Goal: Information Seeking & Learning: Check status

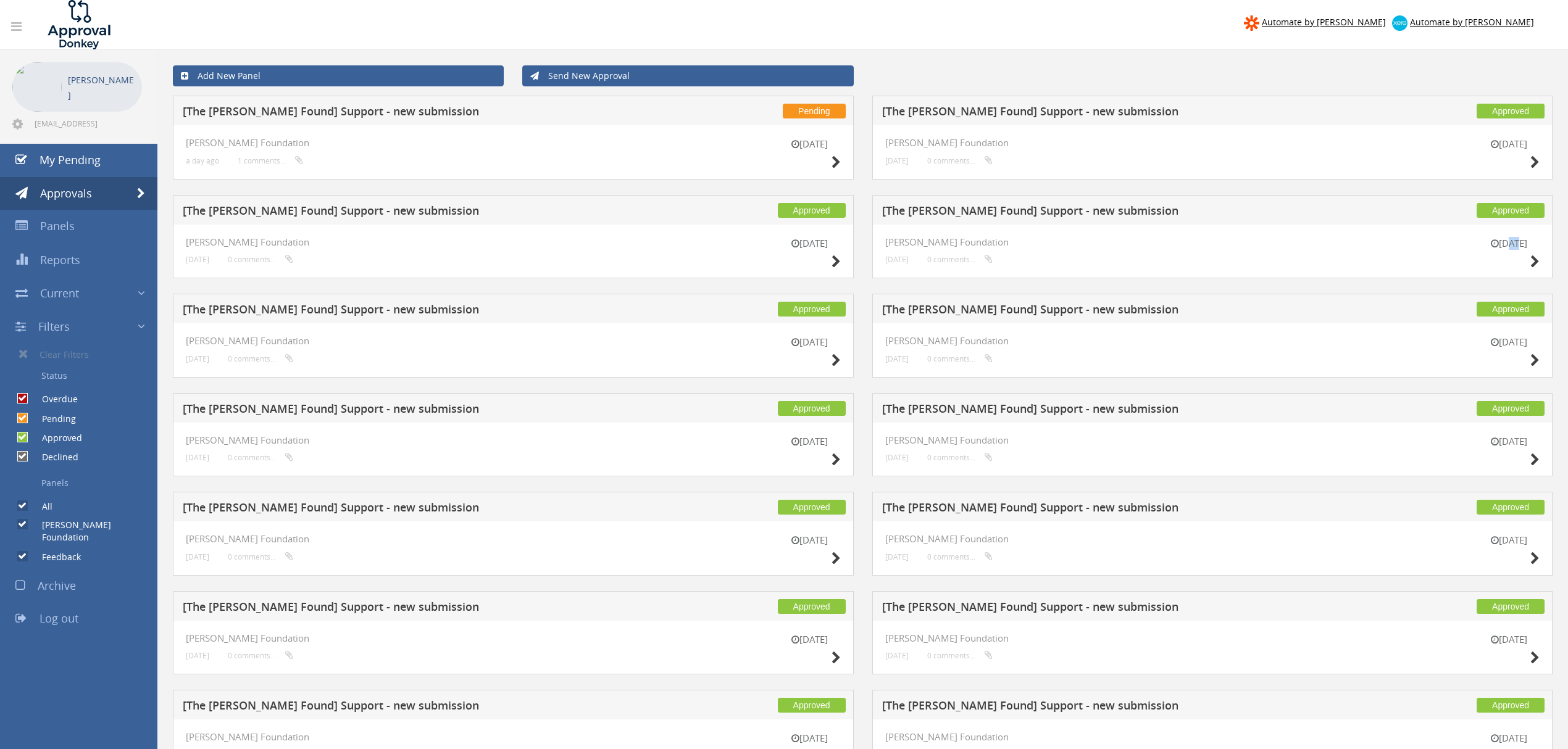
drag, startPoint x: 1505, startPoint y: 245, endPoint x: 1532, endPoint y: 243, distance: 27.1
click at [1529, 243] on small "18 Aug" at bounding box center [1509, 243] width 62 height 13
click at [1529, 259] on div "18 Aug" at bounding box center [1509, 255] width 62 height 36
click at [1531, 258] on icon at bounding box center [1535, 262] width 9 height 13
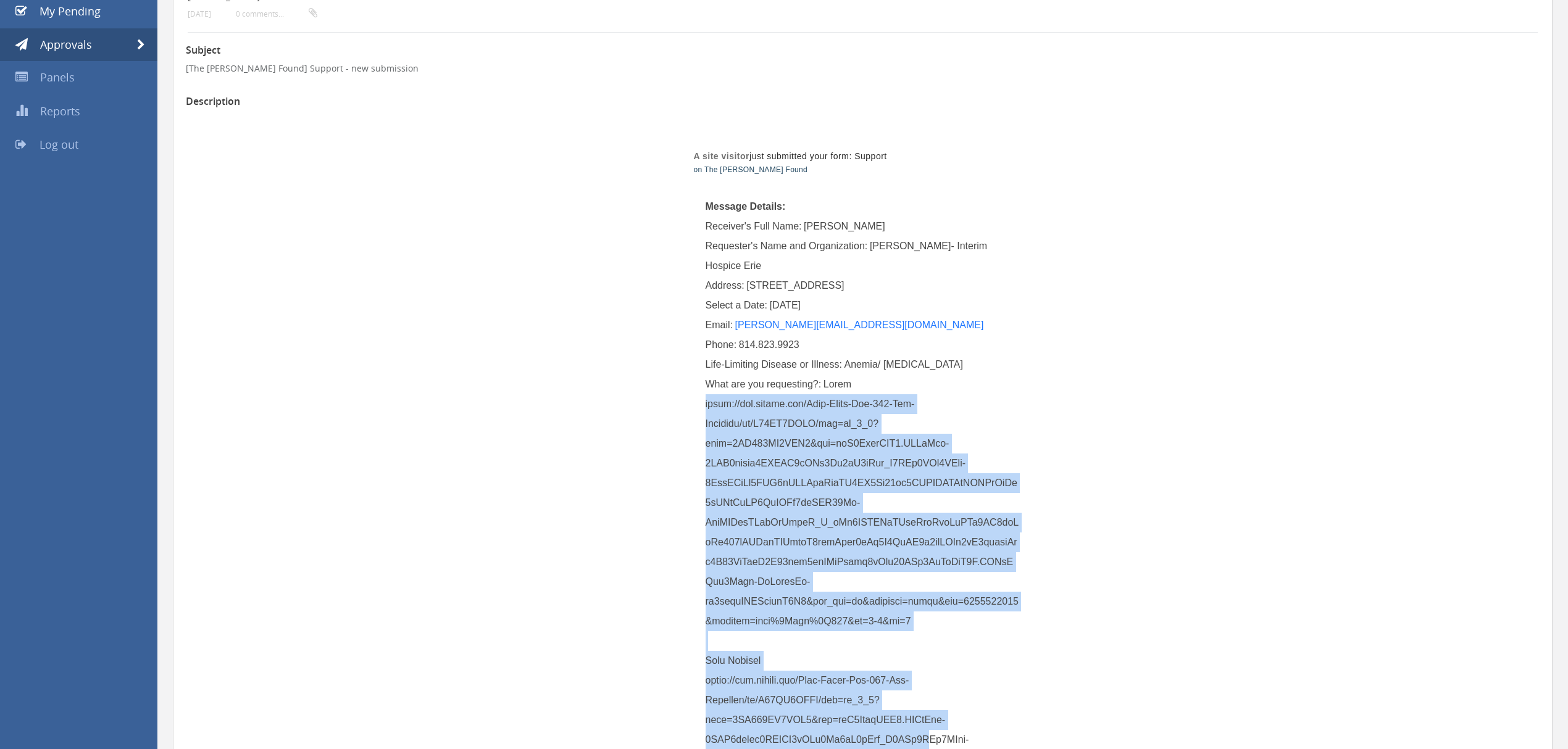
scroll to position [186, 0]
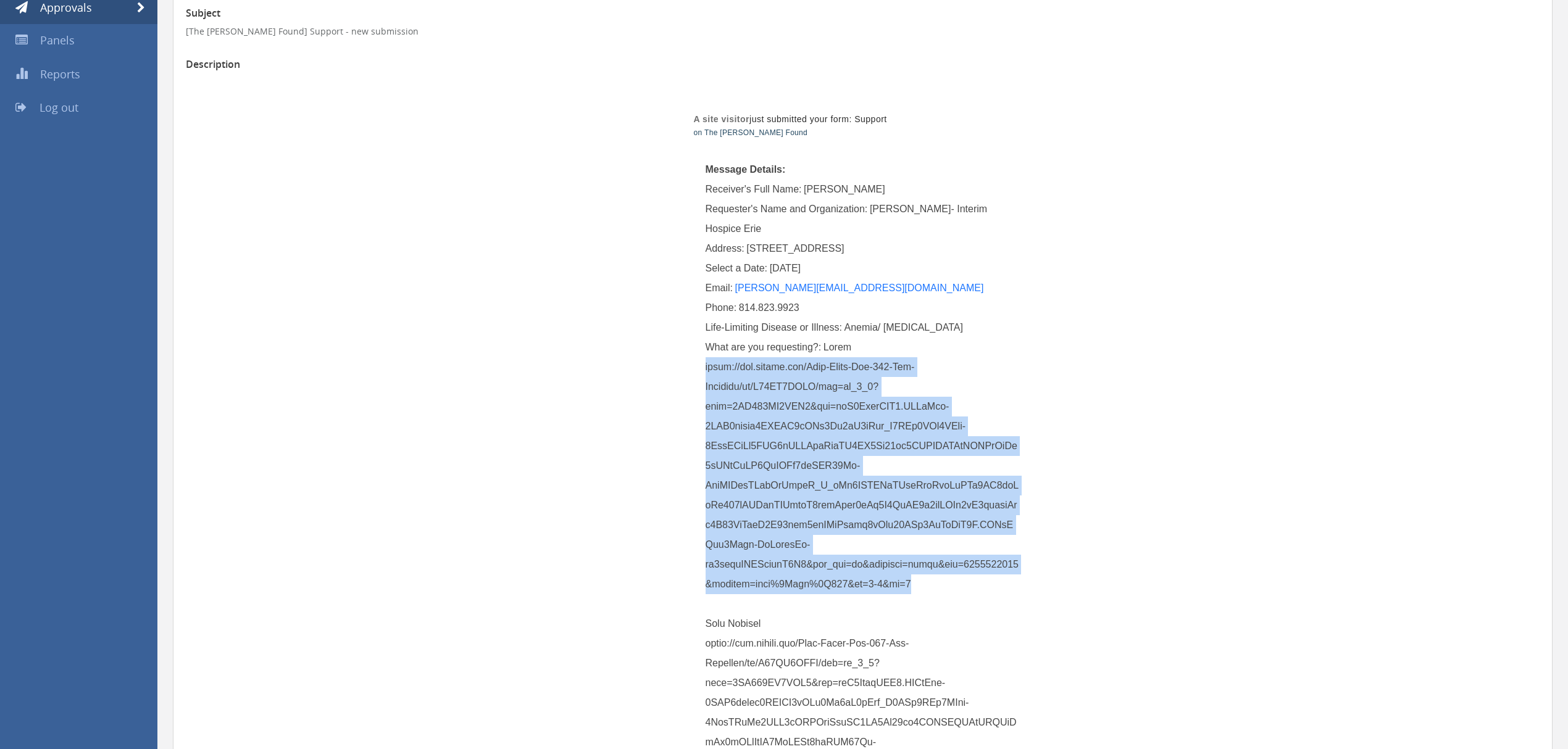
drag, startPoint x: 706, startPoint y: 550, endPoint x: 939, endPoint y: 583, distance: 235.3
click at [939, 583] on div "What are you requesting?:" at bounding box center [863, 605] width 315 height 534
copy span "https://www.amazon.com/Luxe-Bidet-Neo-120-Non-Electric/dp/B00JG2DETM/ref=sr_1_6…"
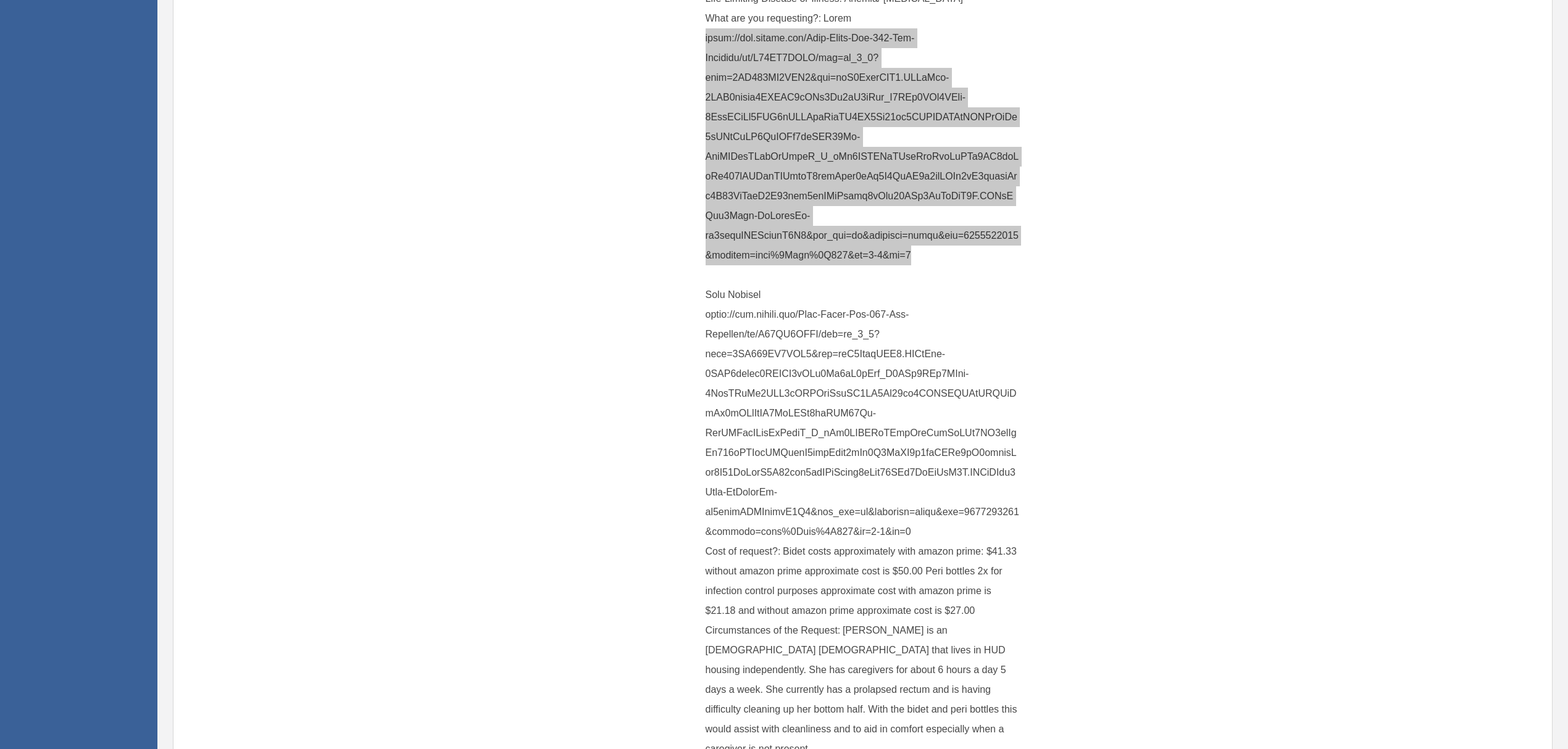
scroll to position [679, 0]
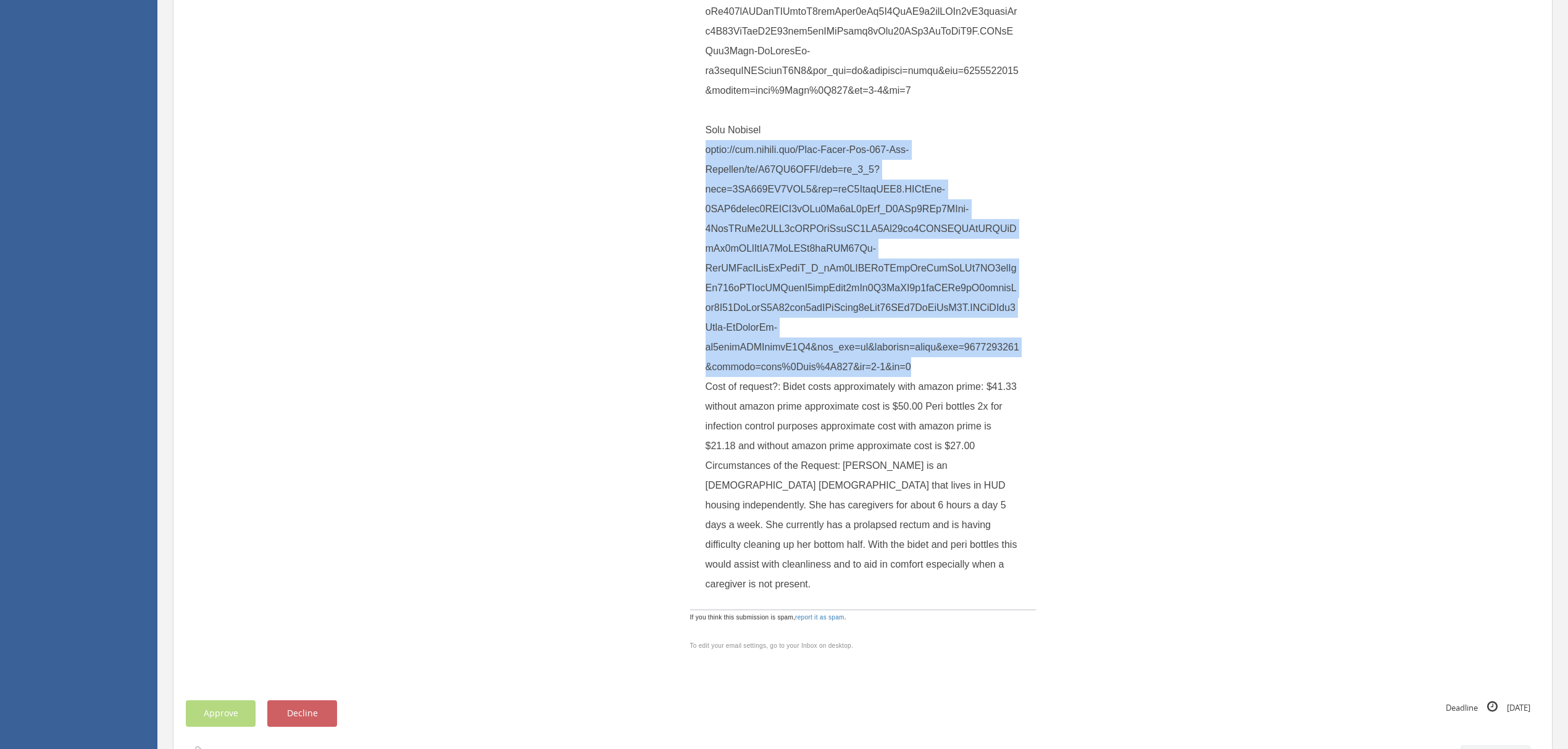
drag, startPoint x: 905, startPoint y: 369, endPoint x: 705, endPoint y: 156, distance: 292.2
click at [705, 156] on div "What are you requesting?:" at bounding box center [863, 110] width 315 height 534
copy span "https://www.amazon.com/Luxe-Bidet-Neo-120-Non-Electric/dp/B00JG2DETM/ref=sr_1_6…"
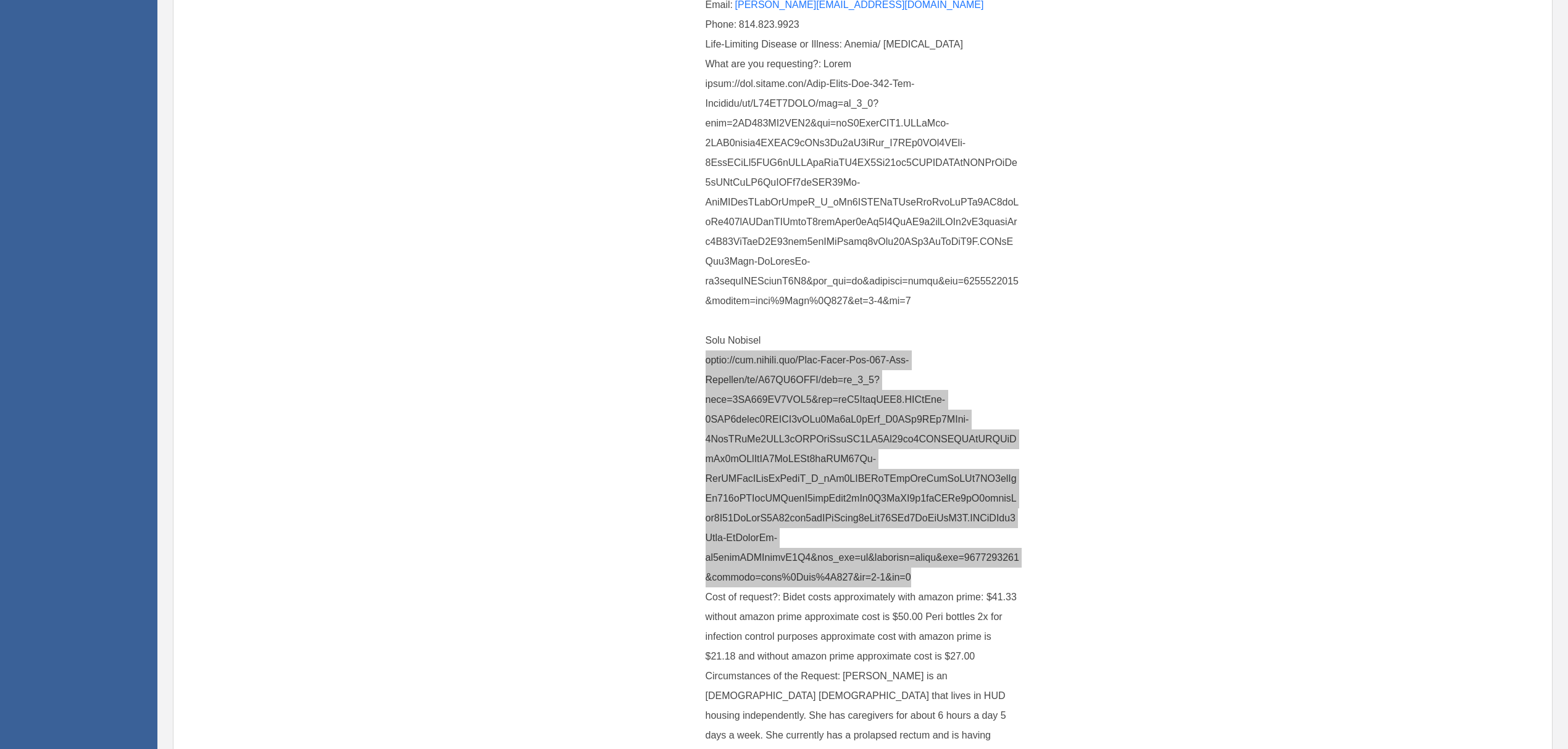
scroll to position [433, 0]
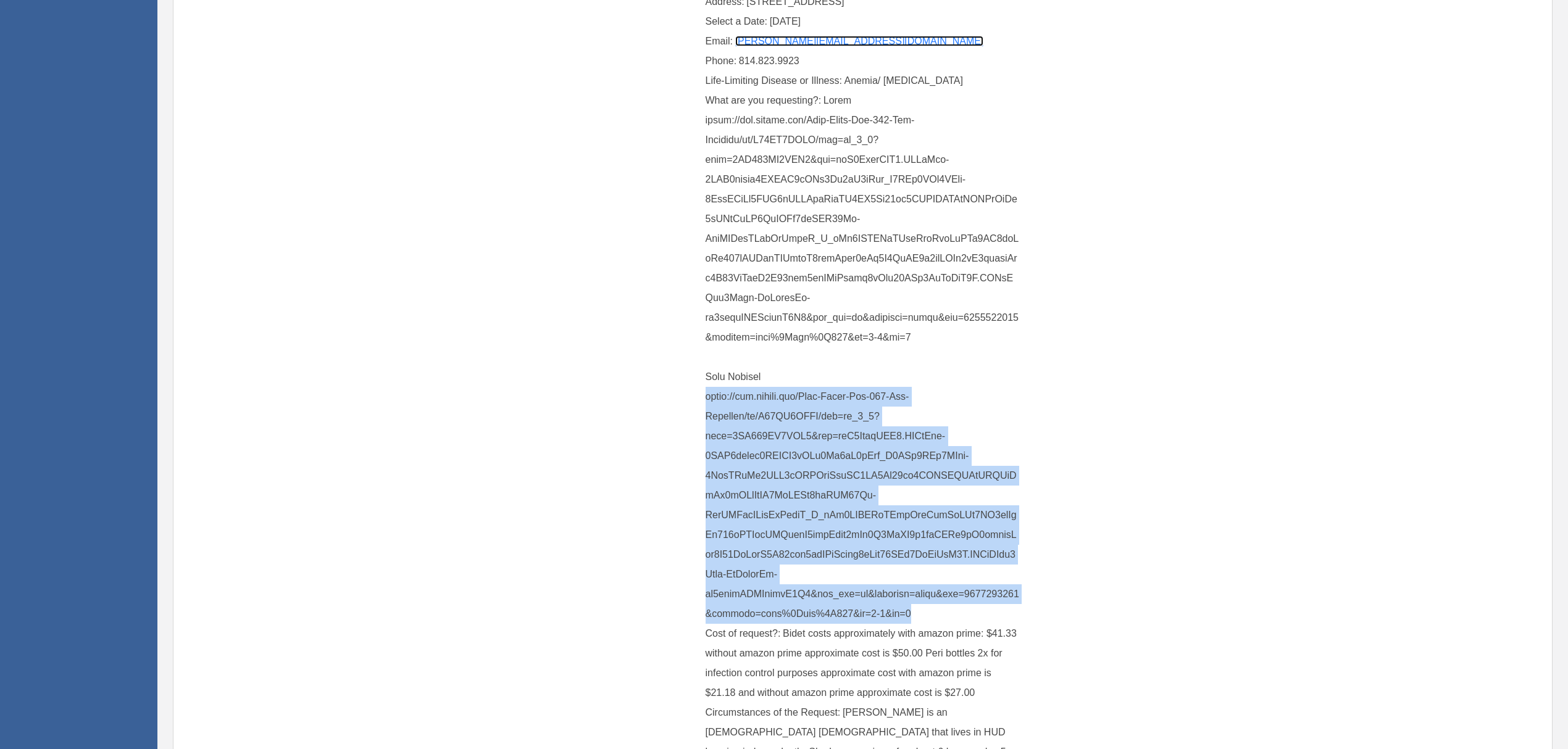
click at [821, 42] on link "jeastman@interim-health.com" at bounding box center [860, 41] width 249 height 11
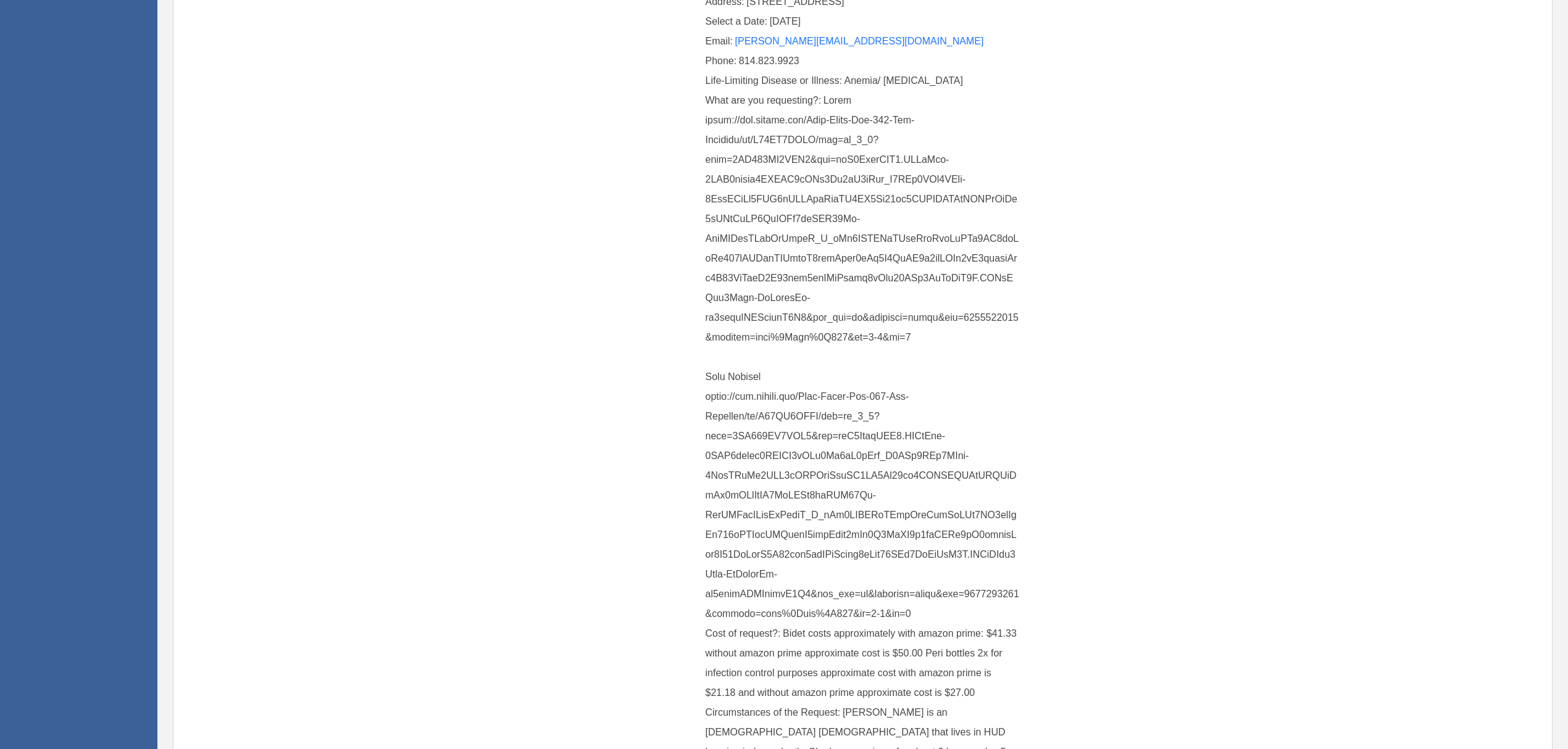
click at [996, 336] on div "What are you requesting?:" at bounding box center [863, 357] width 315 height 534
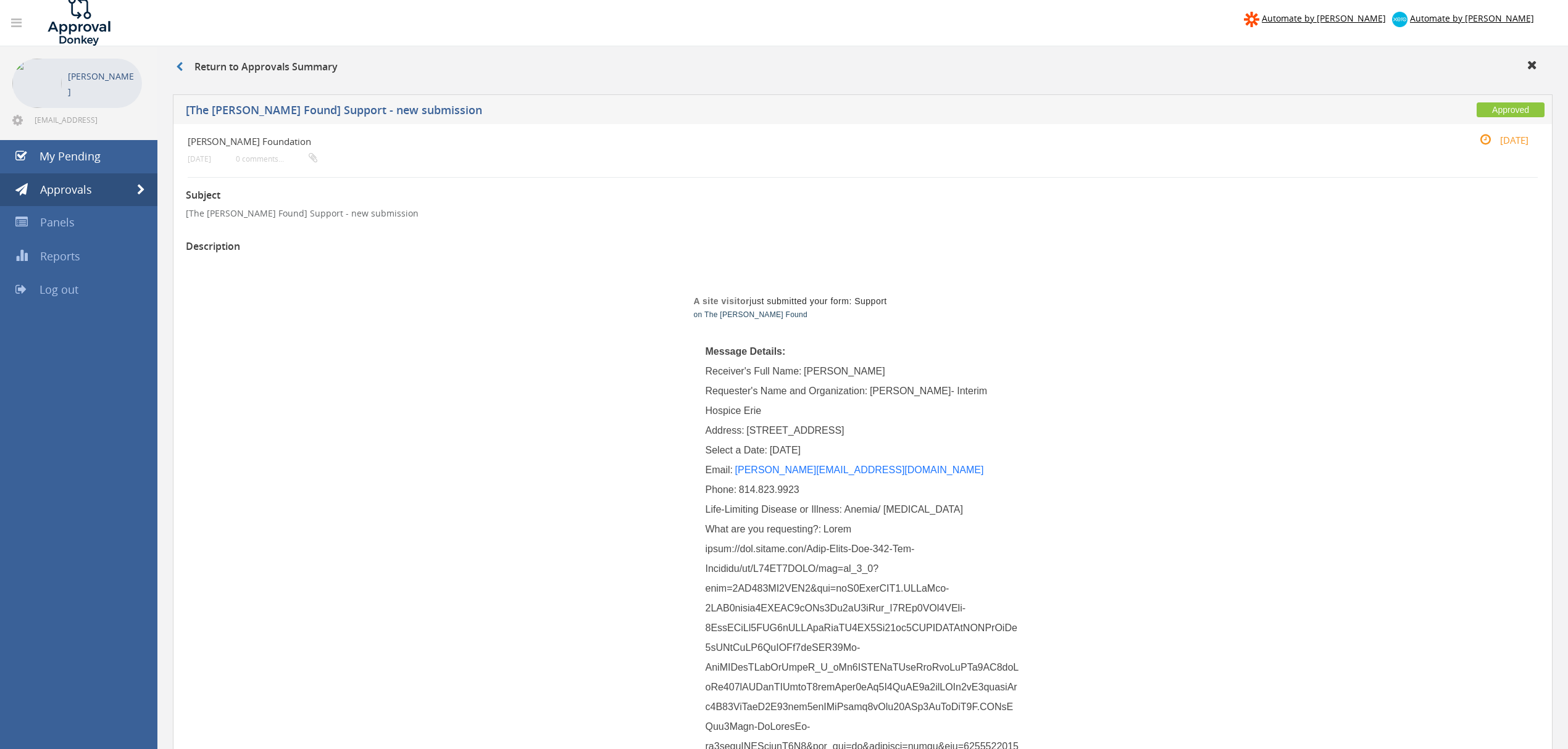
scroll to position [0, 0]
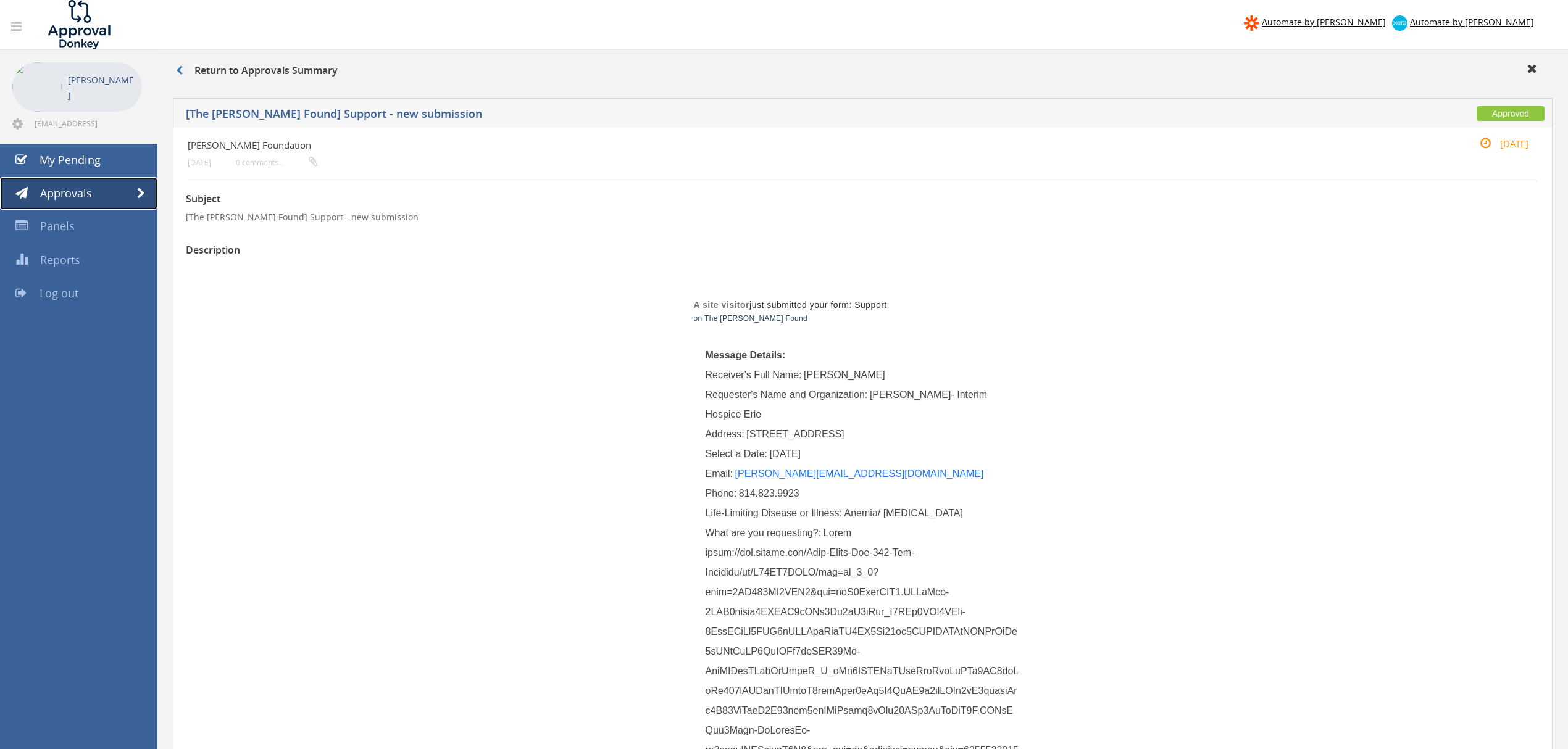
click at [141, 193] on span at bounding box center [141, 193] width 8 height 11
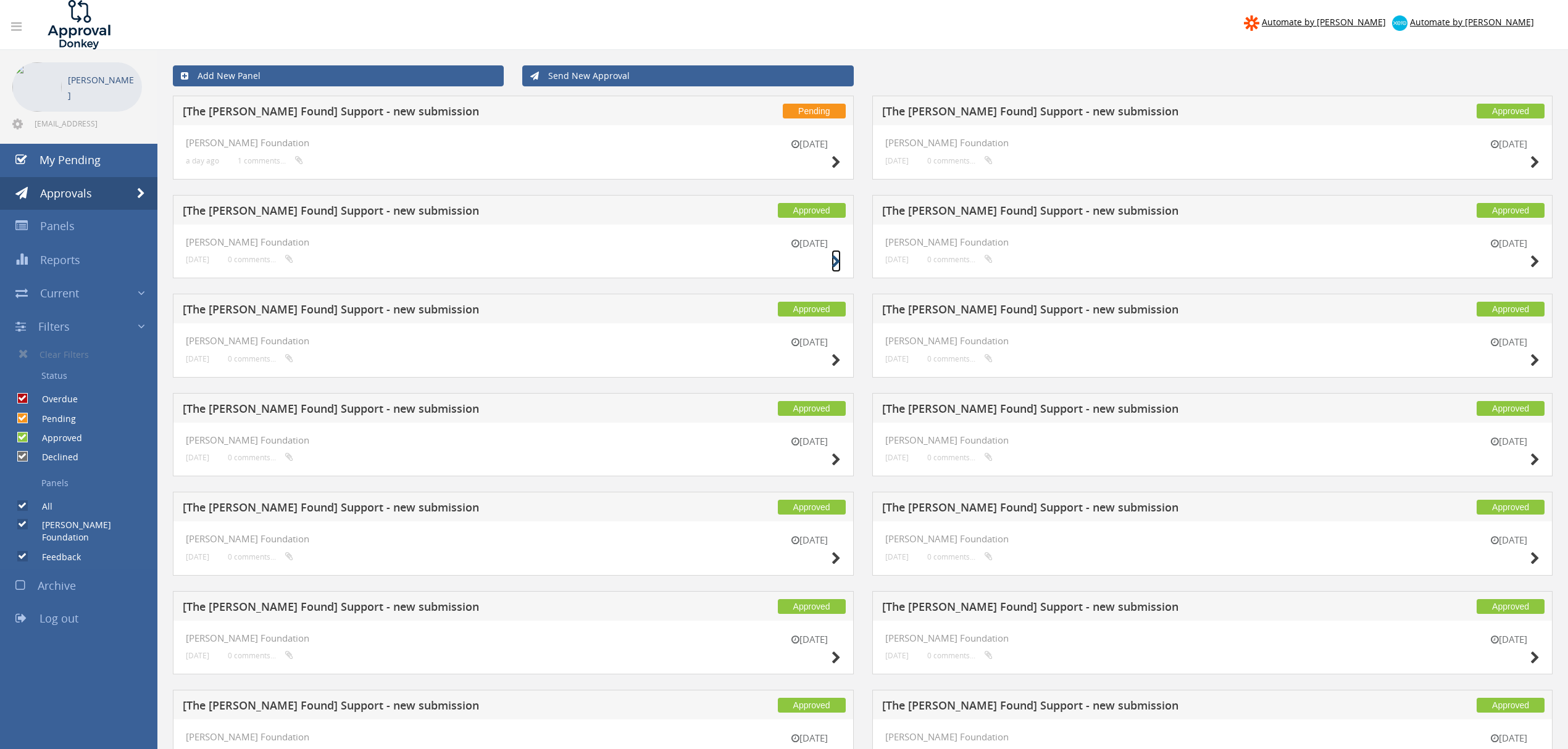
click at [832, 258] on icon at bounding box center [836, 262] width 9 height 13
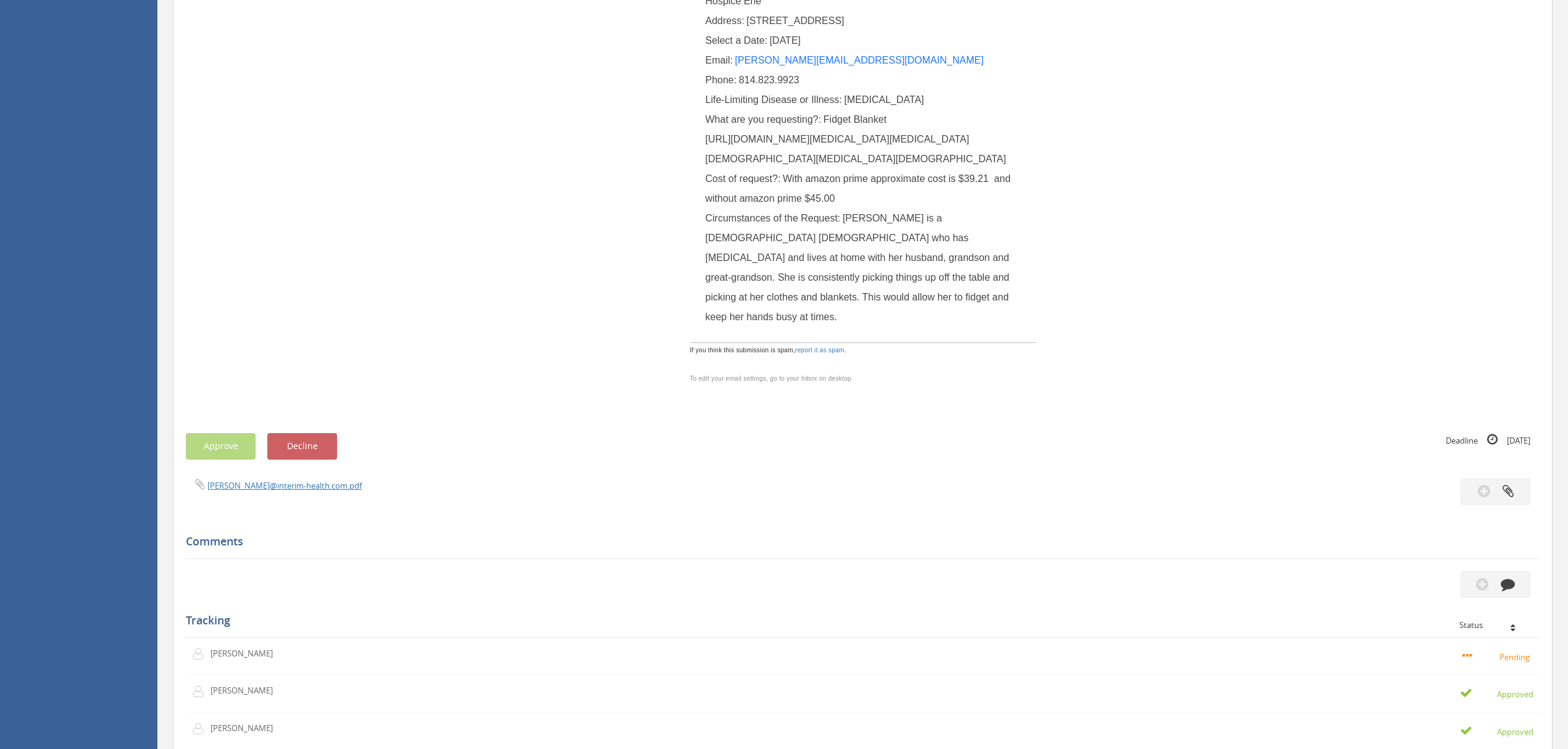
scroll to position [164, 0]
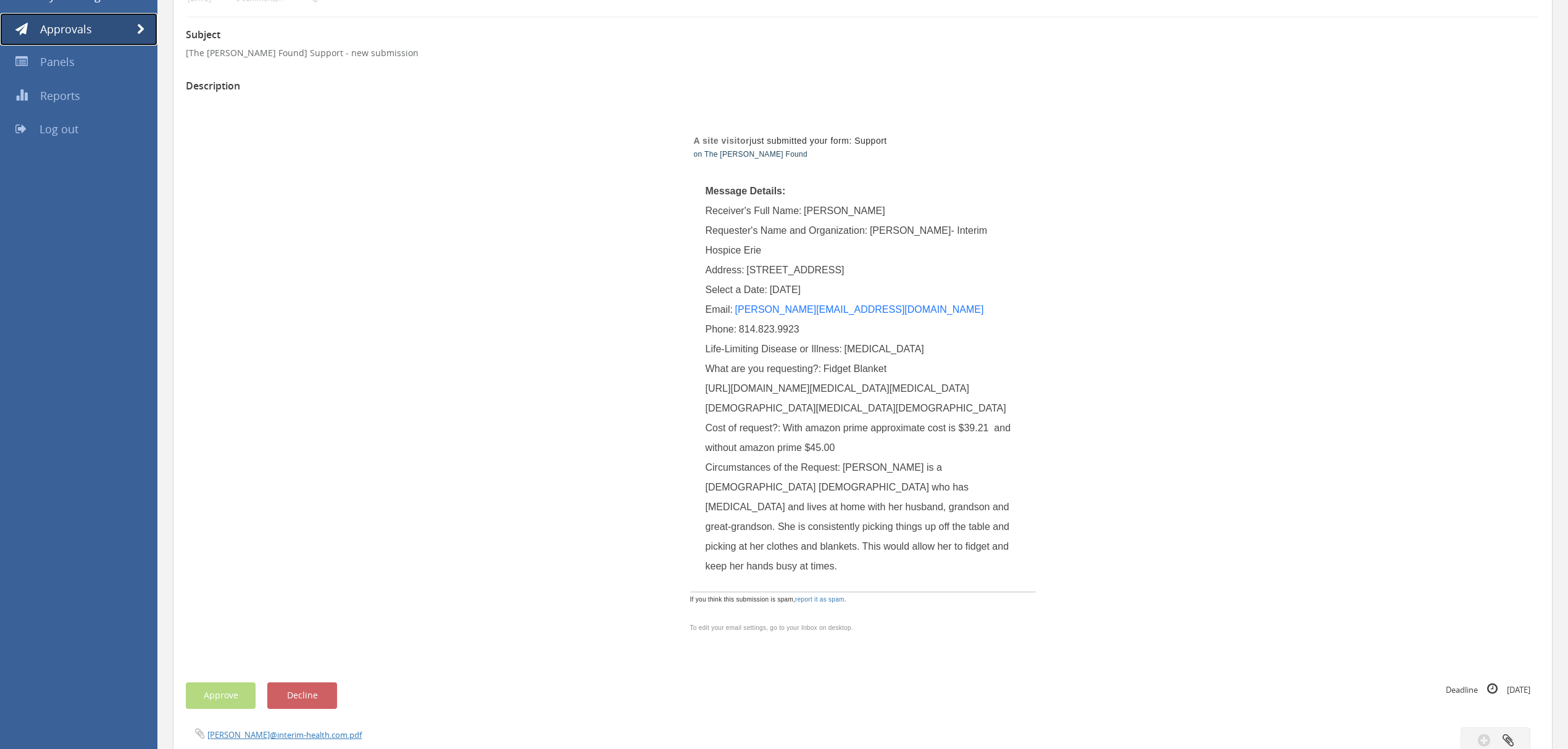
click at [141, 31] on span at bounding box center [141, 29] width 8 height 11
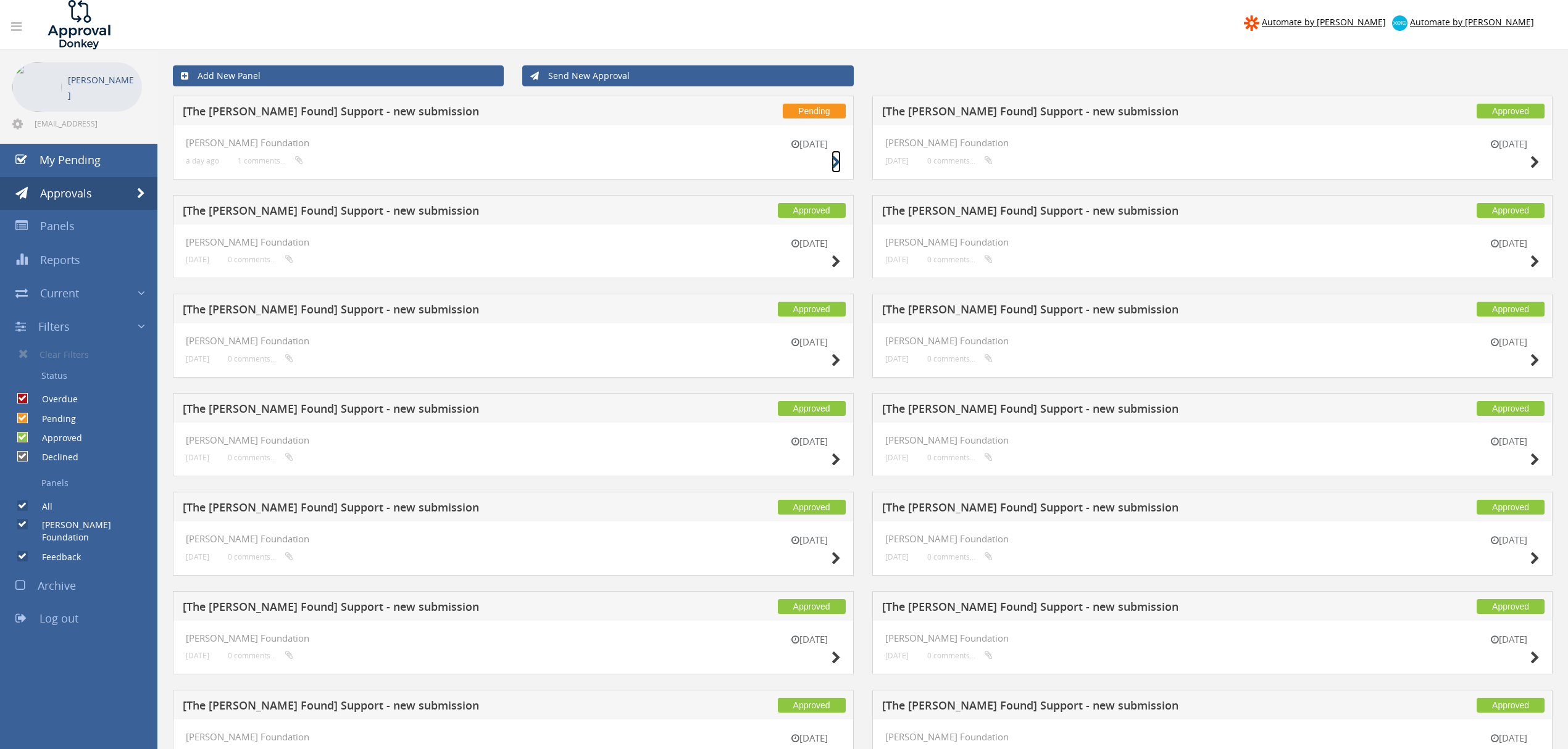
click at [836, 160] on icon at bounding box center [836, 162] width 9 height 13
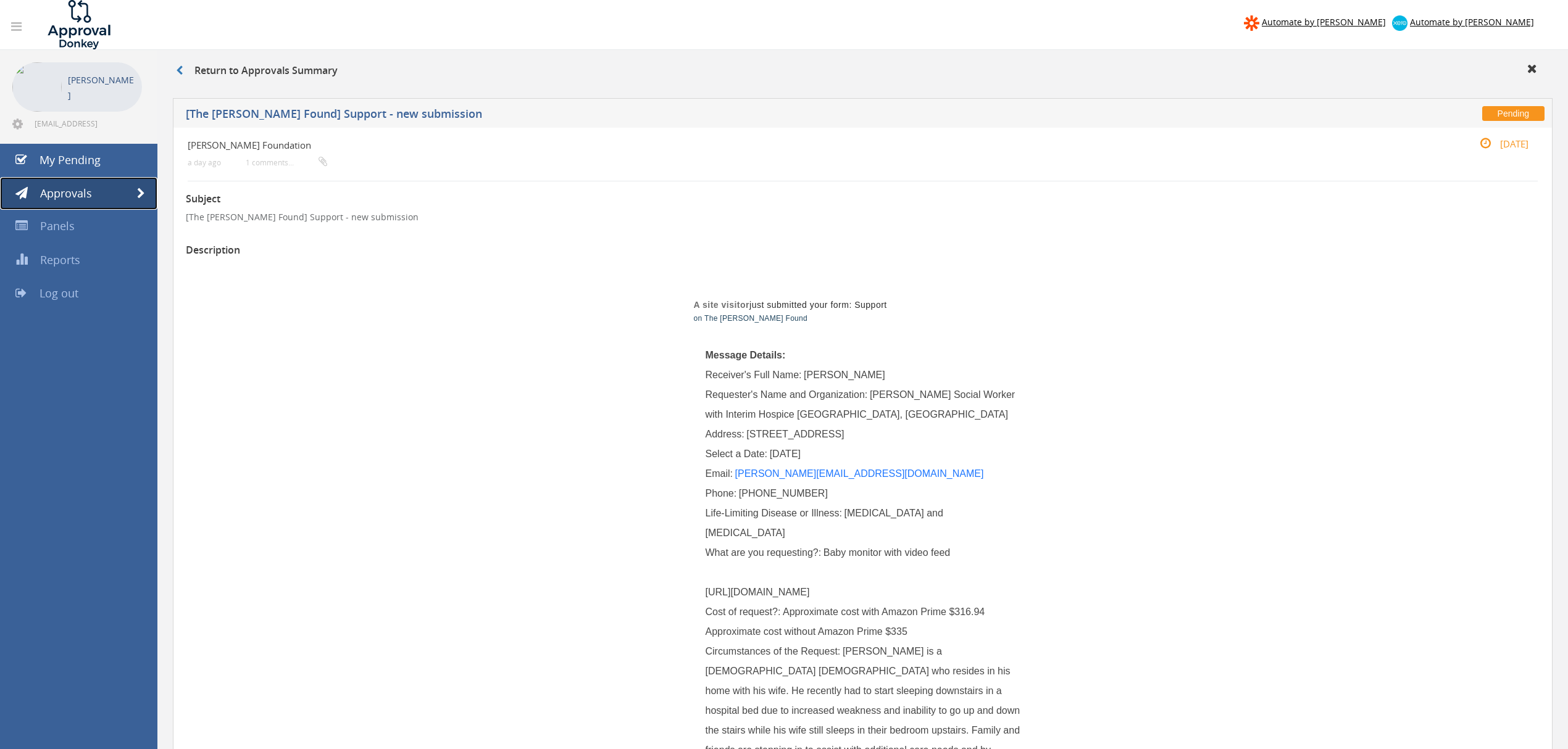
click at [126, 189] on link "Approvals" at bounding box center [79, 193] width 157 height 33
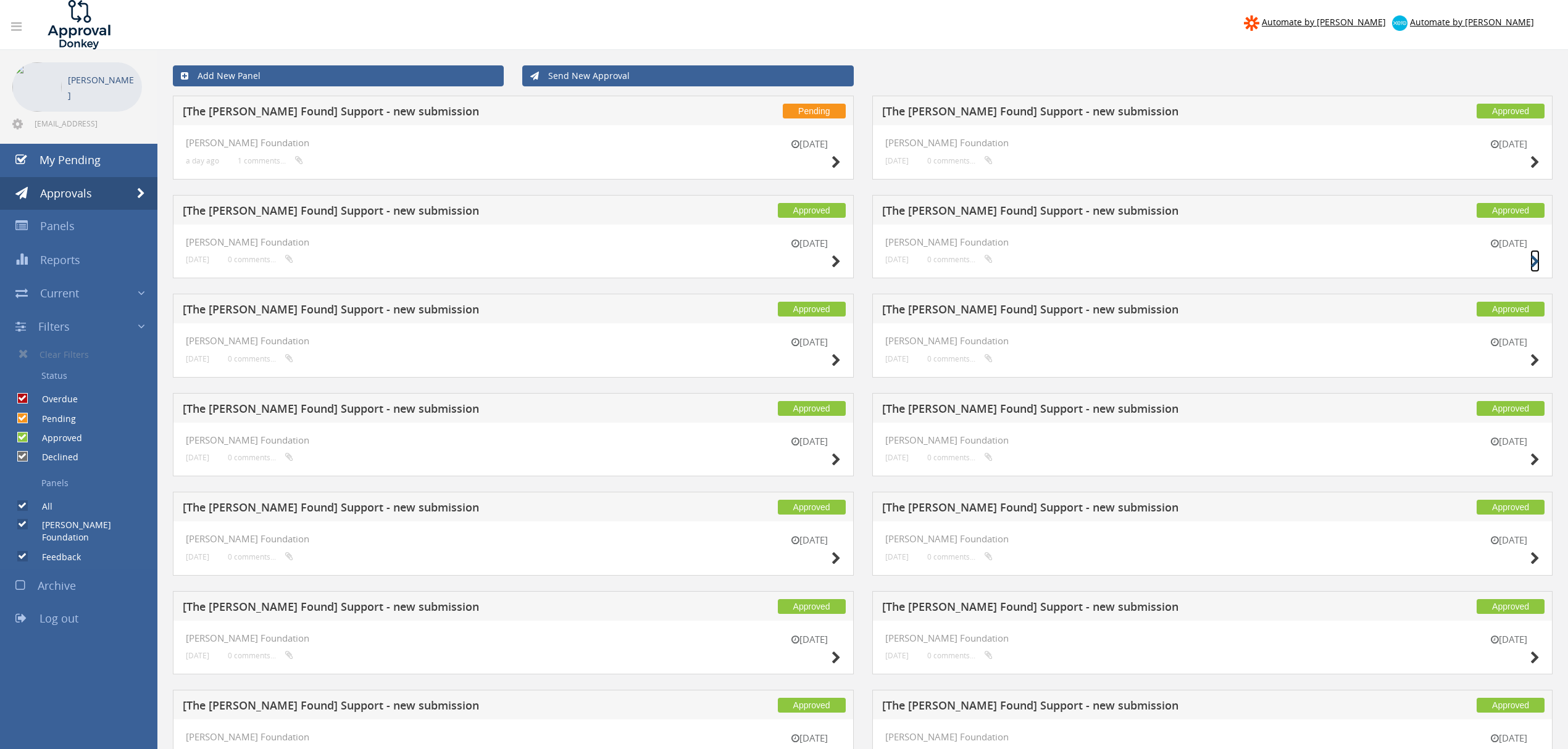
click at [1535, 261] on icon at bounding box center [1535, 262] width 9 height 13
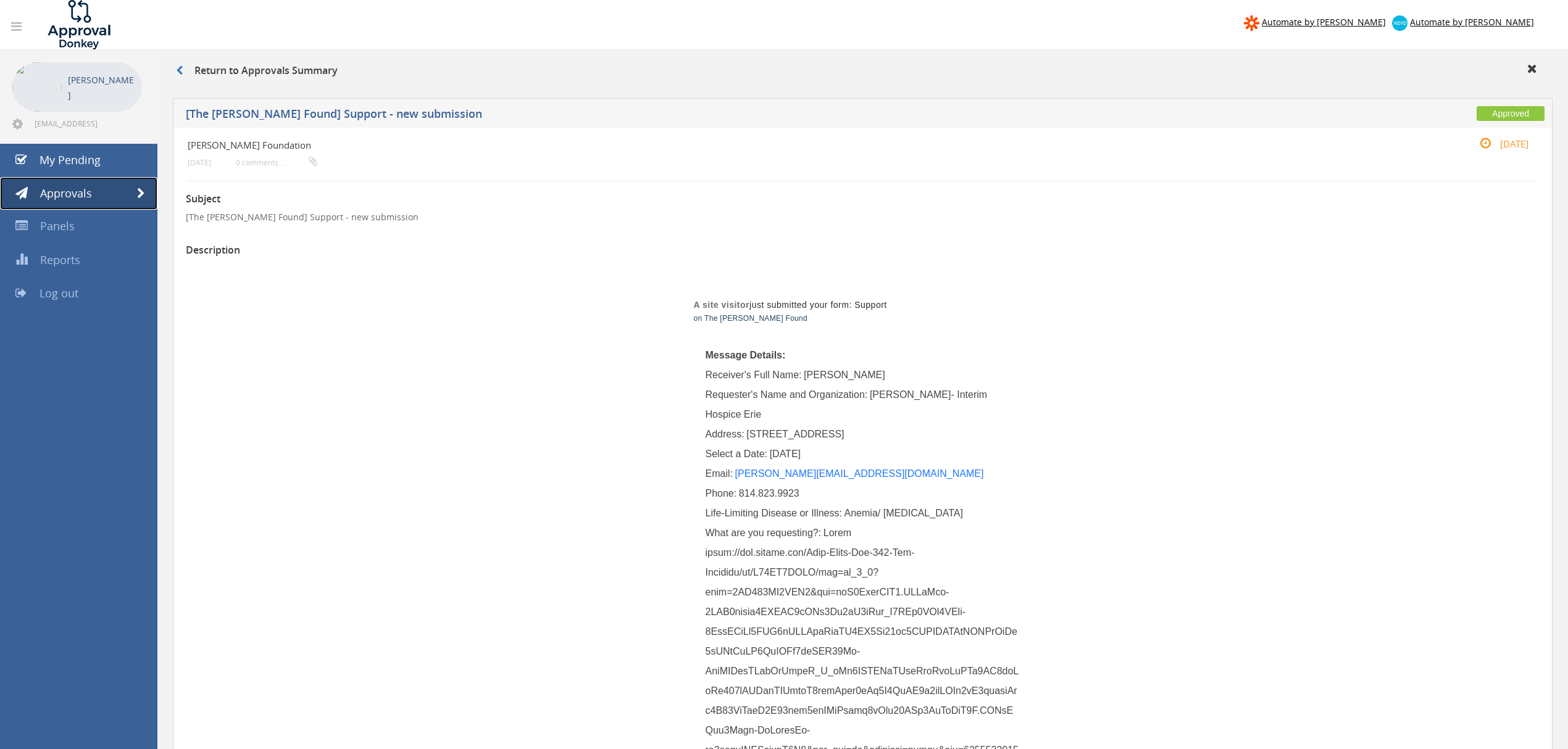
drag, startPoint x: 141, startPoint y: 193, endPoint x: 156, endPoint y: 193, distance: 15.0
click at [141, 193] on span at bounding box center [141, 193] width 8 height 11
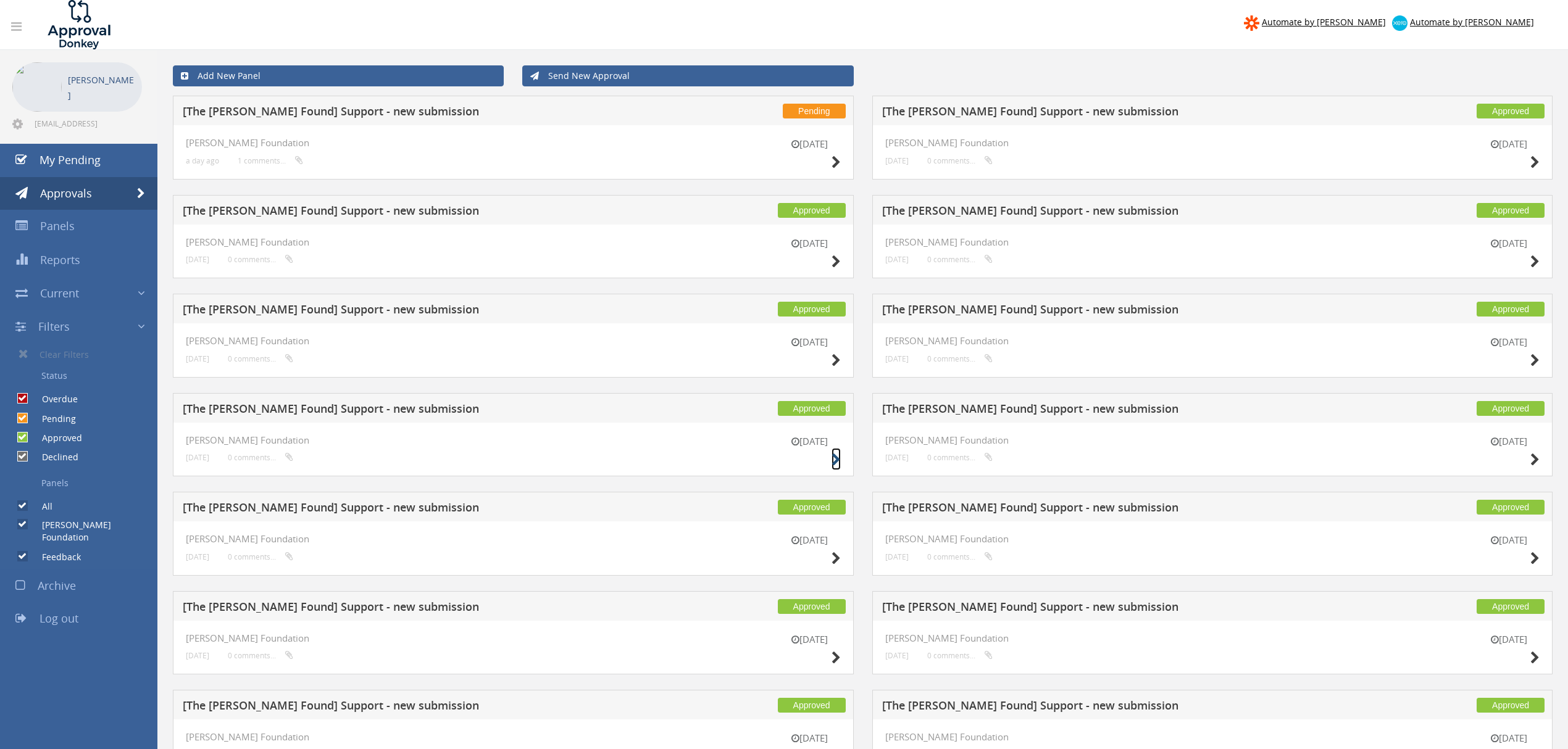
click at [832, 458] on icon at bounding box center [836, 460] width 9 height 13
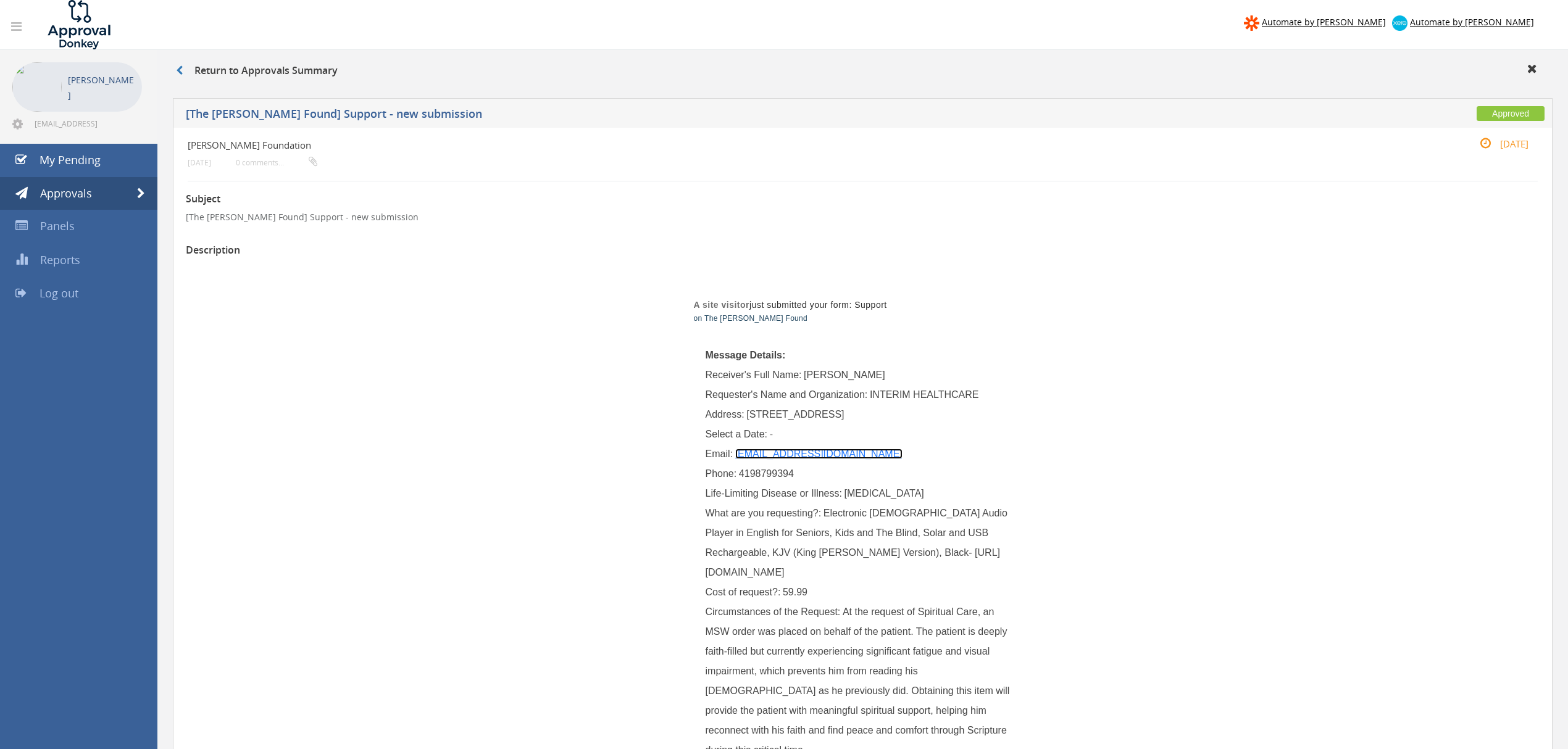
click at [843, 453] on link "SKOWATCH@INTERIM-HEALTH.COM" at bounding box center [819, 454] width 167 height 11
click at [140, 190] on span at bounding box center [141, 193] width 8 height 11
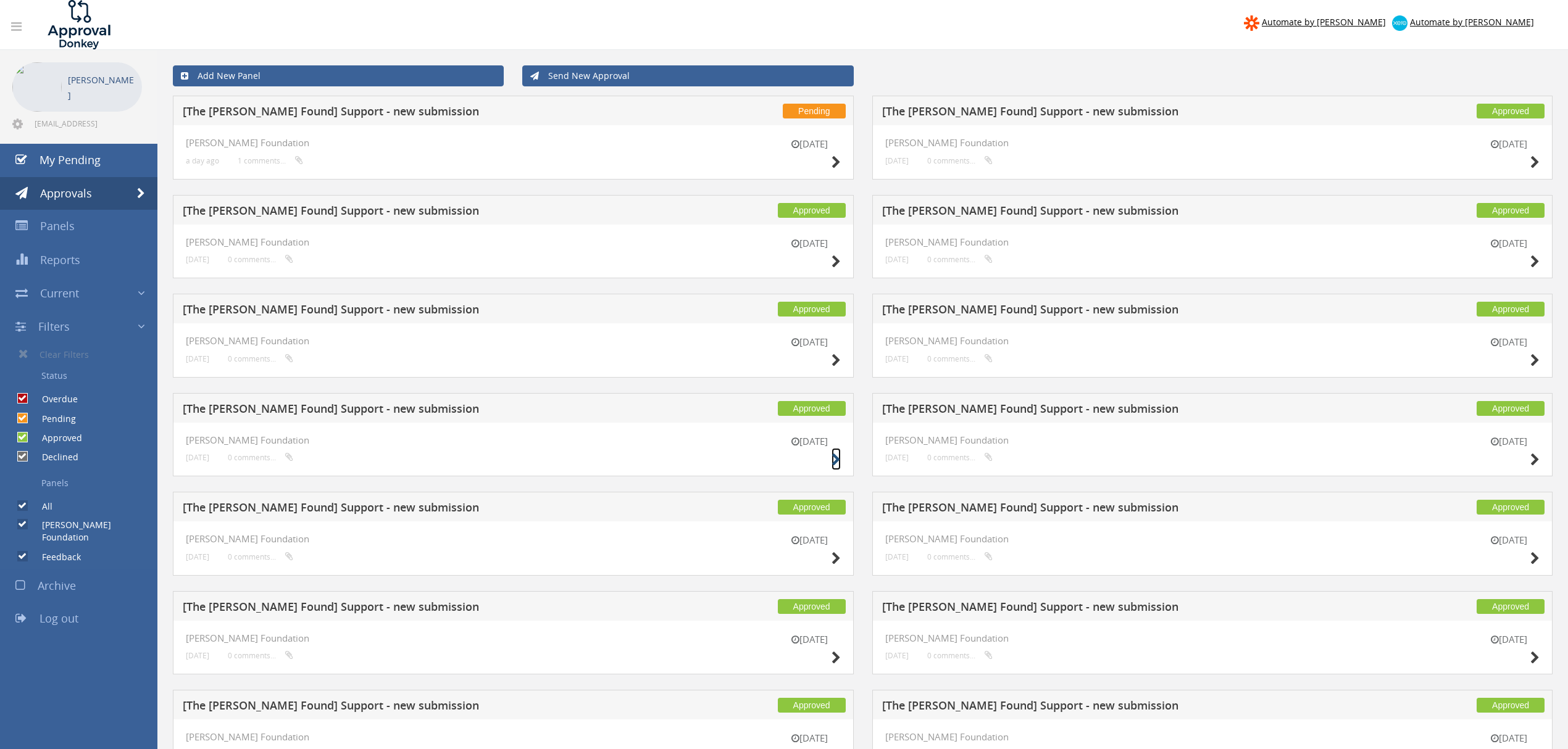
click at [832, 456] on icon at bounding box center [836, 460] width 9 height 13
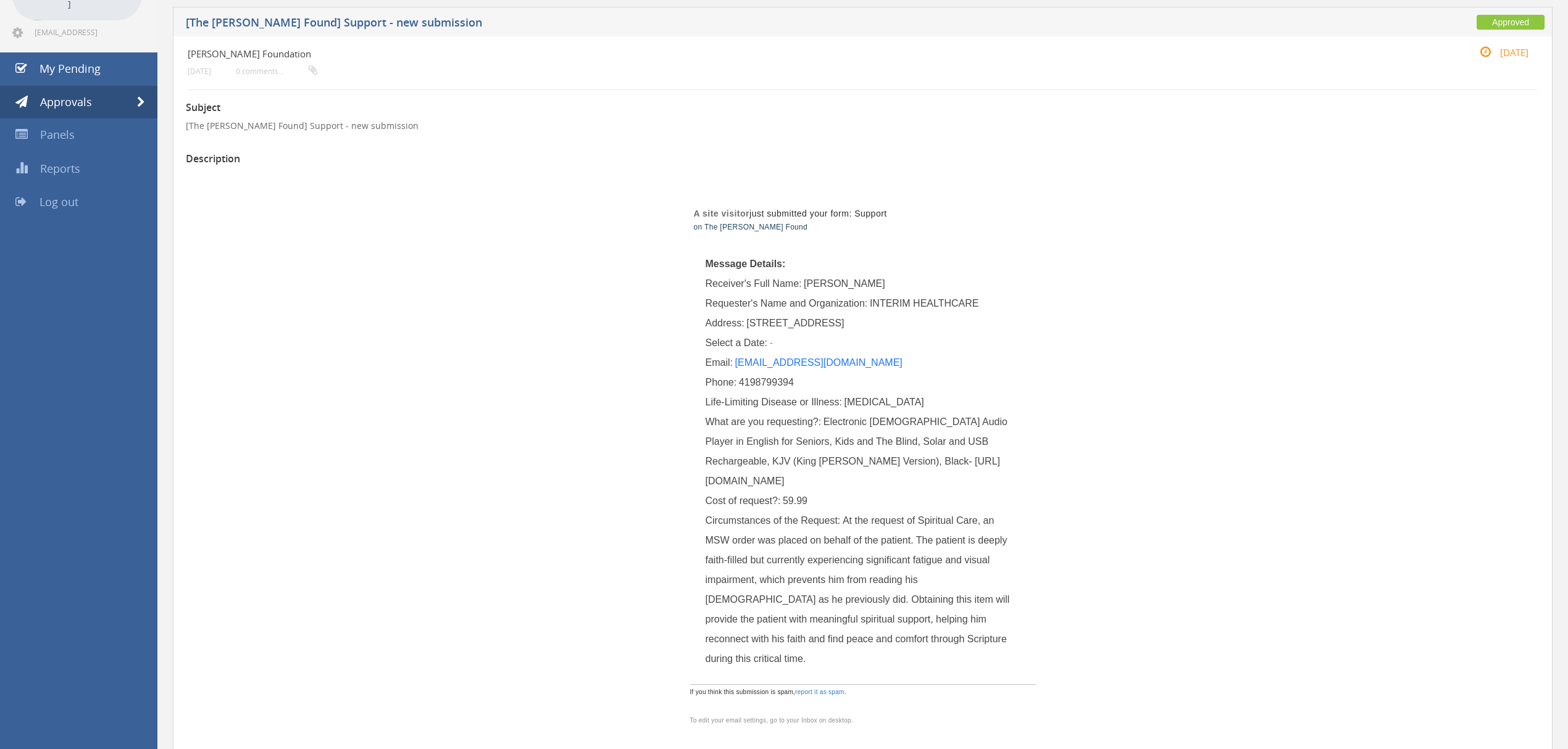
scroll to position [164, 0]
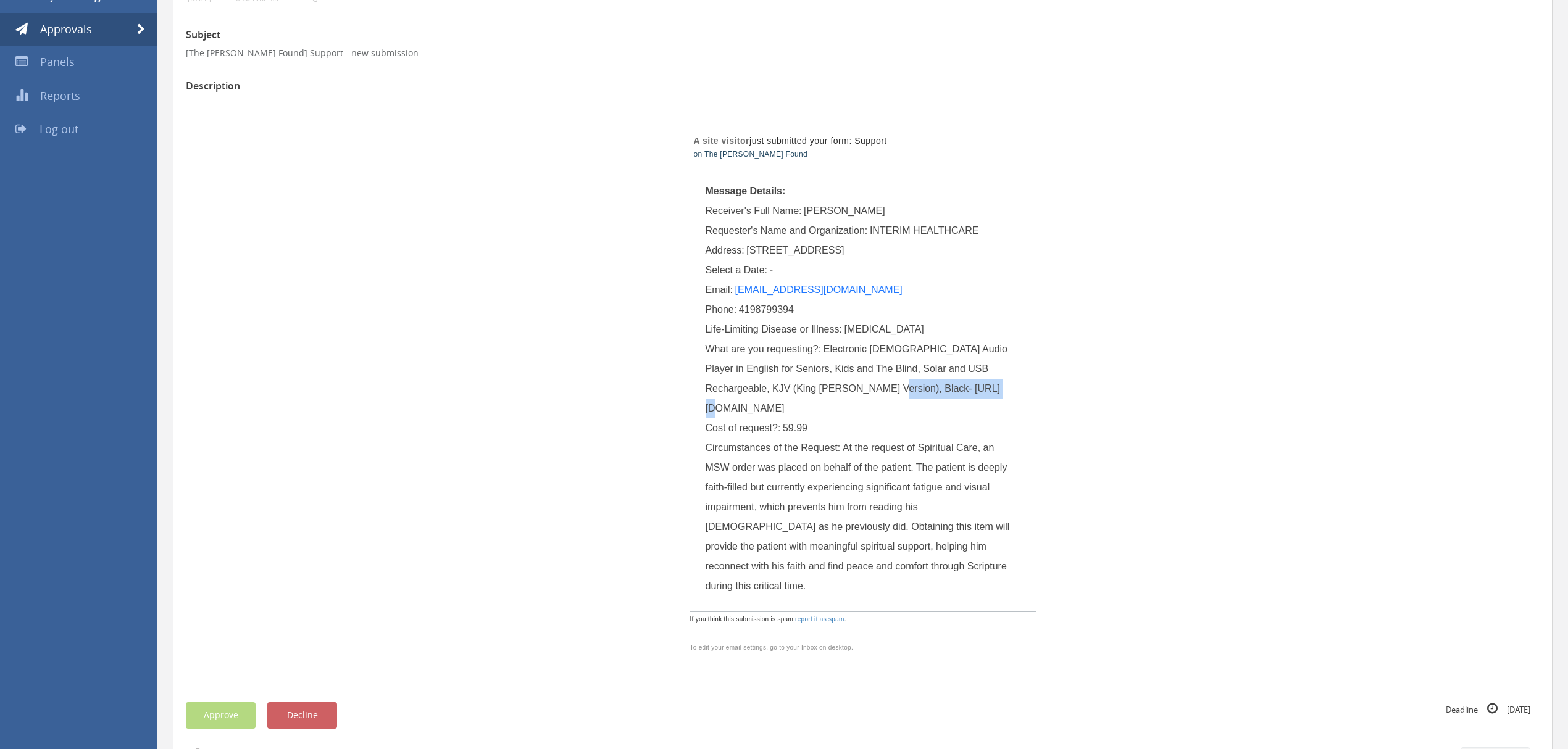
drag, startPoint x: 836, startPoint y: 406, endPoint x: 942, endPoint y: 407, distance: 106.0
click at [942, 407] on div "What are you requesting?: Electronic Holy Bible Audio Player in English for Sen…" at bounding box center [863, 379] width 315 height 79
copy span "https://a.co/d/0CBuAMJ-"
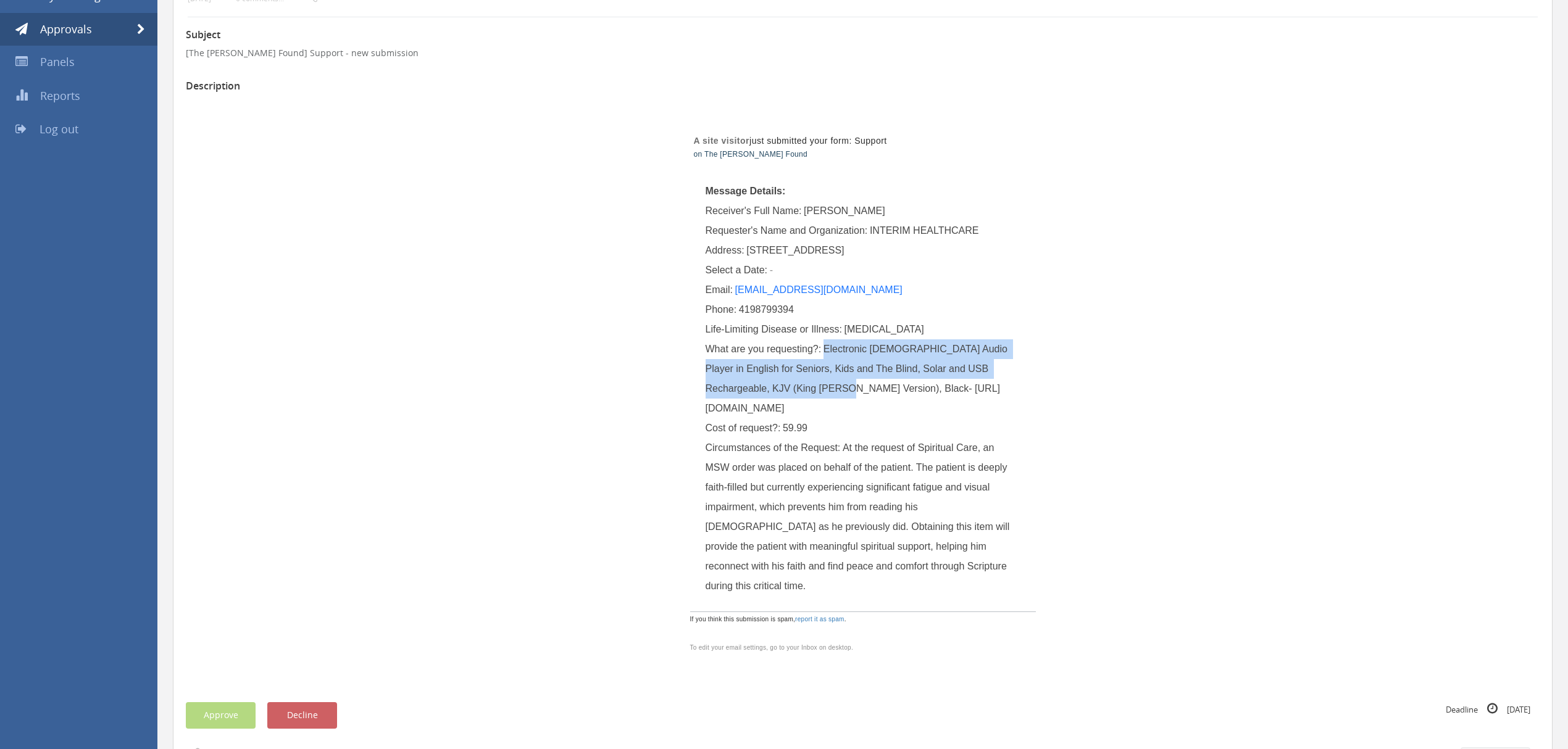
drag, startPoint x: 826, startPoint y: 369, endPoint x: 799, endPoint y: 409, distance: 48.3
click at [799, 409] on span "Electronic Holy Bible Audio Player in English for Seniors, Kids and The Blind, …" at bounding box center [857, 379] width 305 height 70
copy span "Electronic Holy Bible Audio Player in English for Seniors, Kids and The Blind, …"
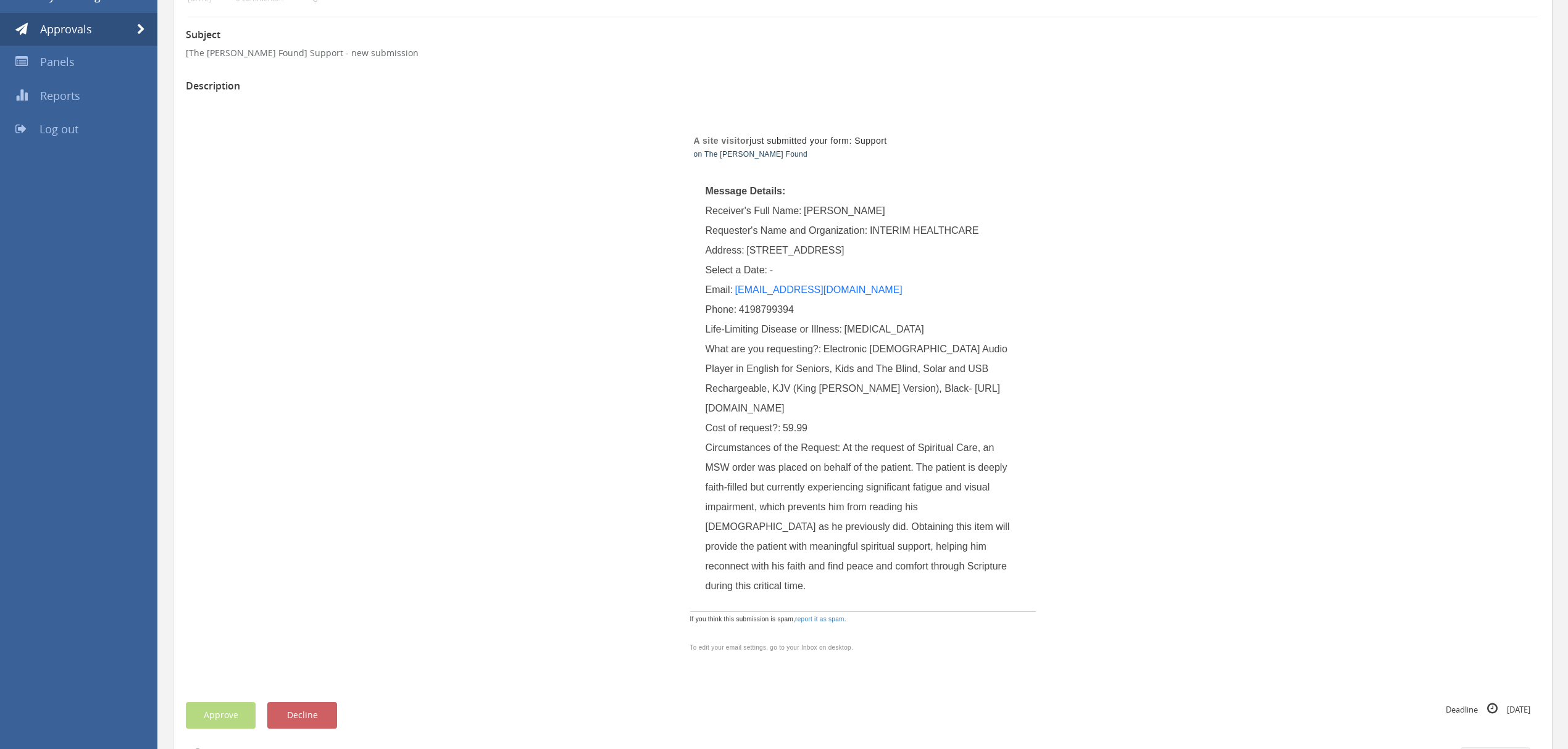
click at [1250, 339] on p "A site visitor just submitted your form: Support on The Mary Grace Found Messag…" at bounding box center [863, 391] width 1354 height 587
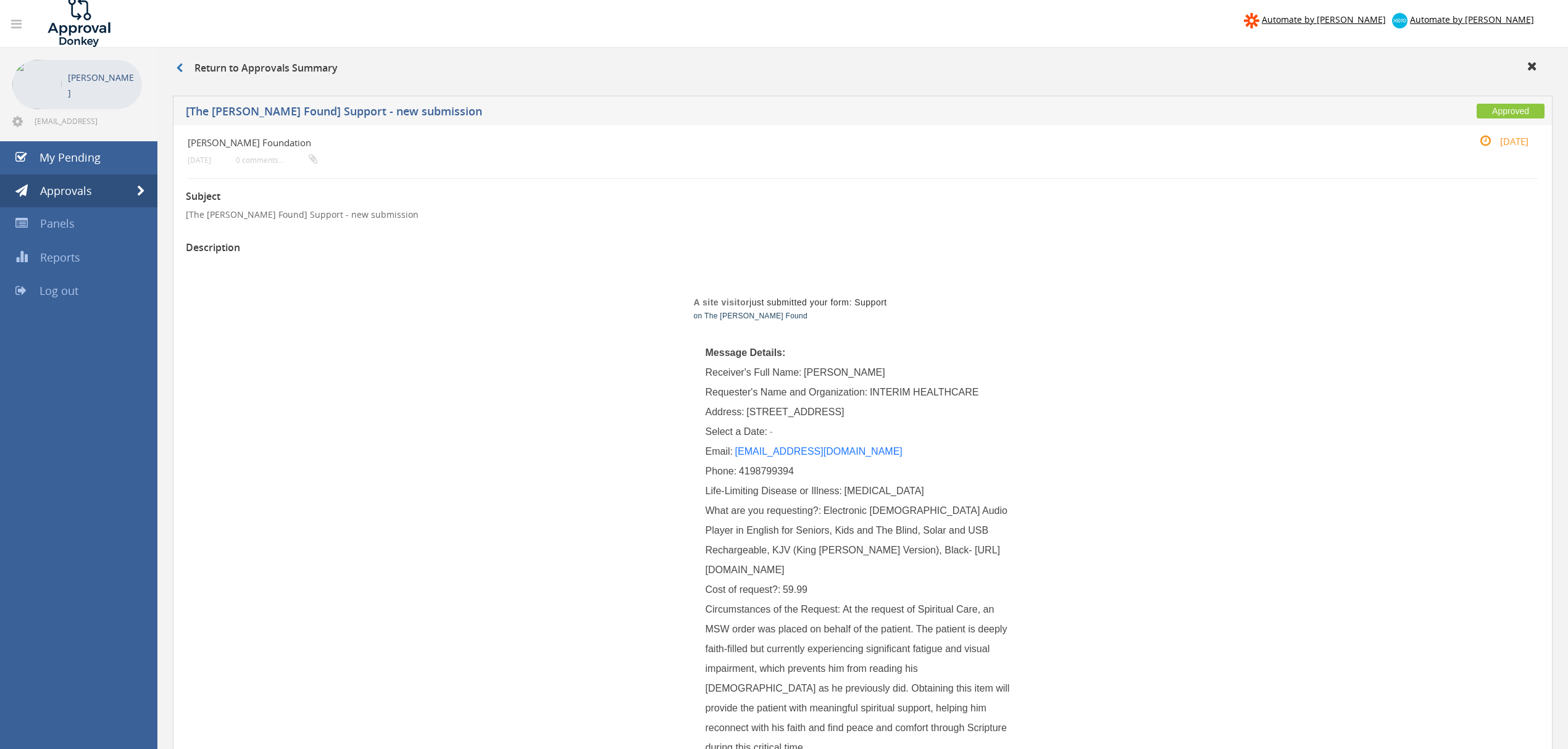
scroll to position [0, 0]
drag, startPoint x: 136, startPoint y: 191, endPoint x: 144, endPoint y: 190, distance: 8.1
click at [137, 191] on span at bounding box center [141, 193] width 8 height 11
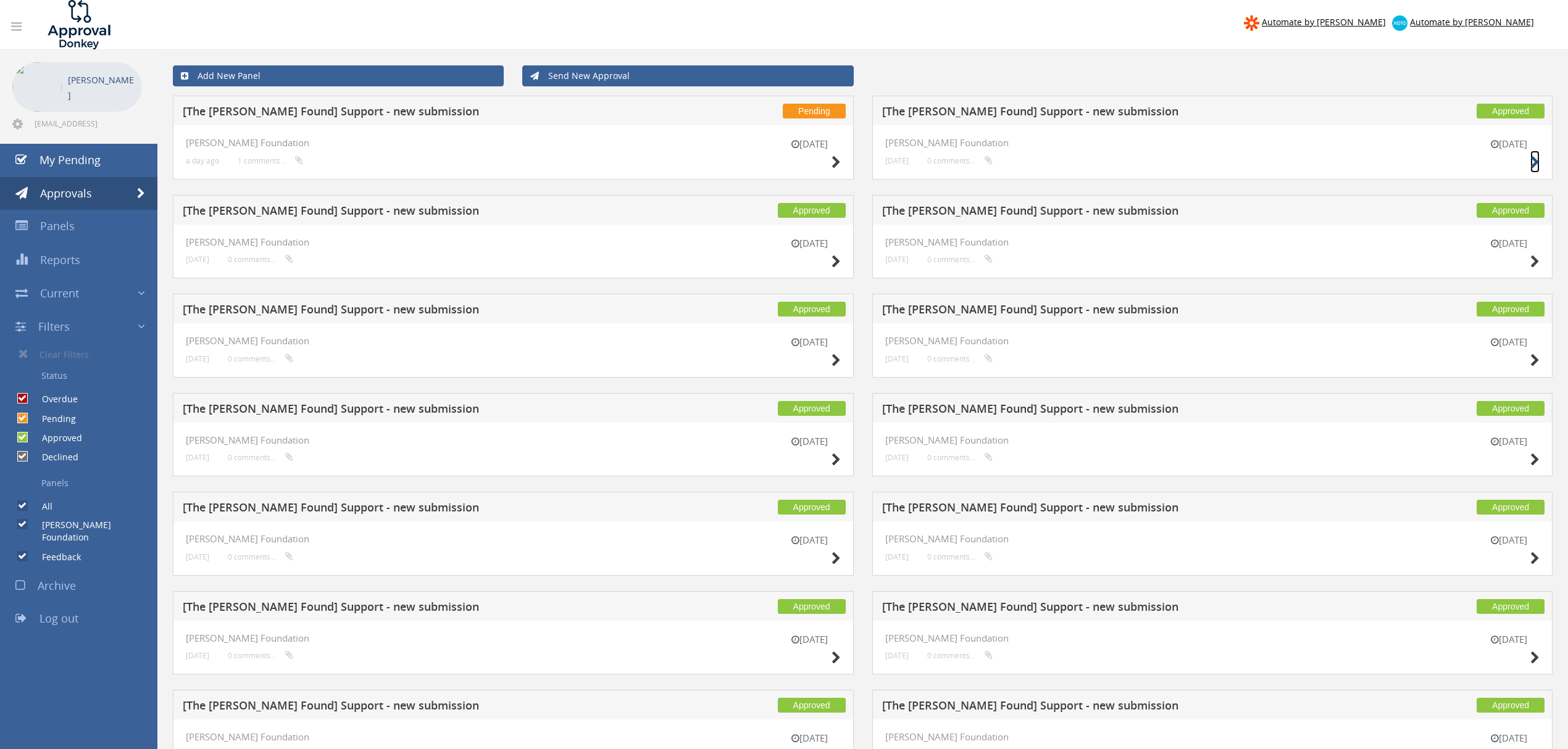
click at [1535, 156] on small at bounding box center [1535, 162] width 9 height 17
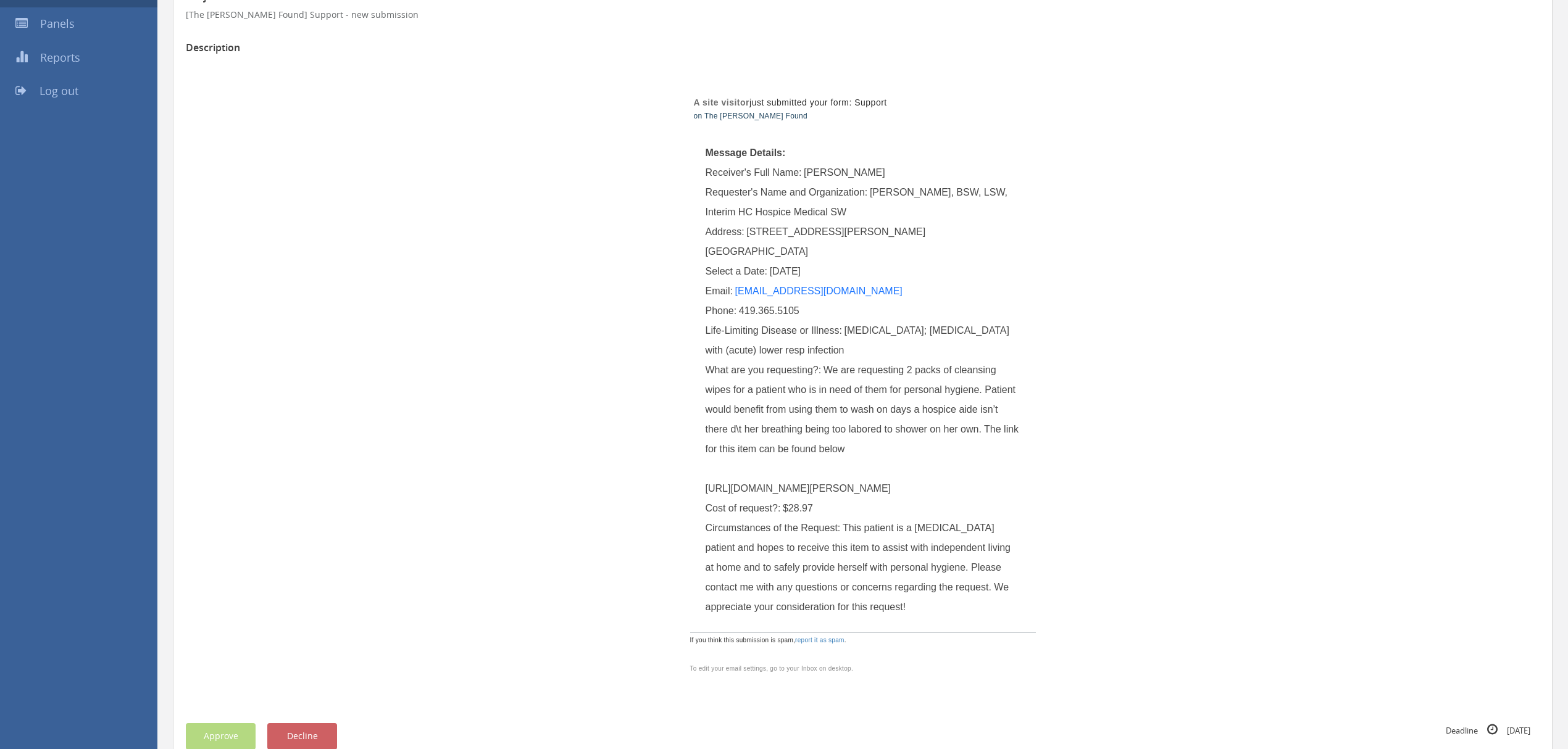
scroll to position [247, 0]
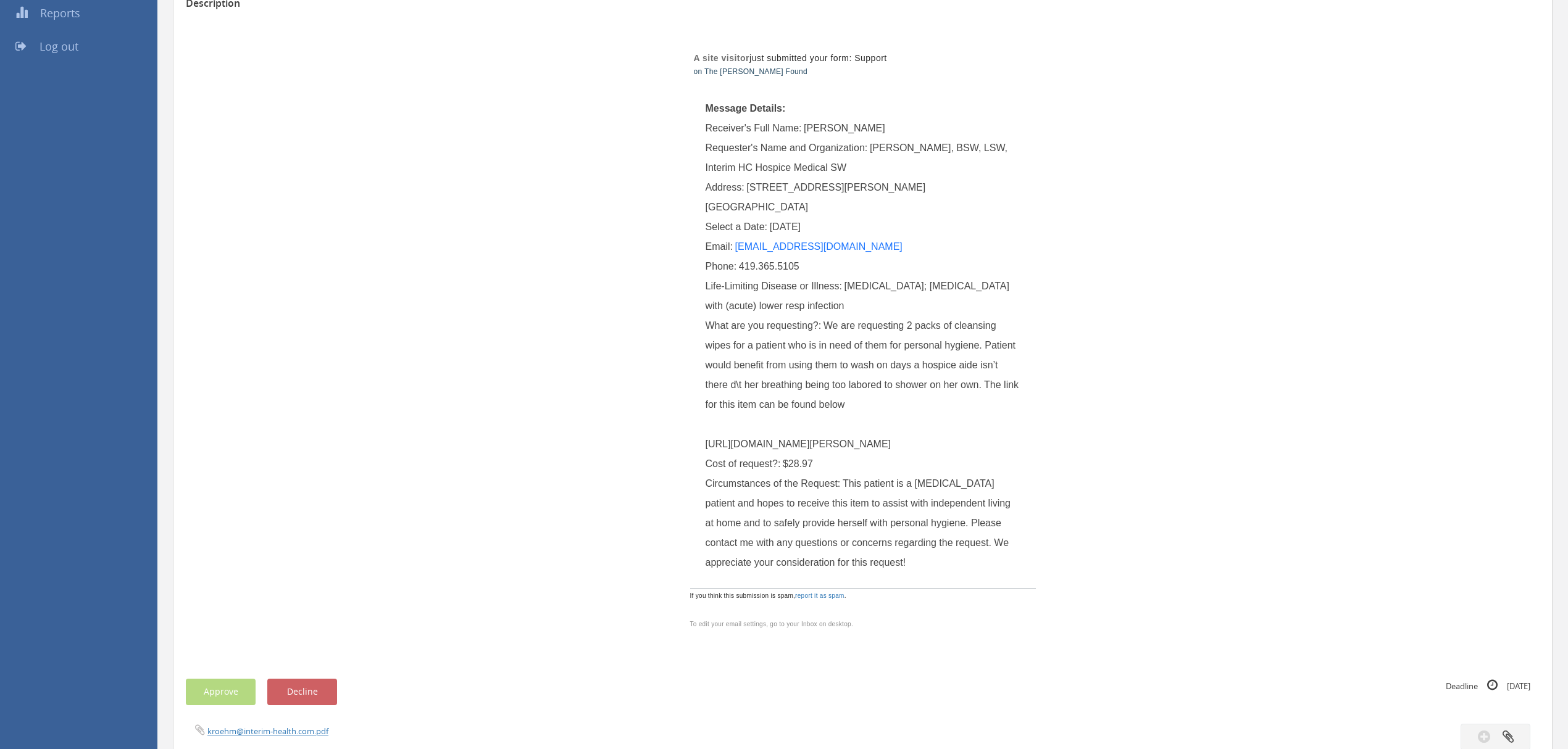
drag, startPoint x: 841, startPoint y: 444, endPoint x: 708, endPoint y: 429, distance: 133.8
click at [708, 429] on div "What are you requesting?: We are requesting 2 packs of cleansing wipes for a pa…" at bounding box center [863, 385] width 315 height 138
copy span "https://www.amazon.com/gp/product/B0BFVXFMZJ/ref=ewc_pr_img_1?smid=ATVPDKIKX0DE…"
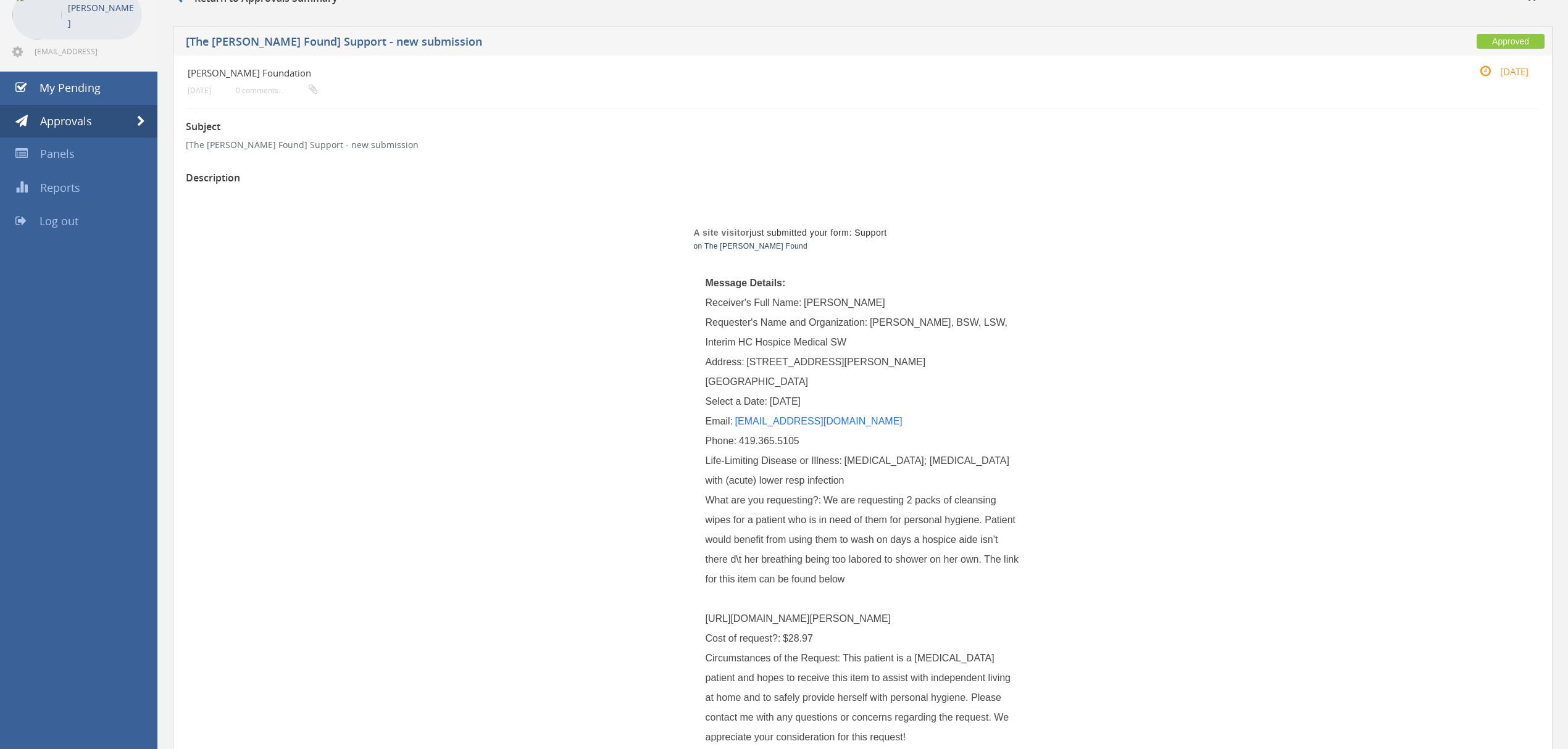
scroll to position [0, 0]
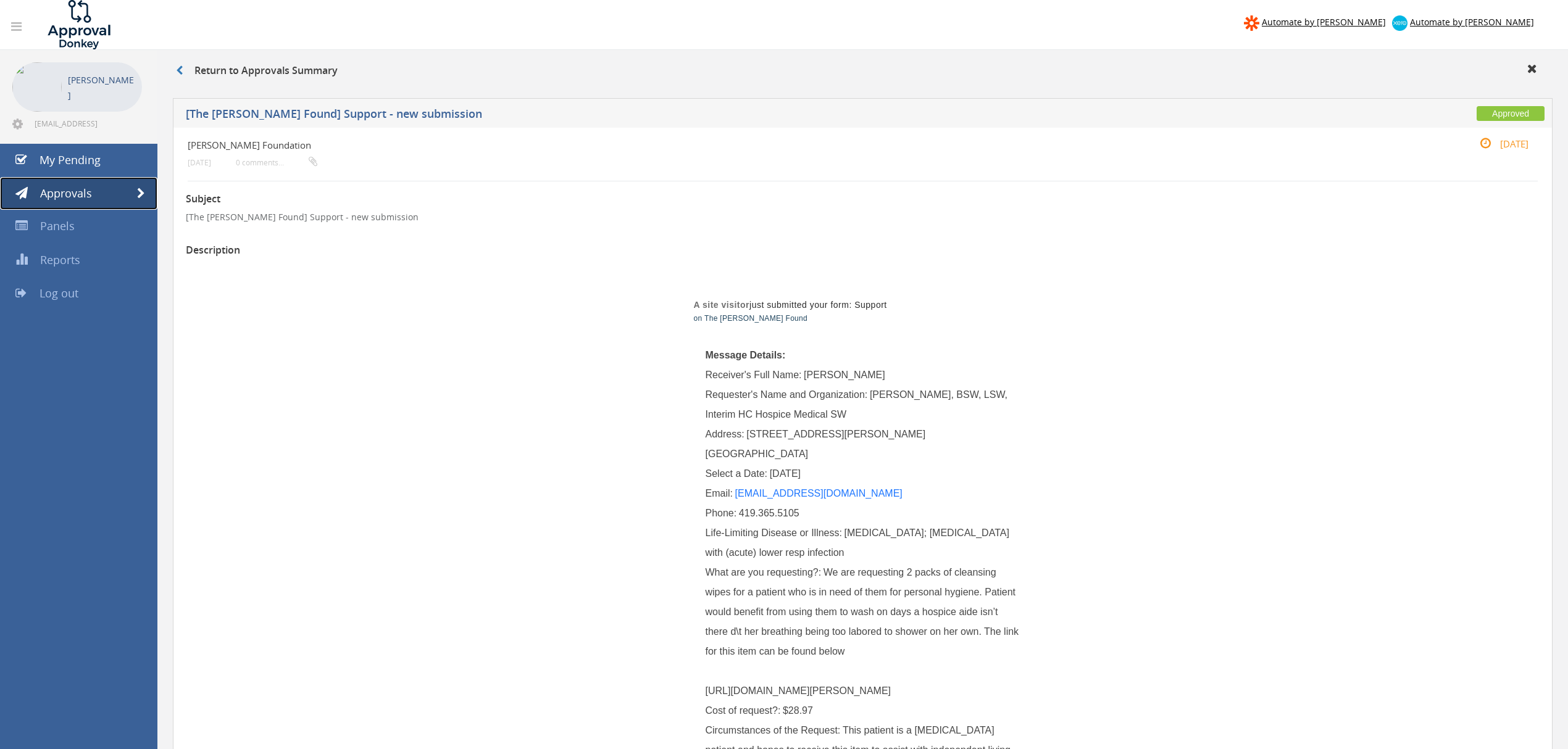
click at [139, 190] on span at bounding box center [141, 193] width 8 height 11
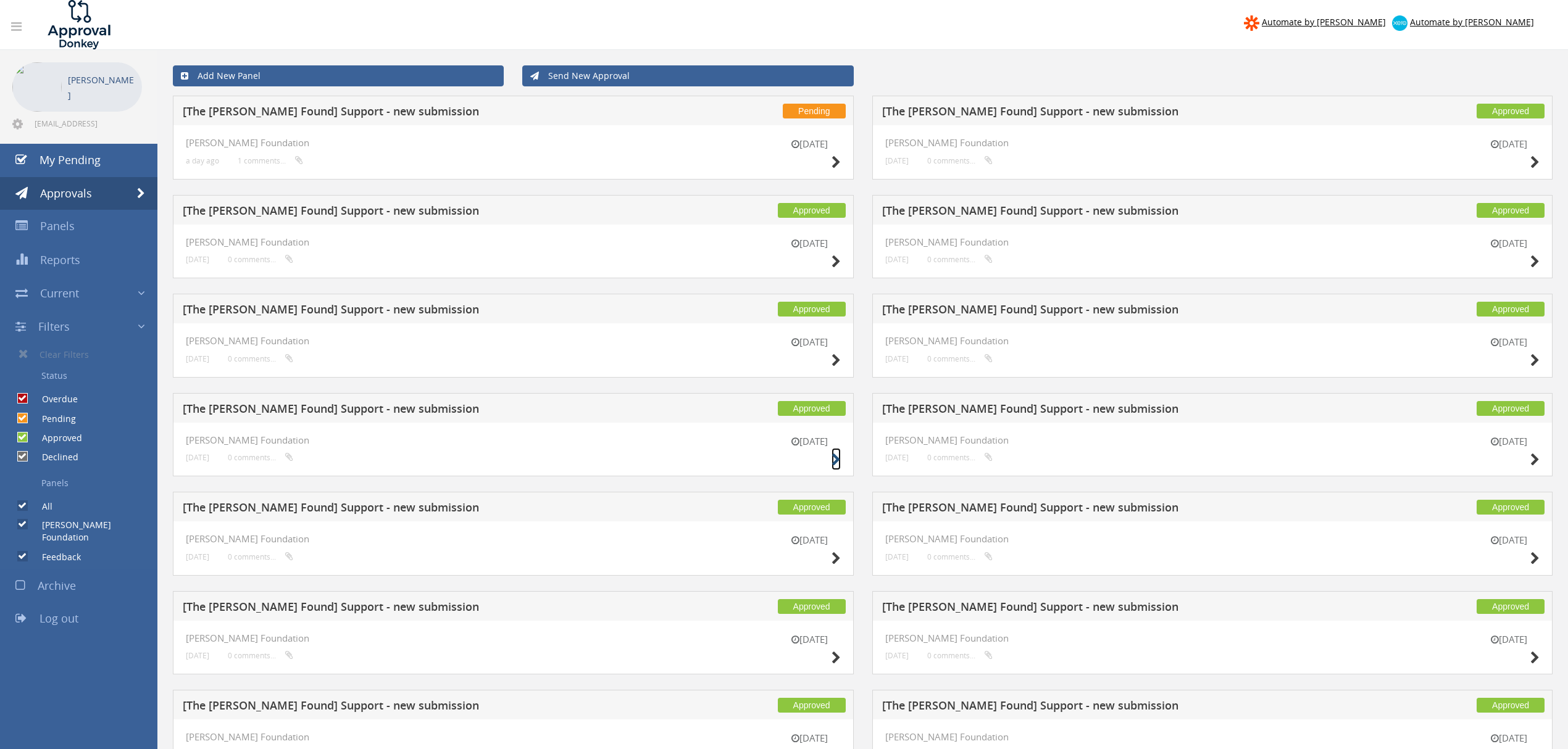
click at [835, 460] on icon at bounding box center [836, 460] width 9 height 13
click at [1536, 357] on icon at bounding box center [1535, 361] width 9 height 13
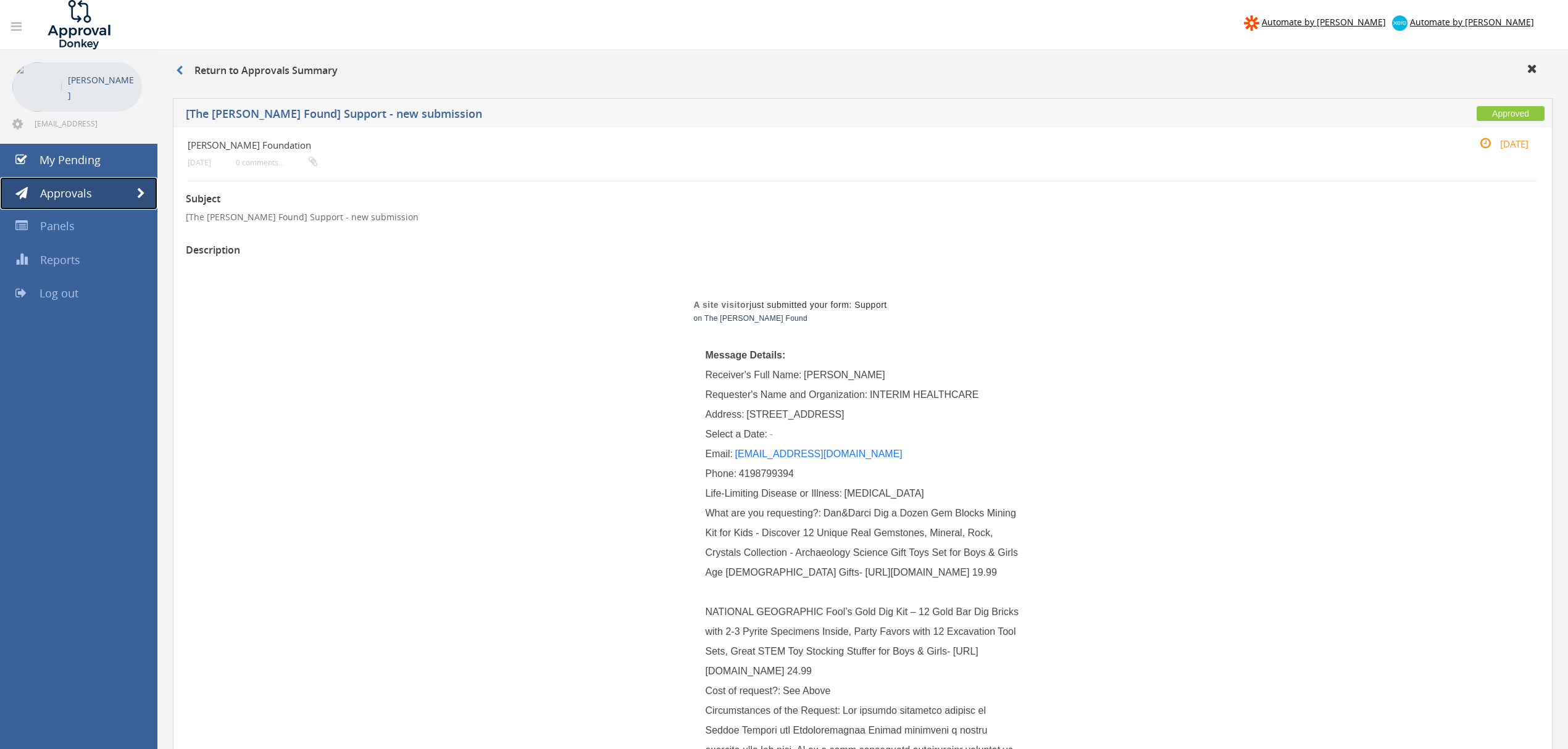
click at [144, 187] on link "Approvals" at bounding box center [79, 193] width 157 height 33
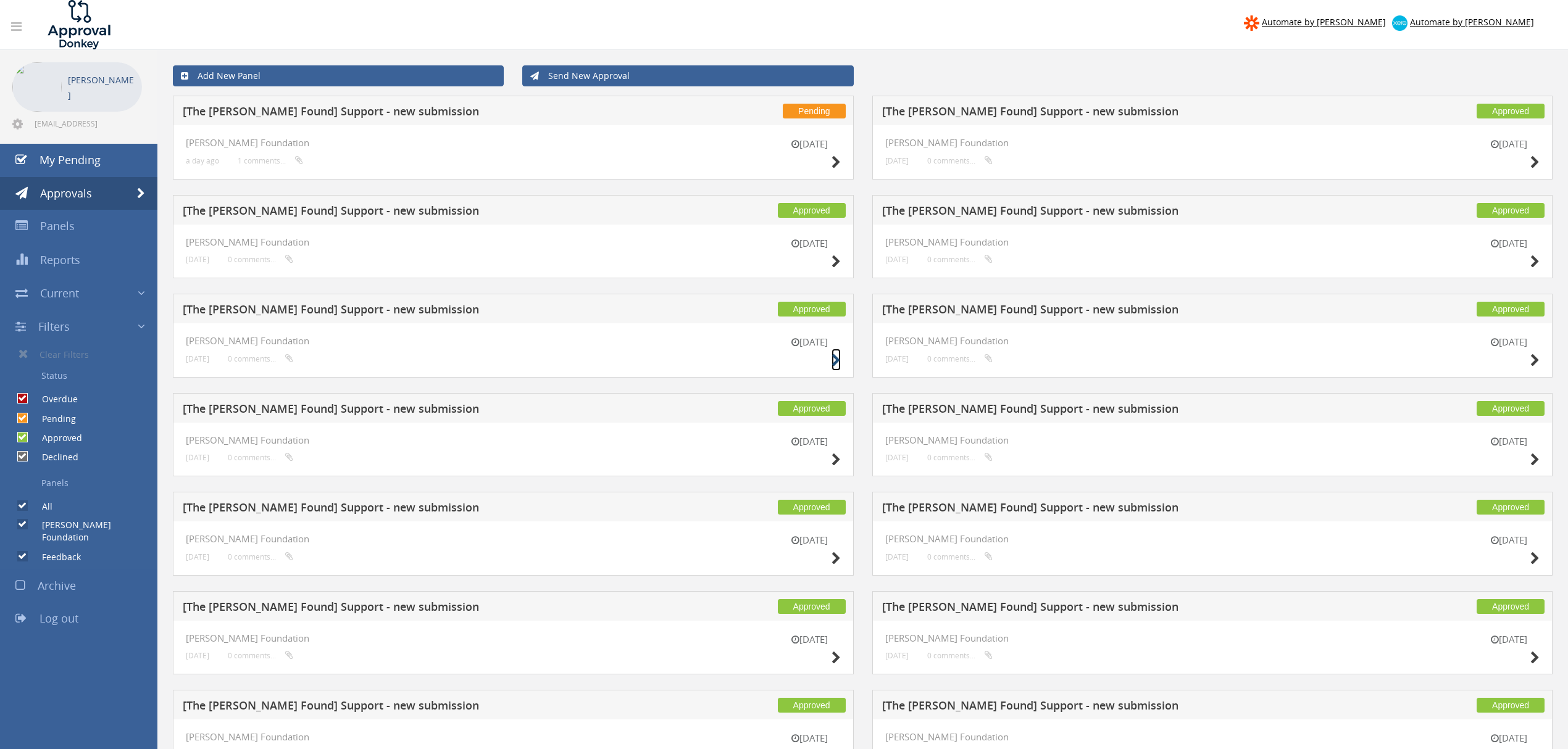
click at [832, 362] on icon at bounding box center [836, 361] width 9 height 13
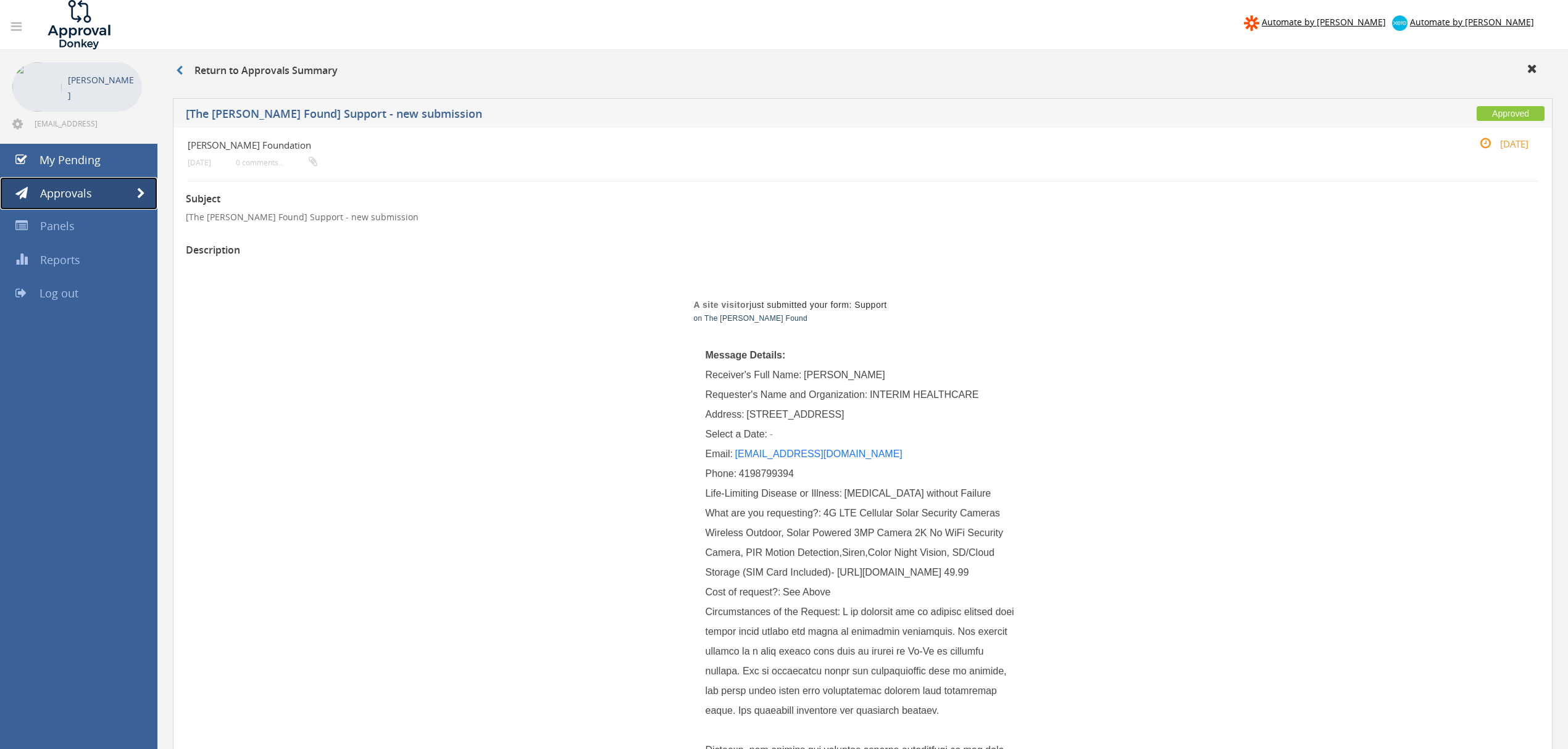
click at [138, 191] on span at bounding box center [141, 193] width 8 height 11
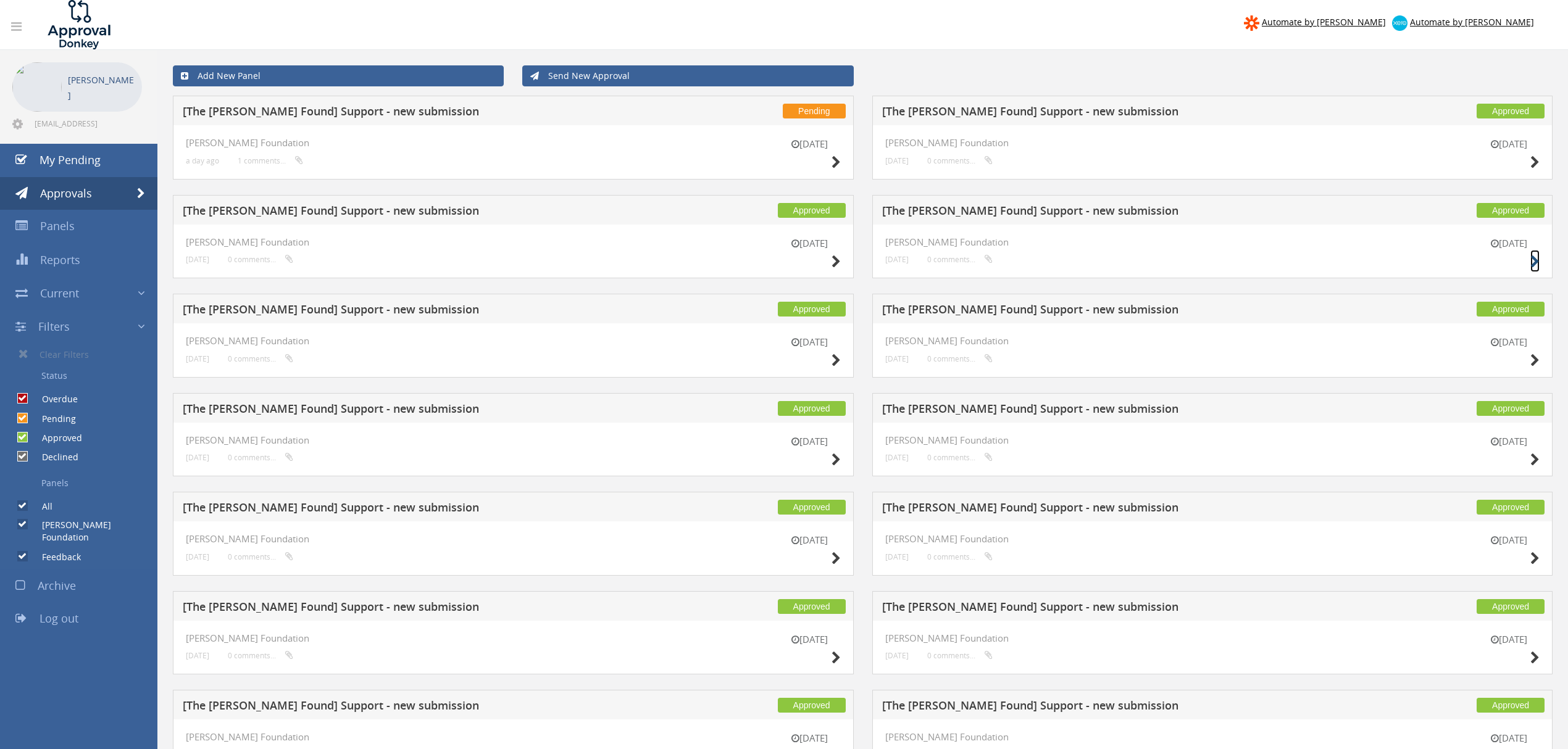
click at [1532, 260] on icon at bounding box center [1535, 262] width 9 height 13
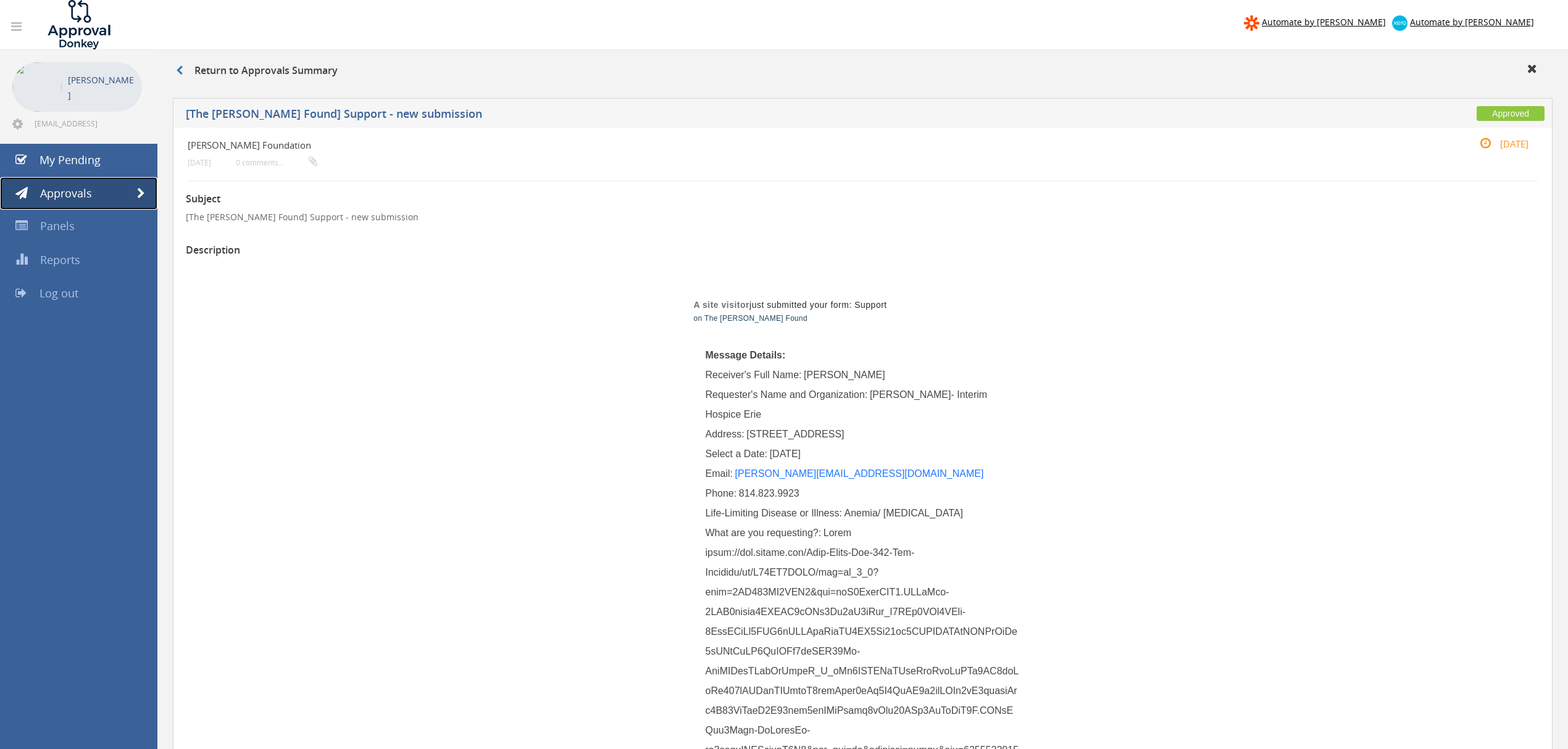
click at [139, 188] on span at bounding box center [141, 193] width 8 height 11
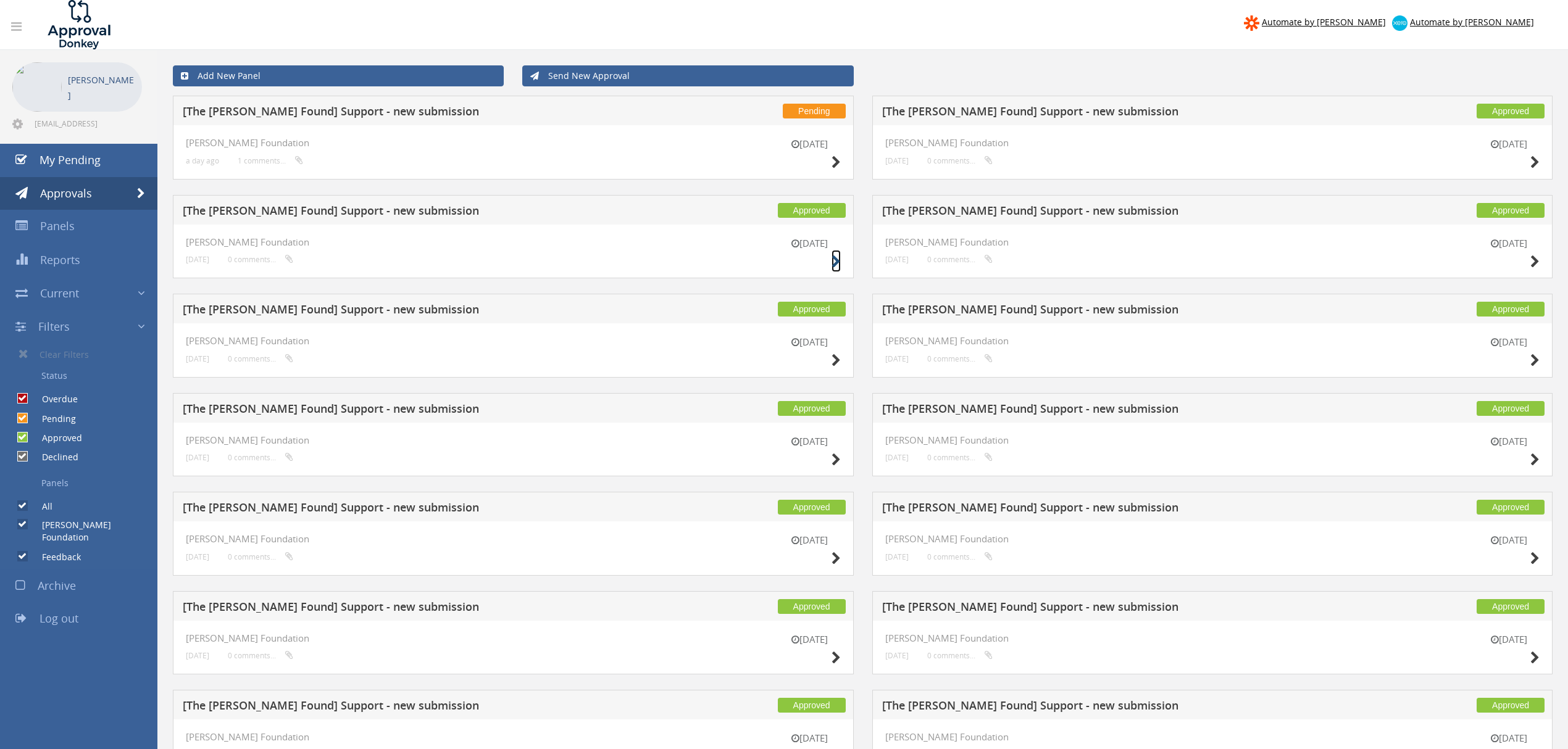
click at [832, 263] on icon at bounding box center [836, 262] width 9 height 13
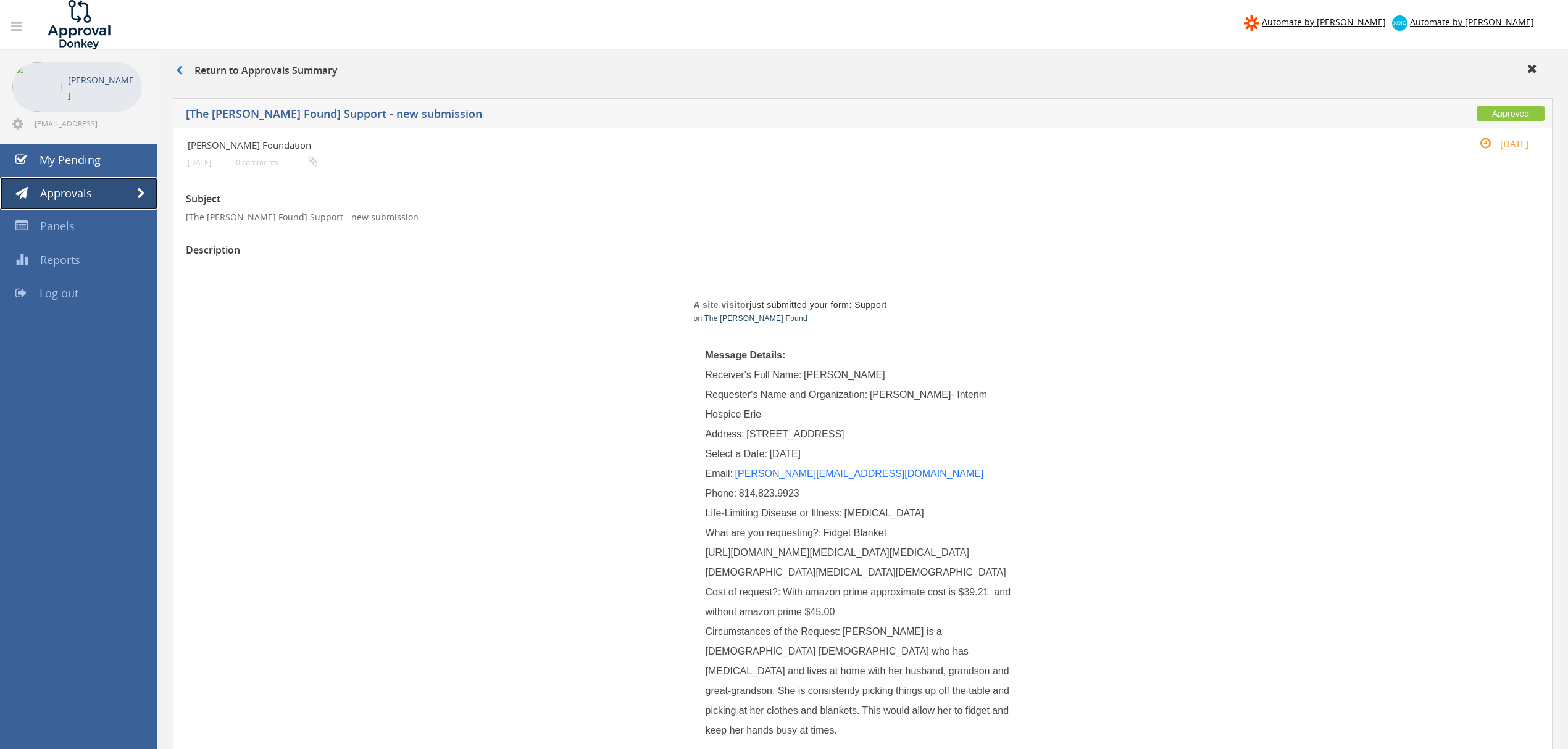
click at [138, 193] on span at bounding box center [141, 193] width 8 height 11
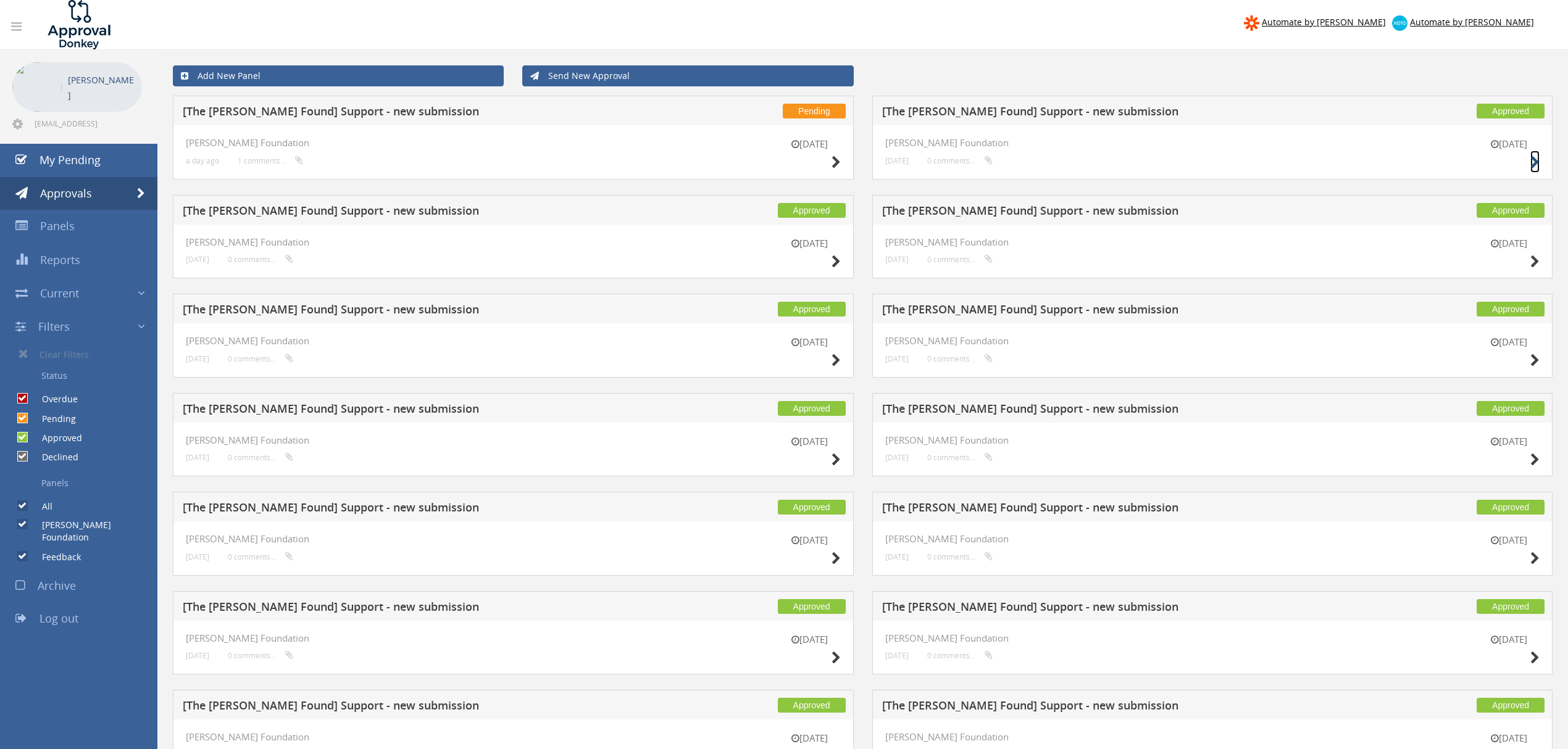
click at [1532, 161] on icon at bounding box center [1535, 162] width 9 height 13
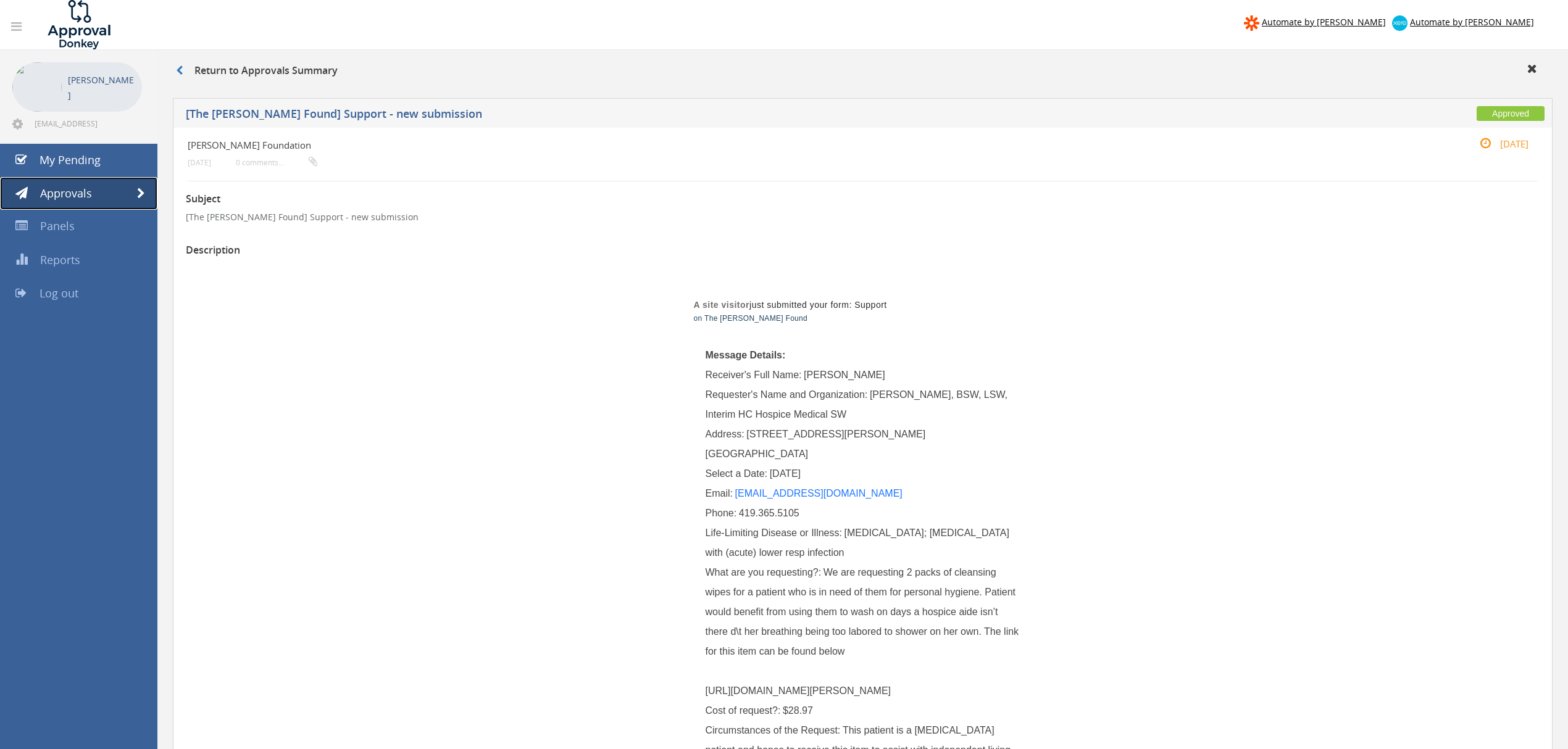
click at [140, 193] on span at bounding box center [141, 193] width 8 height 11
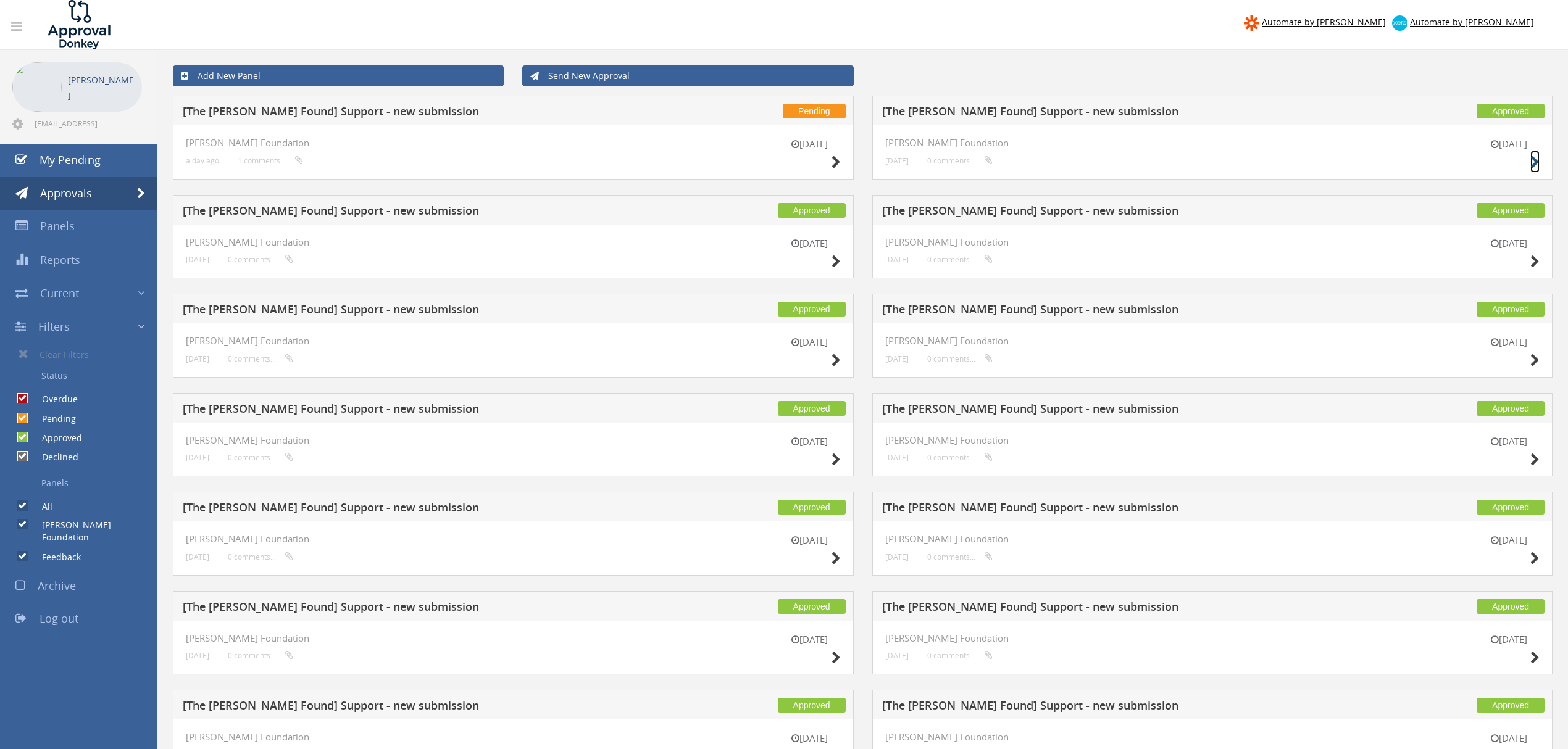
click at [1536, 153] on link at bounding box center [1535, 161] width 9 height 22
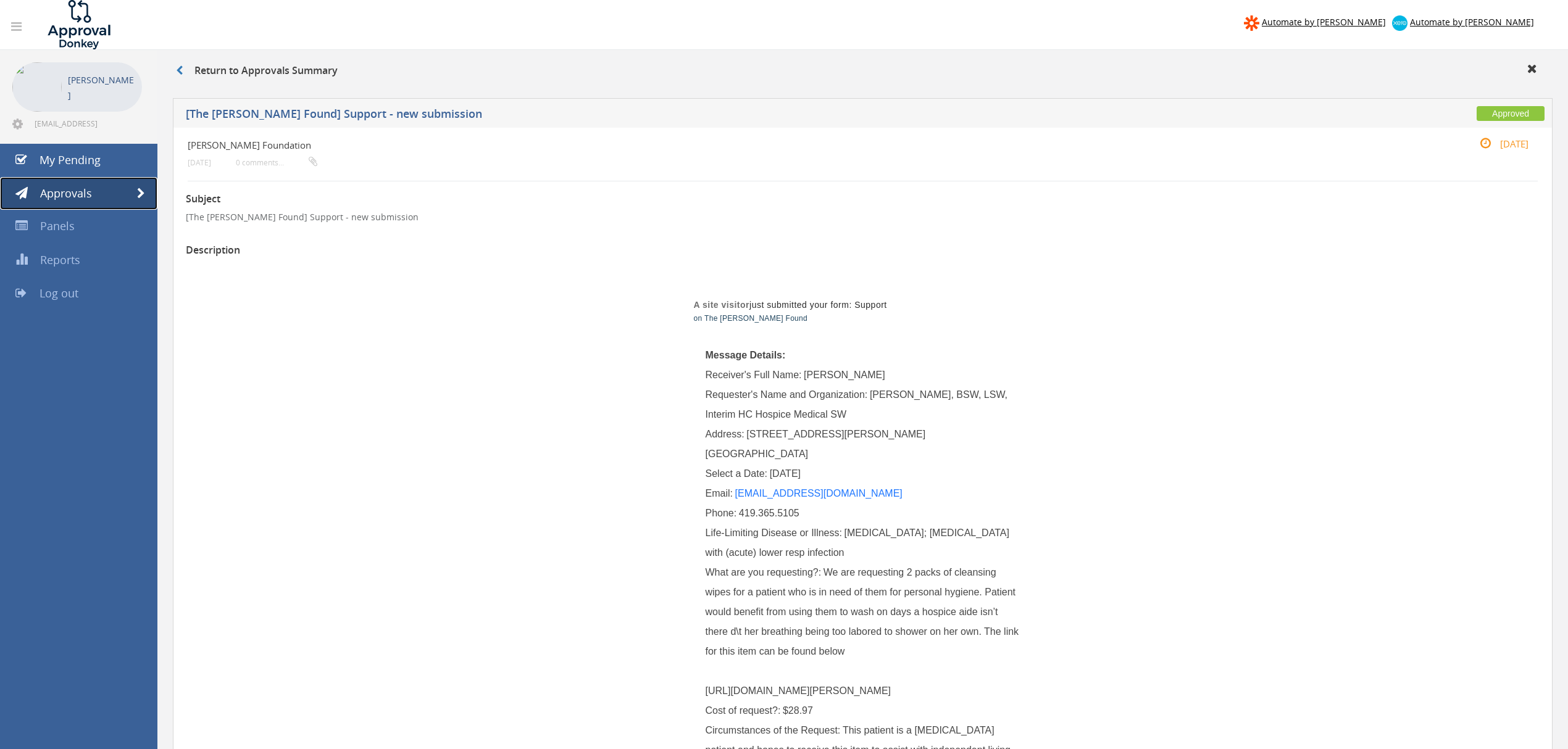
drag, startPoint x: 144, startPoint y: 190, endPoint x: 153, endPoint y: 190, distance: 9.0
click at [144, 190] on span at bounding box center [141, 193] width 8 height 11
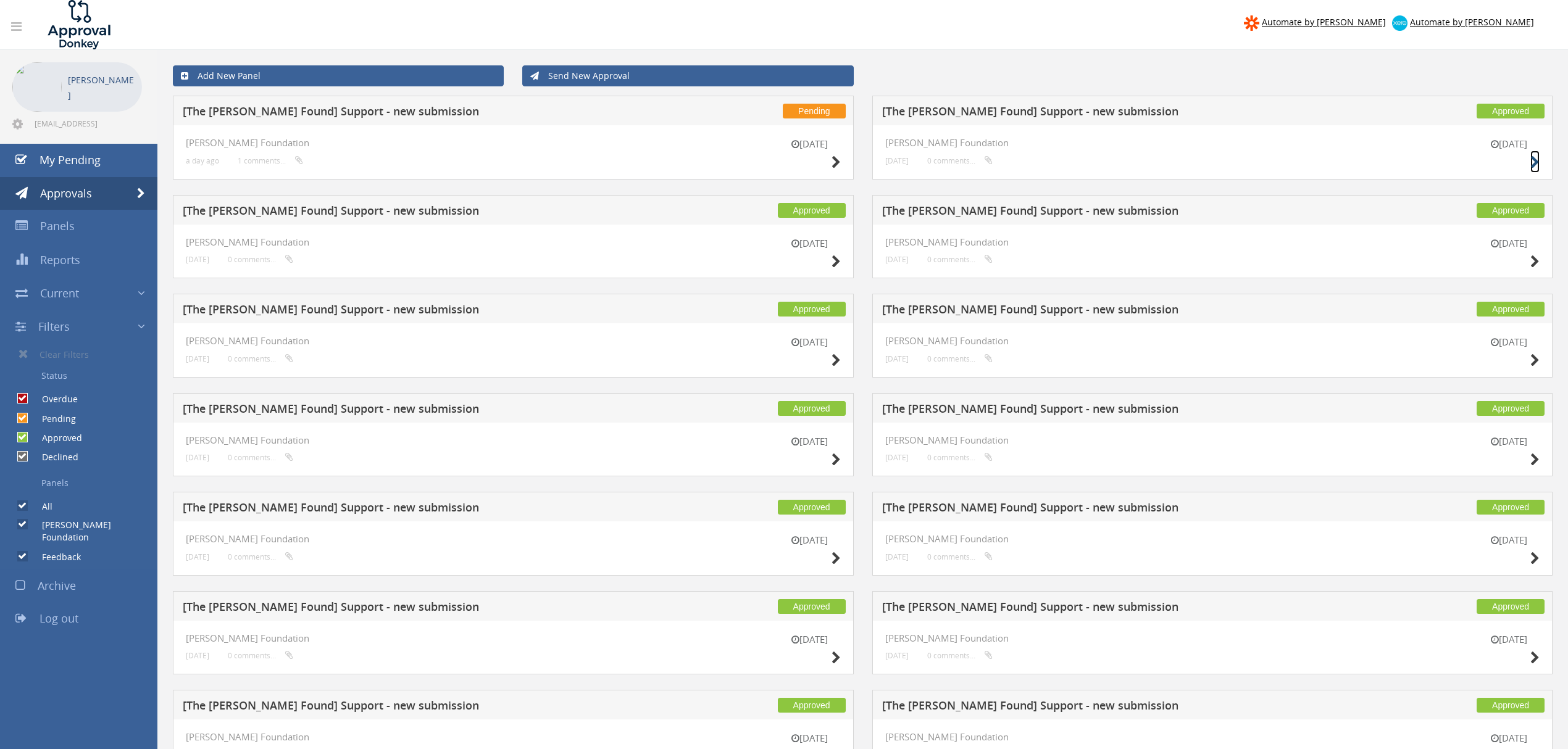
click at [1532, 158] on icon at bounding box center [1535, 162] width 9 height 13
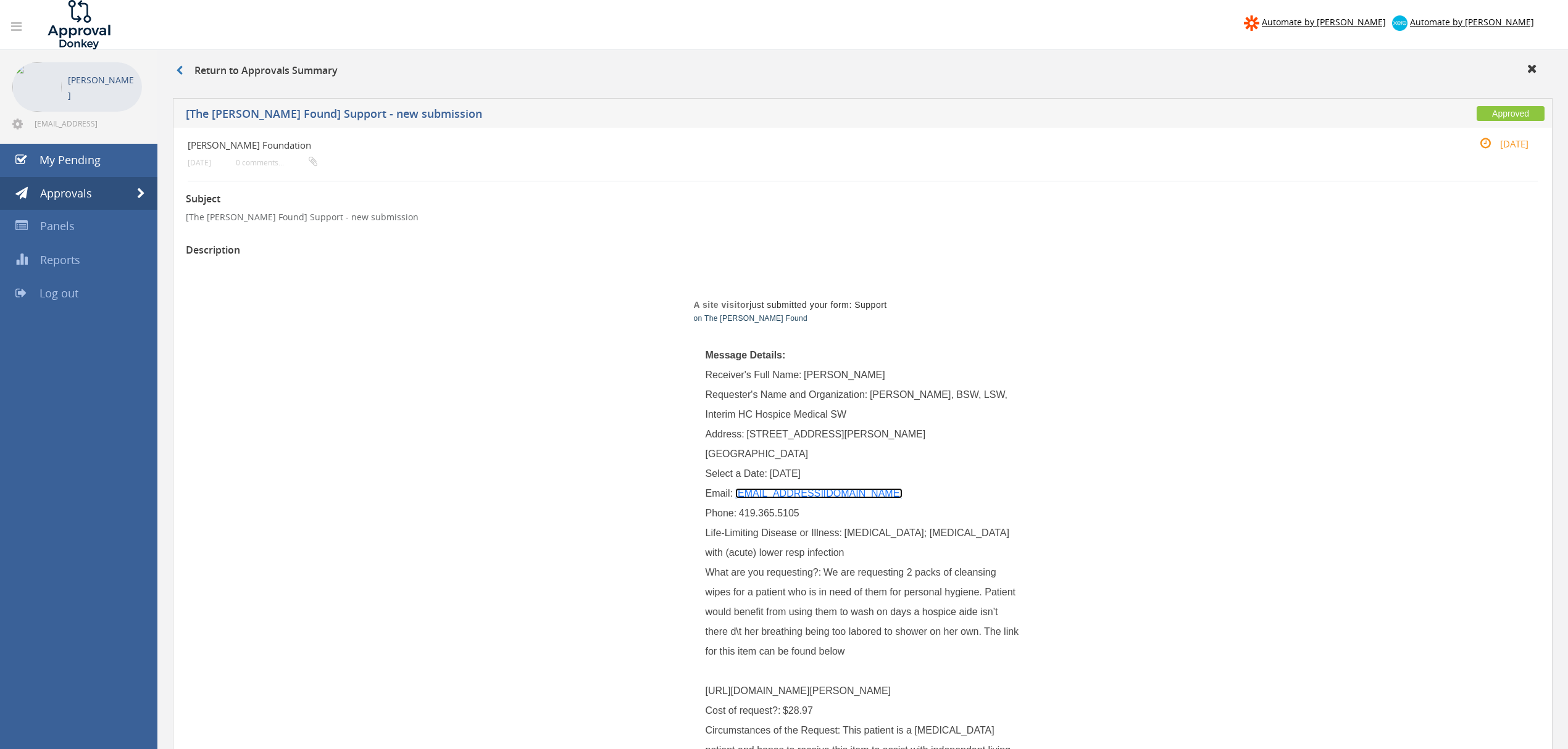
click at [800, 488] on link "kroehm@interim-health.com" at bounding box center [819, 494] width 167 height 11
drag, startPoint x: 139, startPoint y: 191, endPoint x: 274, endPoint y: 199, distance: 135.2
click at [139, 191] on span at bounding box center [141, 193] width 8 height 11
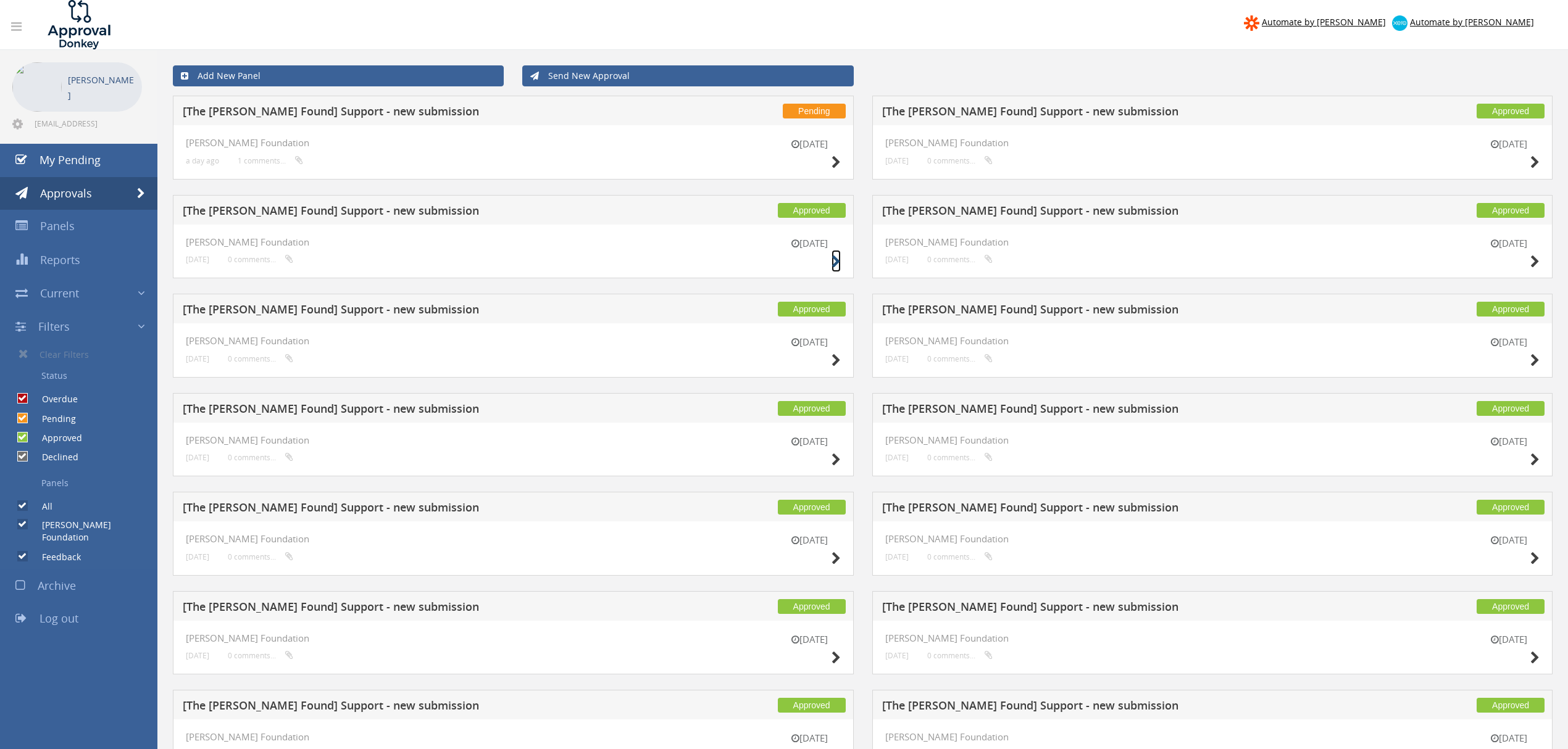
click at [832, 259] on icon at bounding box center [836, 262] width 9 height 13
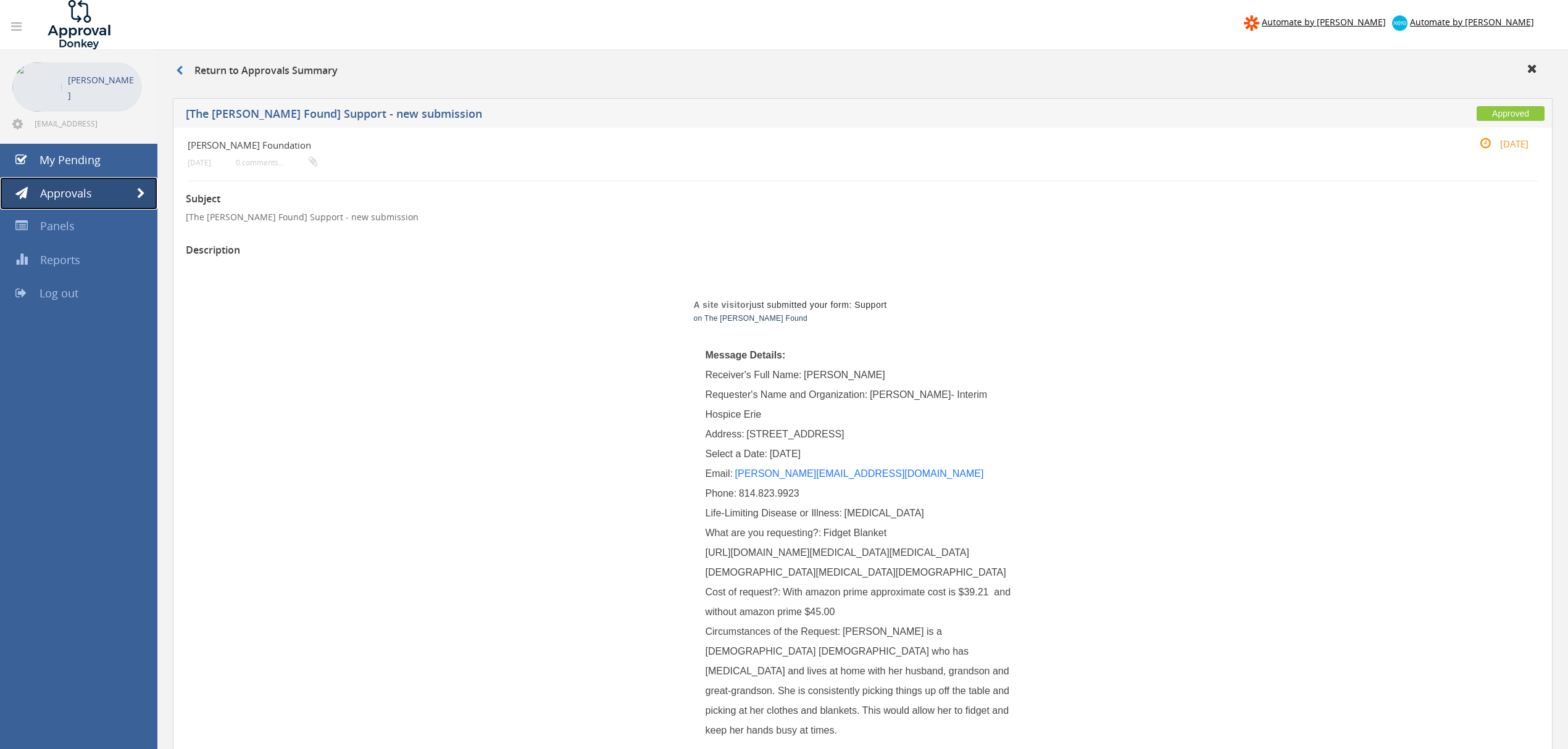
click at [136, 187] on link "Approvals" at bounding box center [79, 193] width 157 height 33
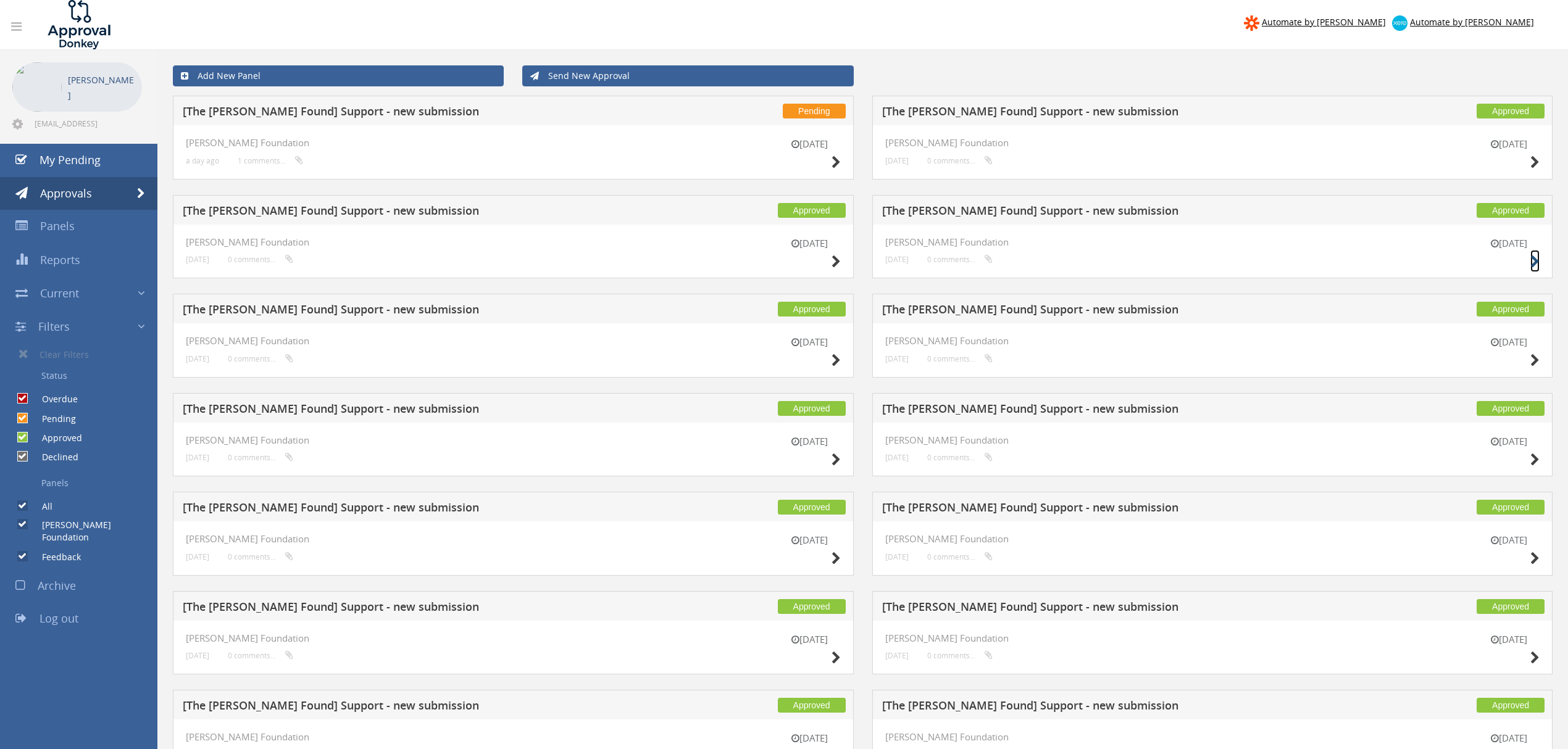
click at [1535, 255] on icon at bounding box center [1535, 262] width 9 height 13
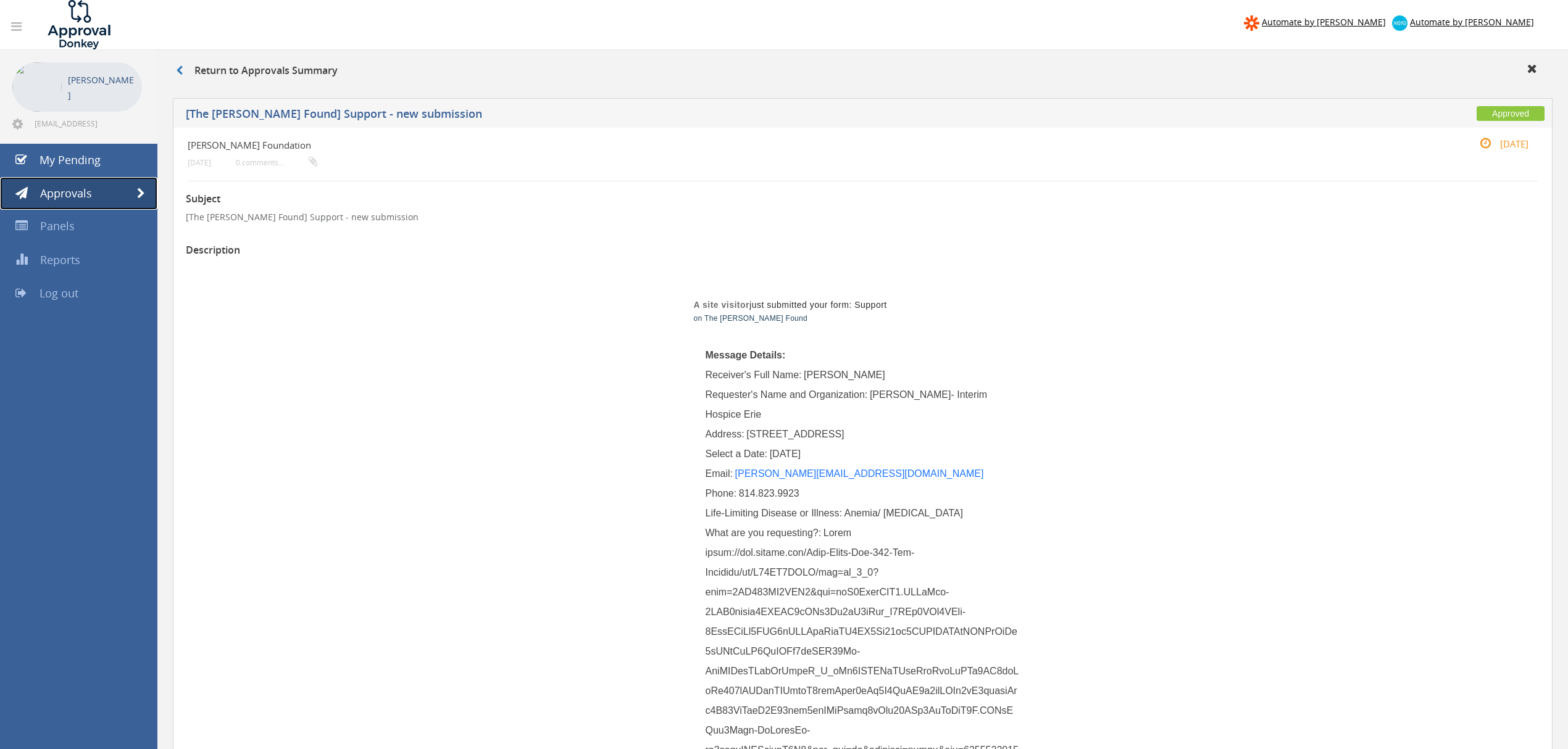
click at [141, 193] on span at bounding box center [141, 193] width 8 height 11
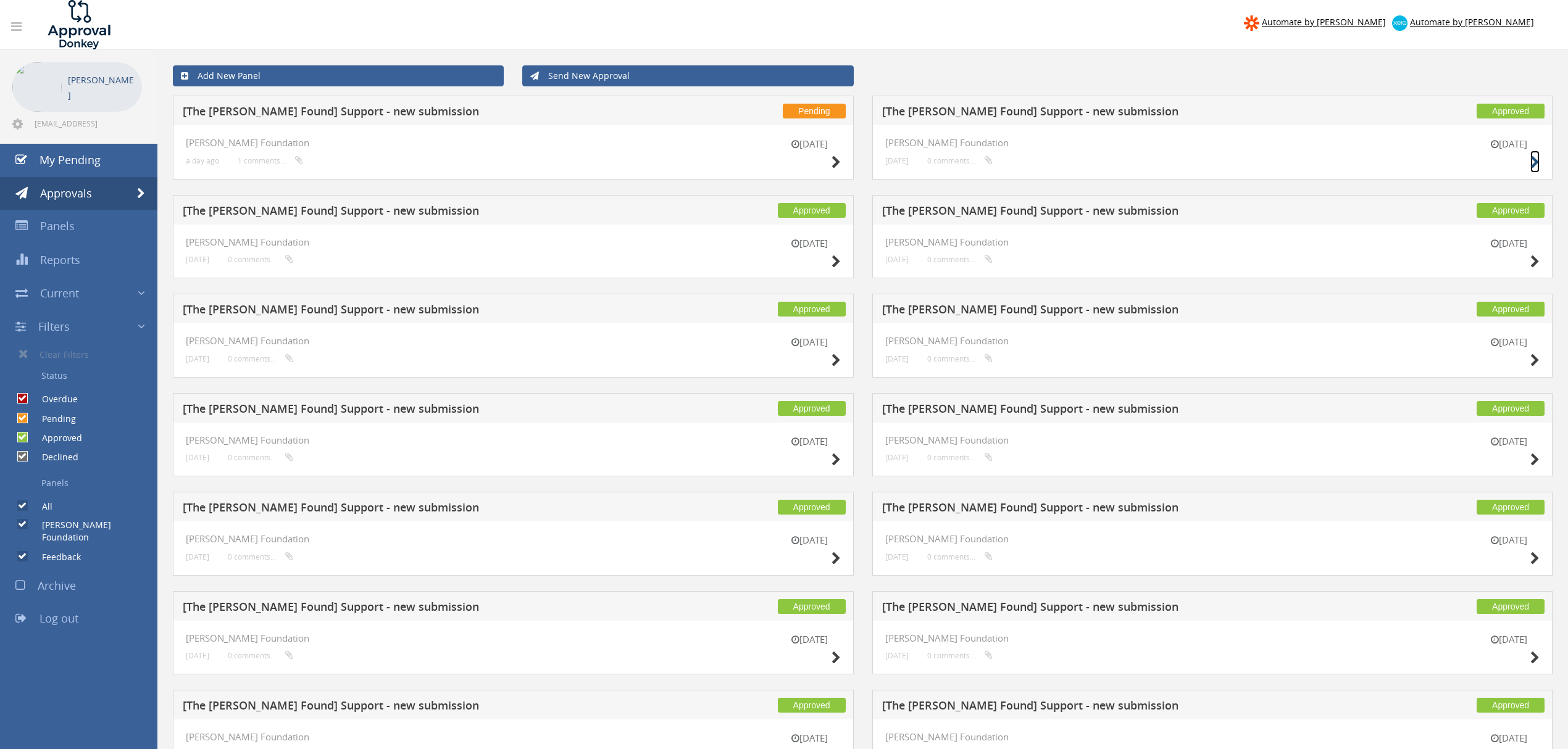
click at [1534, 163] on icon at bounding box center [1535, 162] width 9 height 13
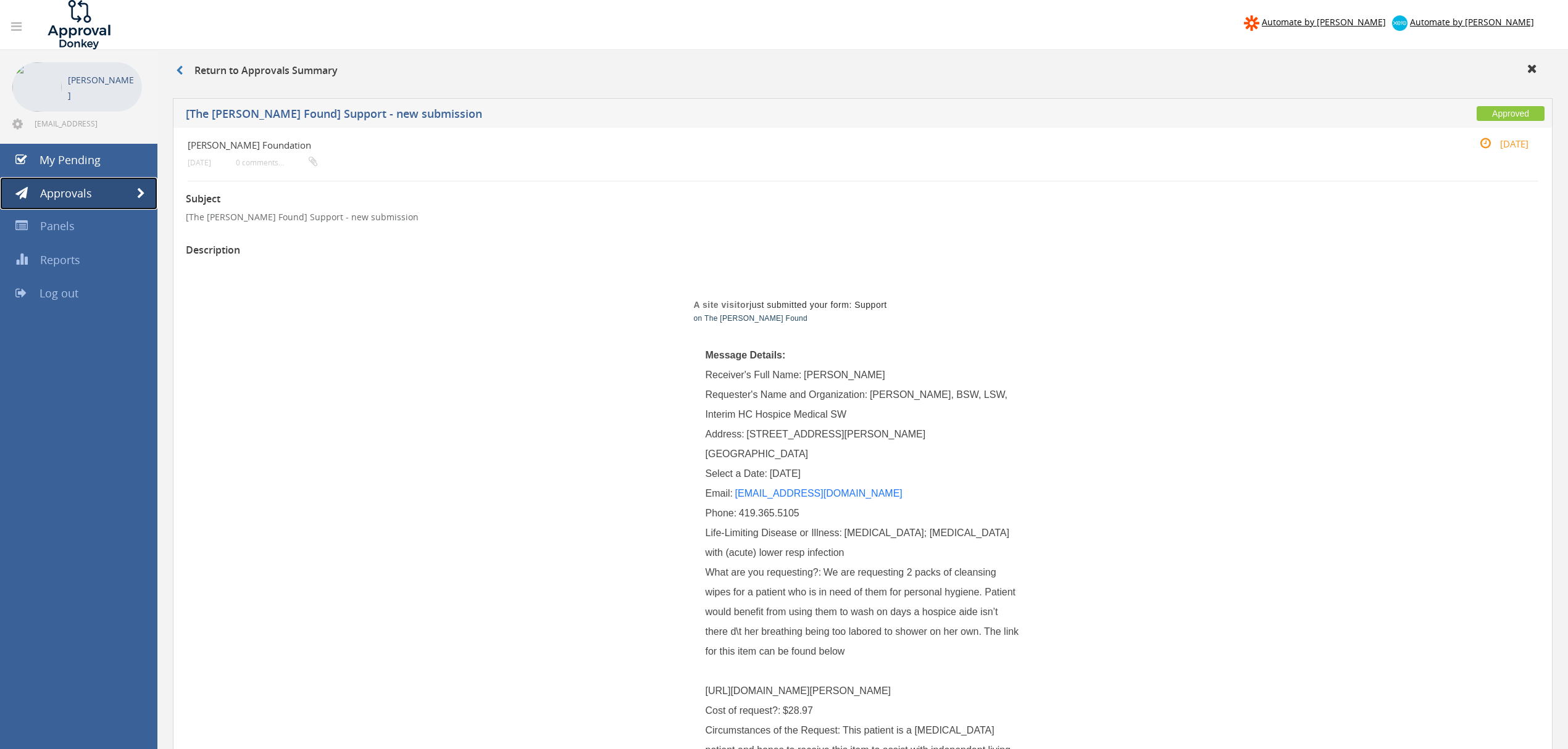
click at [144, 193] on span at bounding box center [141, 193] width 8 height 11
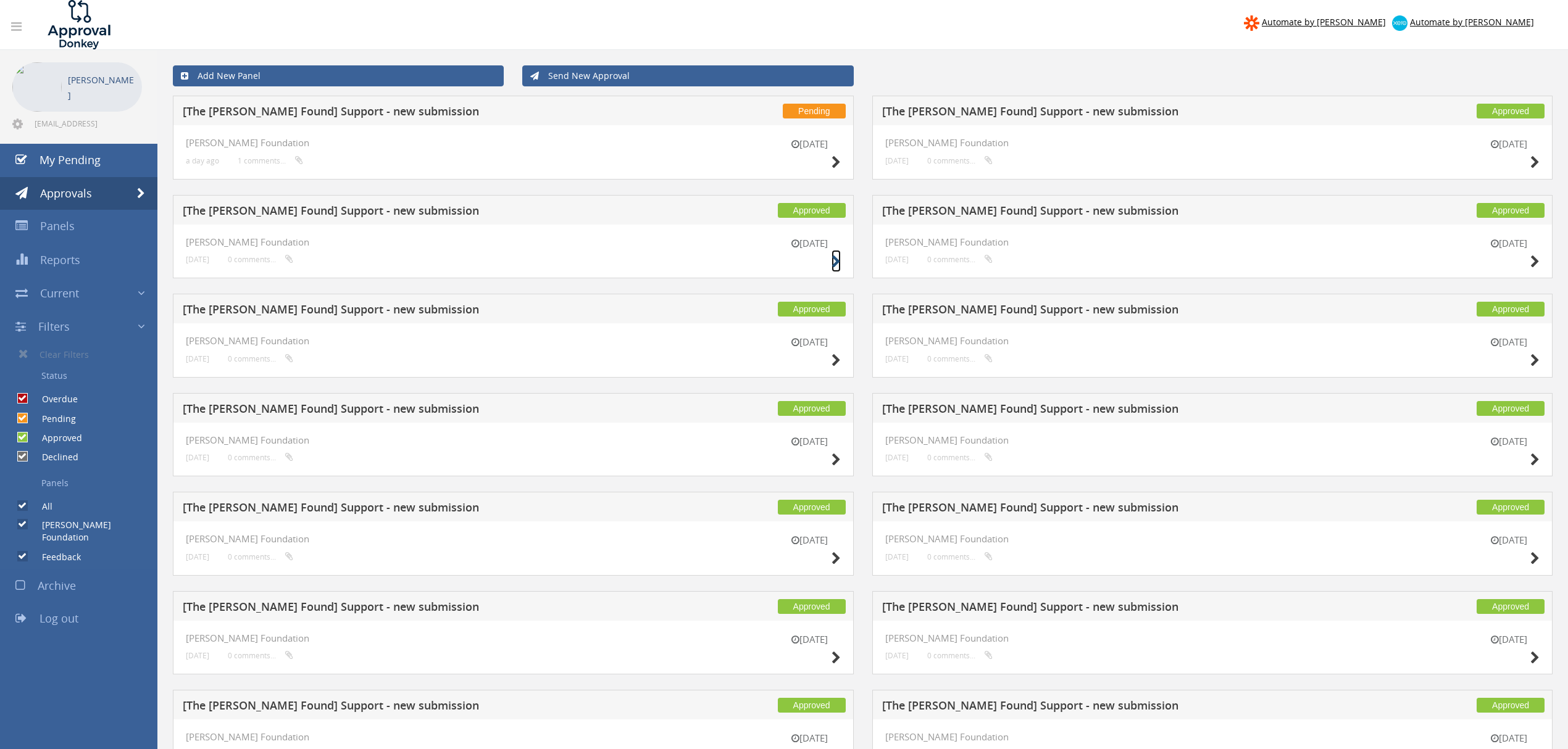
click at [832, 259] on icon at bounding box center [836, 262] width 9 height 13
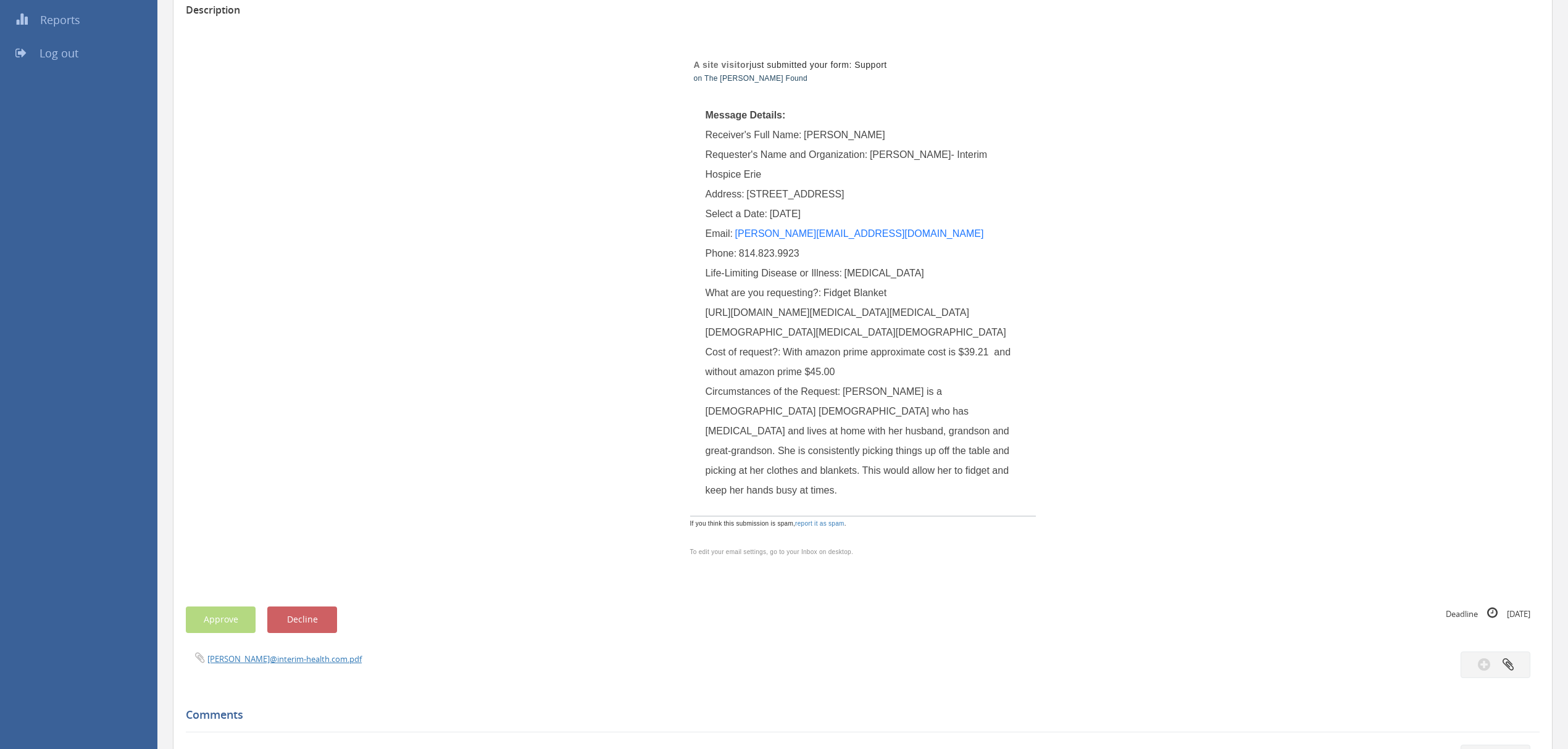
scroll to position [247, 0]
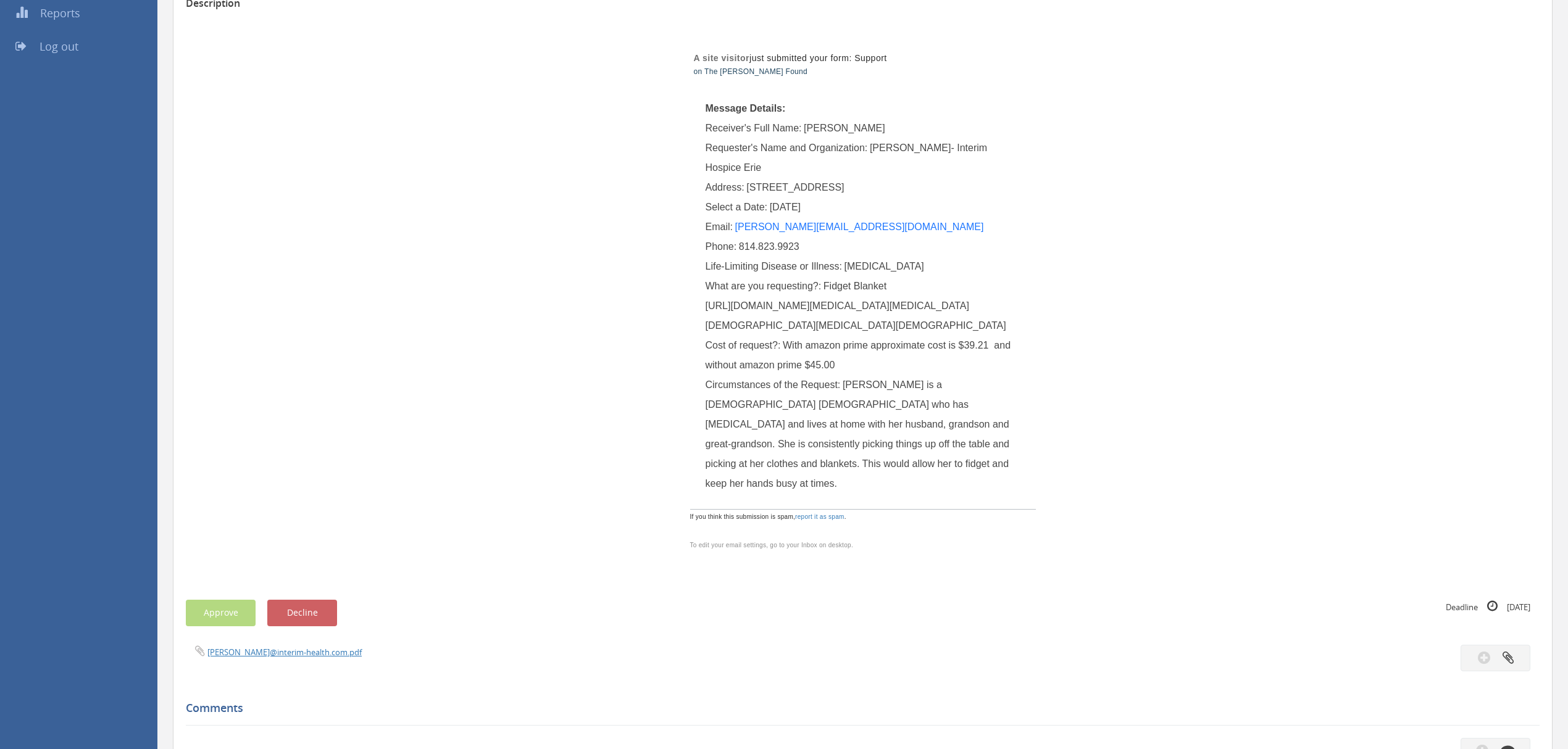
drag, startPoint x: 705, startPoint y: 308, endPoint x: 946, endPoint y: 526, distance: 325.0
click at [946, 336] on div "What are you requesting?: Fidget Blanket https://www.amazon.com/SOFWO-Dementia-…" at bounding box center [863, 306] width 315 height 59
copy span "https://www.amazon.com/SOFWO-Dementia-Activities-Alzheimers-Stimulation/dp/B0B2…"
click at [1117, 332] on div "A site visitor just submitted your form: Support on The Mary Grace Found Messag…" at bounding box center [863, 292] width 723 height 554
click at [817, 230] on link "jeastman@interim-health.com" at bounding box center [860, 227] width 249 height 11
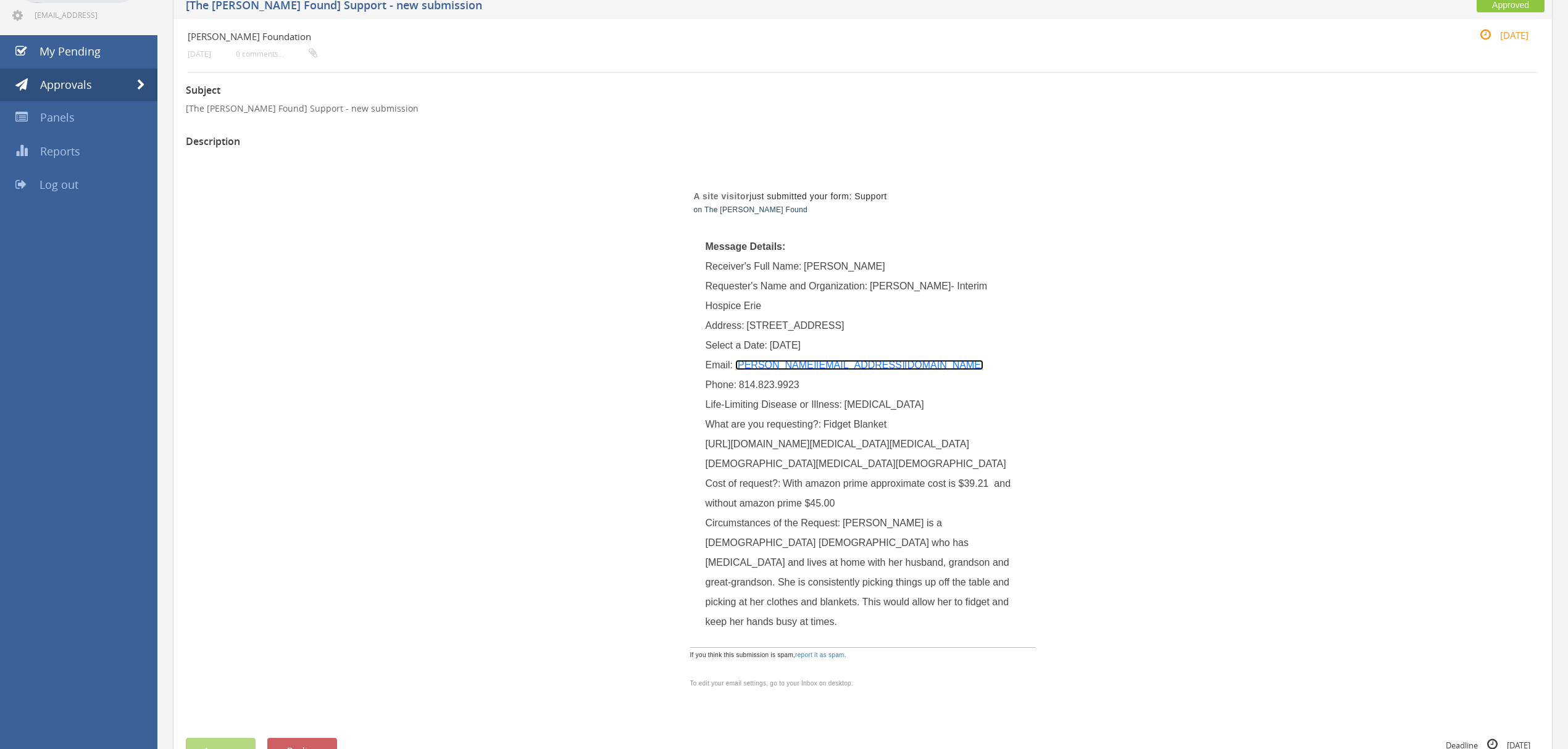
scroll to position [0, 0]
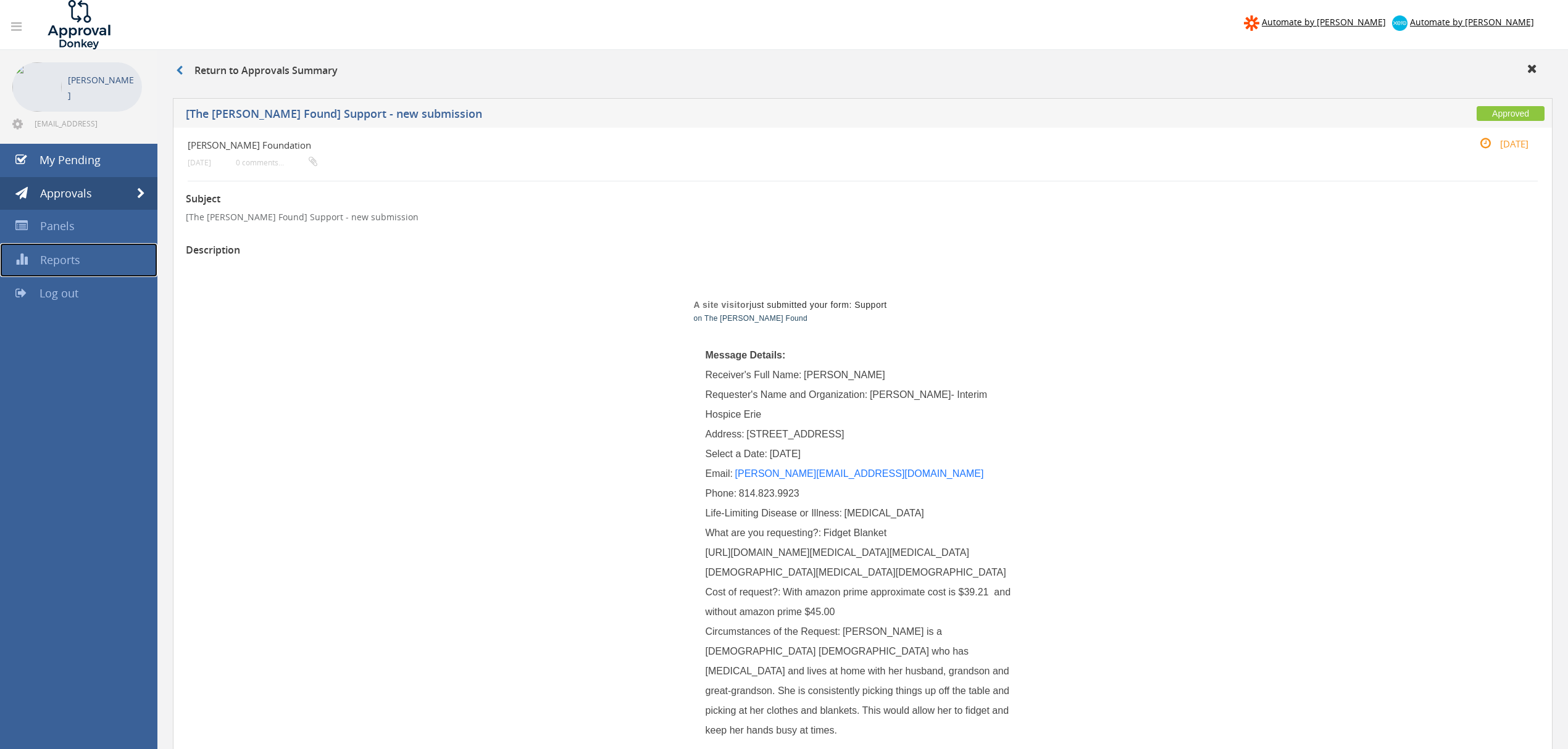
click at [62, 258] on span "Reports" at bounding box center [60, 260] width 40 height 15
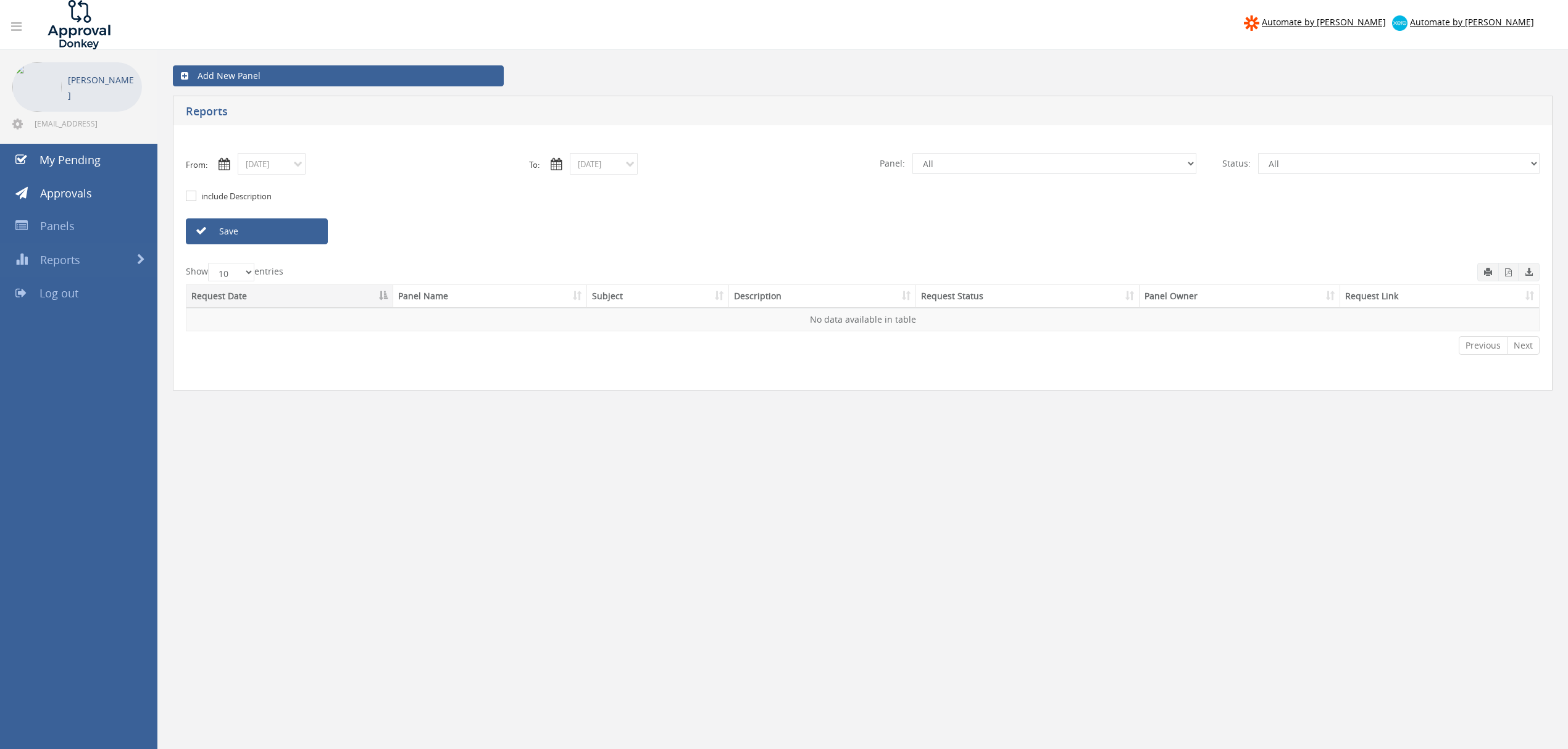
click at [222, 163] on icon at bounding box center [225, 164] width 12 height 12
click at [1185, 162] on select "All Mary Grace Foundation Feedback" at bounding box center [1055, 164] width 284 height 21
click at [913, 153] on select "All Mary Grace Foundation Feedback" at bounding box center [1055, 164] width 284 height 21
click at [1343, 156] on select "All Pending Approved Declined Overdue" at bounding box center [1399, 164] width 281 height 21
click at [1258, 153] on select "All Pending Approved Declined Overdue" at bounding box center [1399, 164] width 281 height 21
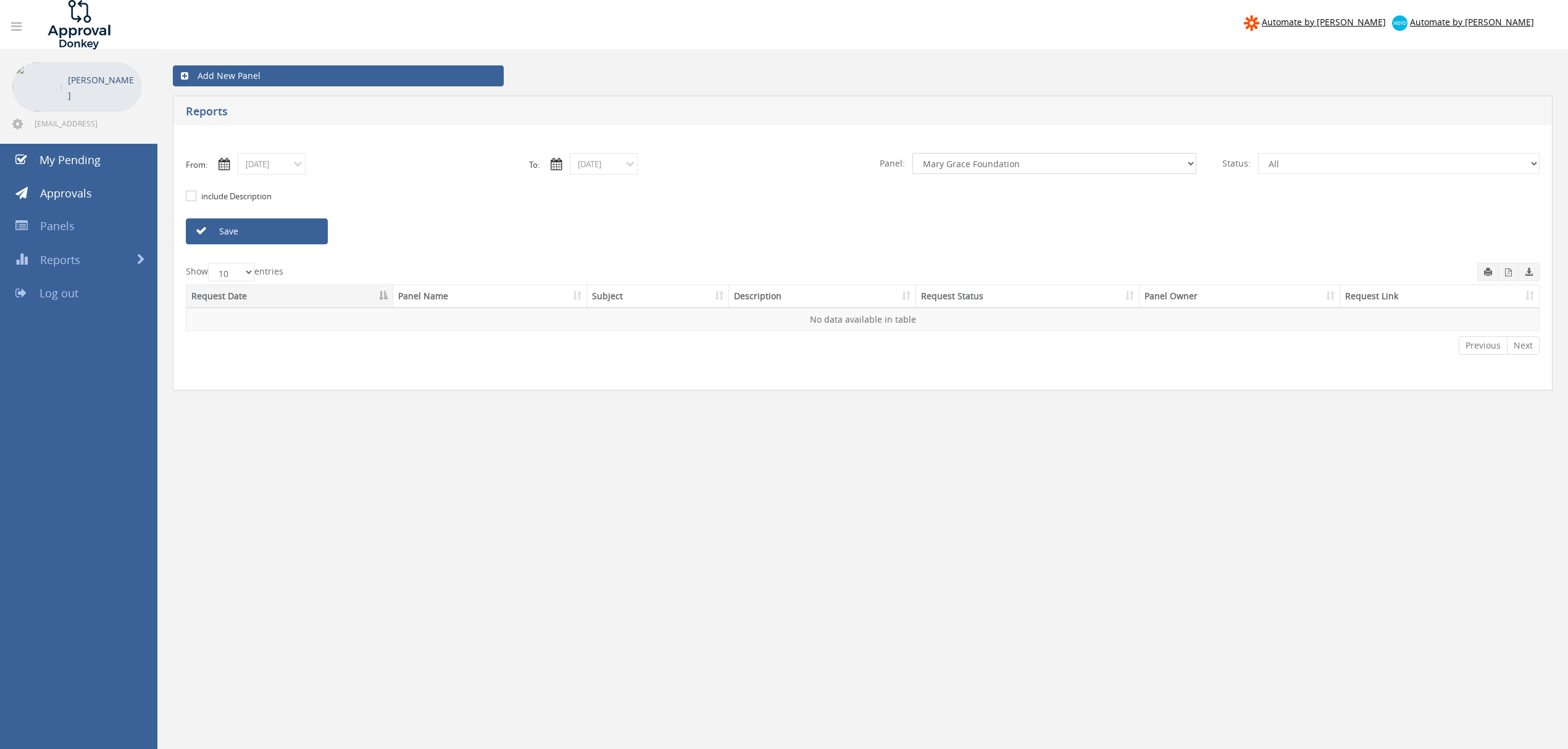
click at [928, 172] on select "All Mary Grace Foundation Feedback" at bounding box center [1055, 164] width 284 height 21
select select "number:0"
click at [913, 153] on select "All Mary Grace Foundation Feedback" at bounding box center [1055, 164] width 284 height 21
click at [221, 167] on icon at bounding box center [225, 164] width 12 height 12
click at [187, 197] on input "include Description" at bounding box center [190, 197] width 8 height 8
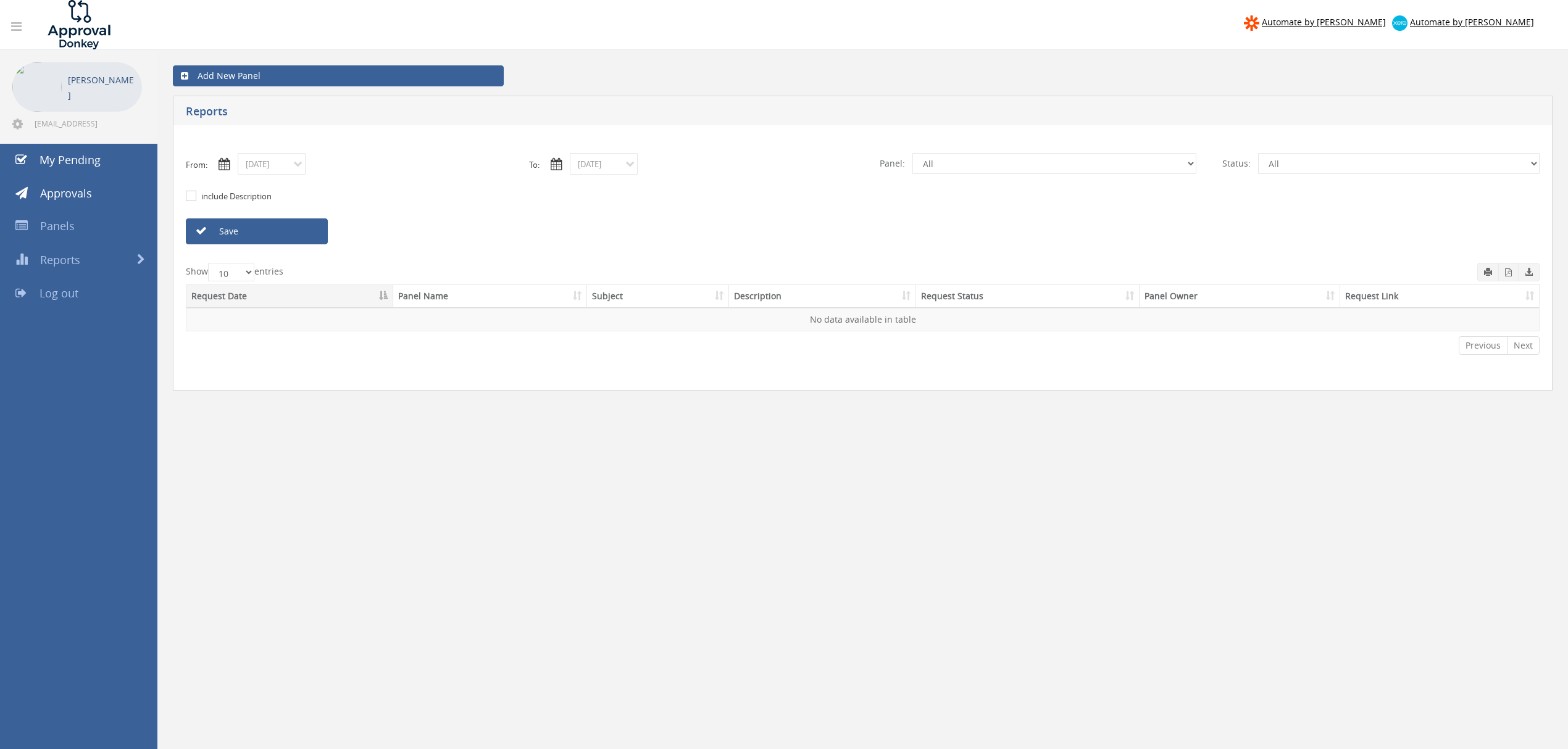
checkbox input "true"
click at [300, 163] on input "08/15/2025" at bounding box center [271, 164] width 68 height 22
click at [259, 190] on th "‹" at bounding box center [251, 185] width 22 height 17
click at [257, 190] on th "‹" at bounding box center [251, 185] width 22 height 17
click at [256, 190] on th "‹" at bounding box center [251, 185] width 22 height 17
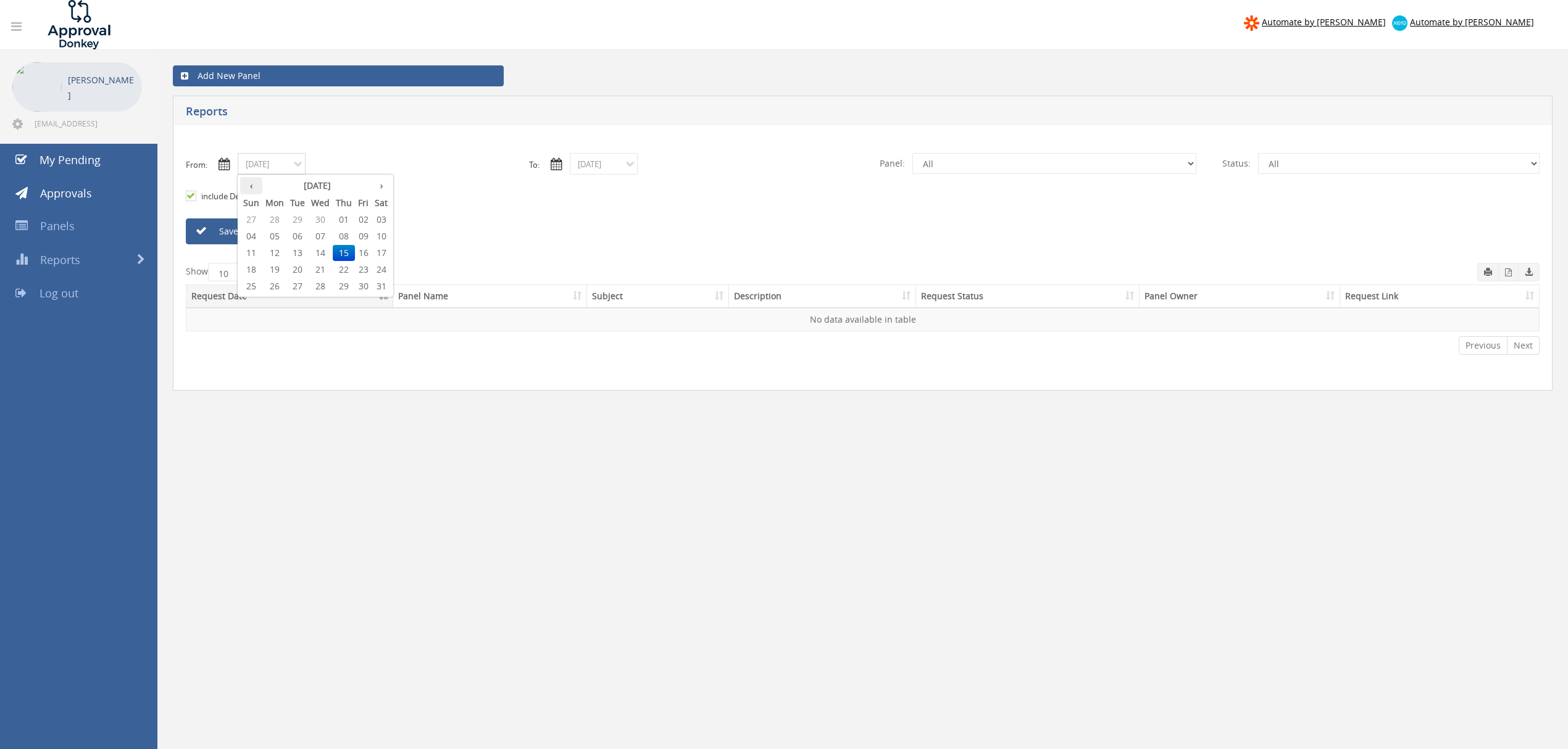
click at [256, 190] on th "‹" at bounding box center [251, 185] width 22 height 17
click at [255, 190] on th "‹" at bounding box center [251, 185] width 22 height 17
click at [254, 190] on th "‹" at bounding box center [251, 185] width 22 height 17
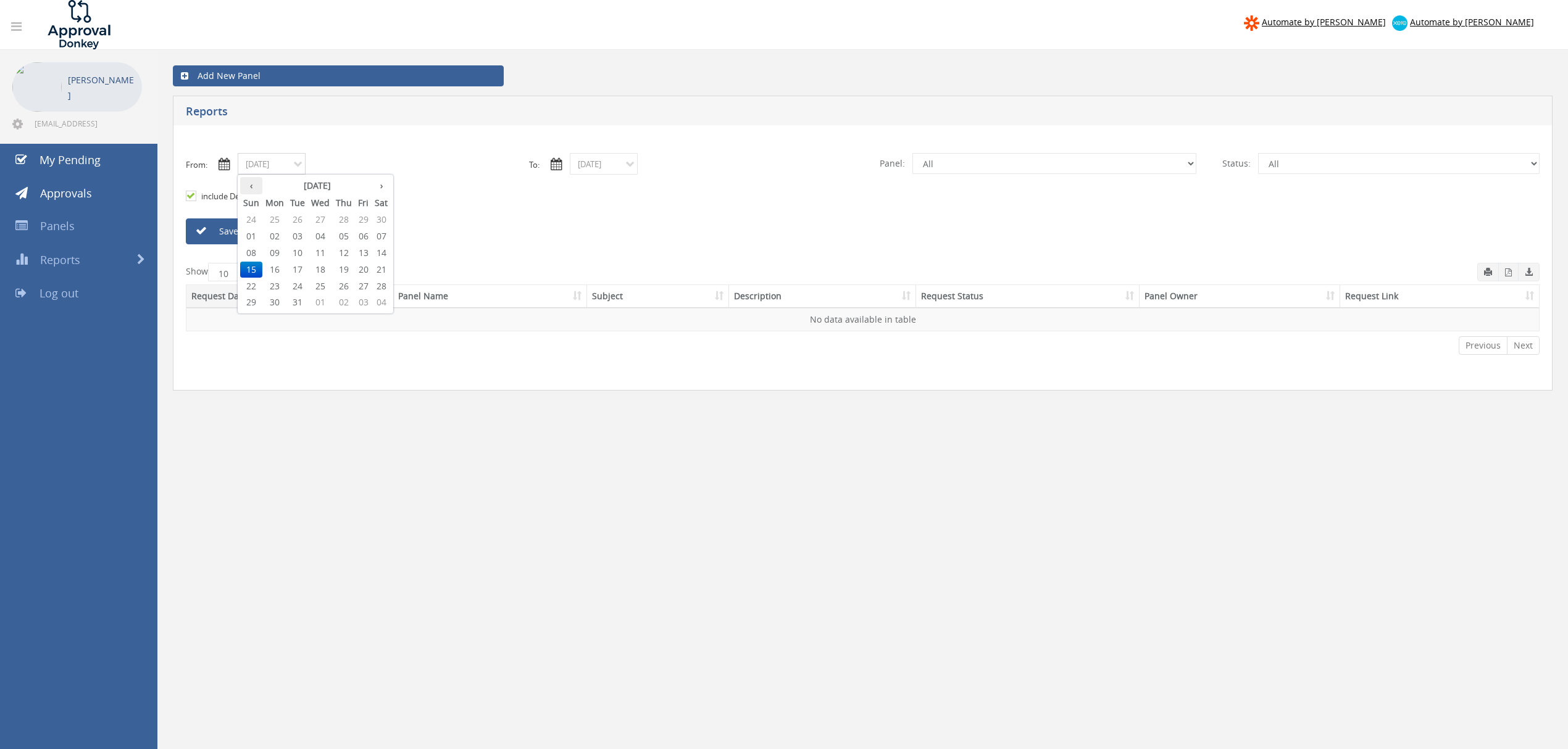
click at [254, 190] on th "‹" at bounding box center [251, 185] width 22 height 17
click at [376, 187] on th "›" at bounding box center [381, 185] width 19 height 17
click at [315, 216] on span "01" at bounding box center [321, 219] width 25 height 16
type input "01/01/2025"
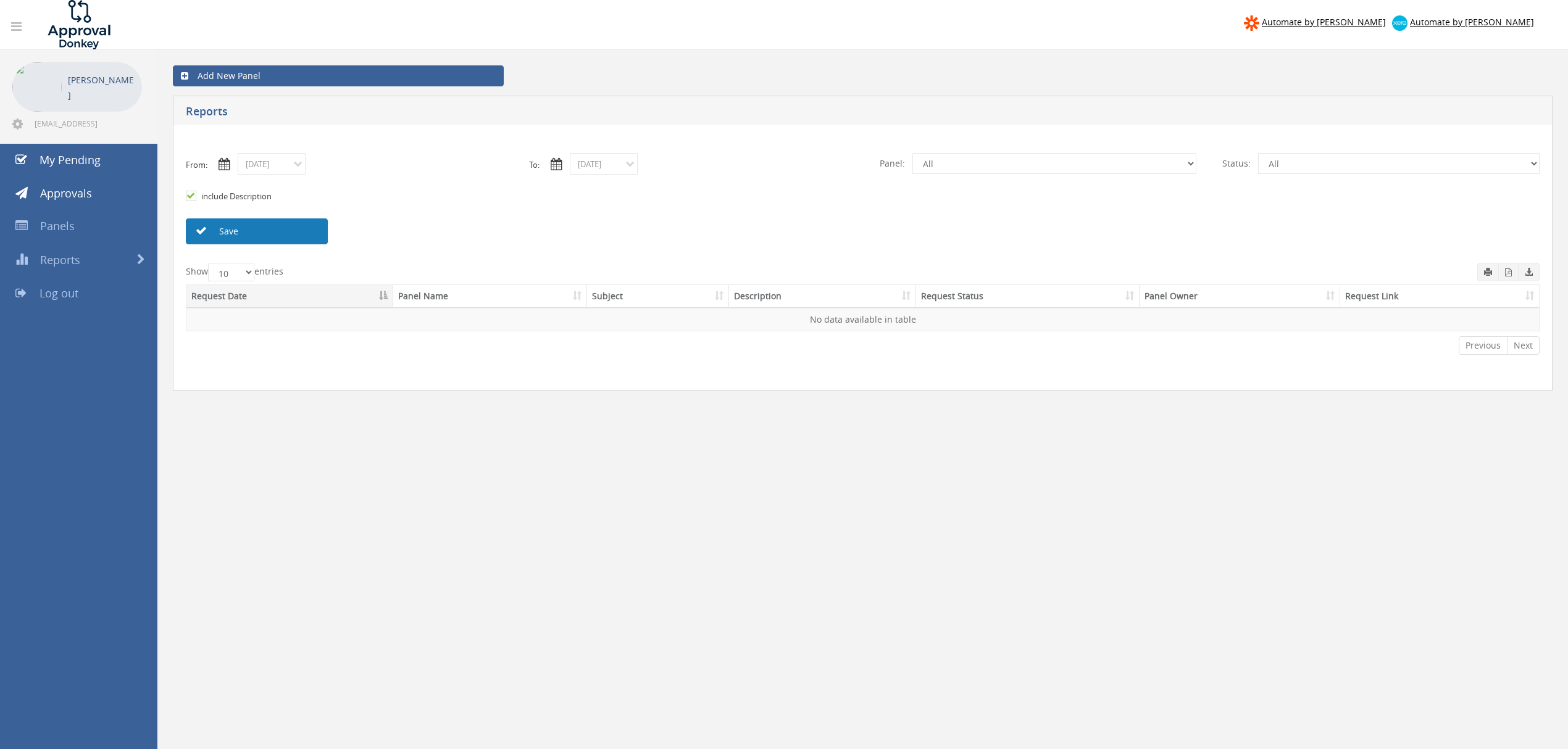
click at [258, 232] on link "Save" at bounding box center [257, 231] width 142 height 26
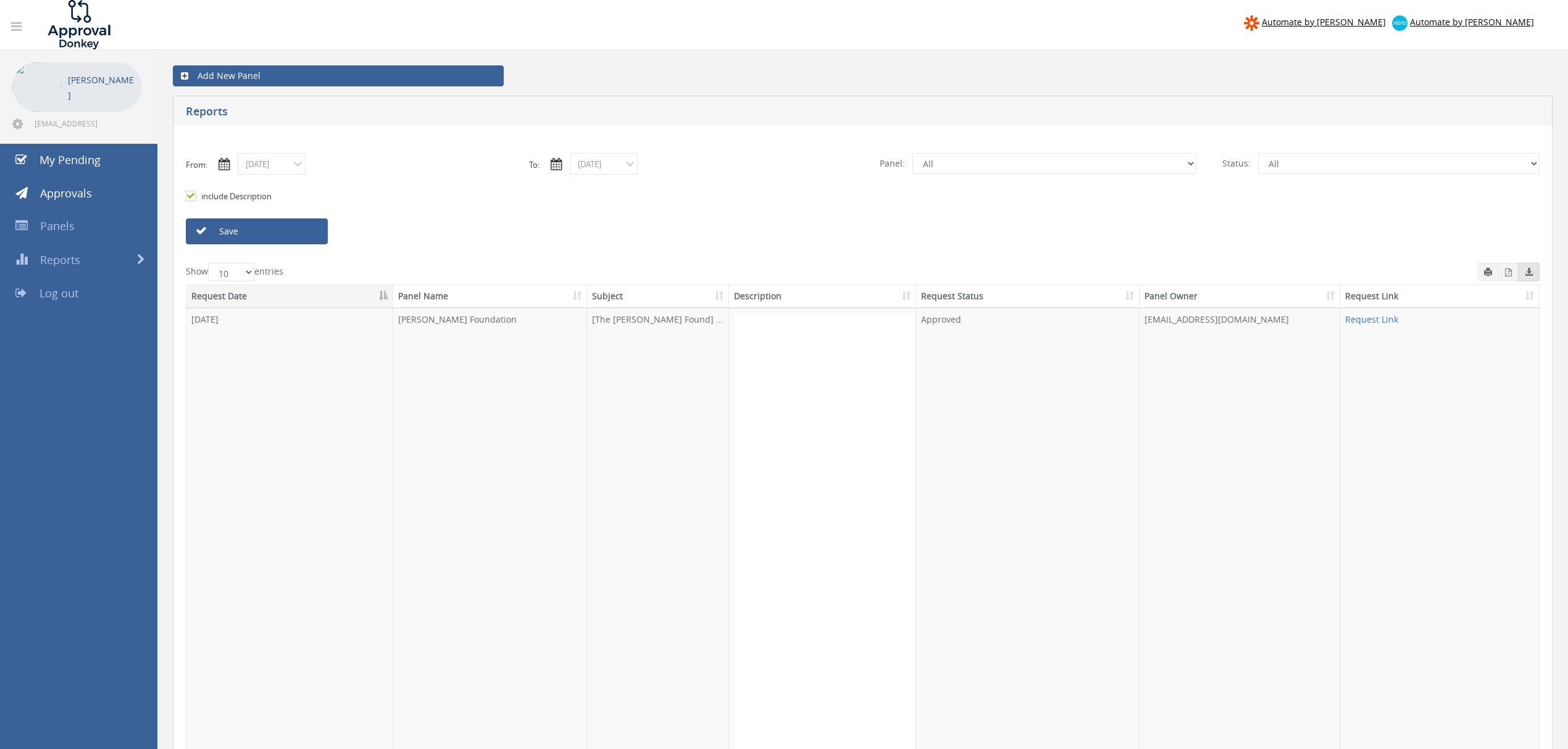
click at [1529, 270] on icon "button" at bounding box center [1529, 271] width 8 height 8
click at [1351, 163] on select "All Pending Approved Declined Overdue" at bounding box center [1399, 164] width 281 height 21
click at [1258, 153] on select "All Pending Approved Declined Overdue" at bounding box center [1399, 164] width 281 height 21
click at [295, 237] on link "Save" at bounding box center [257, 231] width 142 height 26
click at [1534, 271] on button "button" at bounding box center [1529, 272] width 22 height 19
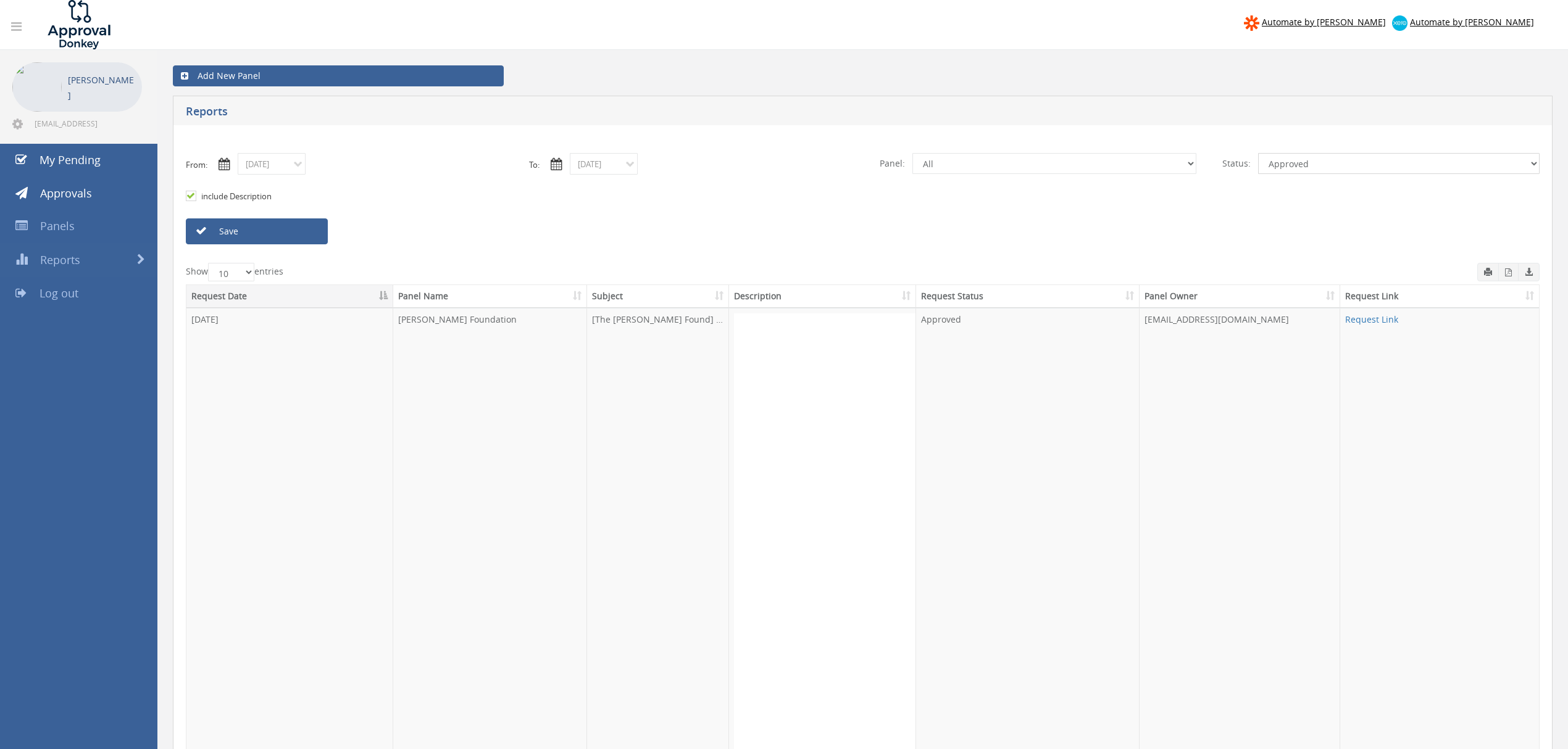
click at [1356, 169] on select "All Pending Approved Declined Overdue" at bounding box center [1399, 164] width 281 height 21
click at [1258, 153] on select "All Pending Approved Declined Overdue" at bounding box center [1399, 164] width 281 height 21
click at [279, 218] on link "Save" at bounding box center [257, 231] width 142 height 26
click at [1525, 268] on icon "button" at bounding box center [1529, 271] width 8 height 8
click at [1511, 271] on button "button" at bounding box center [1508, 272] width 20 height 19
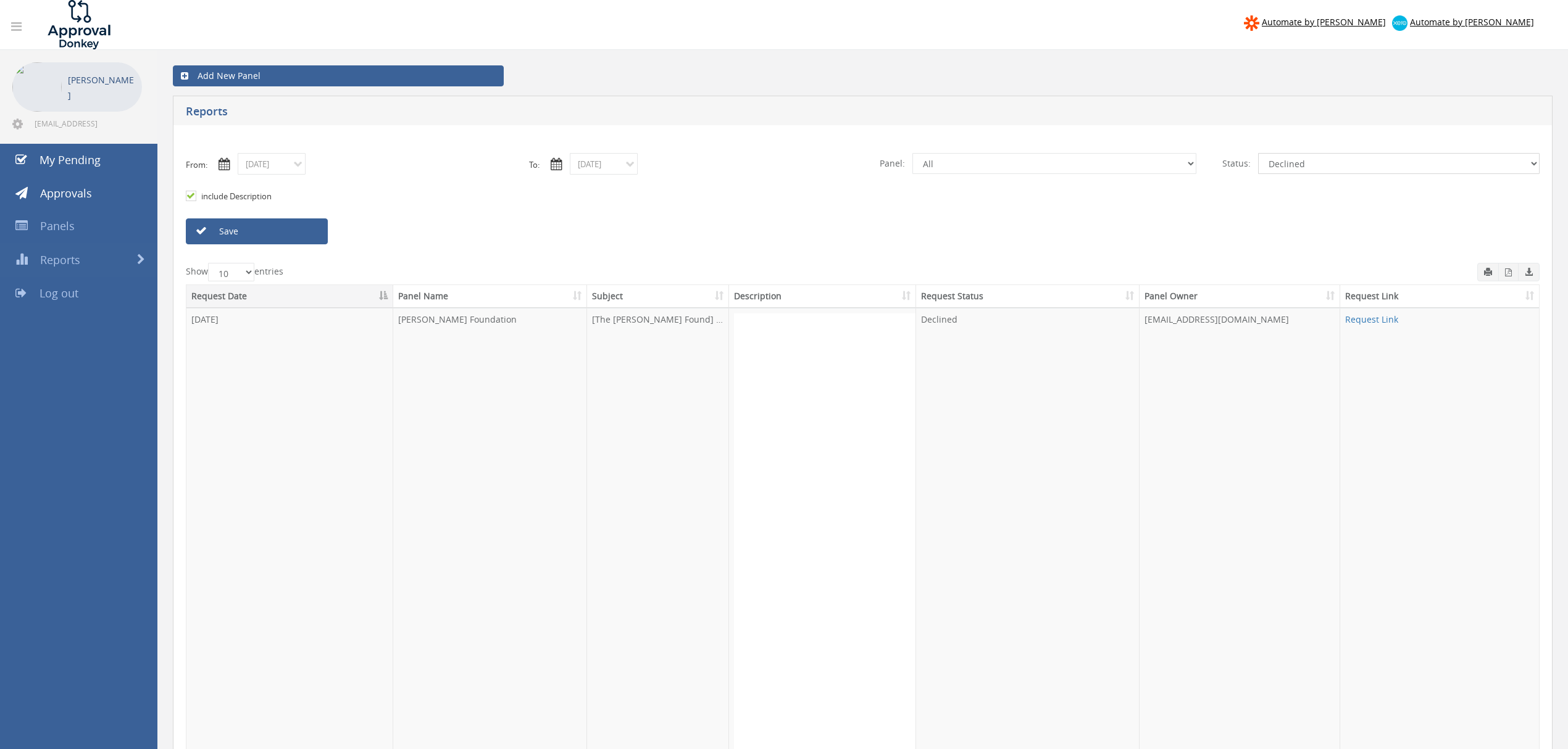
click at [1366, 158] on select "All Pending Approved Declined Overdue" at bounding box center [1399, 164] width 281 height 21
select select "number:0"
click at [1258, 153] on select "All Pending Approved Declined Overdue" at bounding box center [1399, 164] width 281 height 21
click at [280, 233] on link "Save" at bounding box center [257, 231] width 142 height 26
click at [971, 167] on select "All Mary Grace Foundation Feedback" at bounding box center [1055, 164] width 284 height 21
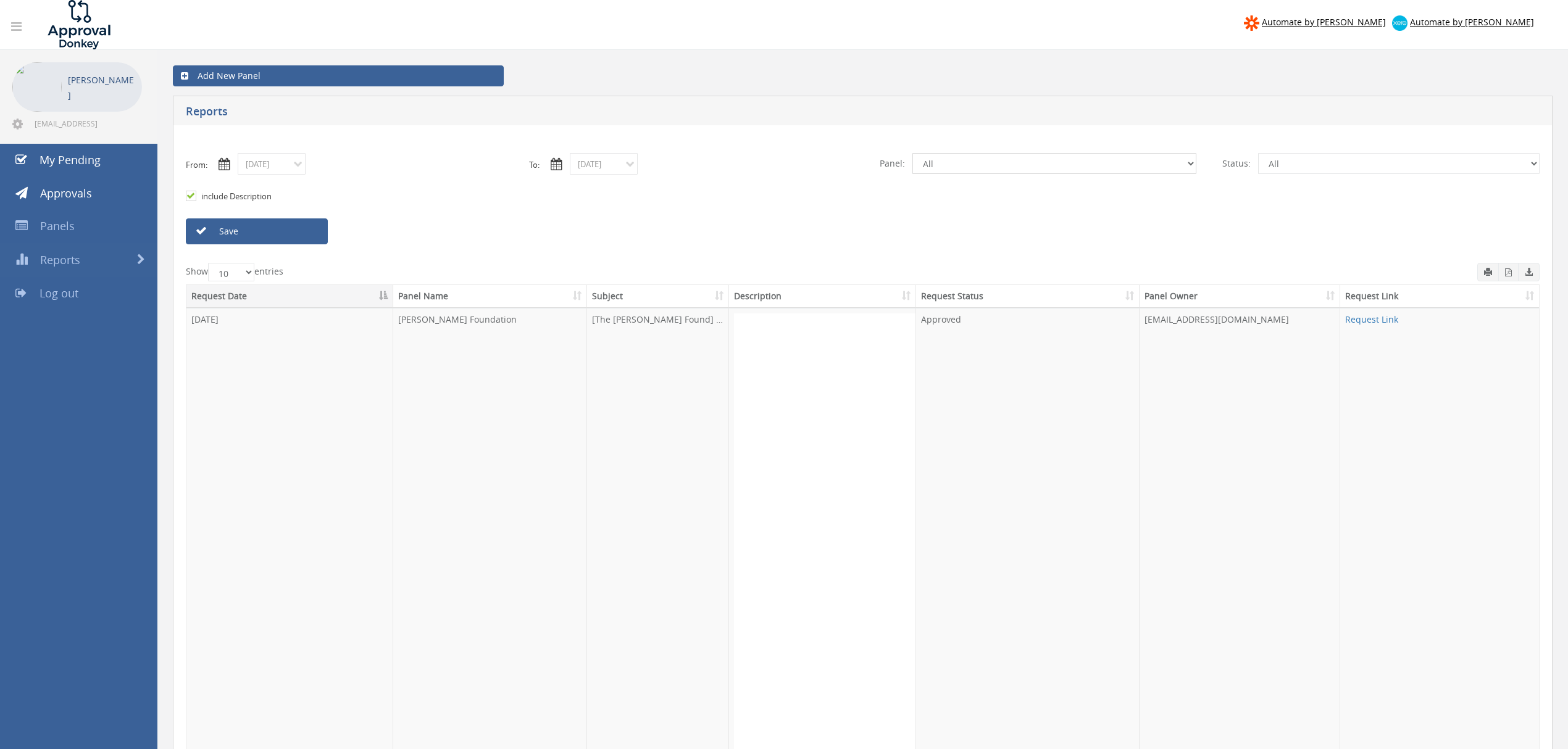
click at [971, 167] on select "All Mary Grace Foundation Feedback" at bounding box center [1055, 164] width 284 height 21
click at [913, 153] on select "All Mary Grace Foundation Feedback" at bounding box center [1055, 164] width 284 height 21
click at [258, 231] on link "Save" at bounding box center [257, 231] width 142 height 26
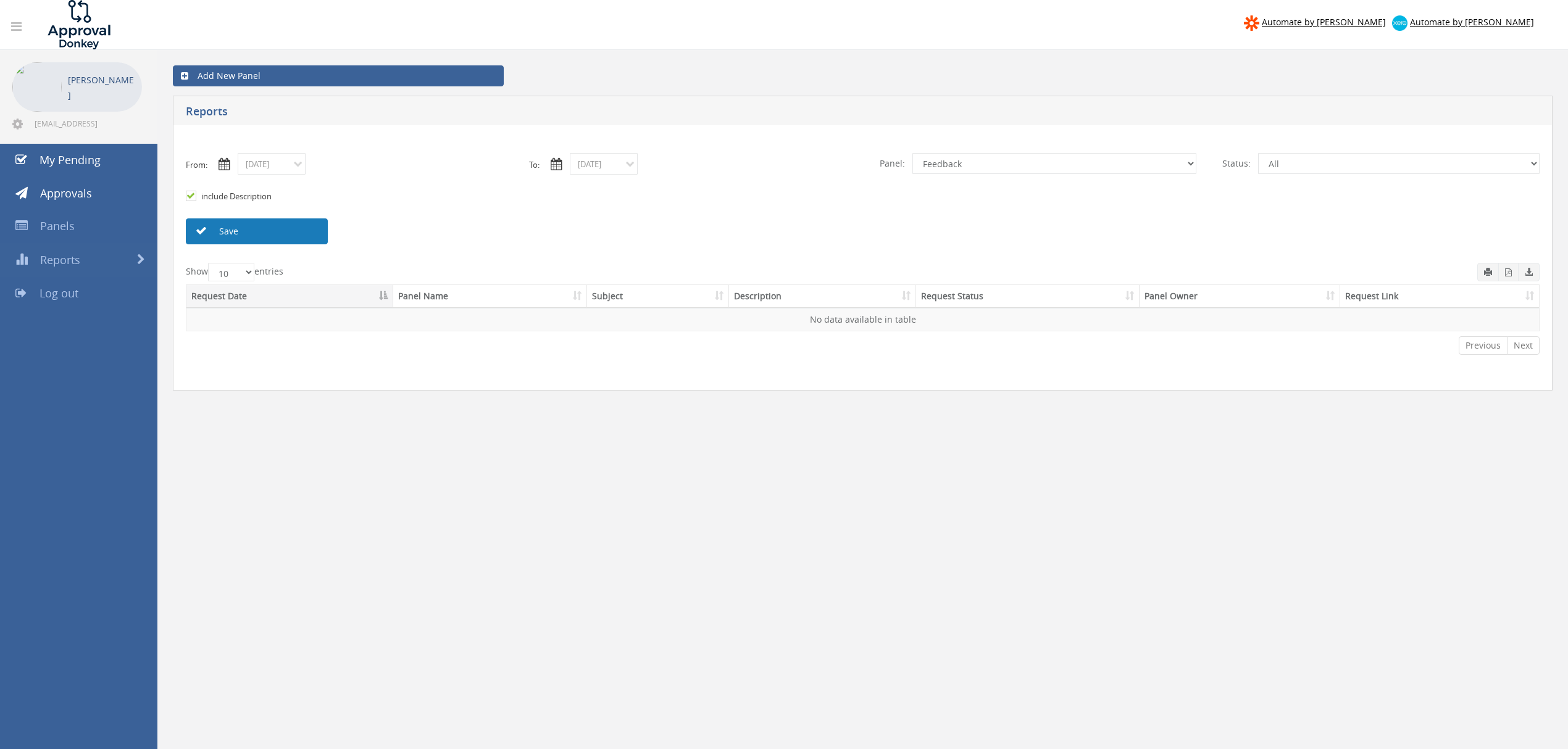
click at [208, 226] on link "Save" at bounding box center [257, 231] width 142 height 26
click at [996, 166] on select "All Mary Grace Foundation Feedback" at bounding box center [1055, 164] width 284 height 21
select select "number:0"
click at [913, 153] on select "All Mary Grace Foundation Feedback" at bounding box center [1055, 164] width 284 height 21
click at [238, 234] on link "Save" at bounding box center [257, 231] width 142 height 26
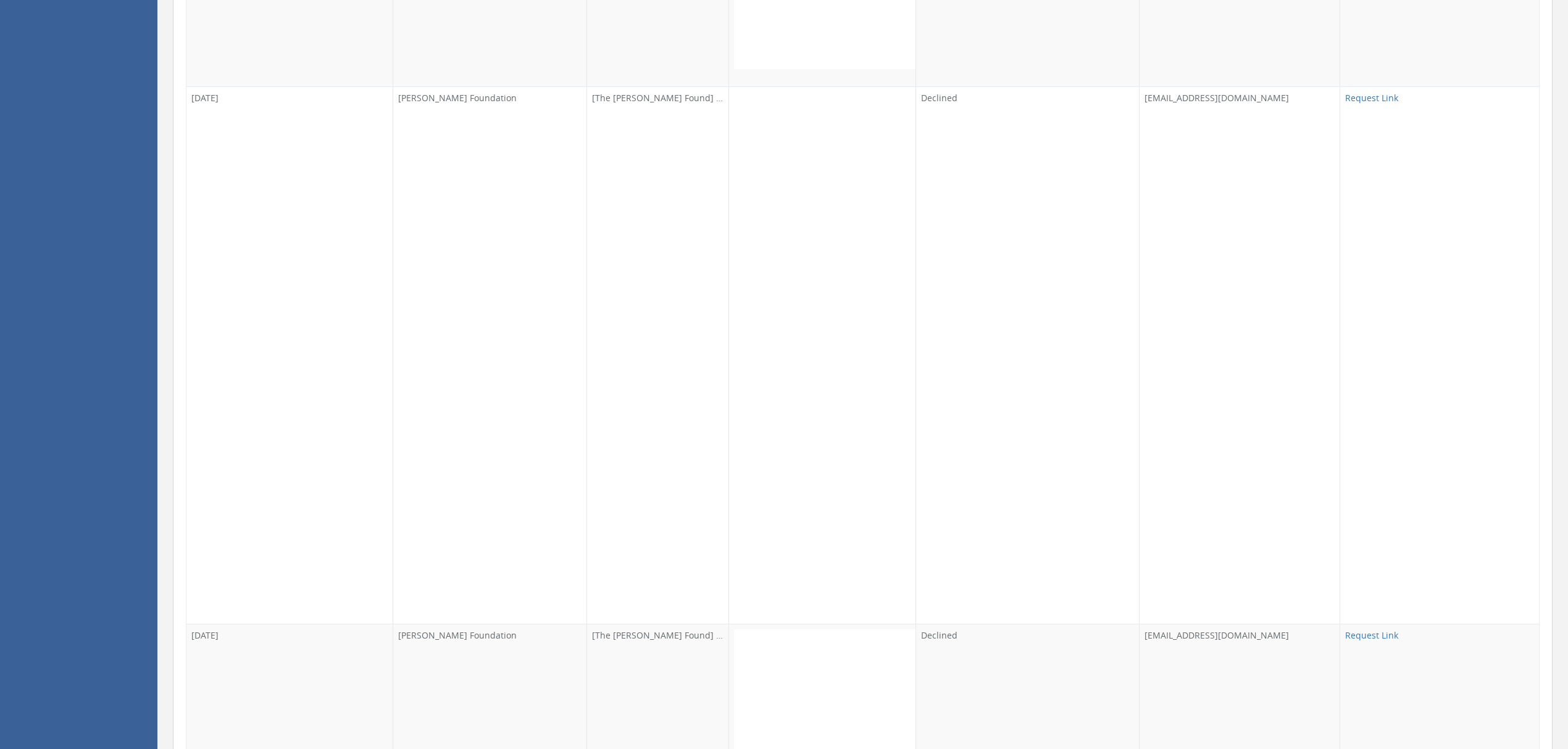
scroll to position [2469, 0]
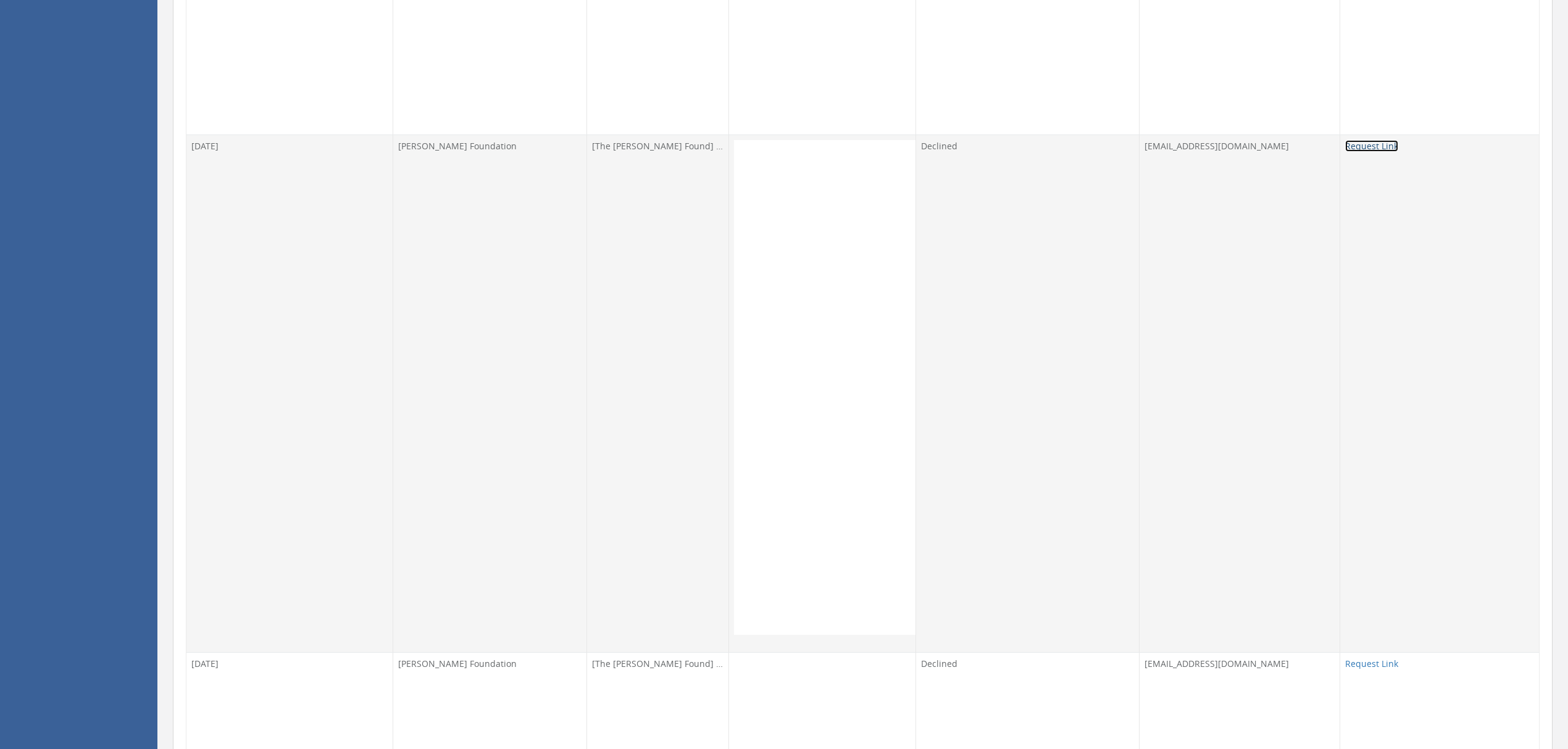
click at [1377, 152] on link "Request Link" at bounding box center [1372, 146] width 53 height 12
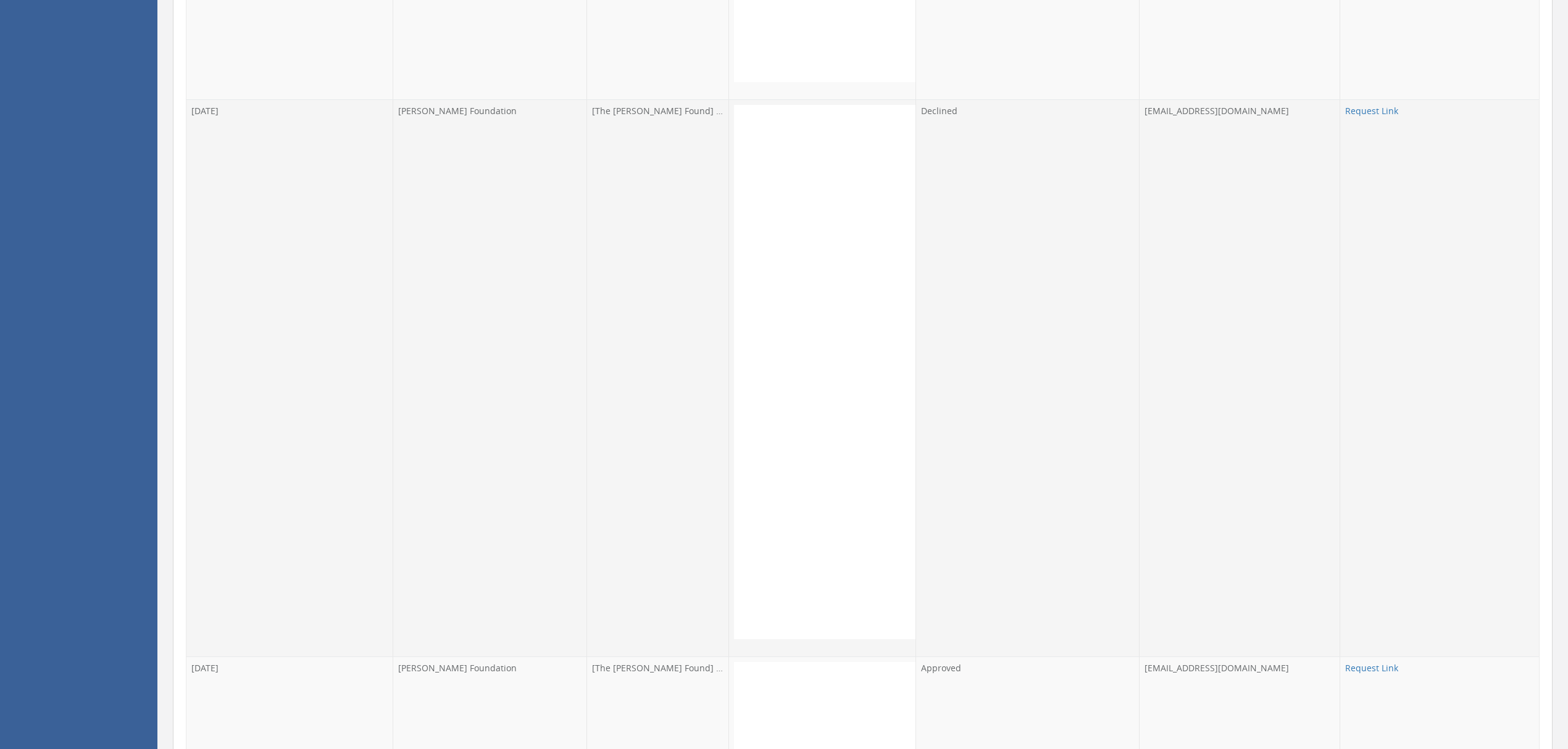
scroll to position [3621, 0]
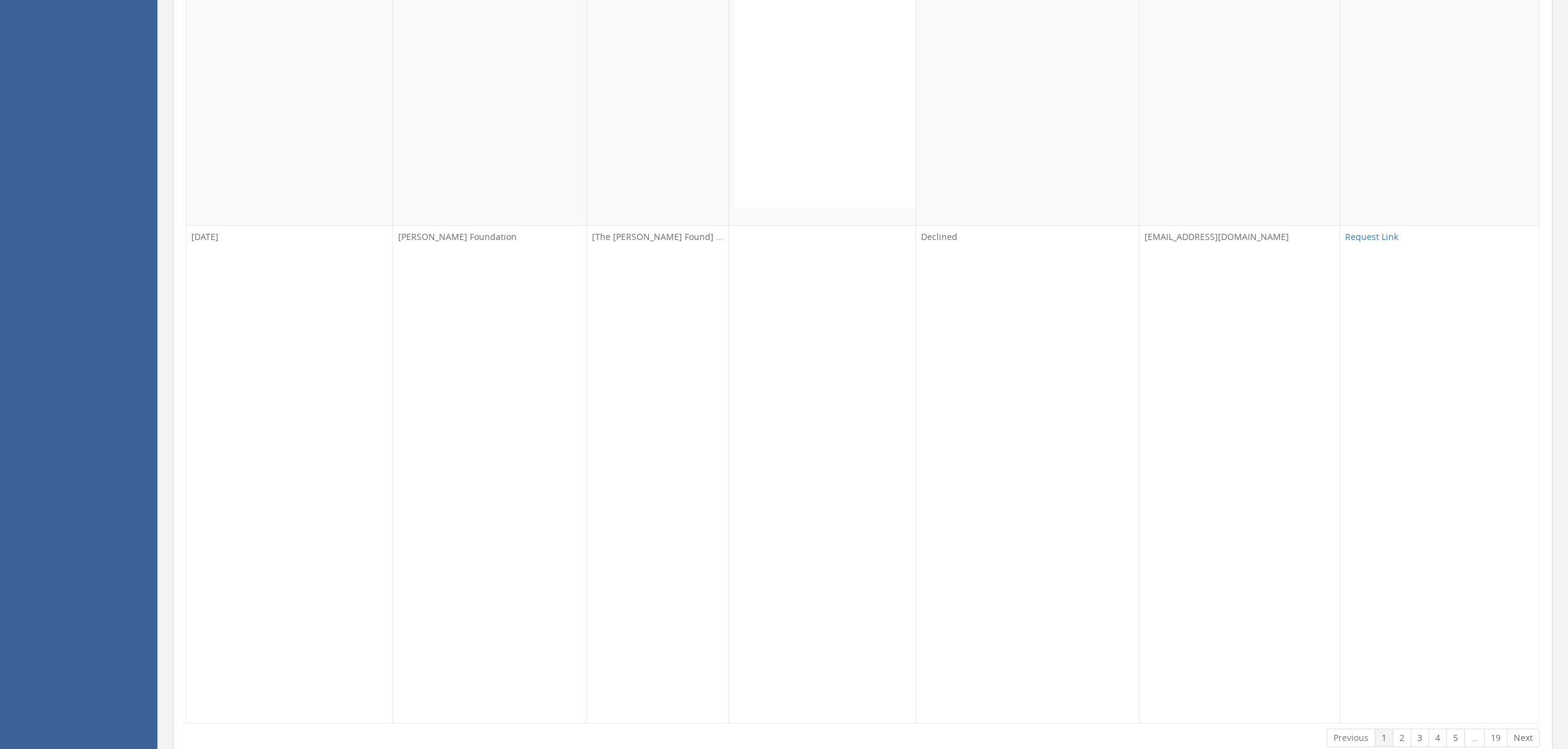
scroll to position [5432, 0]
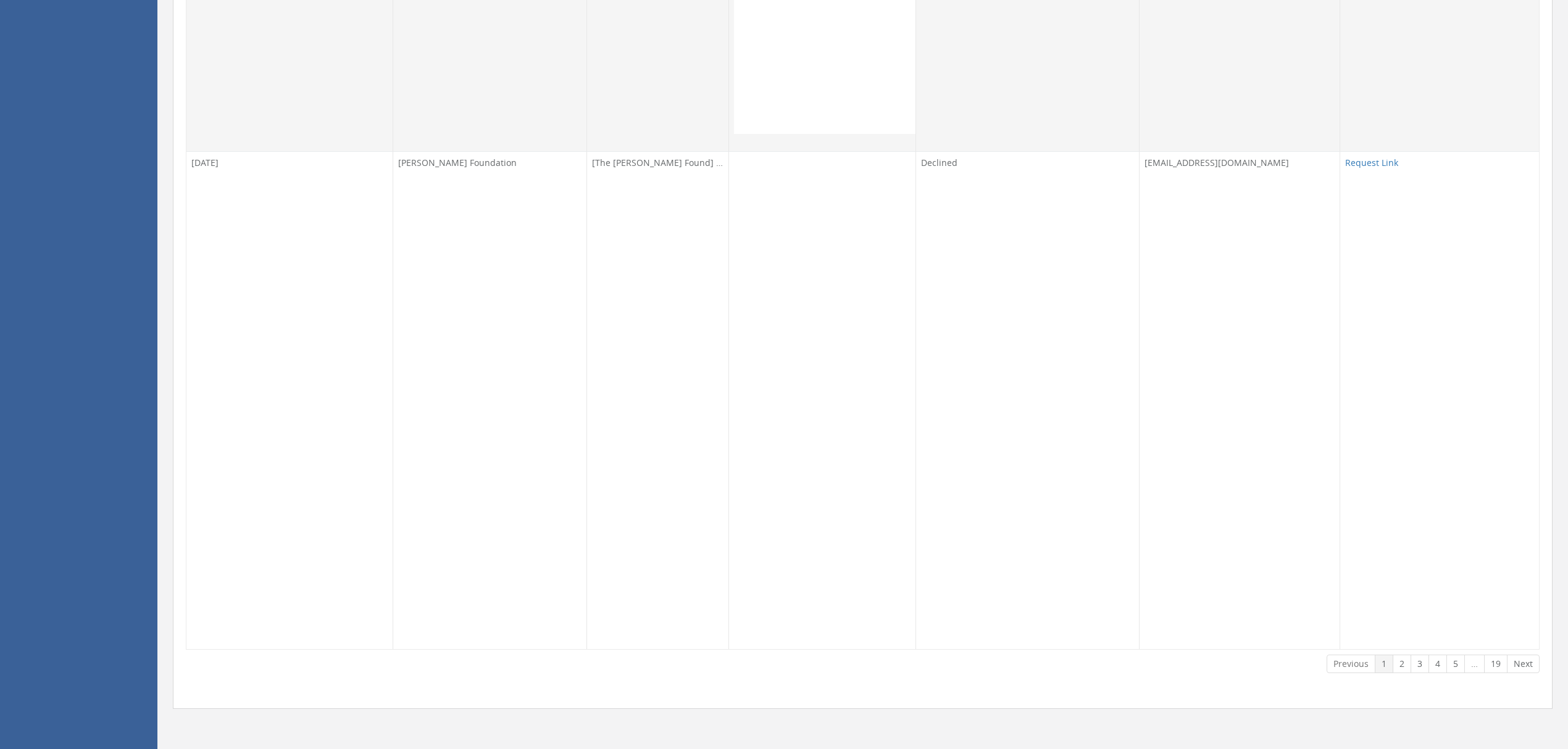
scroll to position [6173, 0]
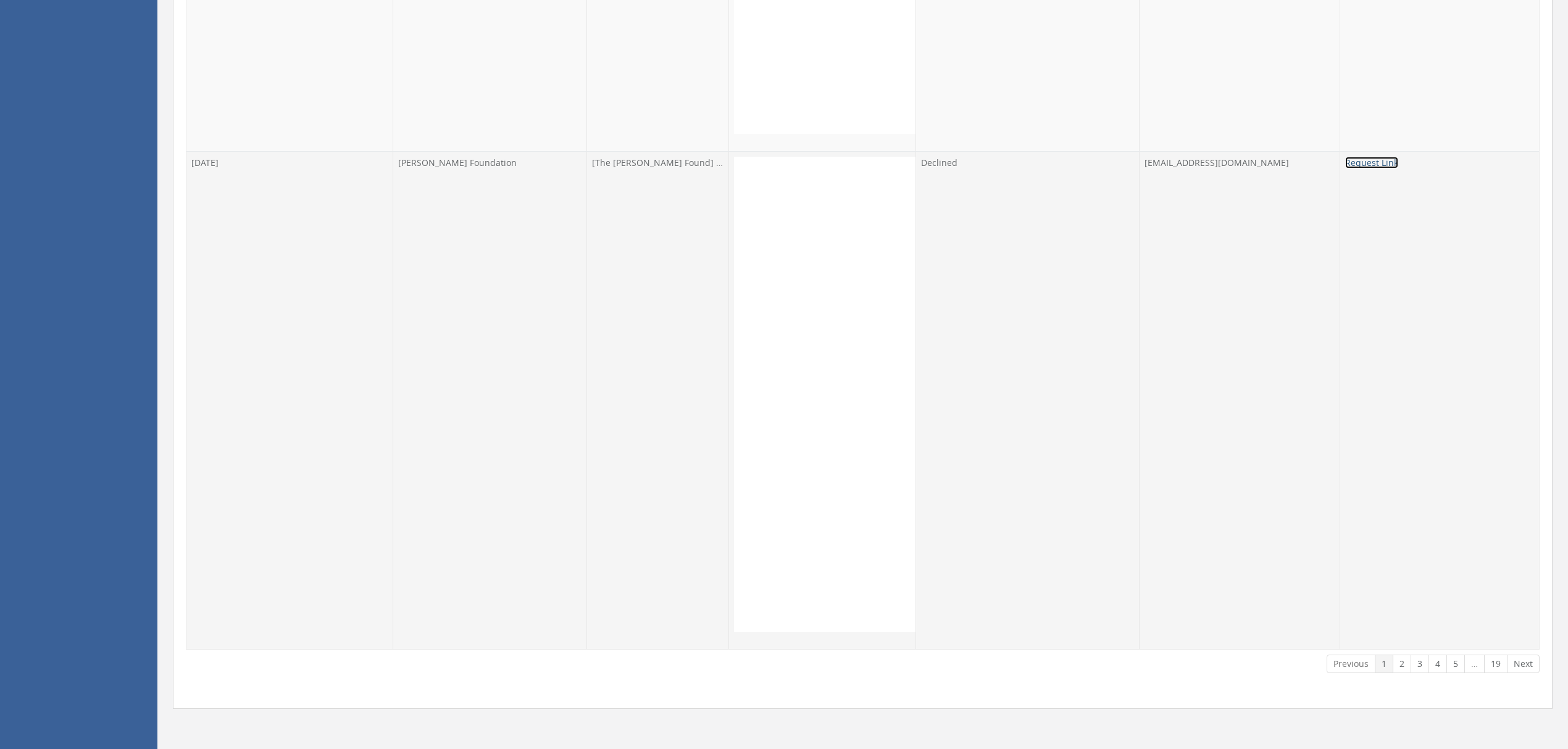
click at [1356, 169] on link "Request Link" at bounding box center [1372, 162] width 53 height 12
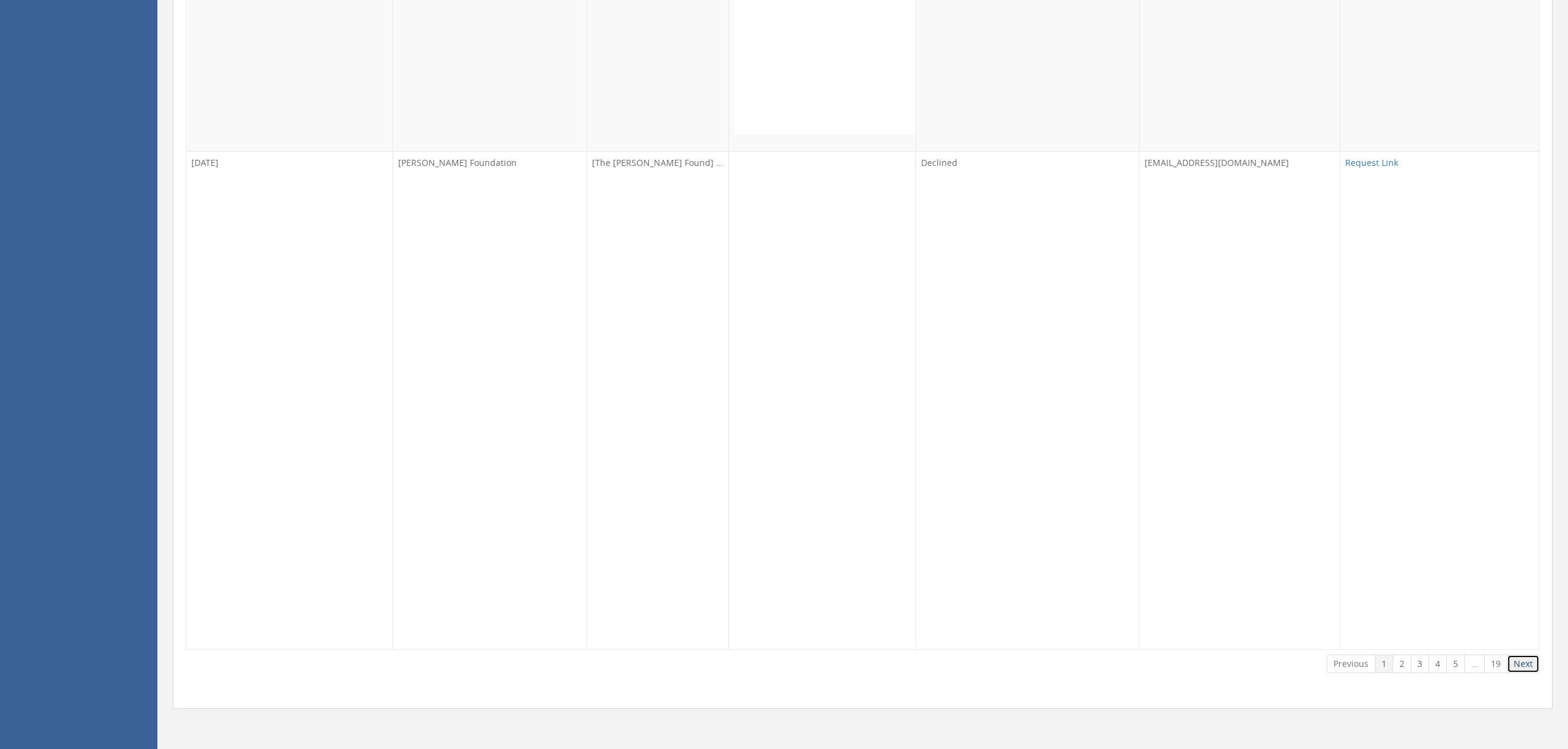
click at [1521, 667] on link "Next" at bounding box center [1523, 664] width 33 height 19
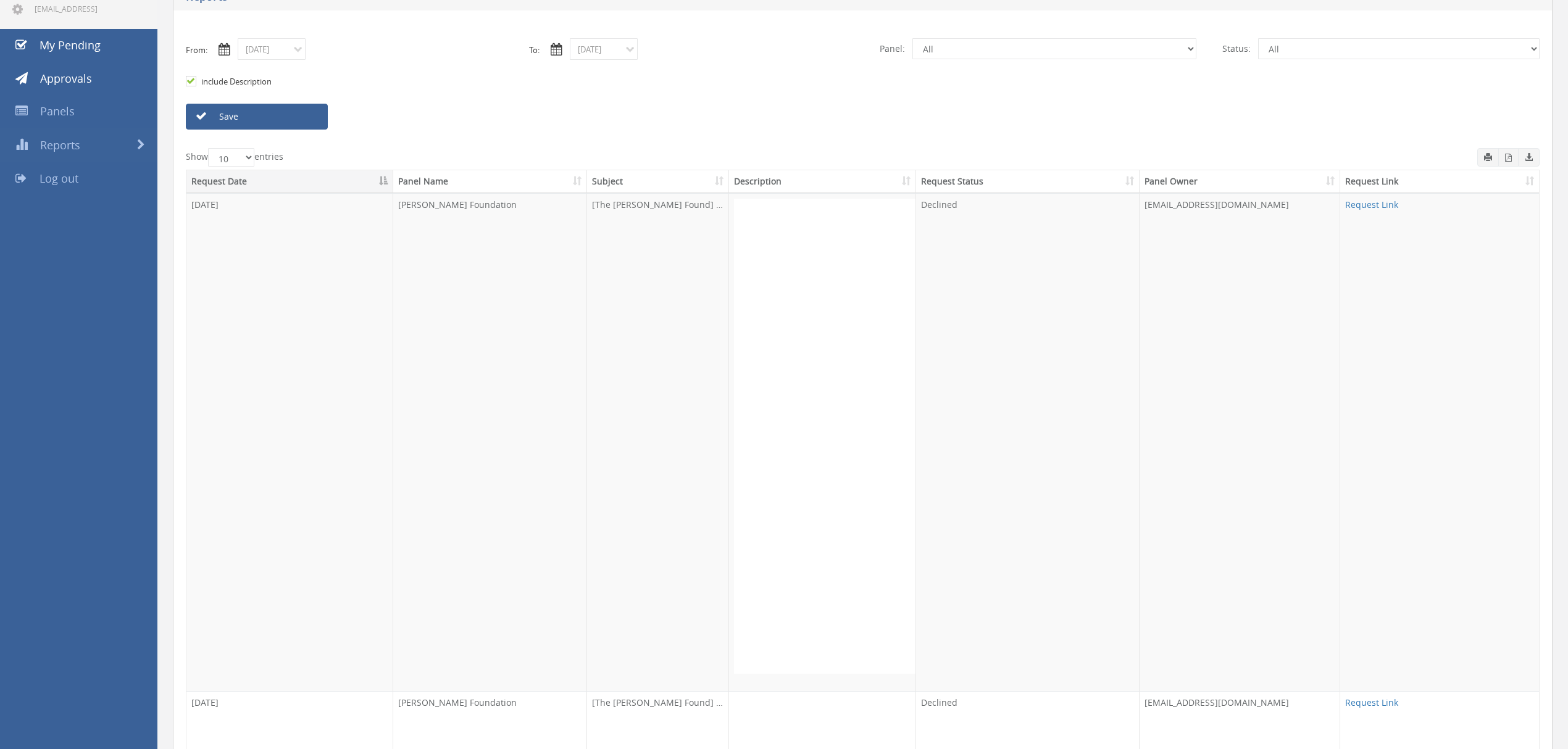
scroll to position [0, 0]
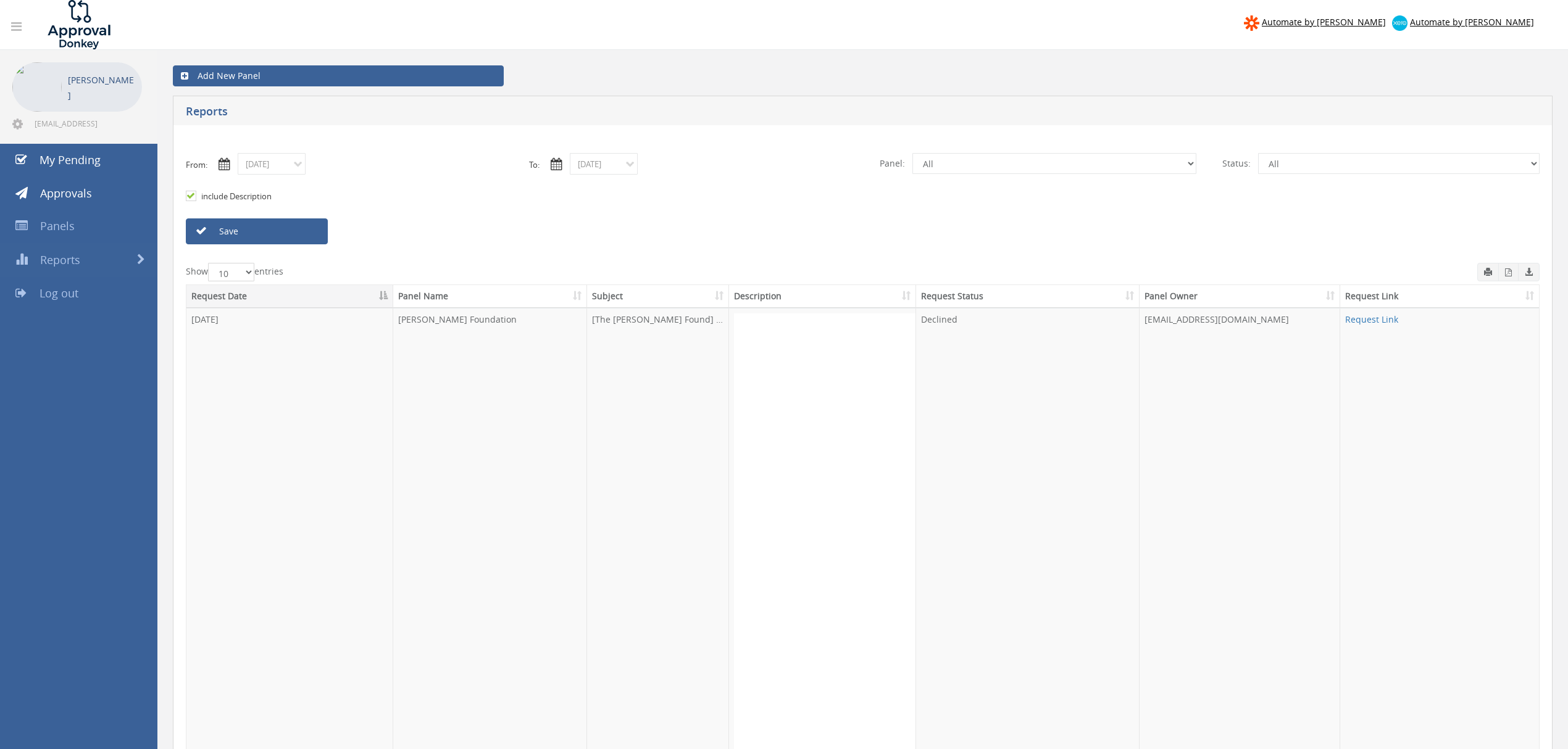
click at [247, 271] on select "10 25 50 100" at bounding box center [231, 272] width 46 height 19
select select "100"
click at [210, 264] on select "10 25 50 100" at bounding box center [231, 272] width 46 height 19
click at [1378, 319] on link "Request Link" at bounding box center [1372, 320] width 53 height 12
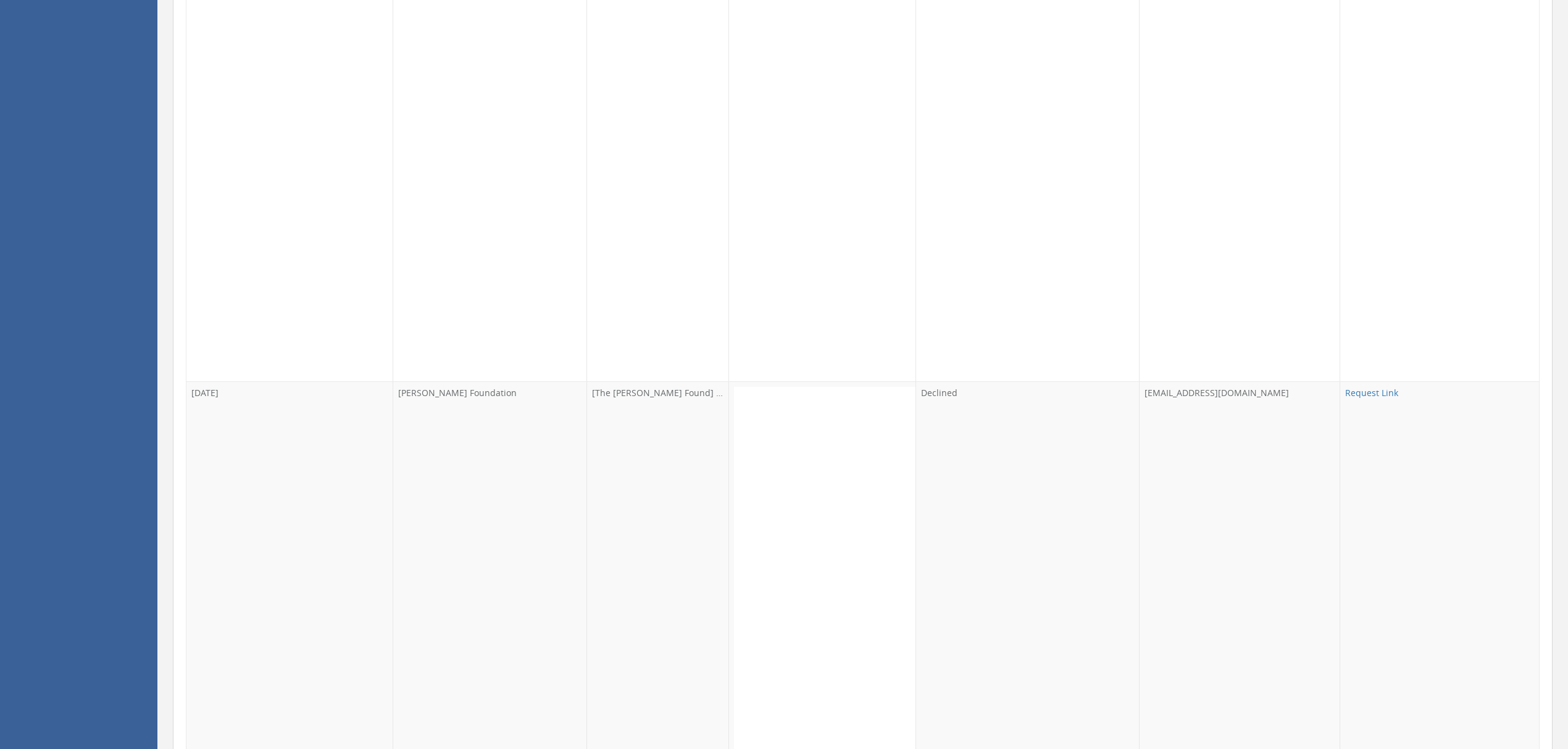
scroll to position [6831, 0]
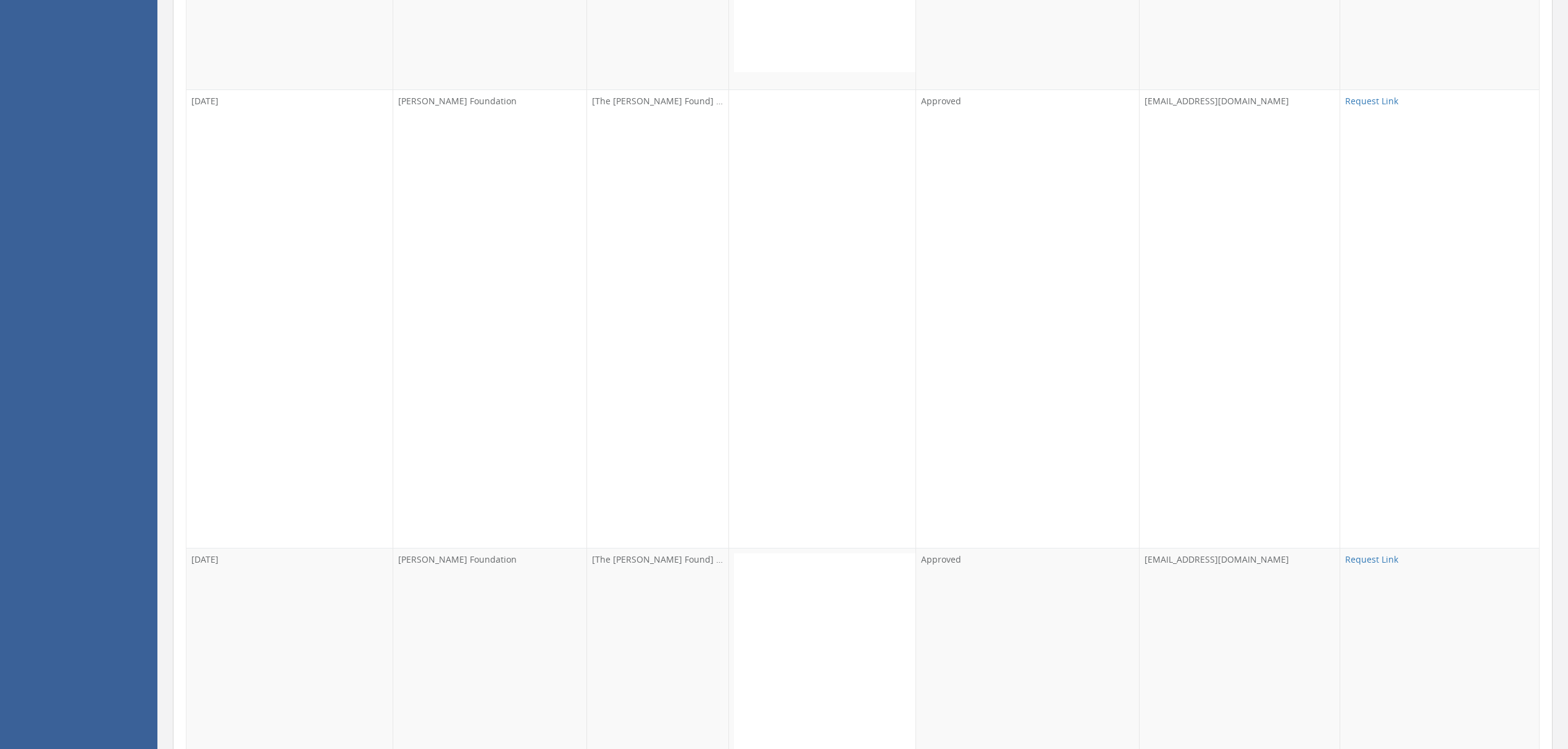
scroll to position [7818, 0]
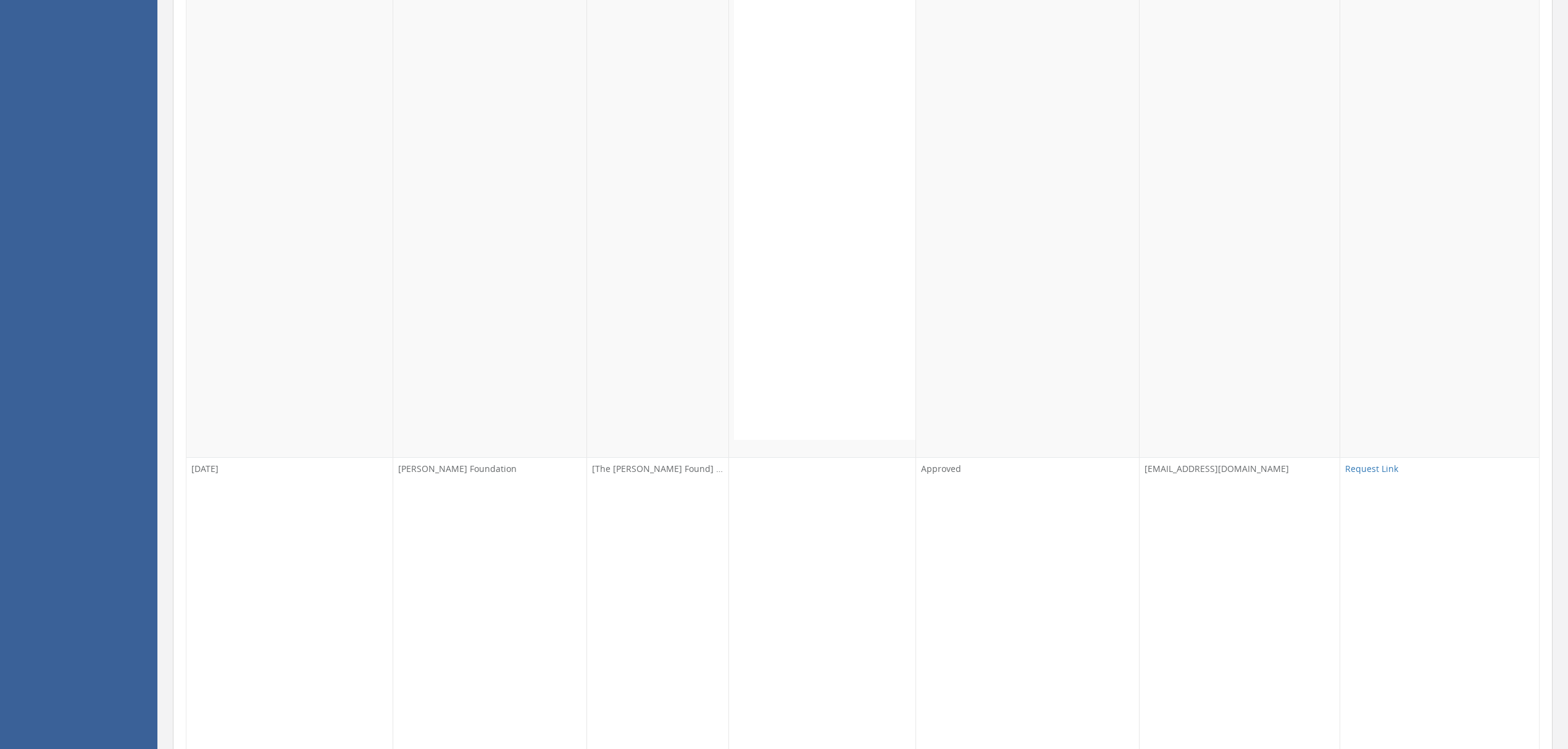
scroll to position [16213, 0]
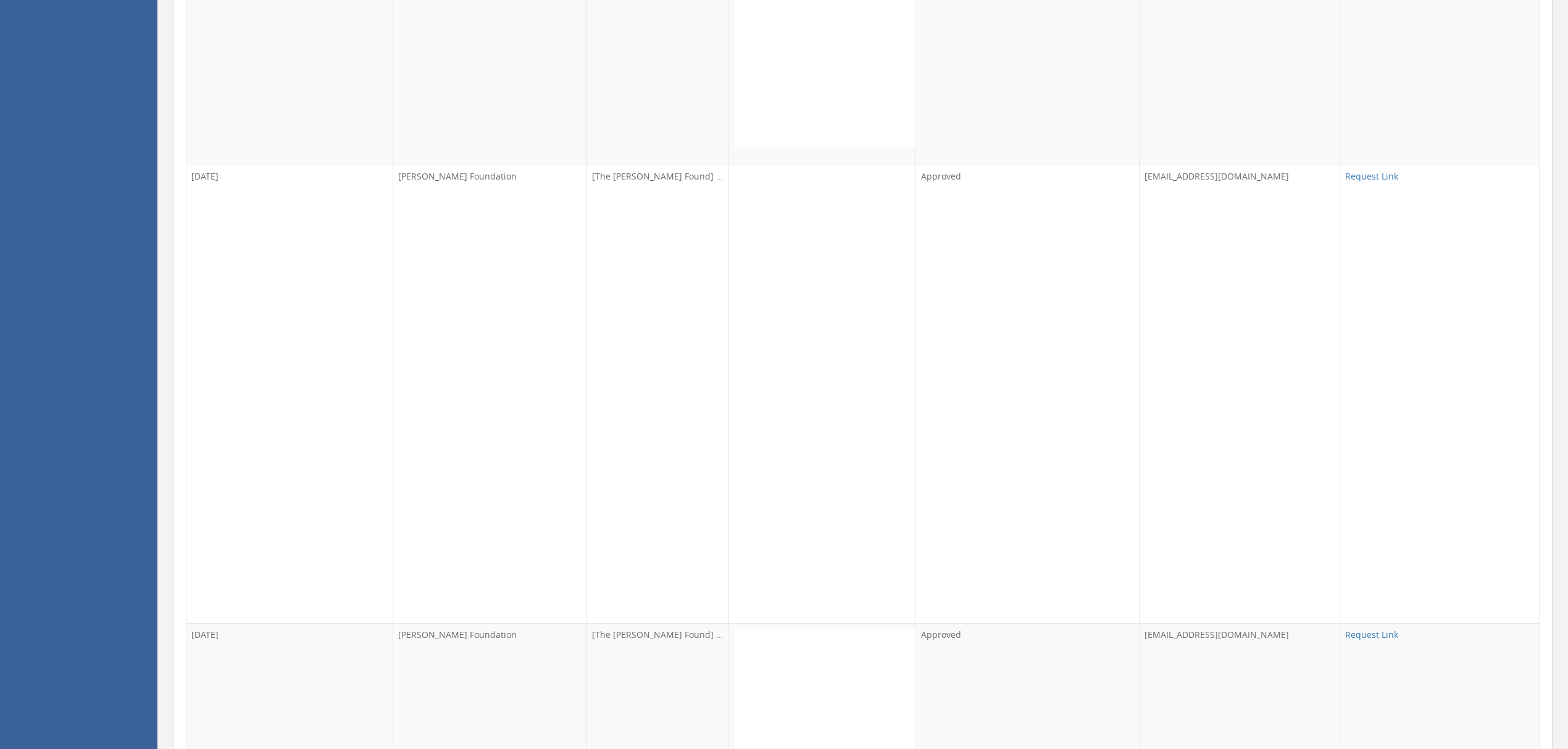
scroll to position [26995, 0]
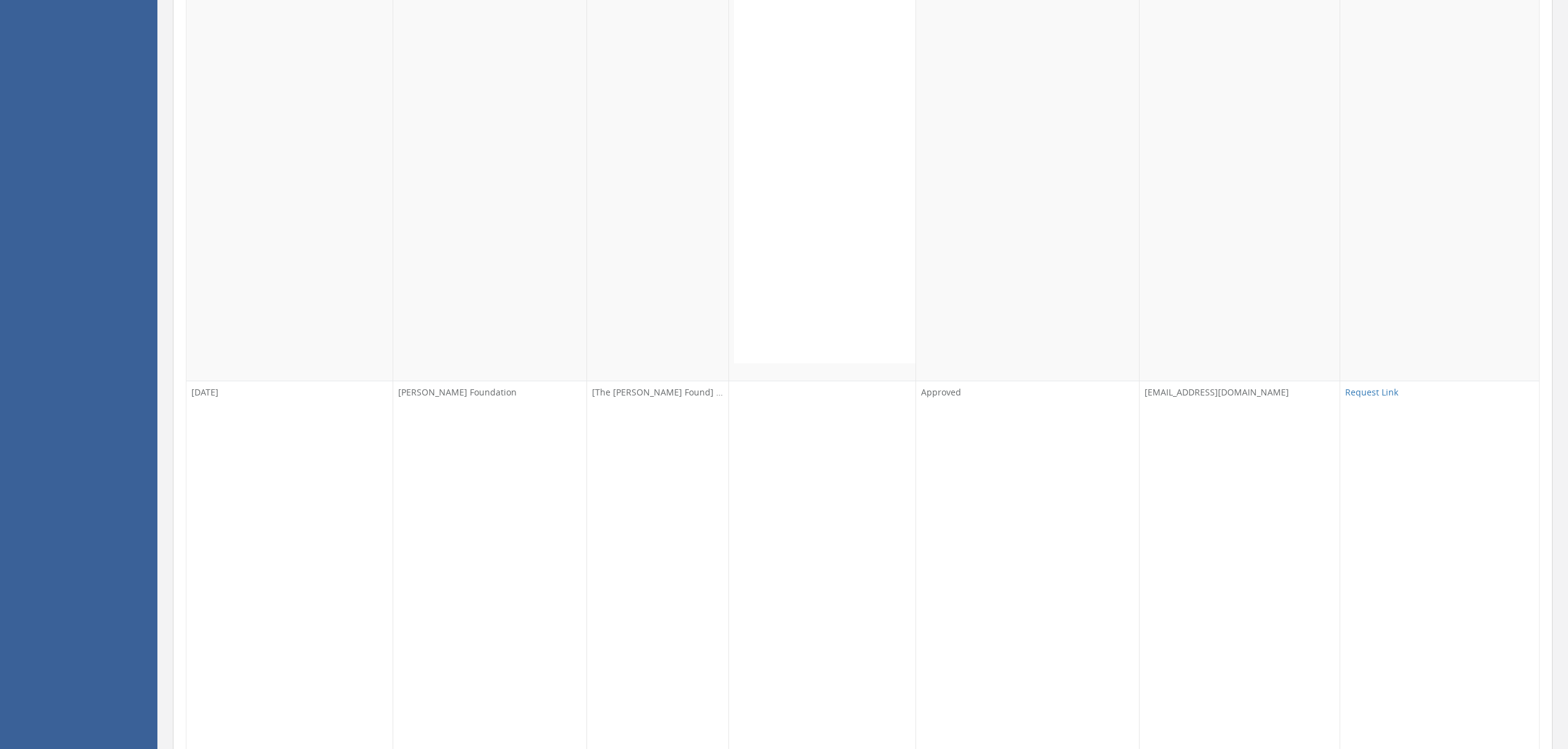
scroll to position [34896, 0]
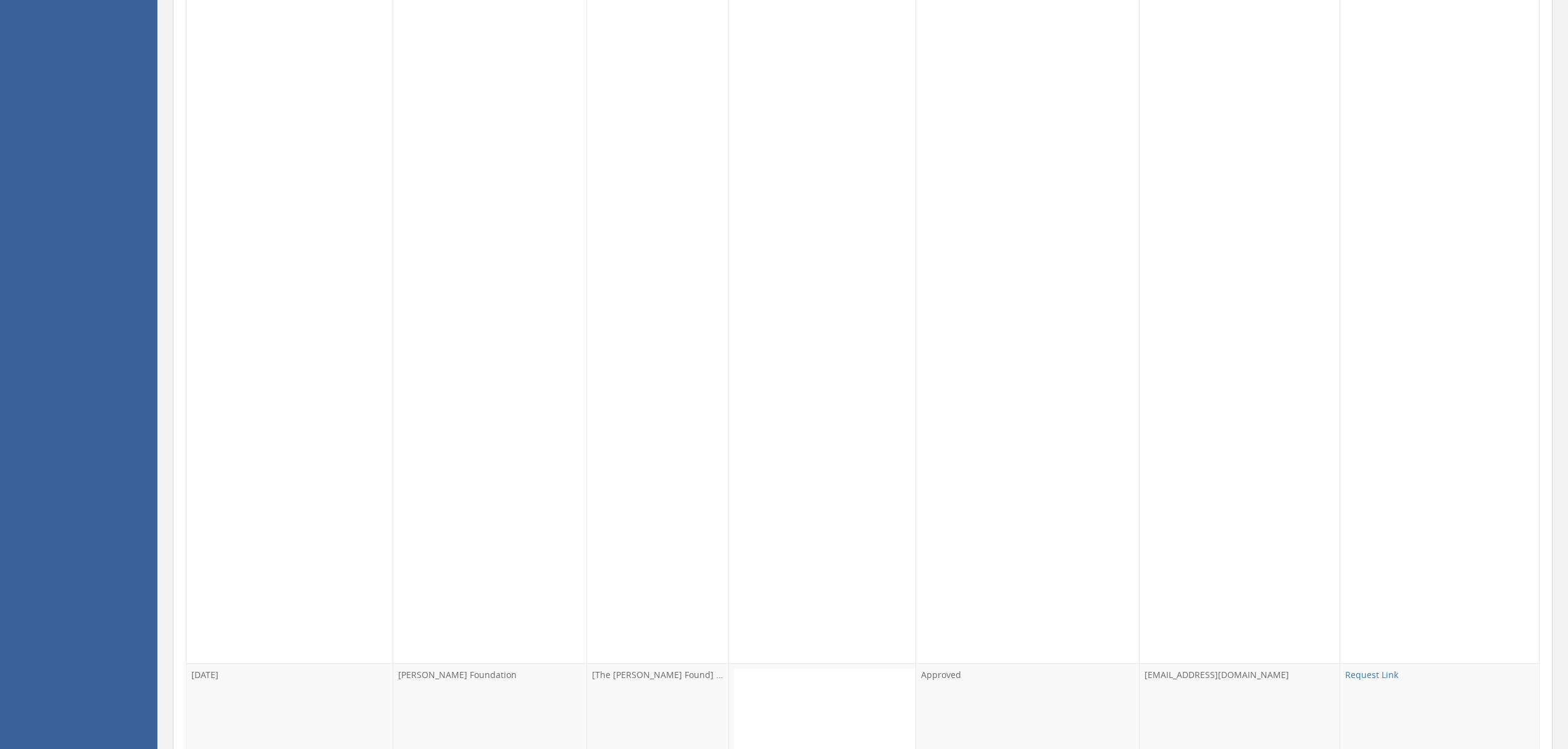
scroll to position [41974, 0]
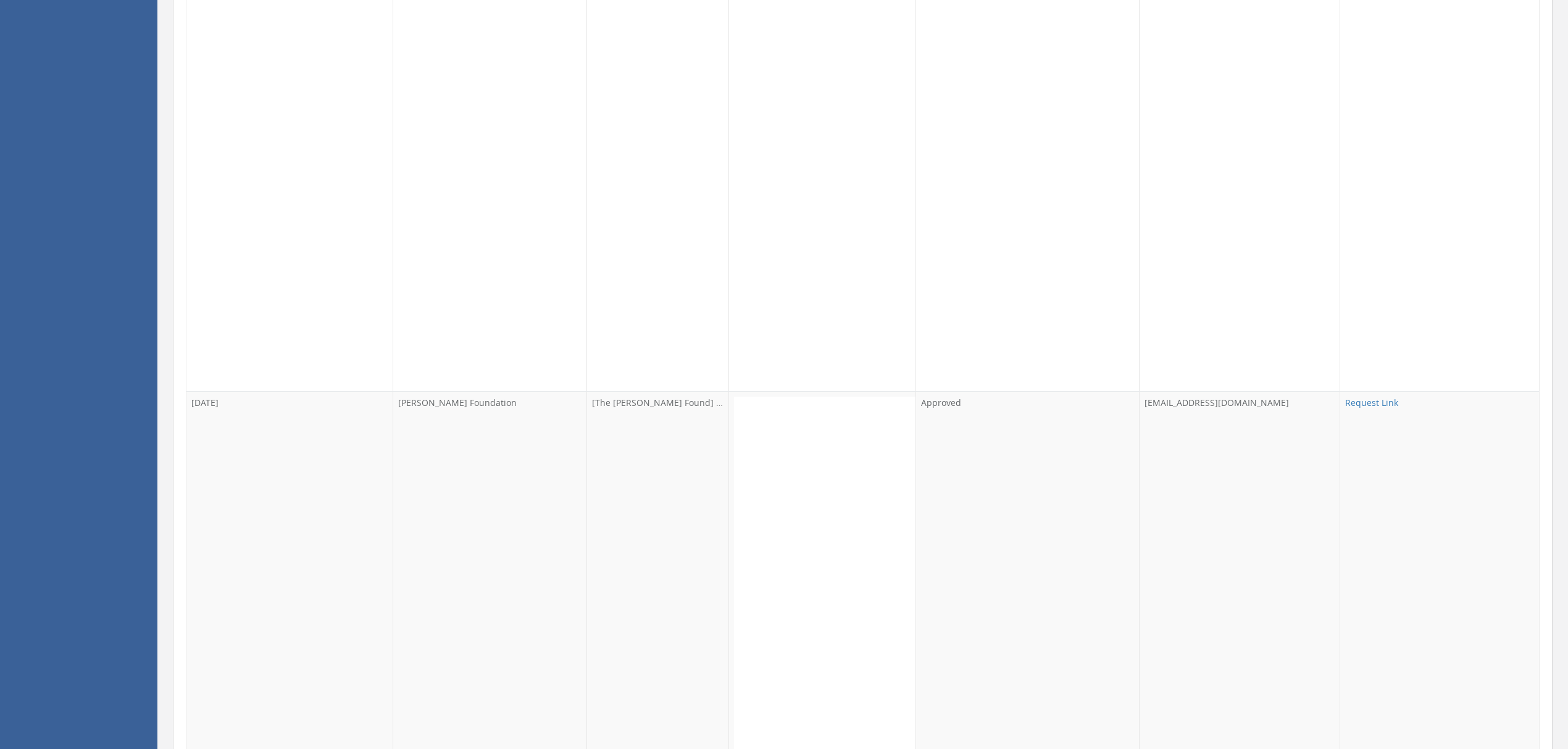
scroll to position [43291, 0]
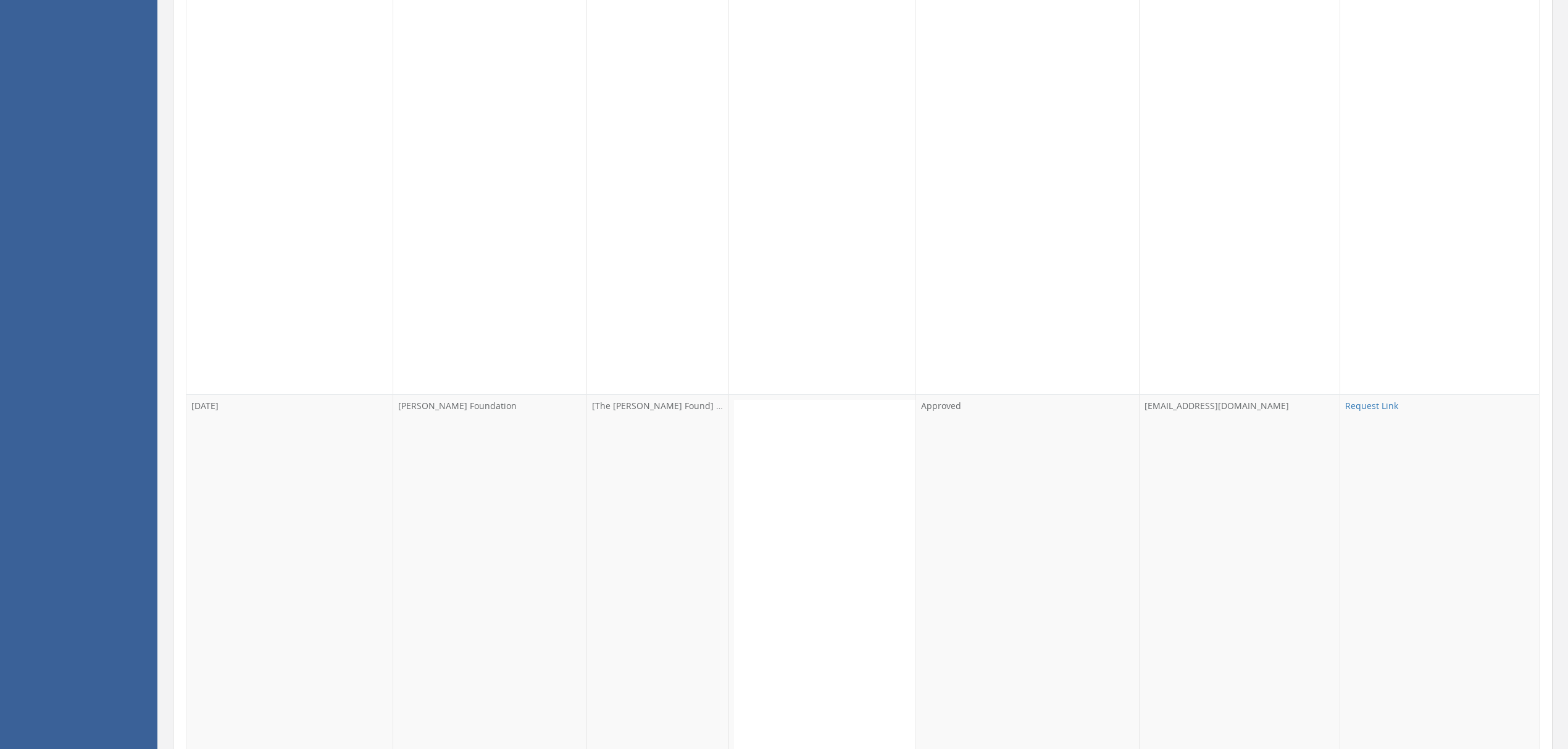
scroll to position [47077, 0]
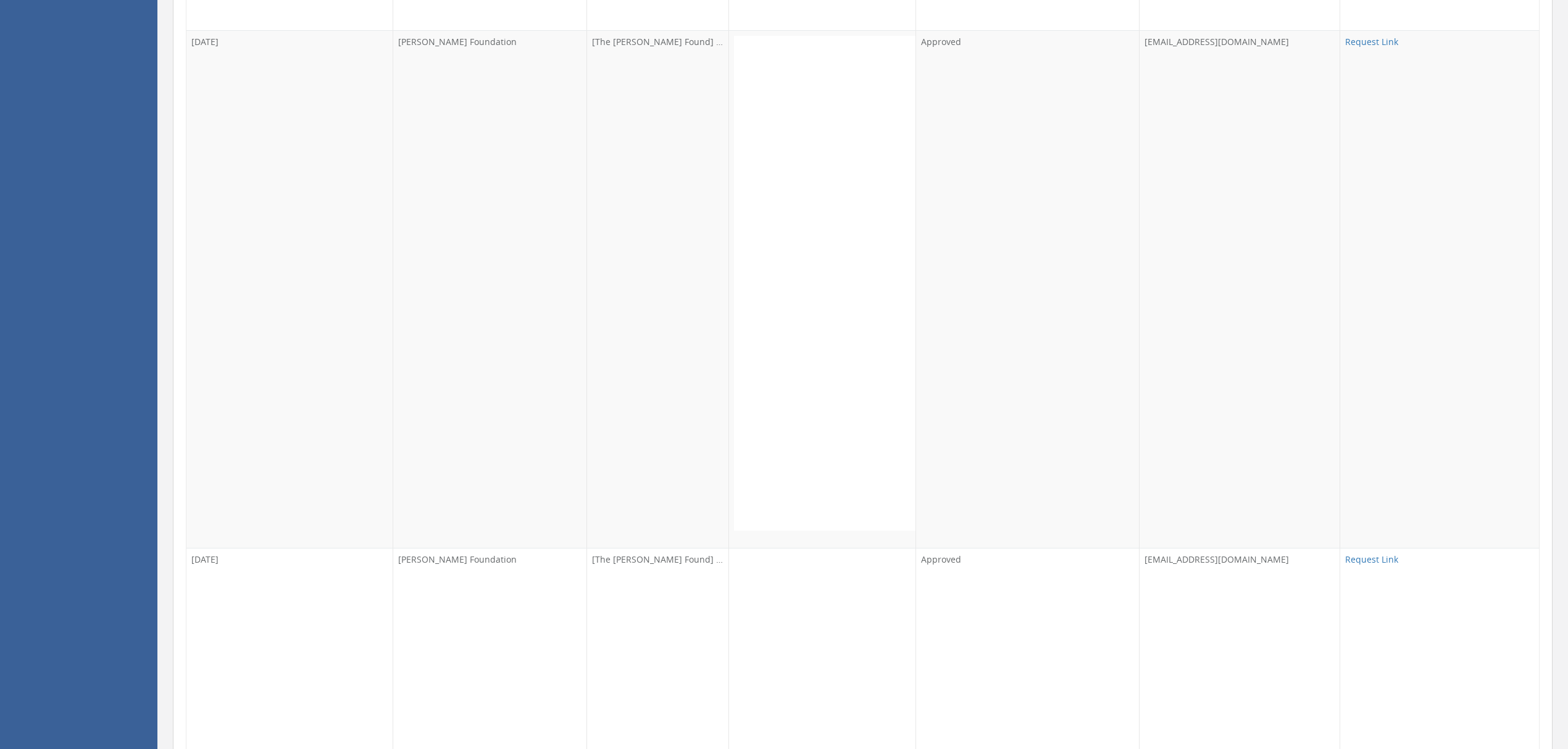
scroll to position [54813, 0]
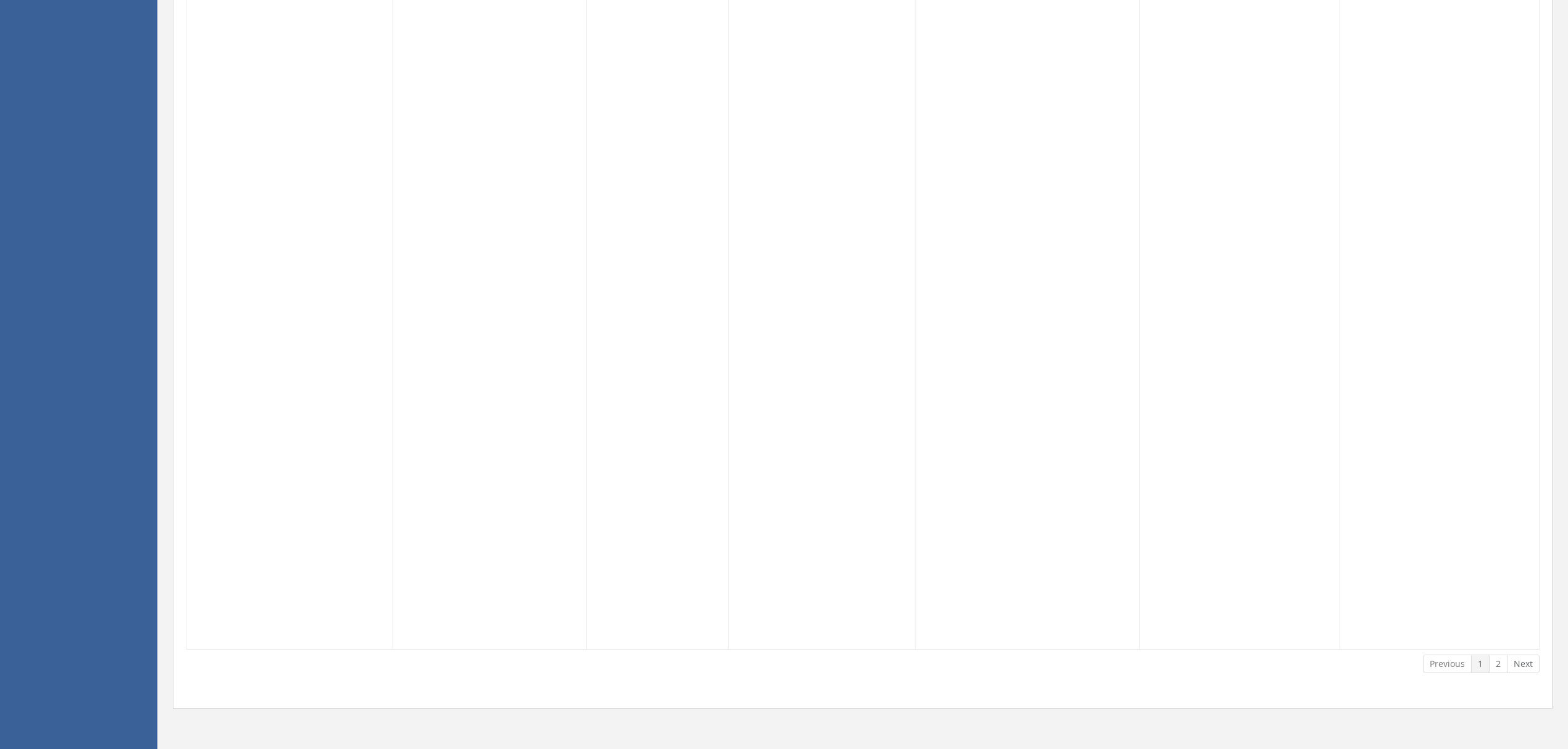
scroll to position [65183, 0]
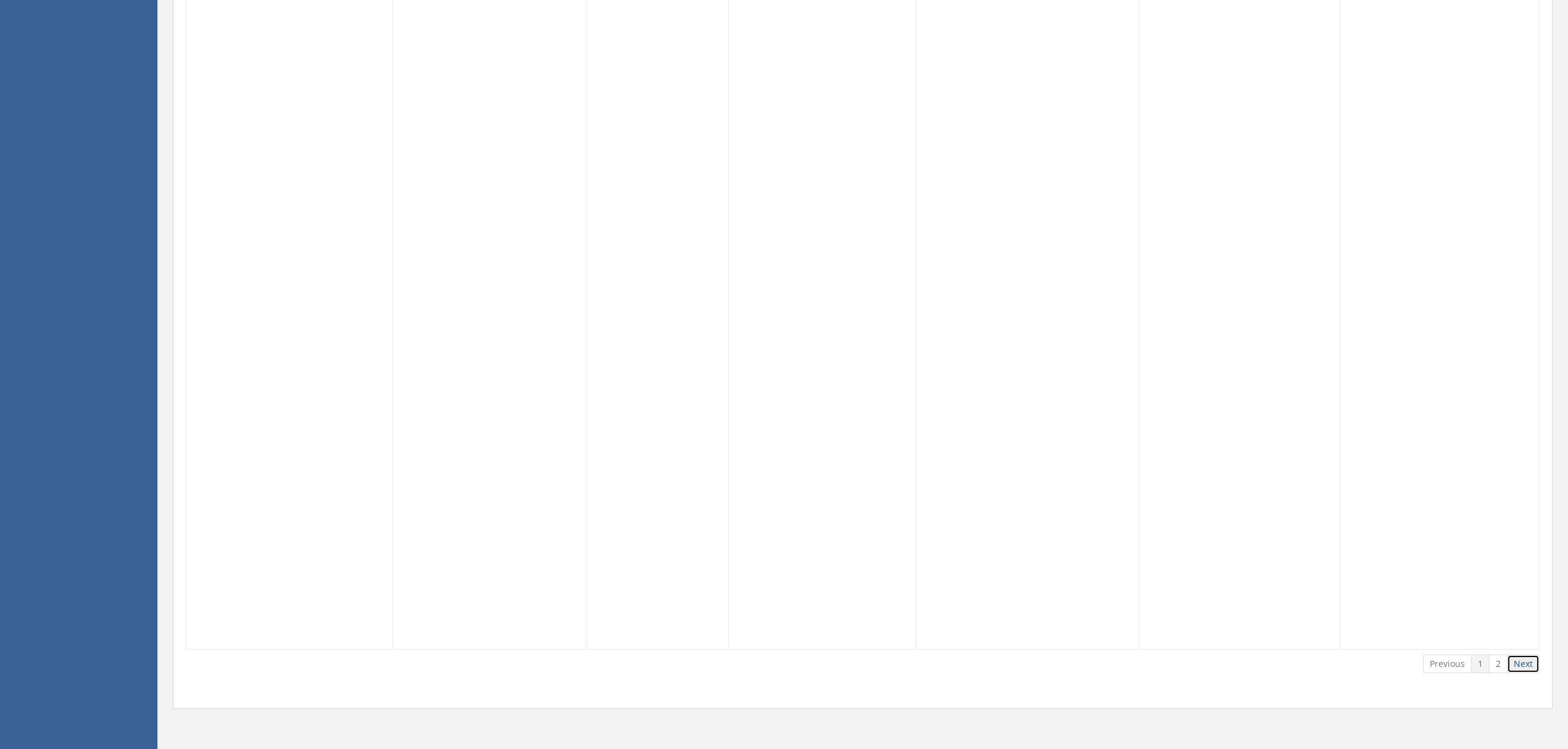
click at [1520, 661] on link "Next" at bounding box center [1523, 664] width 33 height 19
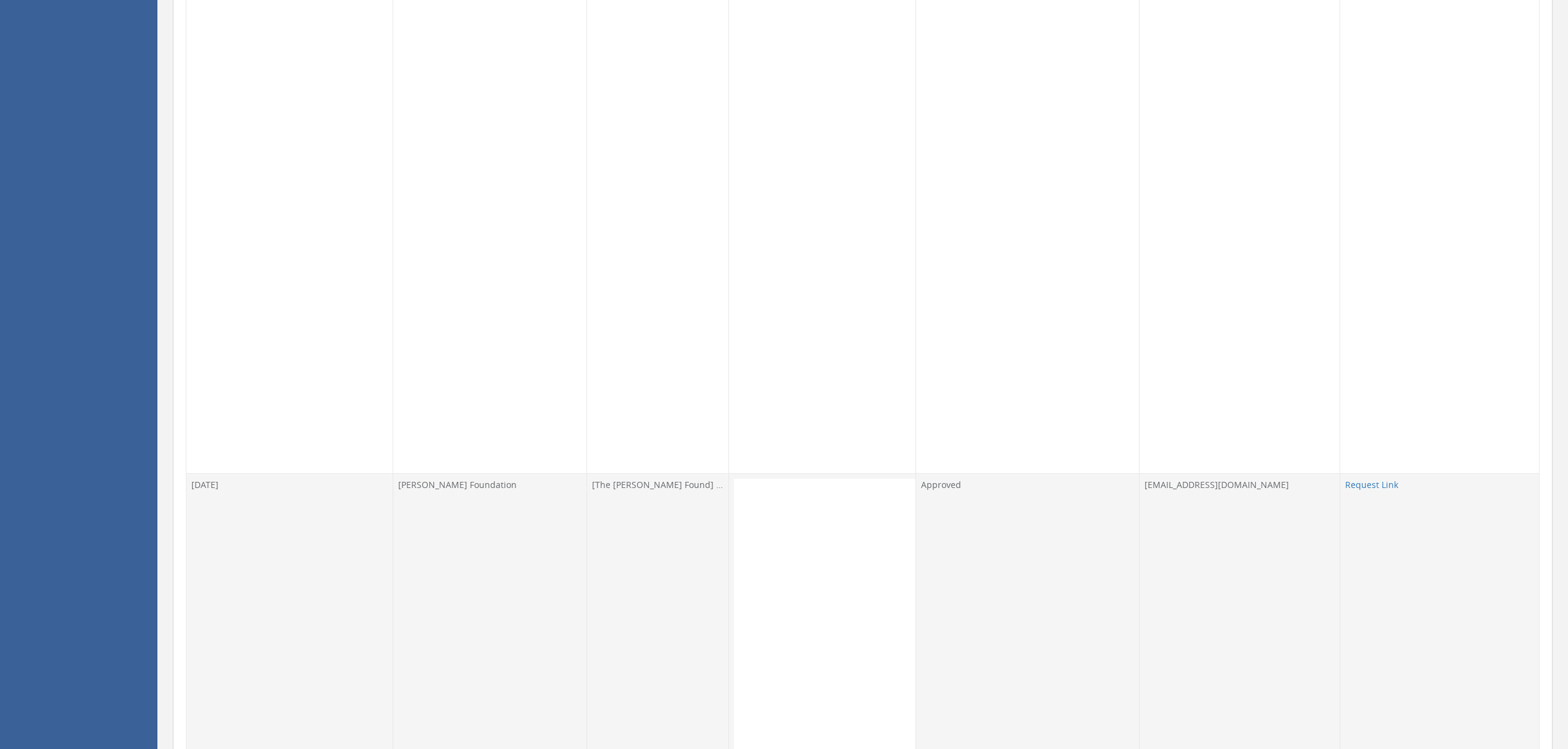
scroll to position [4771, 0]
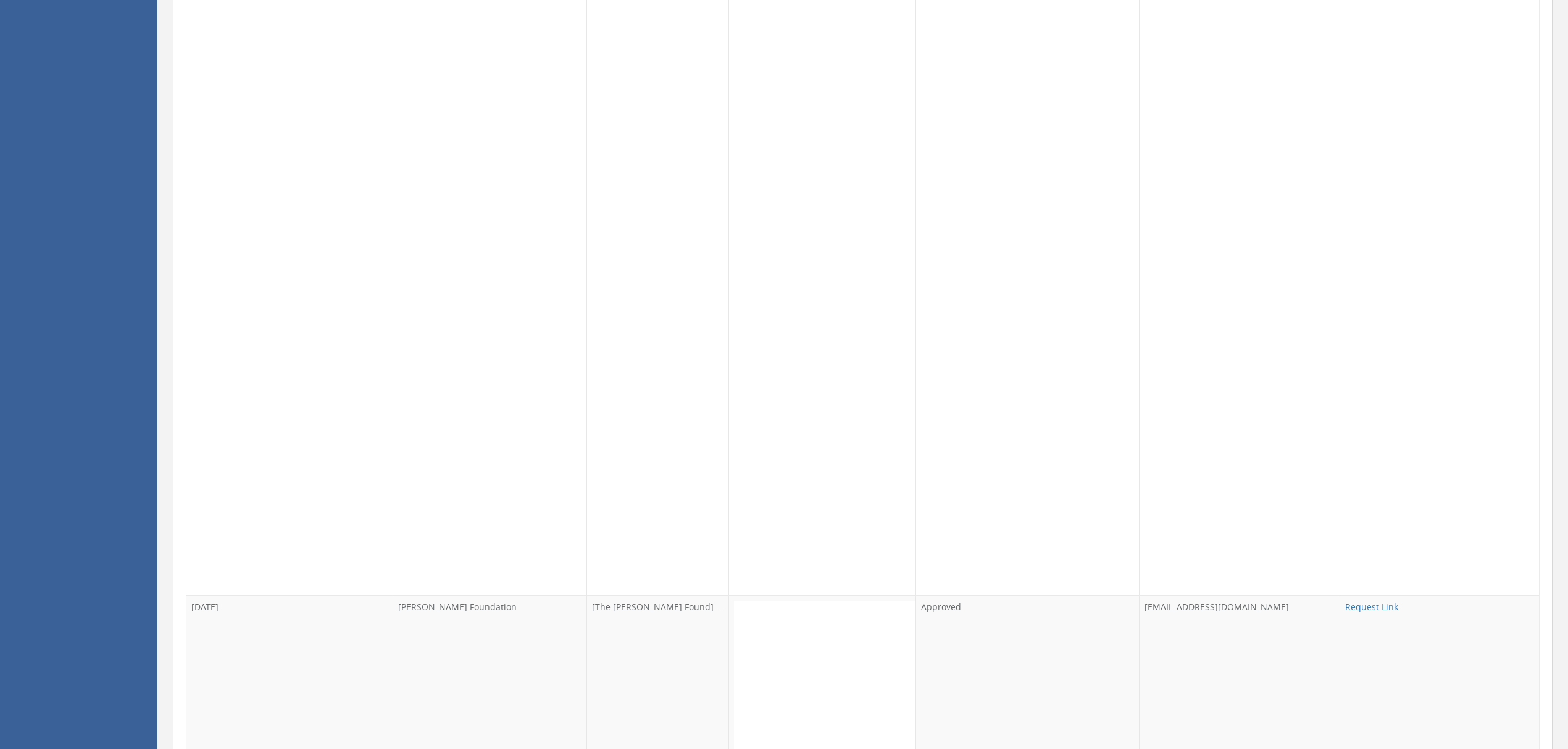
scroll to position [11766, 0]
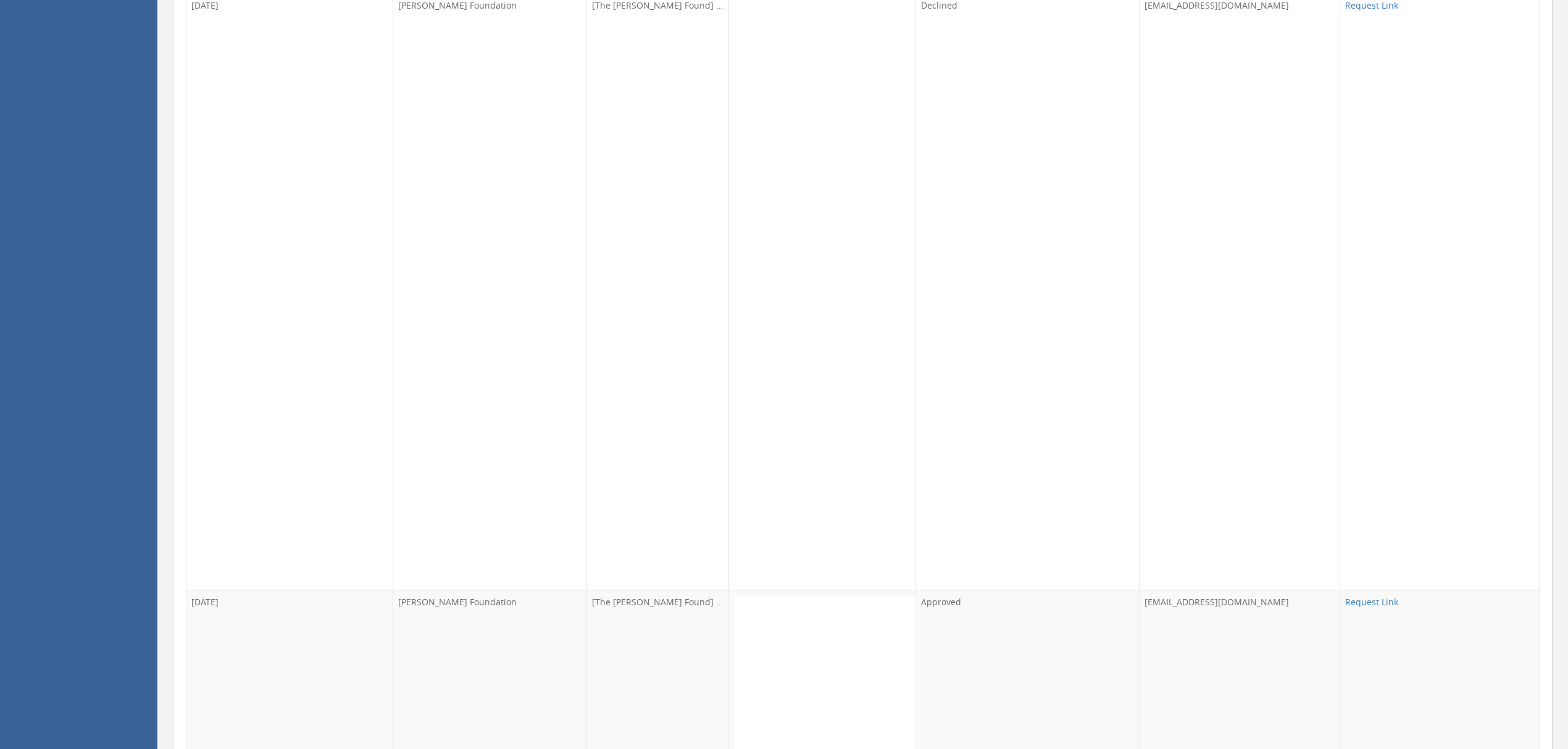
scroll to position [16870, 0]
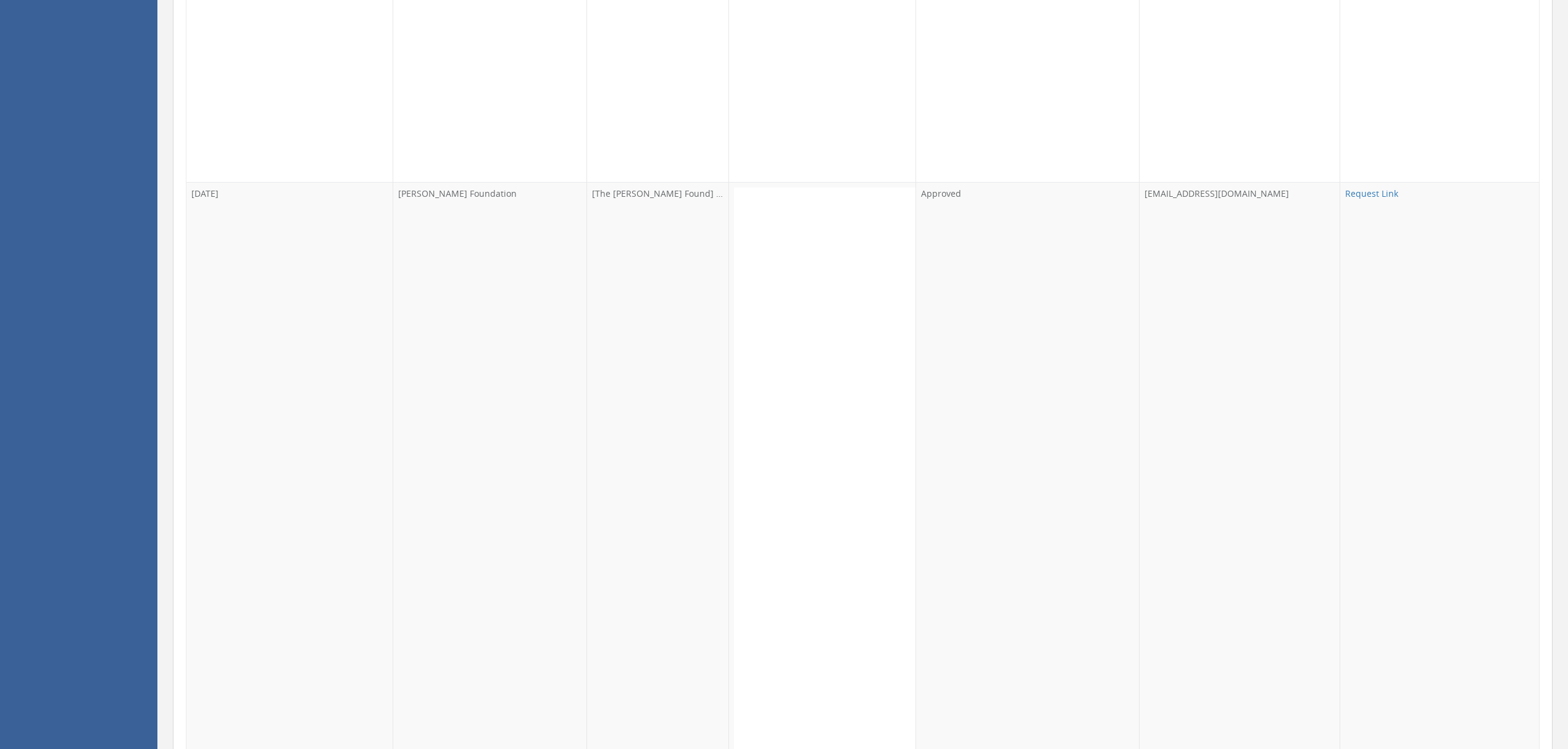
scroll to position [18516, 0]
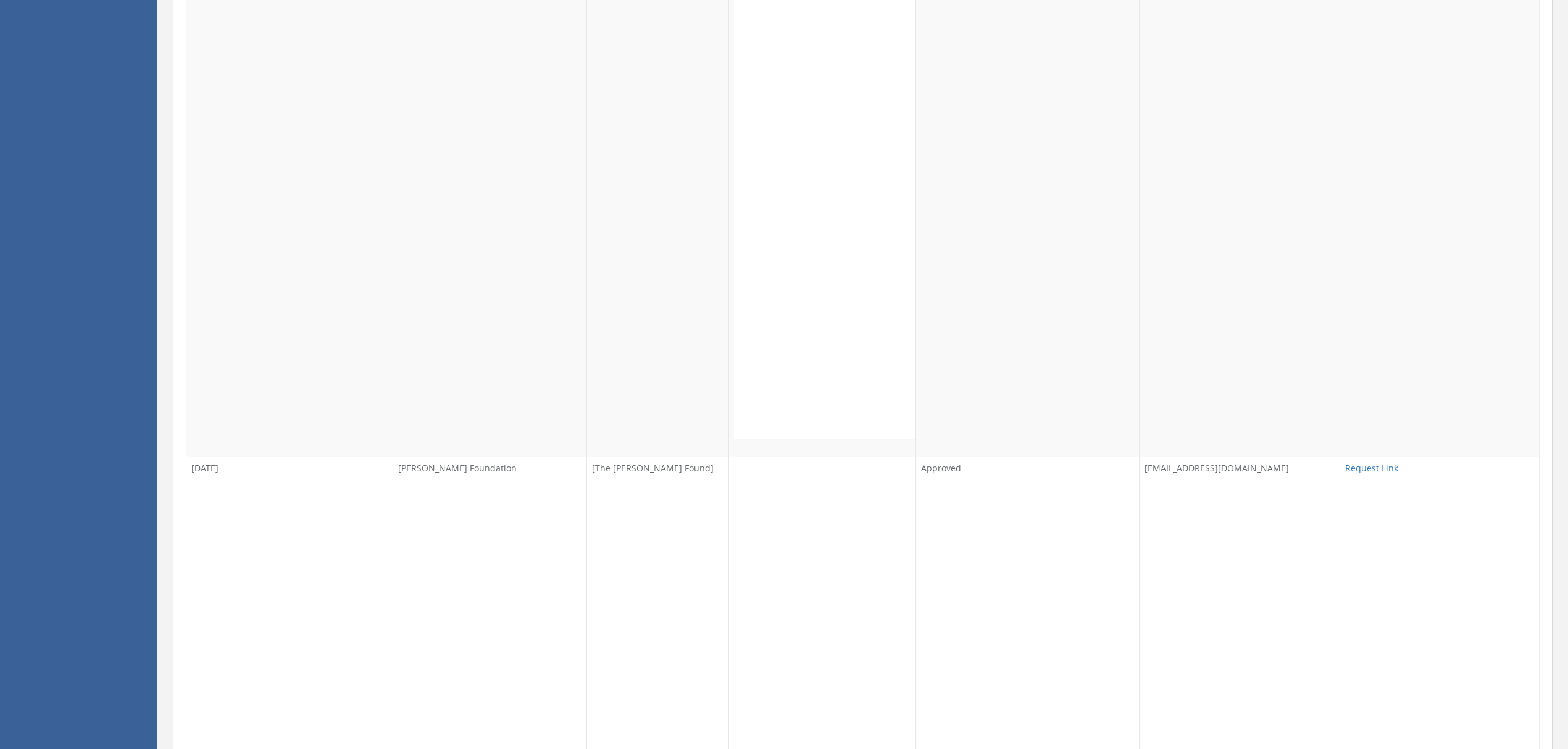
scroll to position [23618, 0]
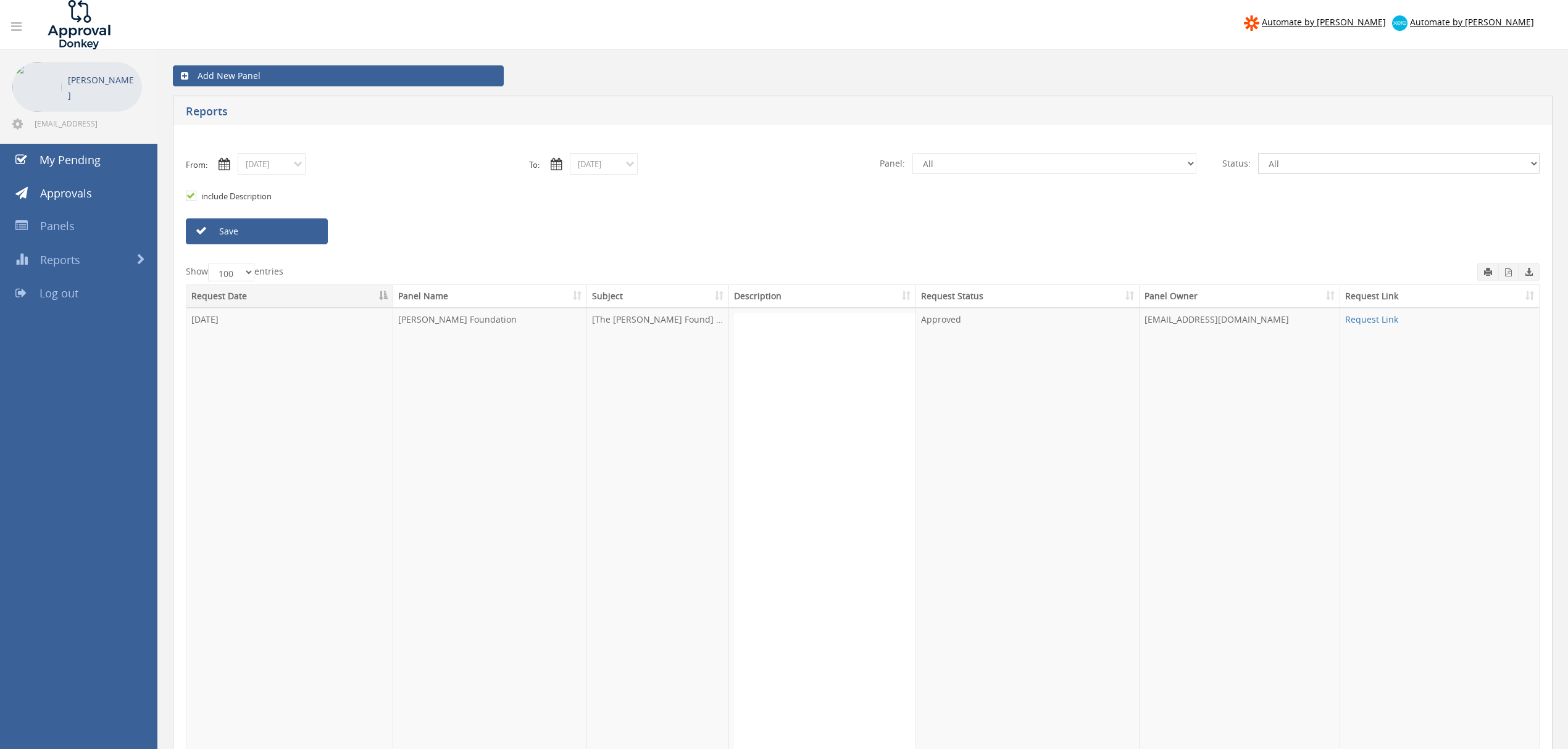
click at [1320, 160] on select "All Pending Approved Declined Overdue" at bounding box center [1399, 164] width 281 height 21
select select "number:4"
click at [1258, 153] on select "All Pending Approved Declined Overdue" at bounding box center [1399, 164] width 281 height 21
click at [318, 234] on link "Save" at bounding box center [257, 231] width 142 height 26
click at [1527, 268] on icon "button" at bounding box center [1529, 271] width 8 height 8
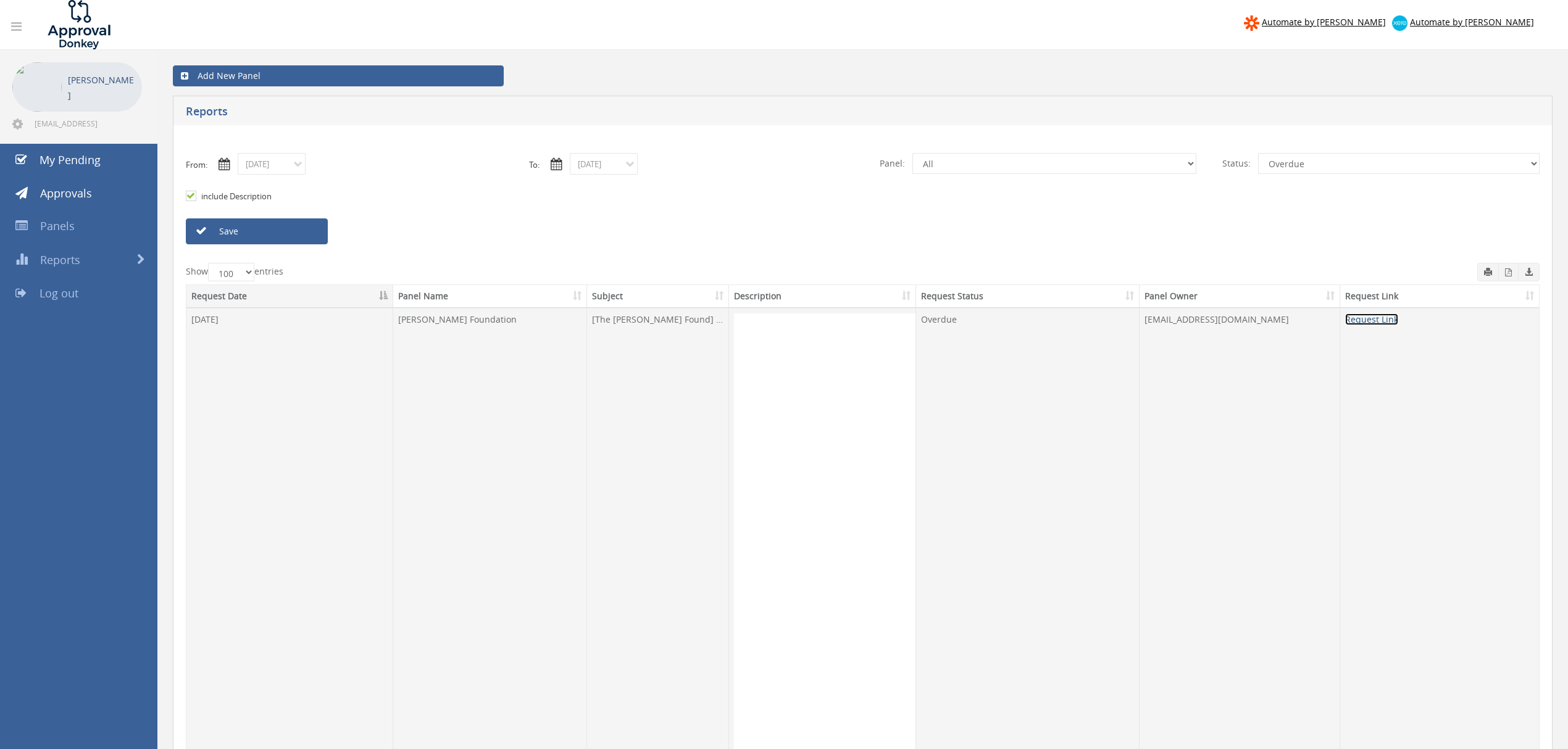
click at [1371, 318] on link "Request Link" at bounding box center [1372, 320] width 53 height 12
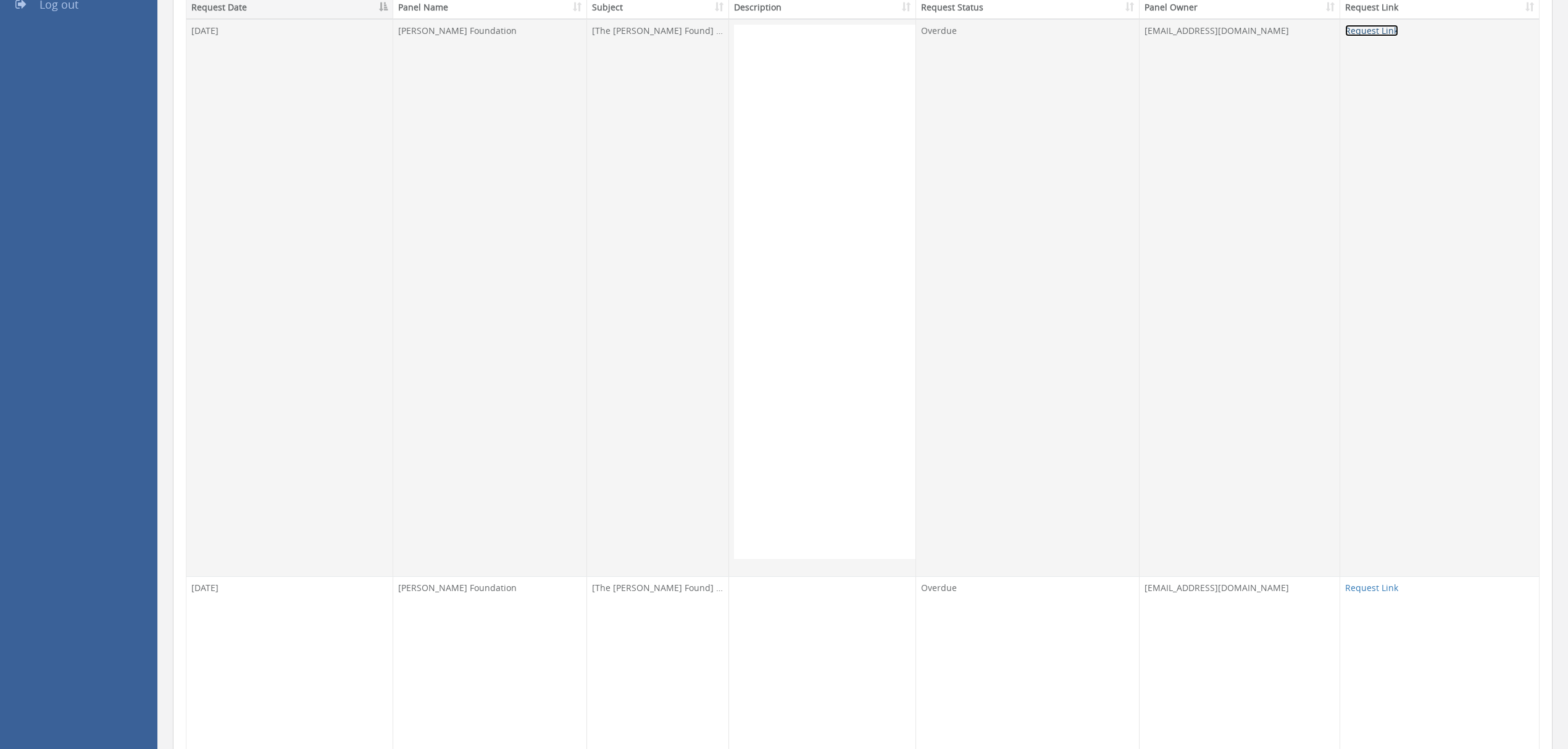
scroll to position [411, 0]
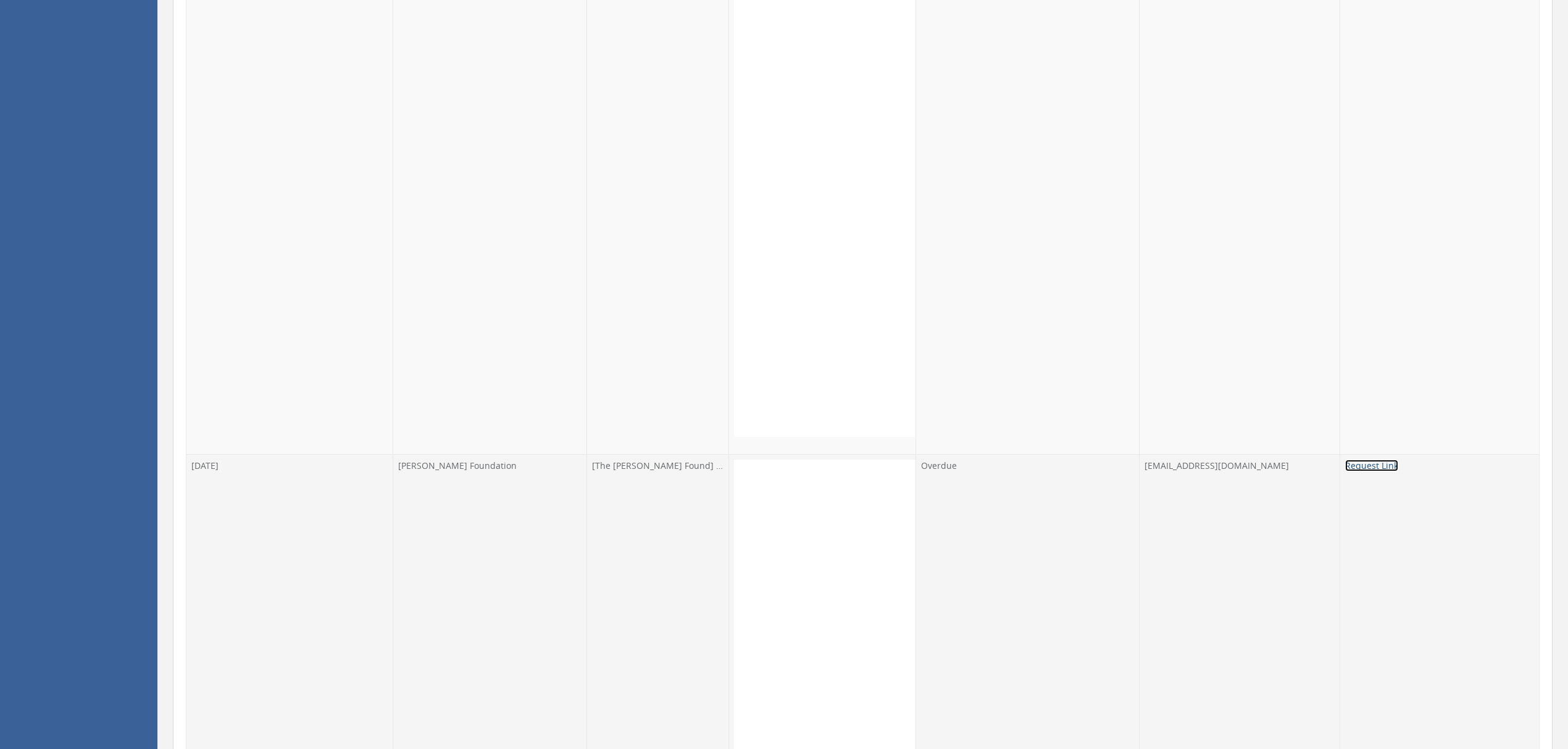
click at [1386, 470] on link "Request Link" at bounding box center [1372, 466] width 53 height 12
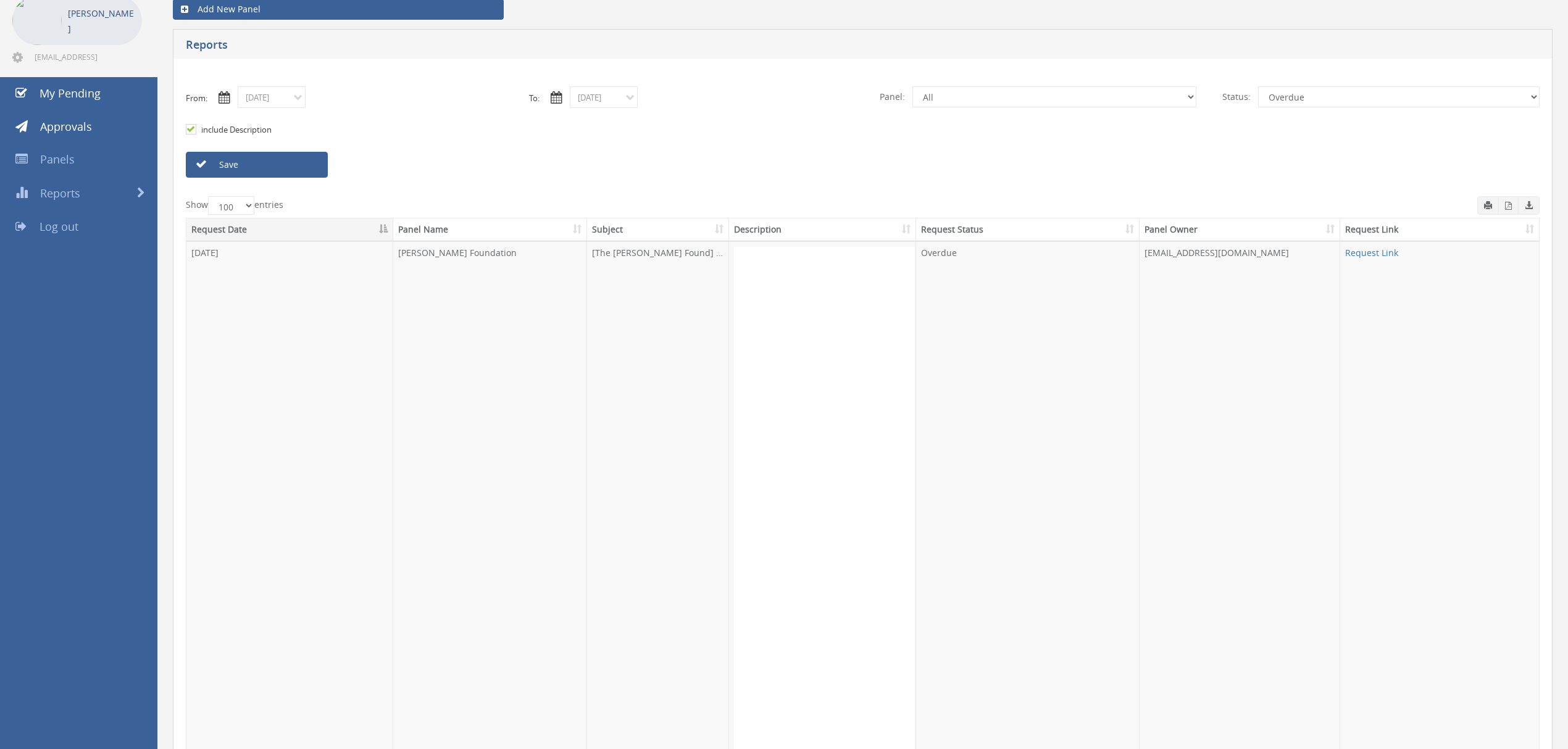
scroll to position [0, 0]
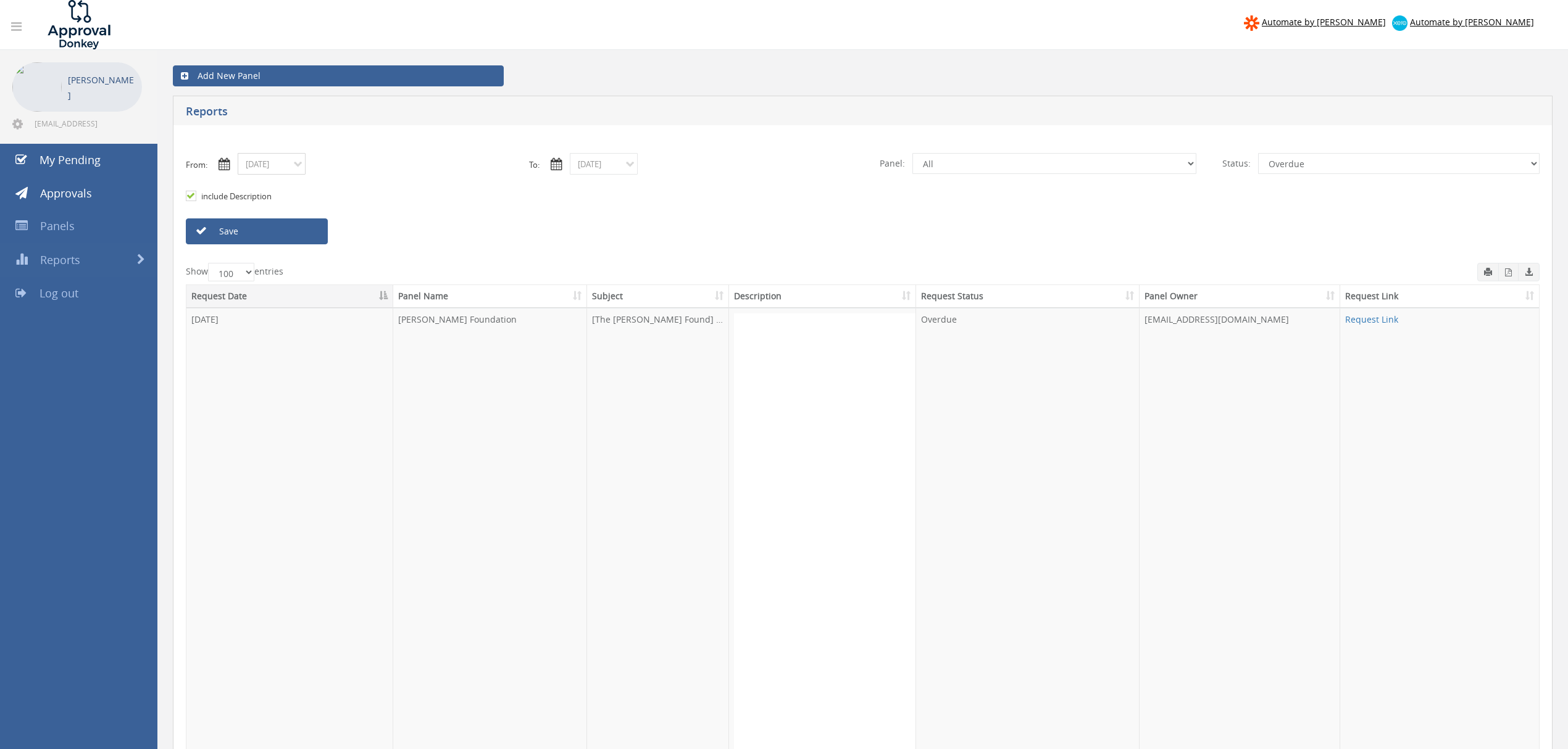
click at [297, 163] on input "01/01/2025" at bounding box center [271, 164] width 68 height 22
click at [346, 184] on th "2025 January" at bounding box center [317, 185] width 110 height 17
click at [298, 184] on th "2025" at bounding box center [297, 185] width 89 height 17
click at [260, 245] on span "2024" at bounding box center [256, 250] width 25 height 33
type input "01/01/2024"
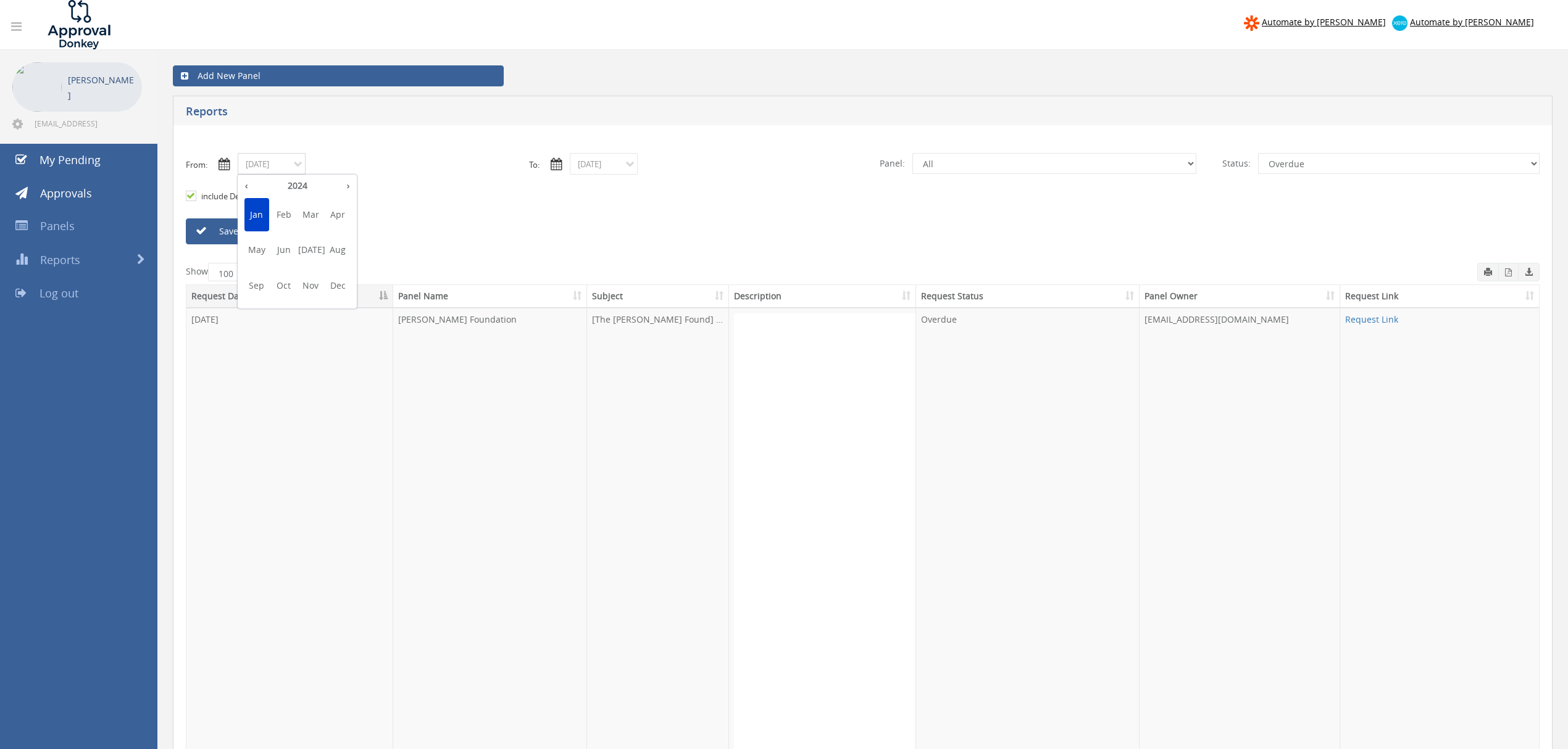
click at [253, 212] on span "Jan" at bounding box center [256, 215] width 25 height 33
click at [271, 218] on span "01" at bounding box center [274, 219] width 25 height 16
click at [635, 163] on input "08/15/2025" at bounding box center [604, 164] width 68 height 22
click at [584, 187] on th "‹" at bounding box center [583, 185] width 22 height 17
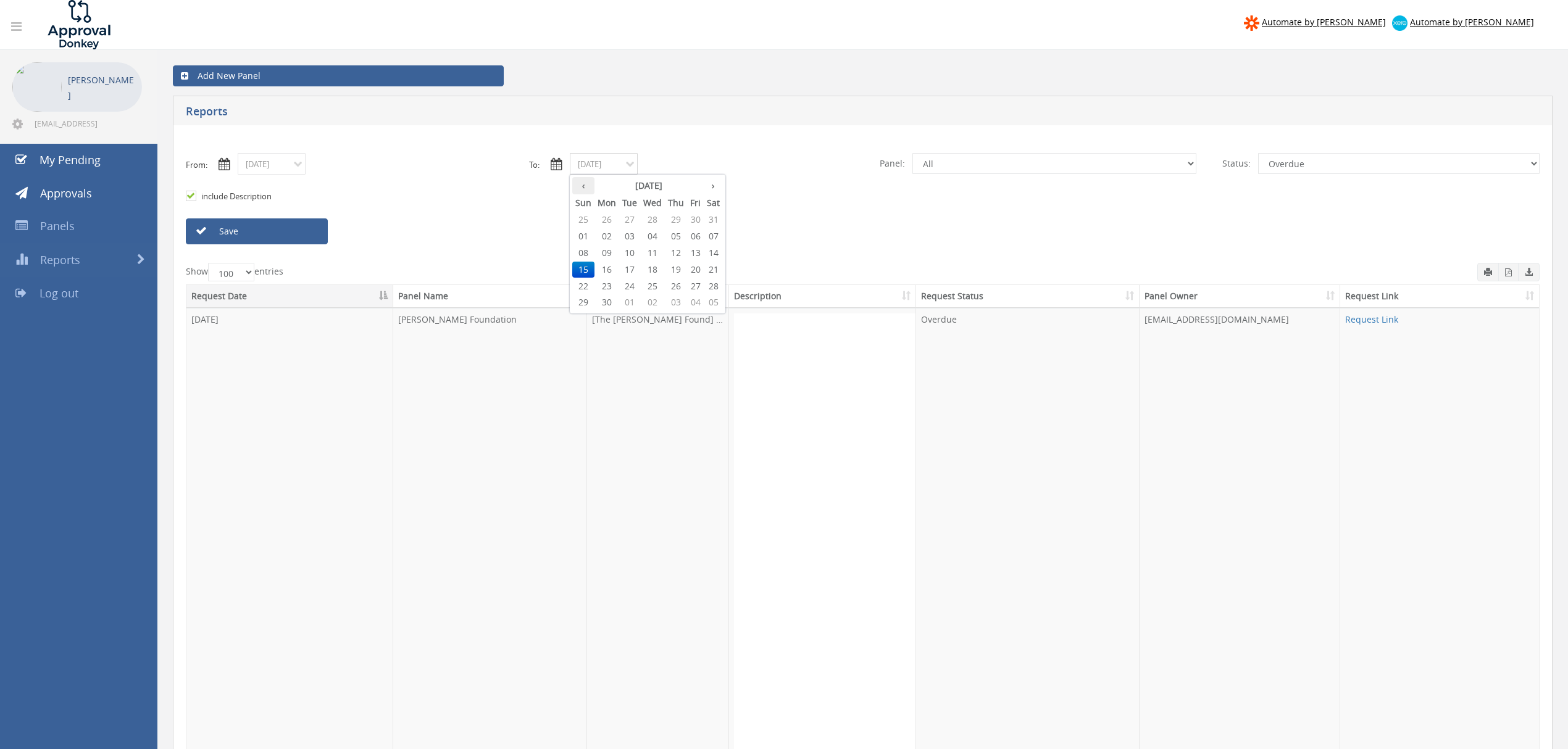
click at [584, 187] on th "‹" at bounding box center [583, 185] width 22 height 17
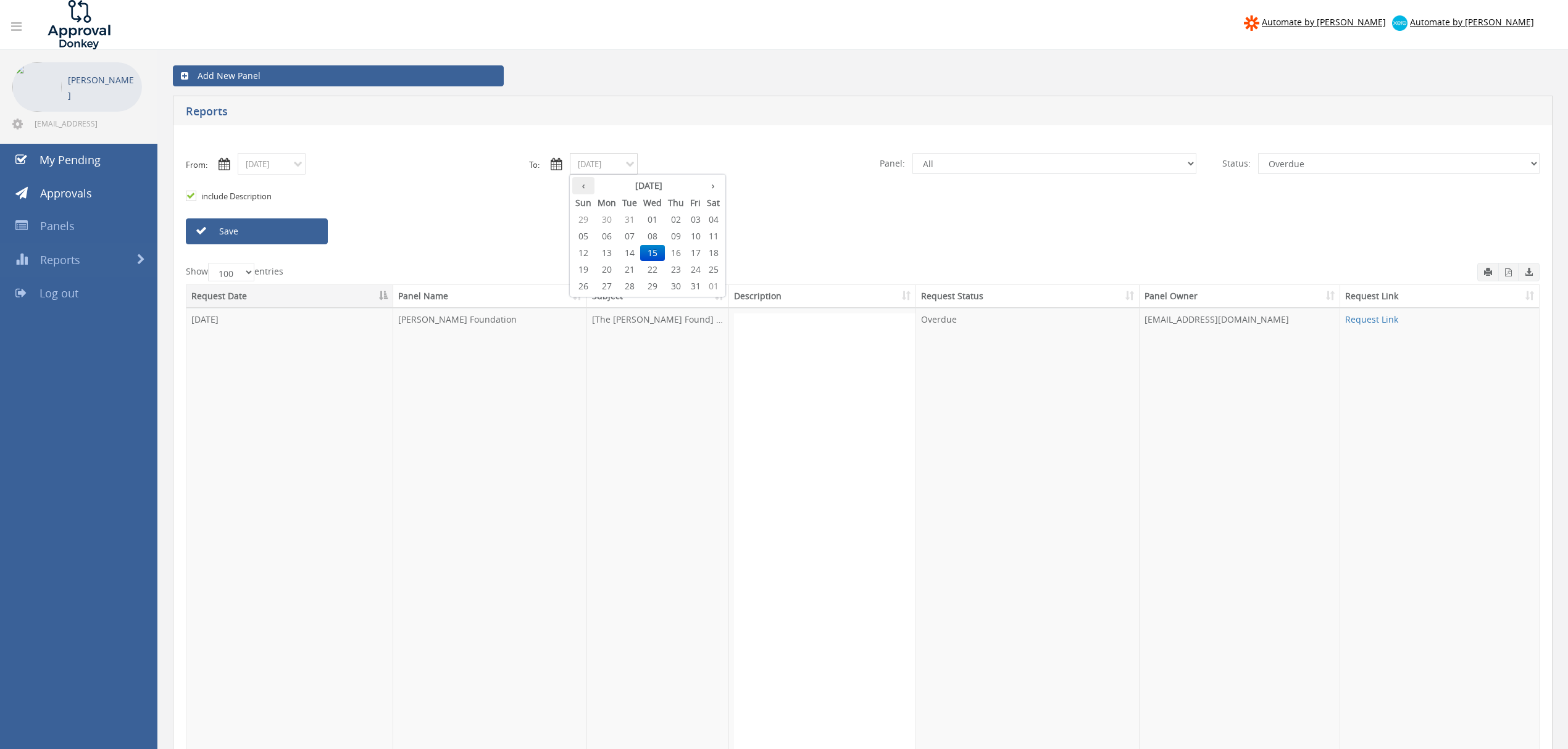
click at [584, 187] on th "‹" at bounding box center [583, 185] width 22 height 17
click at [634, 305] on span "31" at bounding box center [630, 302] width 21 height 16
type input "12/31/2024"
click at [1315, 172] on select "All Pending Approved Declined Overdue" at bounding box center [1399, 164] width 281 height 21
select select "number:0"
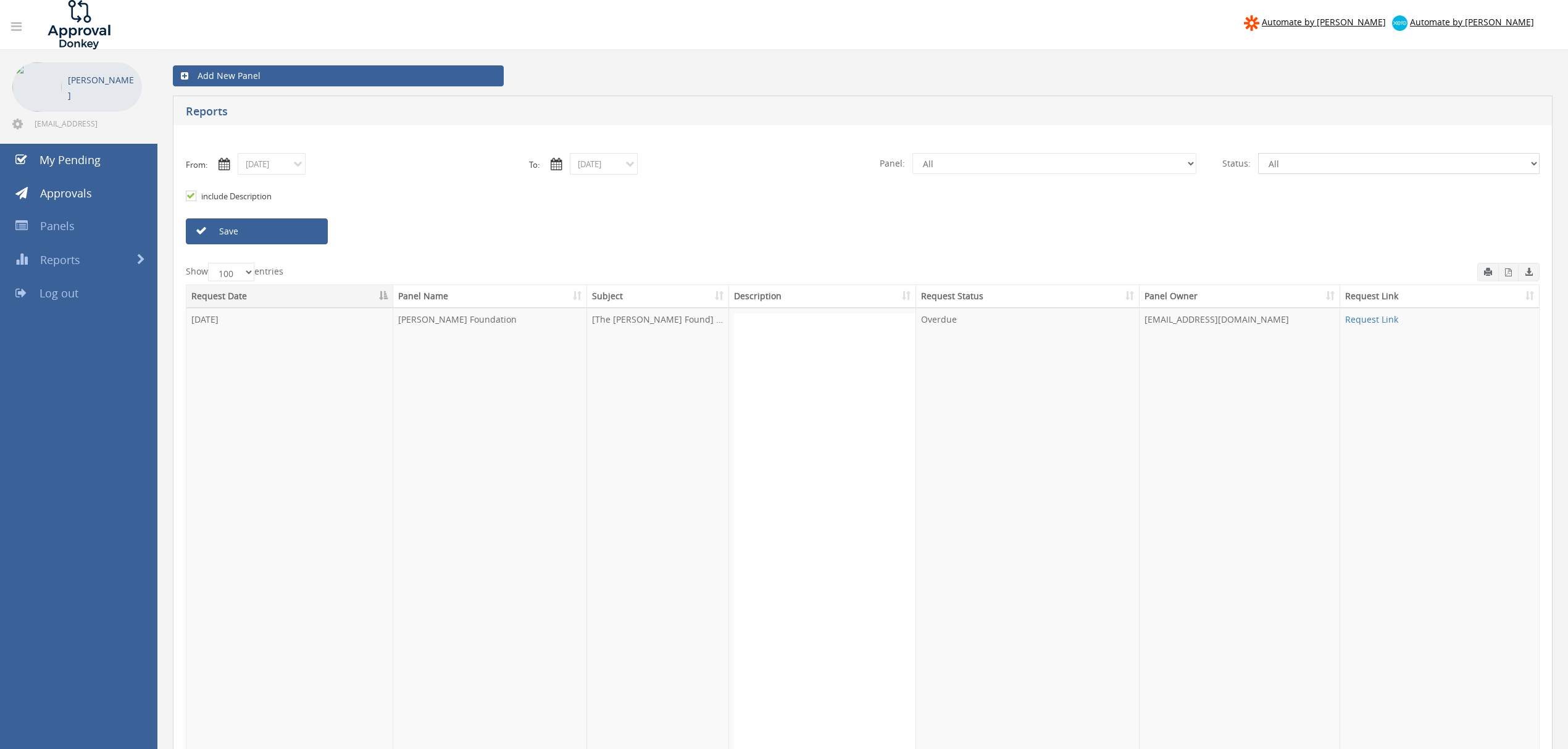
click at [1258, 153] on select "All Pending Approved Declined Overdue" at bounding box center [1399, 164] width 281 height 21
click at [215, 231] on link "Save" at bounding box center [257, 231] width 142 height 26
drag, startPoint x: 1528, startPoint y: 268, endPoint x: 1519, endPoint y: 271, distance: 9.5
click at [1528, 268] on icon "button" at bounding box center [1529, 271] width 8 height 8
click at [1368, 318] on link "Request Link" at bounding box center [1372, 320] width 53 height 12
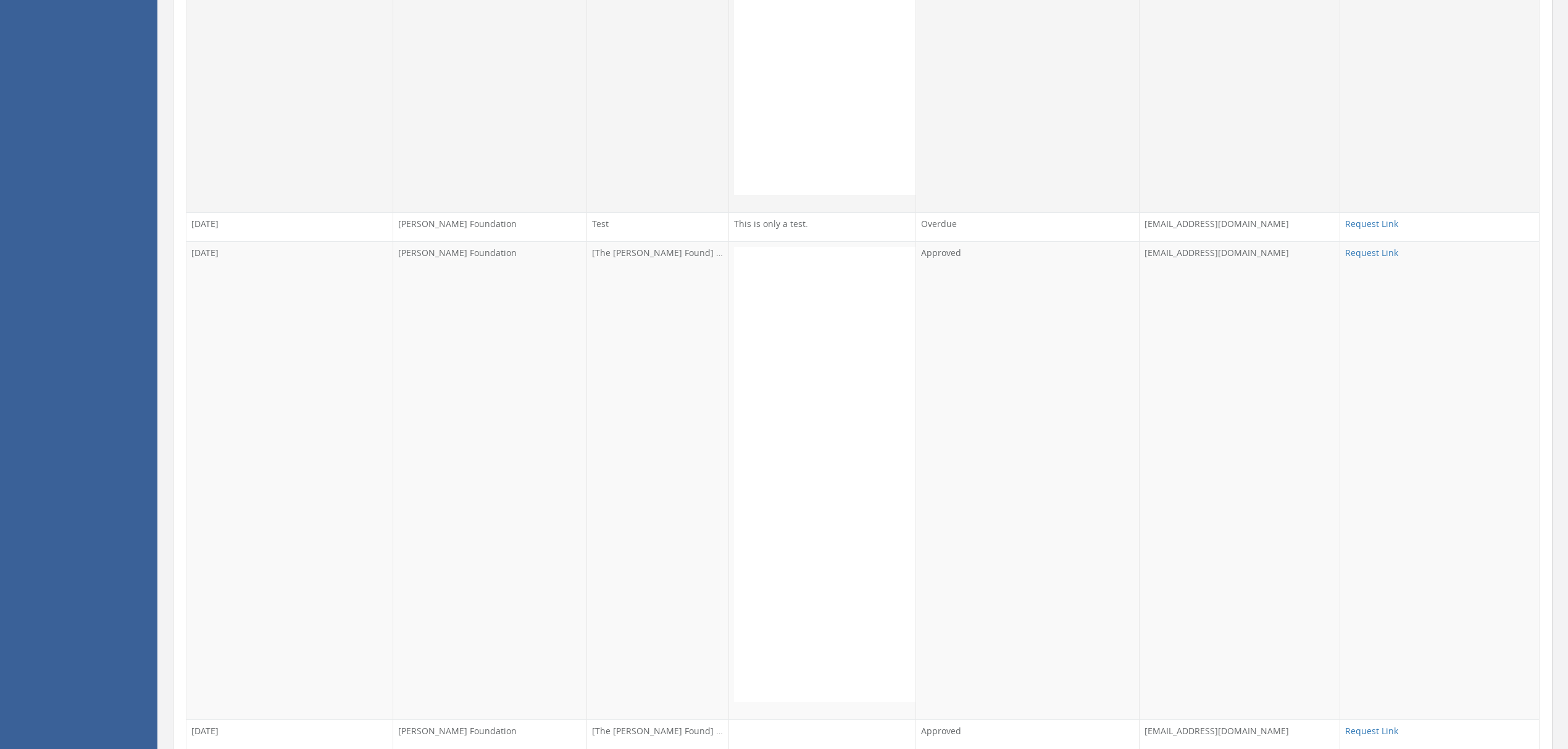
scroll to position [1317, 0]
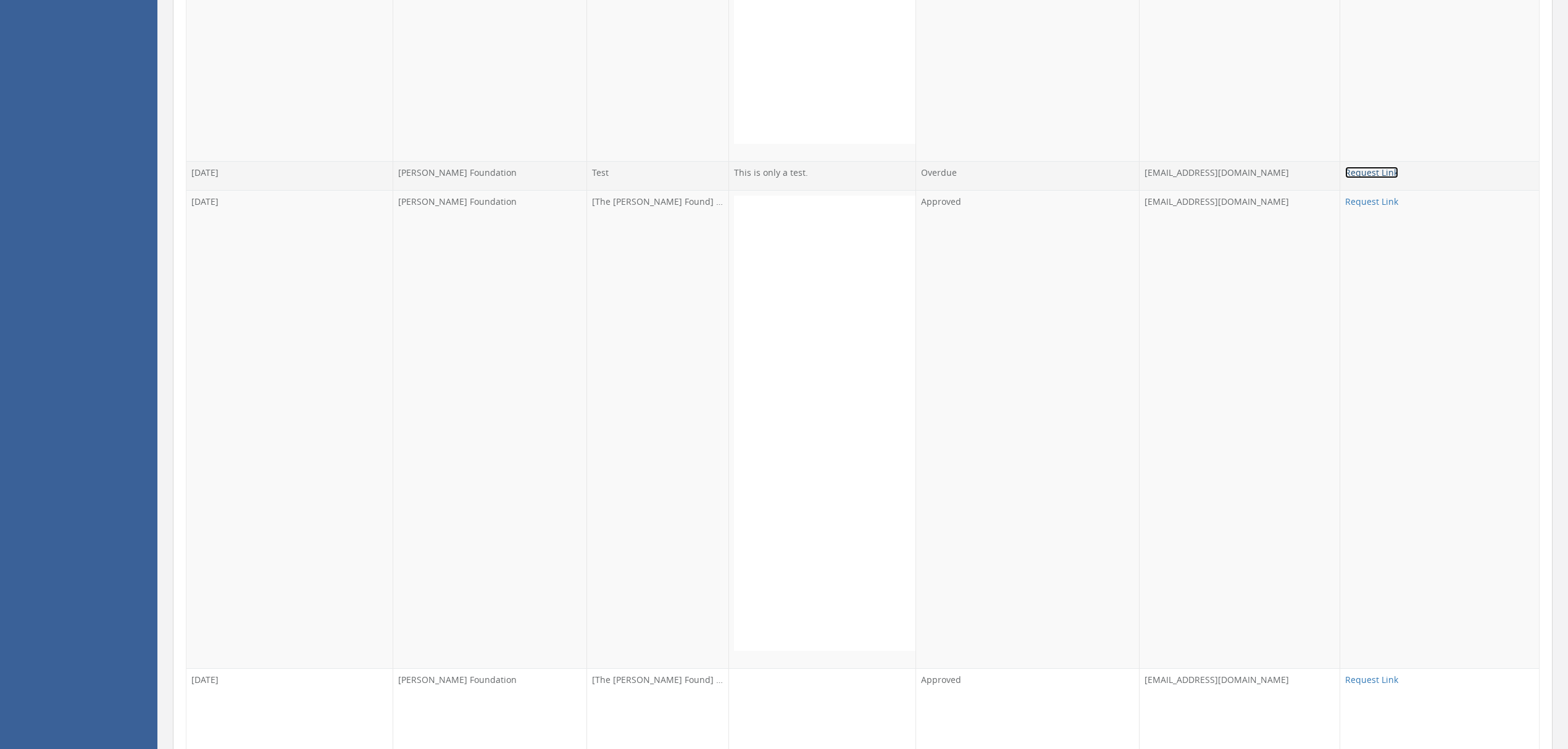
click at [1384, 178] on link "Request Link" at bounding box center [1372, 173] width 53 height 12
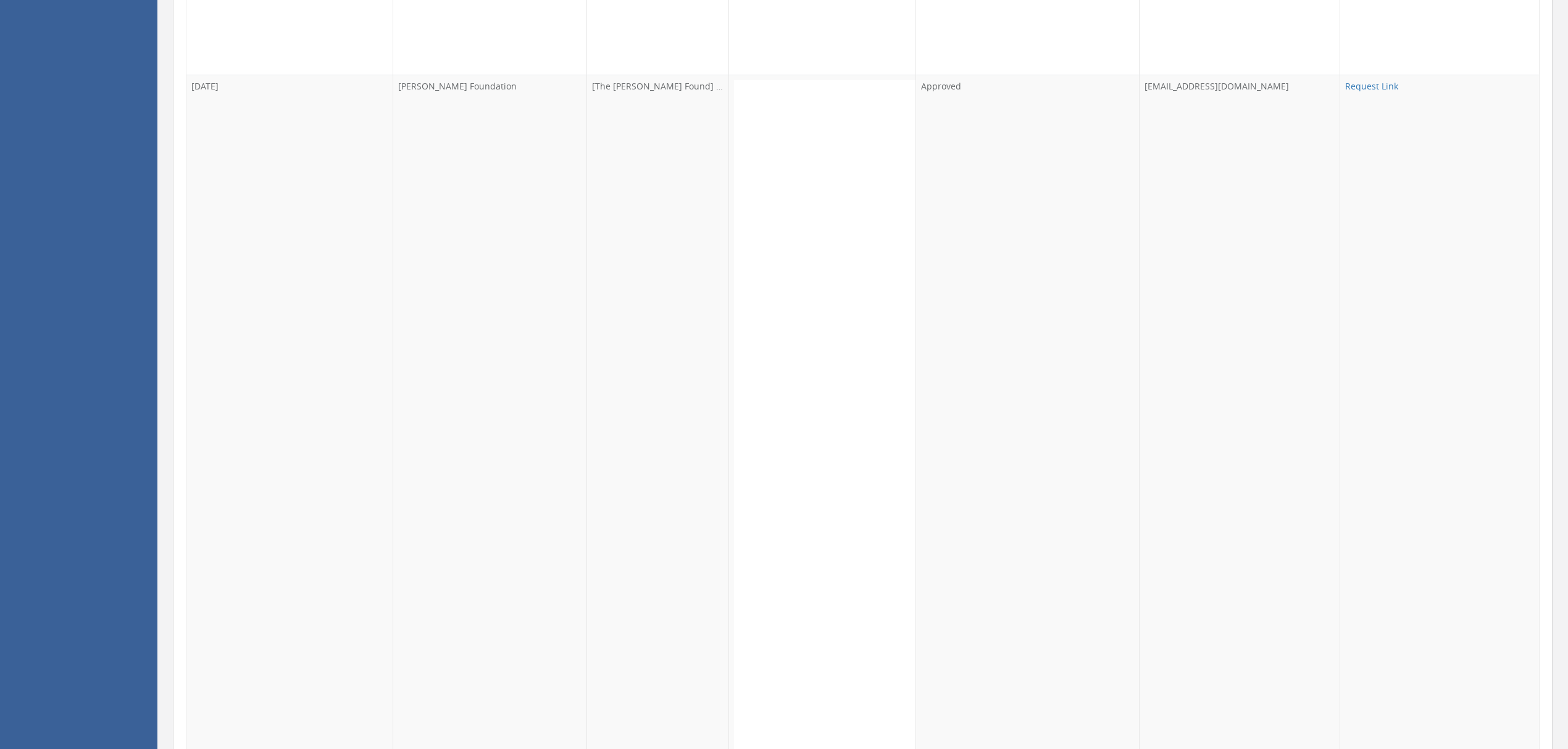
scroll to position [6666, 0]
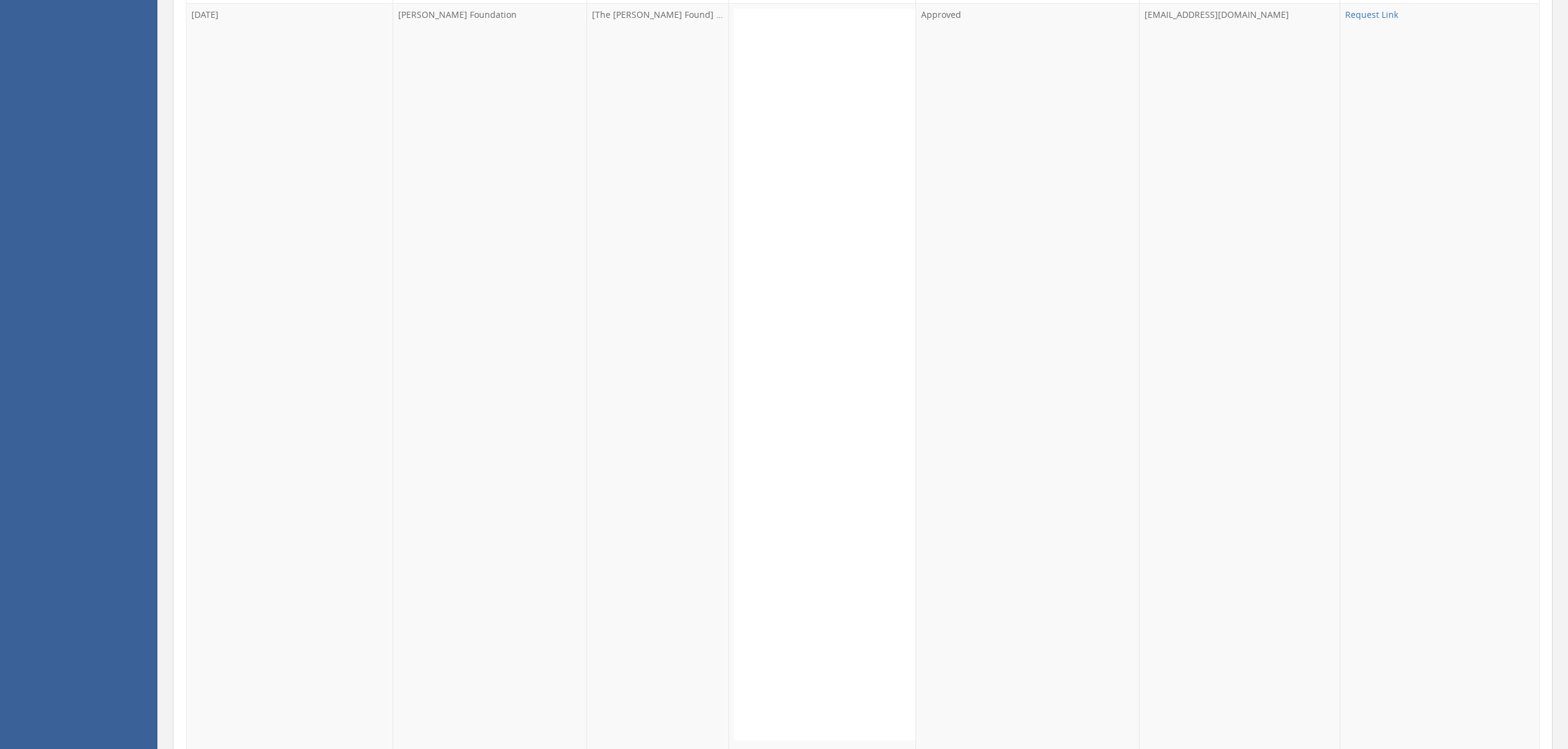
scroll to position [10534, 0]
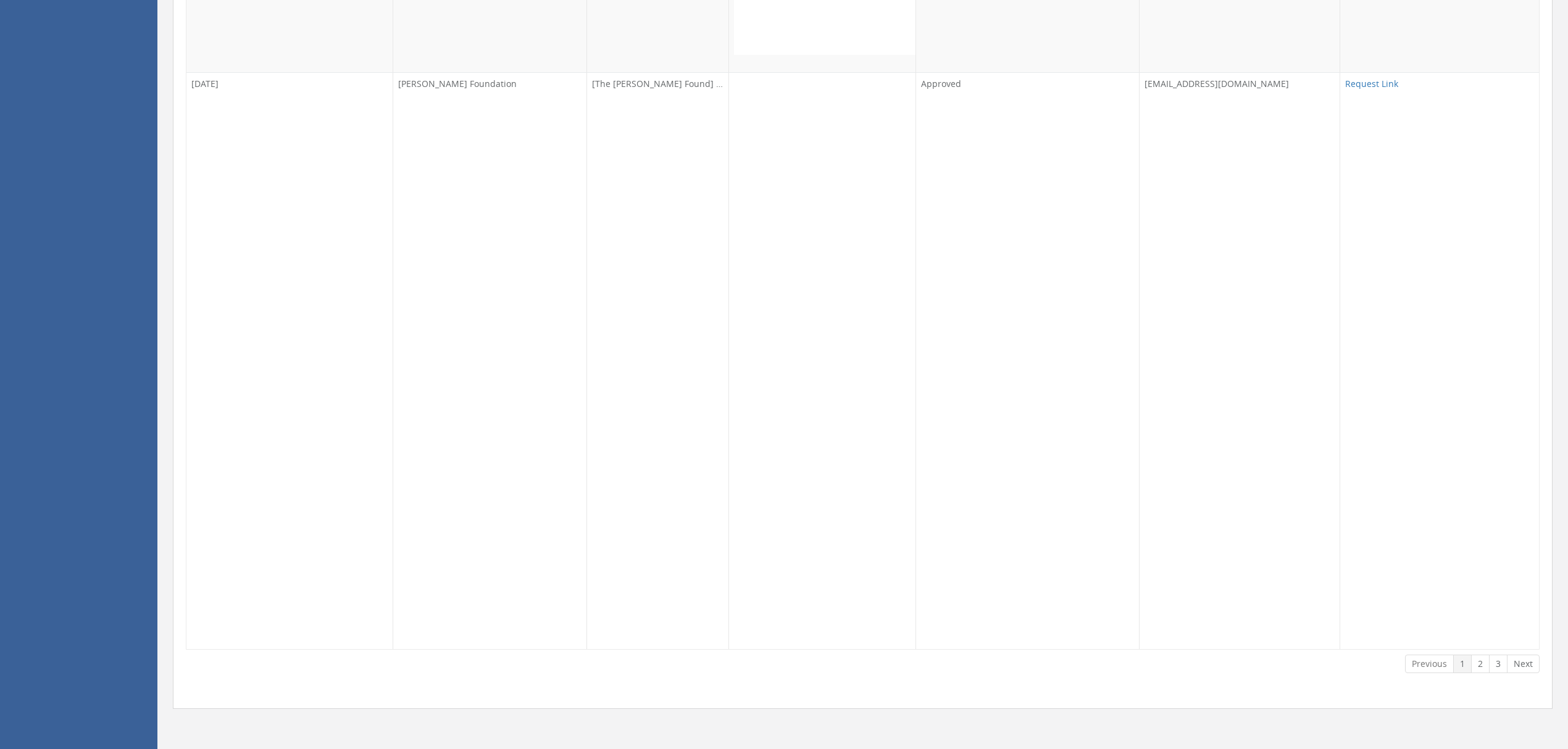
scroll to position [59092, 0]
click at [1476, 663] on link "2" at bounding box center [1480, 664] width 19 height 19
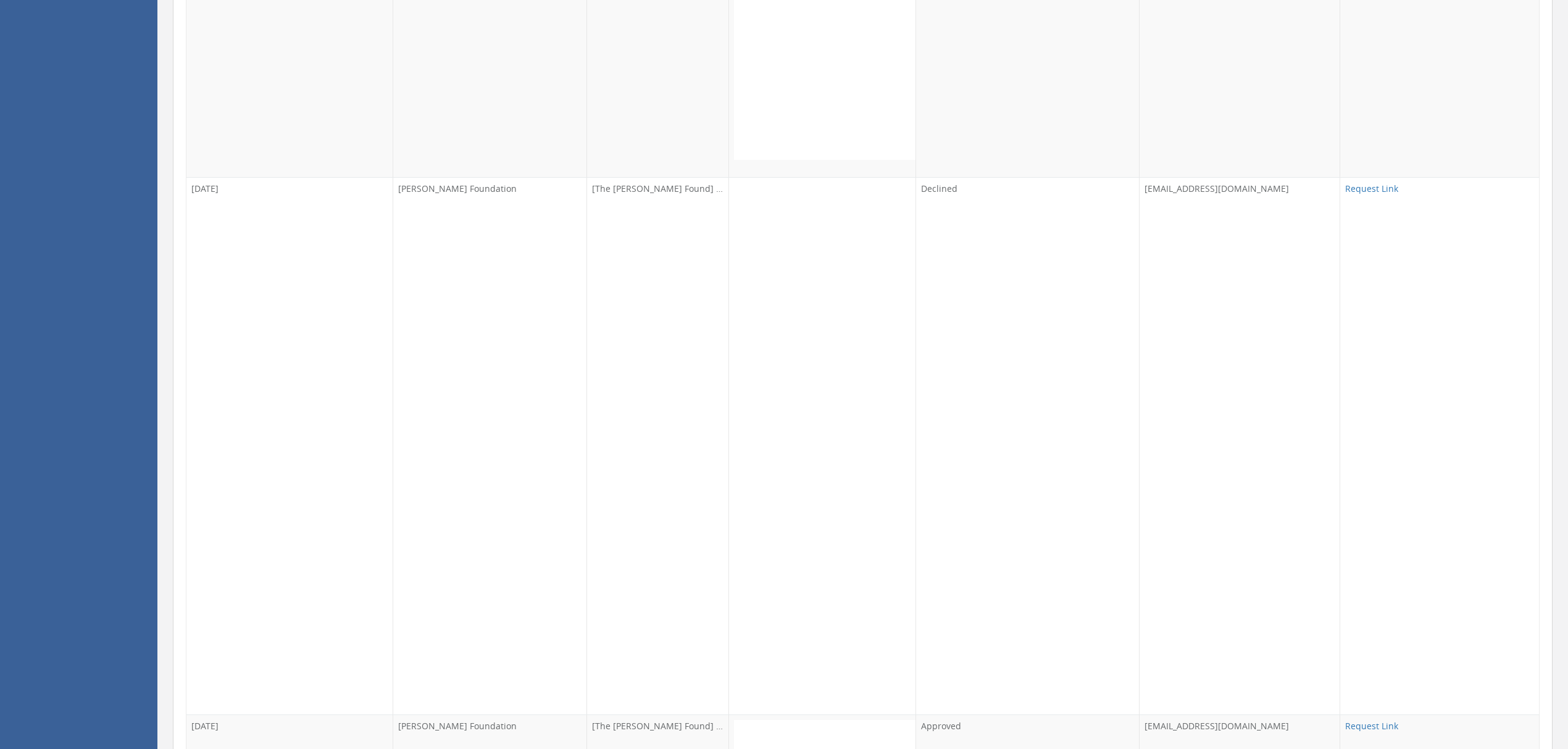
scroll to position [9135, 0]
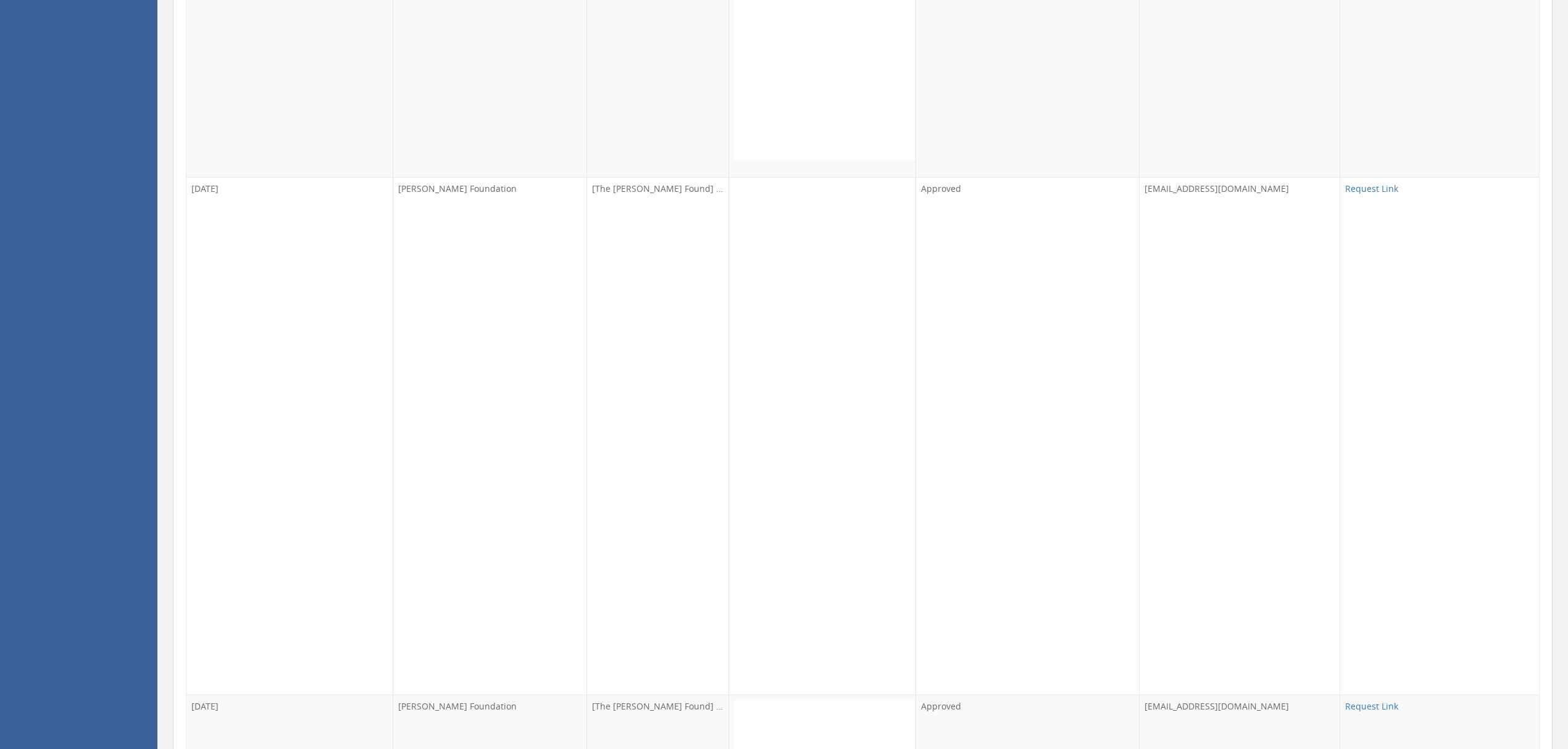
scroll to position [18847, 0]
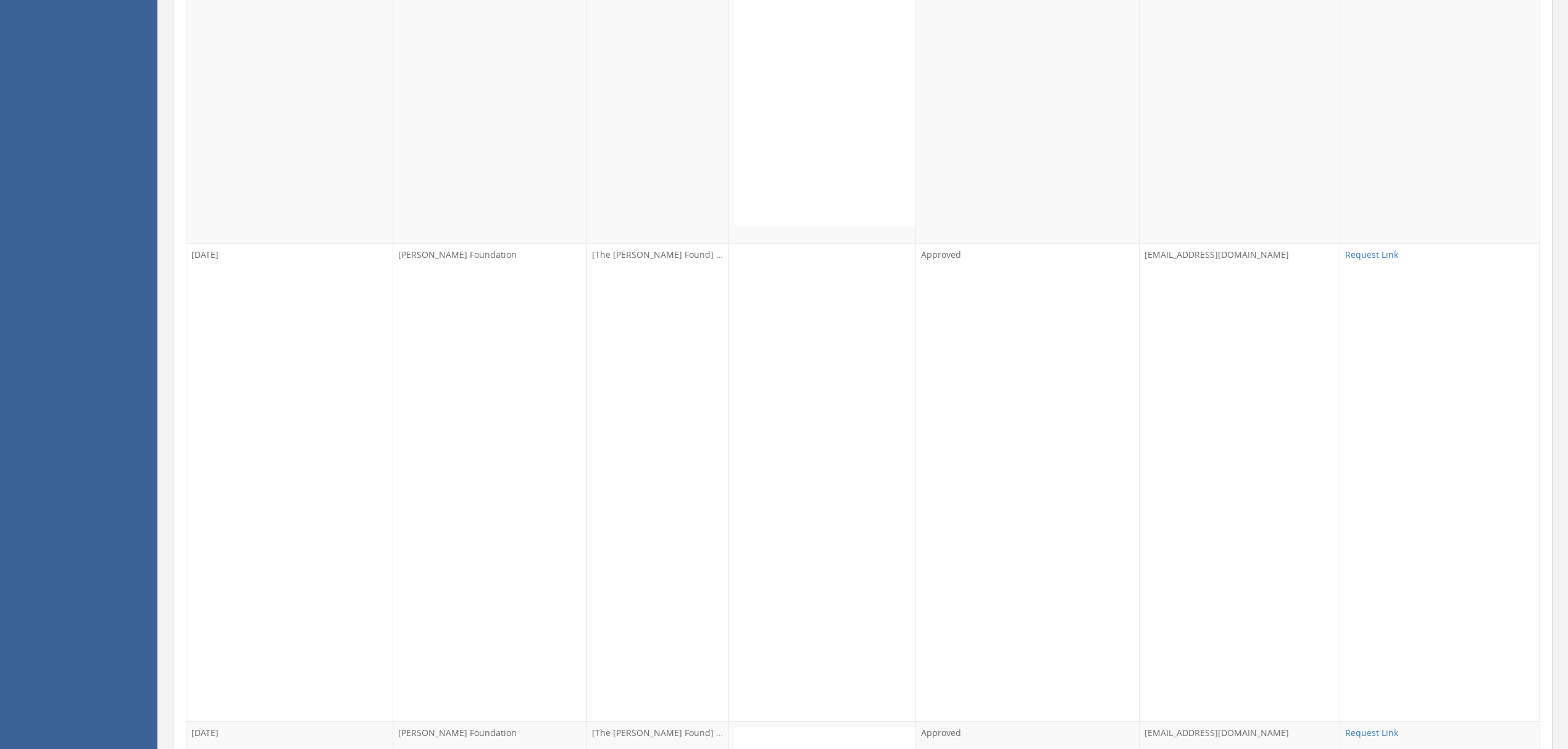
scroll to position [19999, 0]
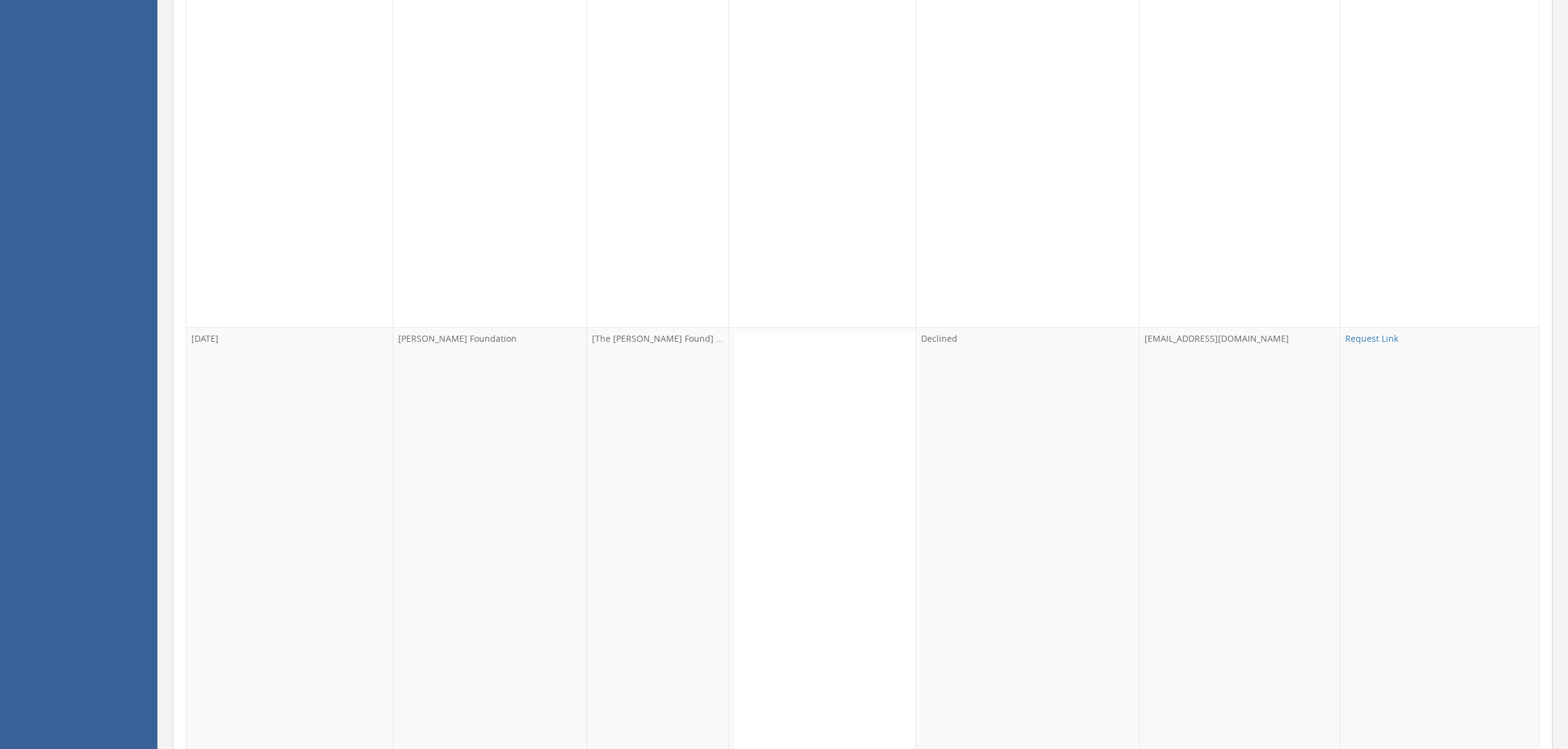
scroll to position [21316, 0]
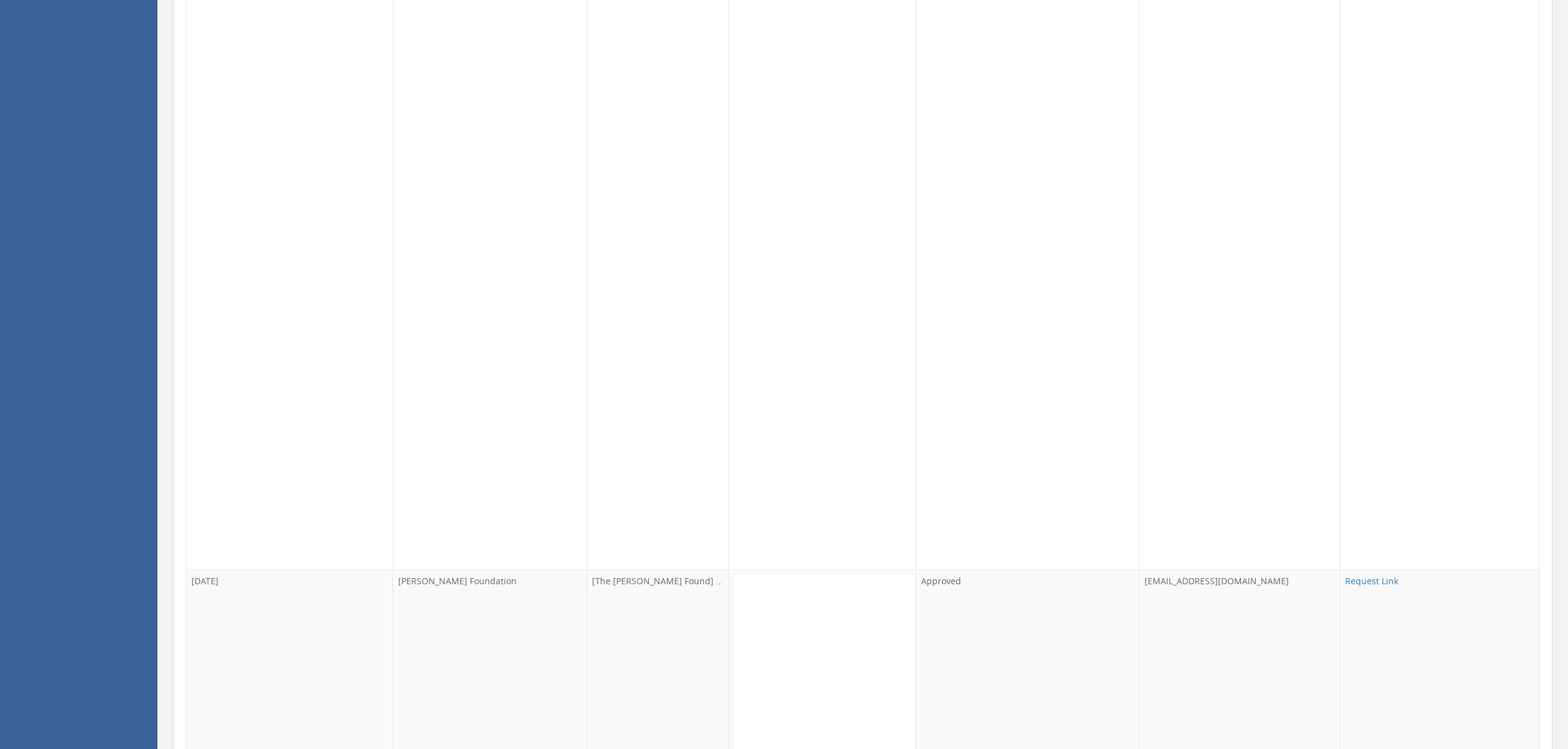
scroll to position [22304, 0]
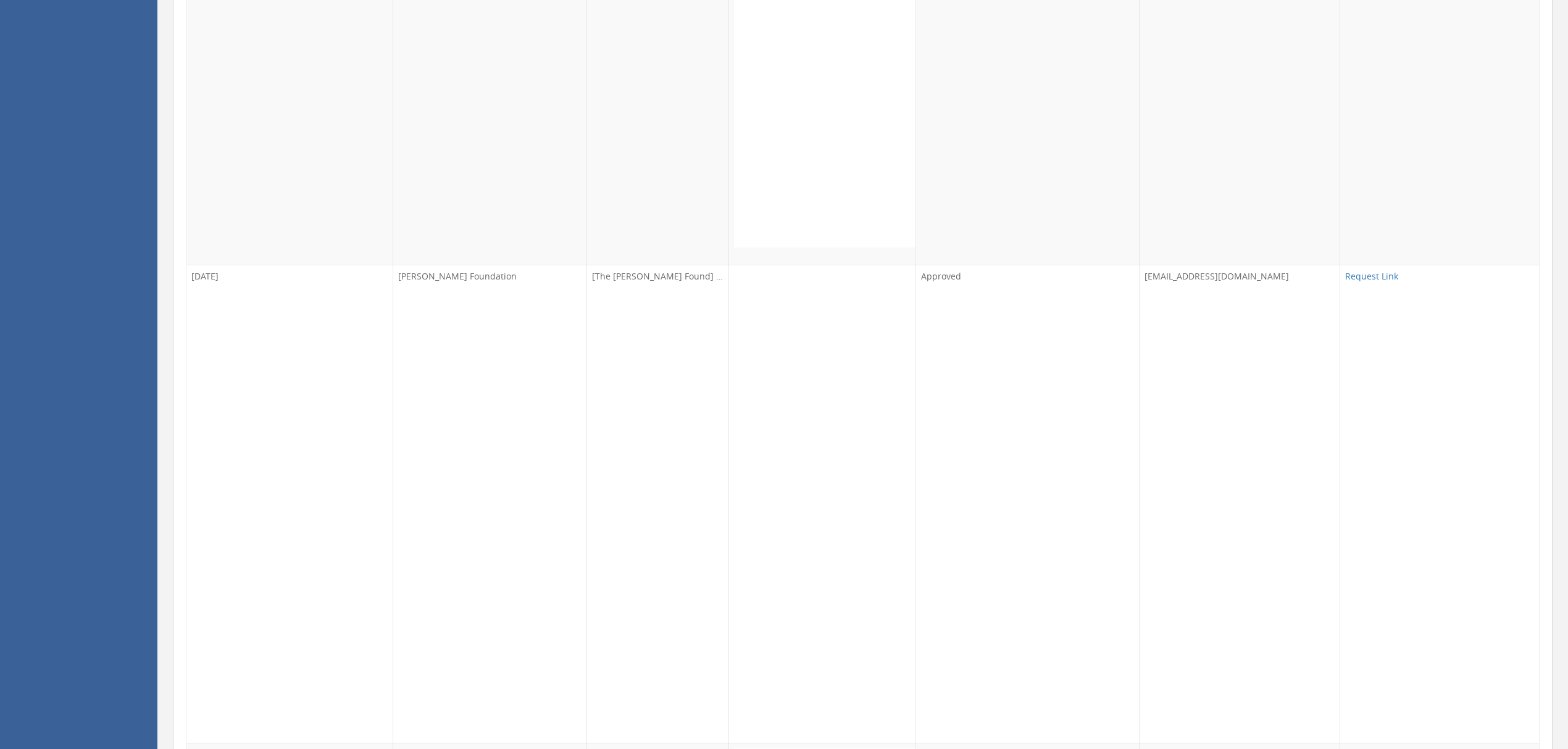
scroll to position [30287, 0]
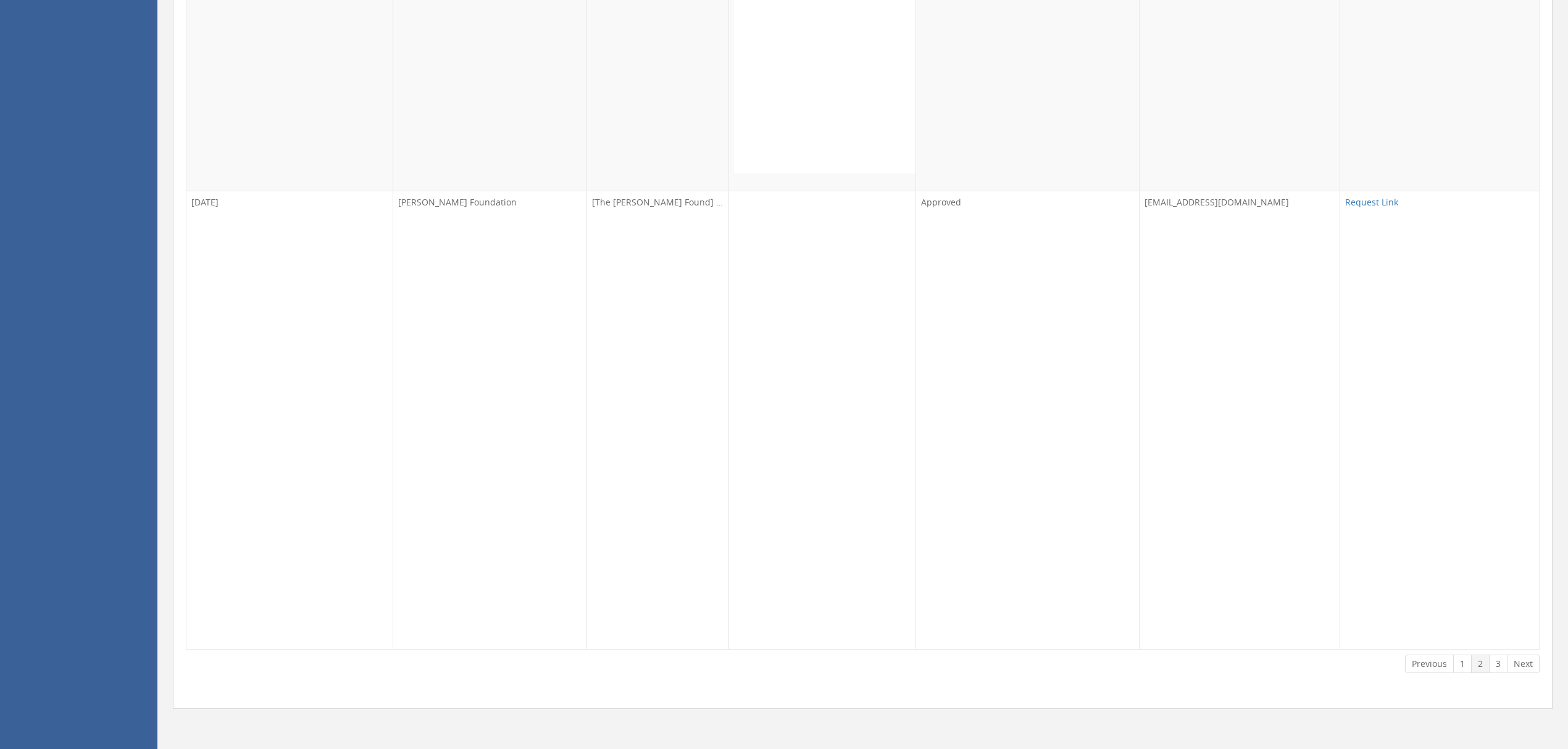
scroll to position [63455, 0]
click at [1495, 659] on link "3" at bounding box center [1498, 664] width 19 height 19
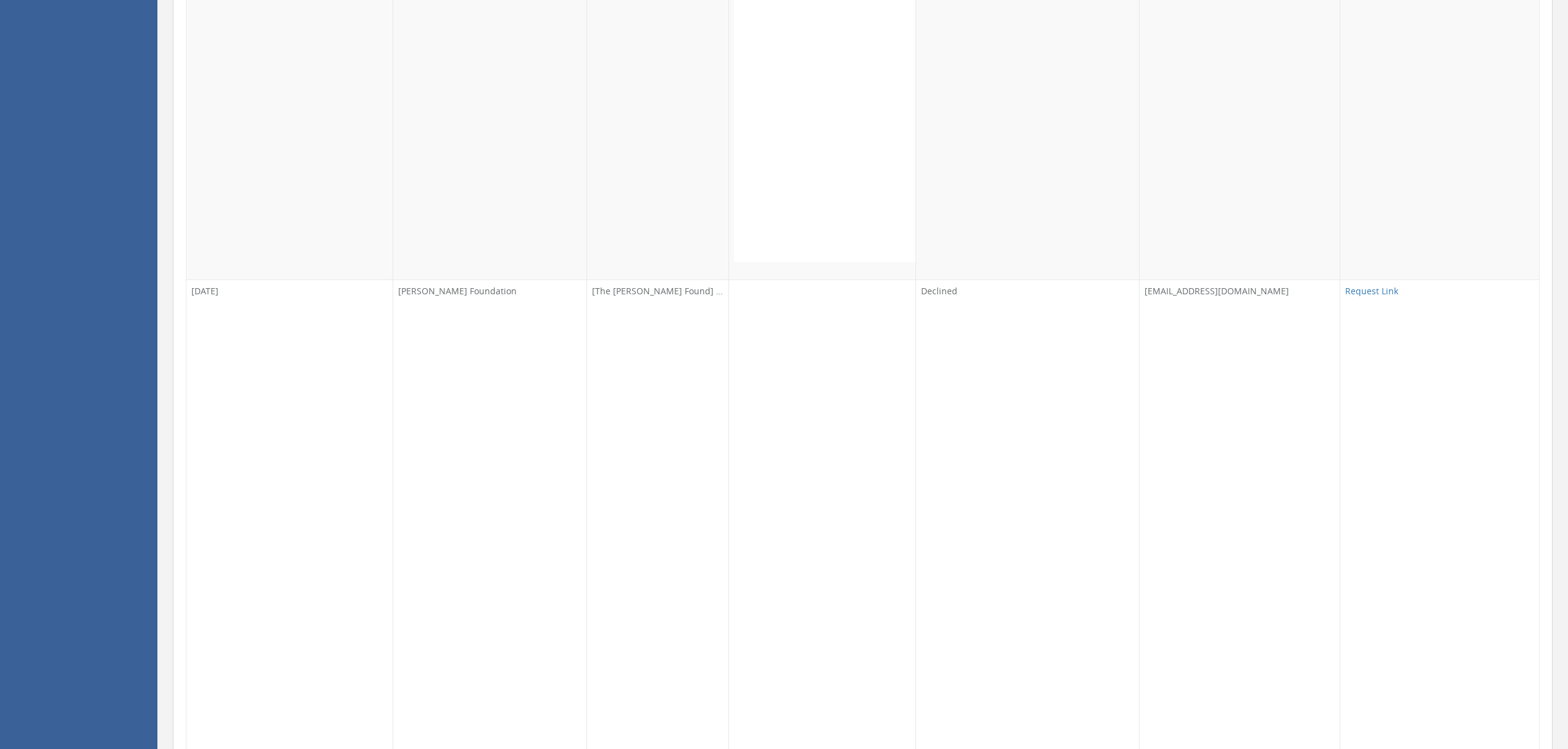
scroll to position [2963, 0]
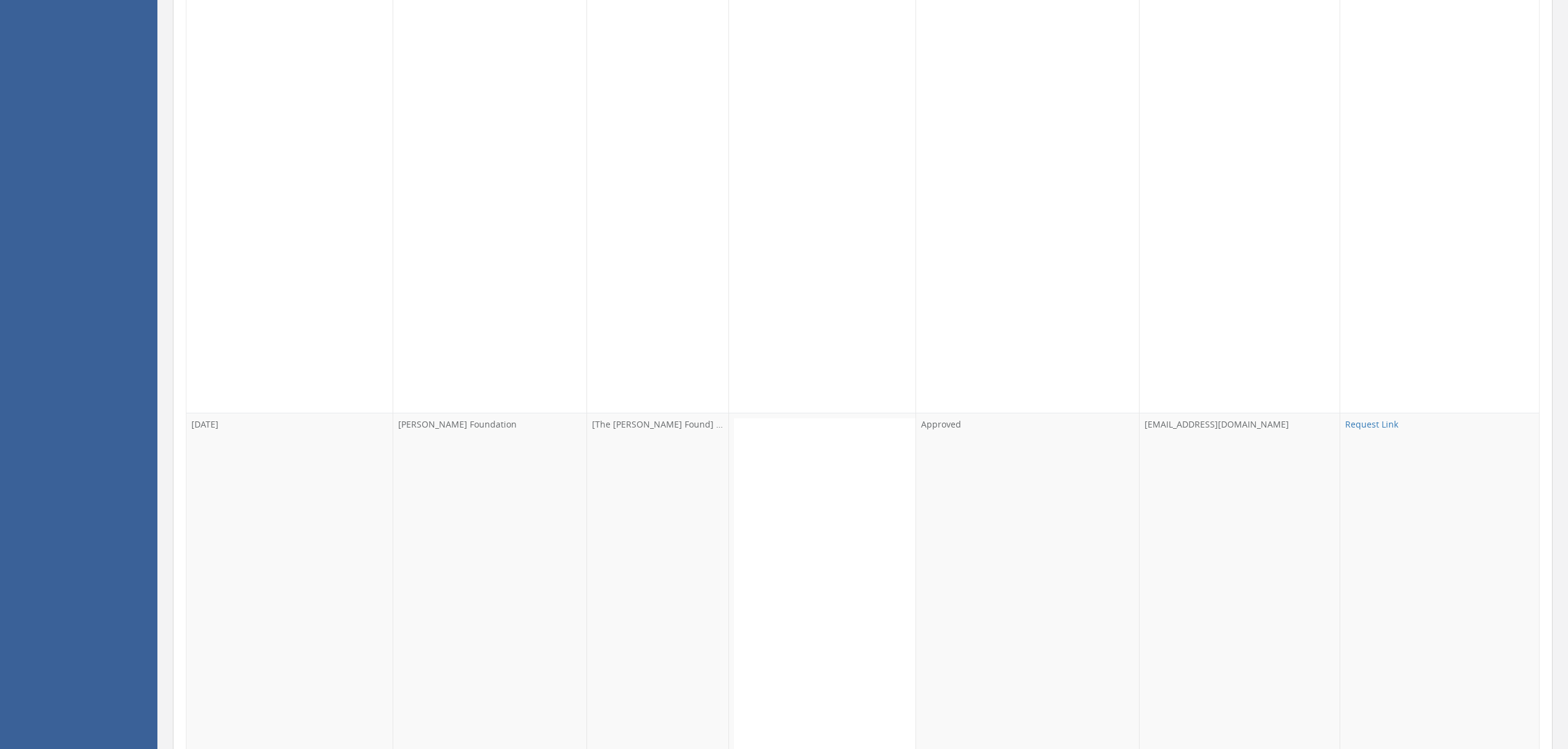
scroll to position [6913, 0]
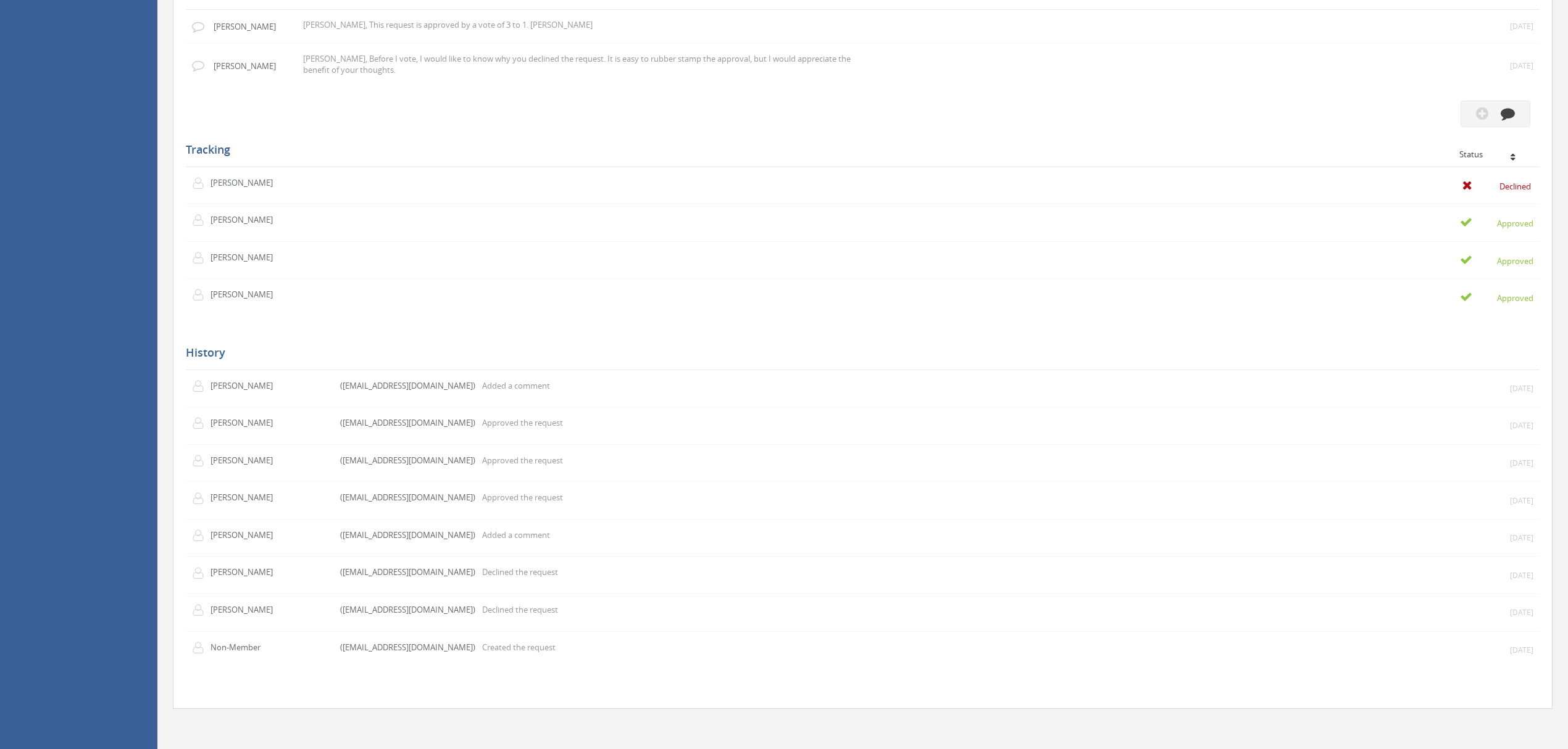
scroll to position [988, 0]
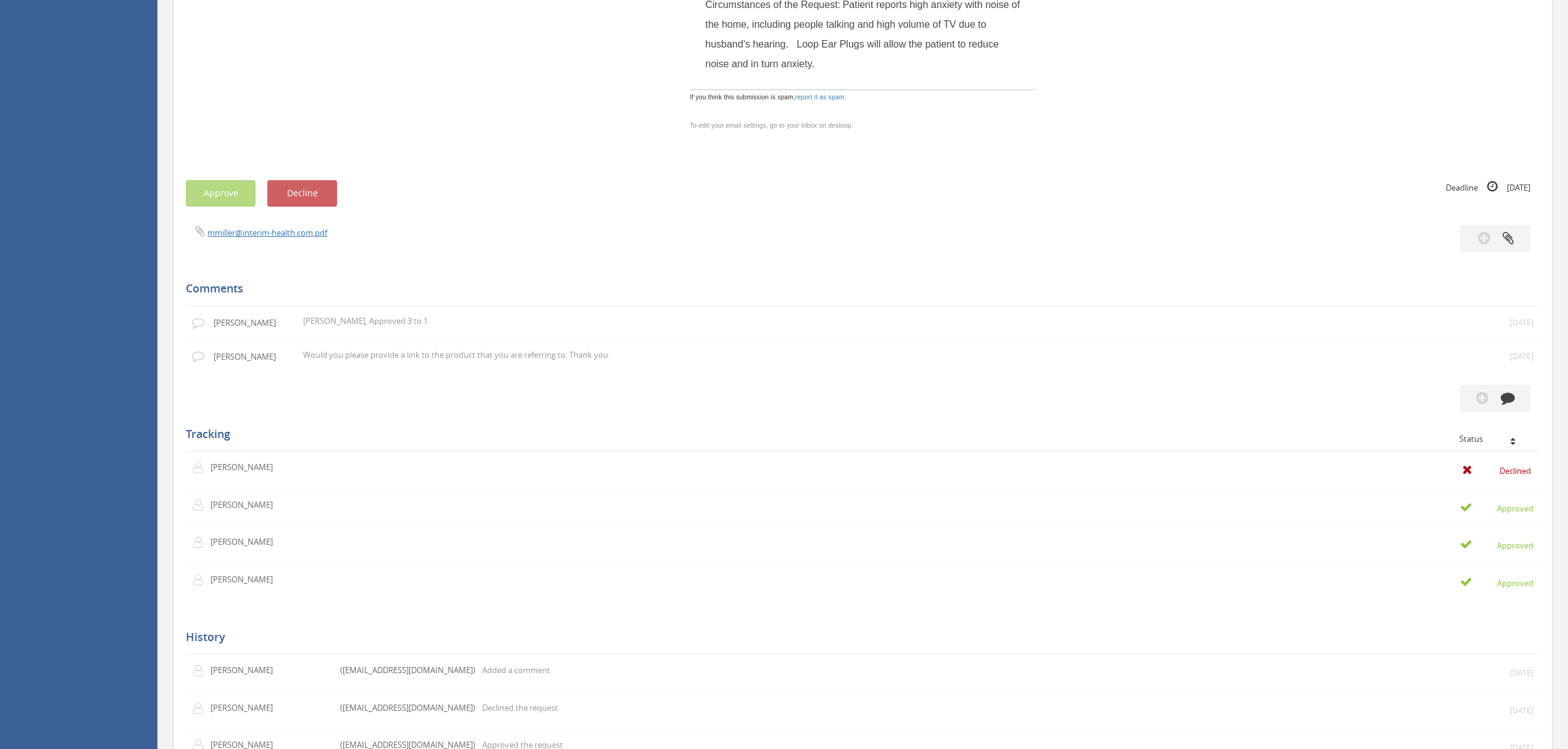
scroll to position [905, 0]
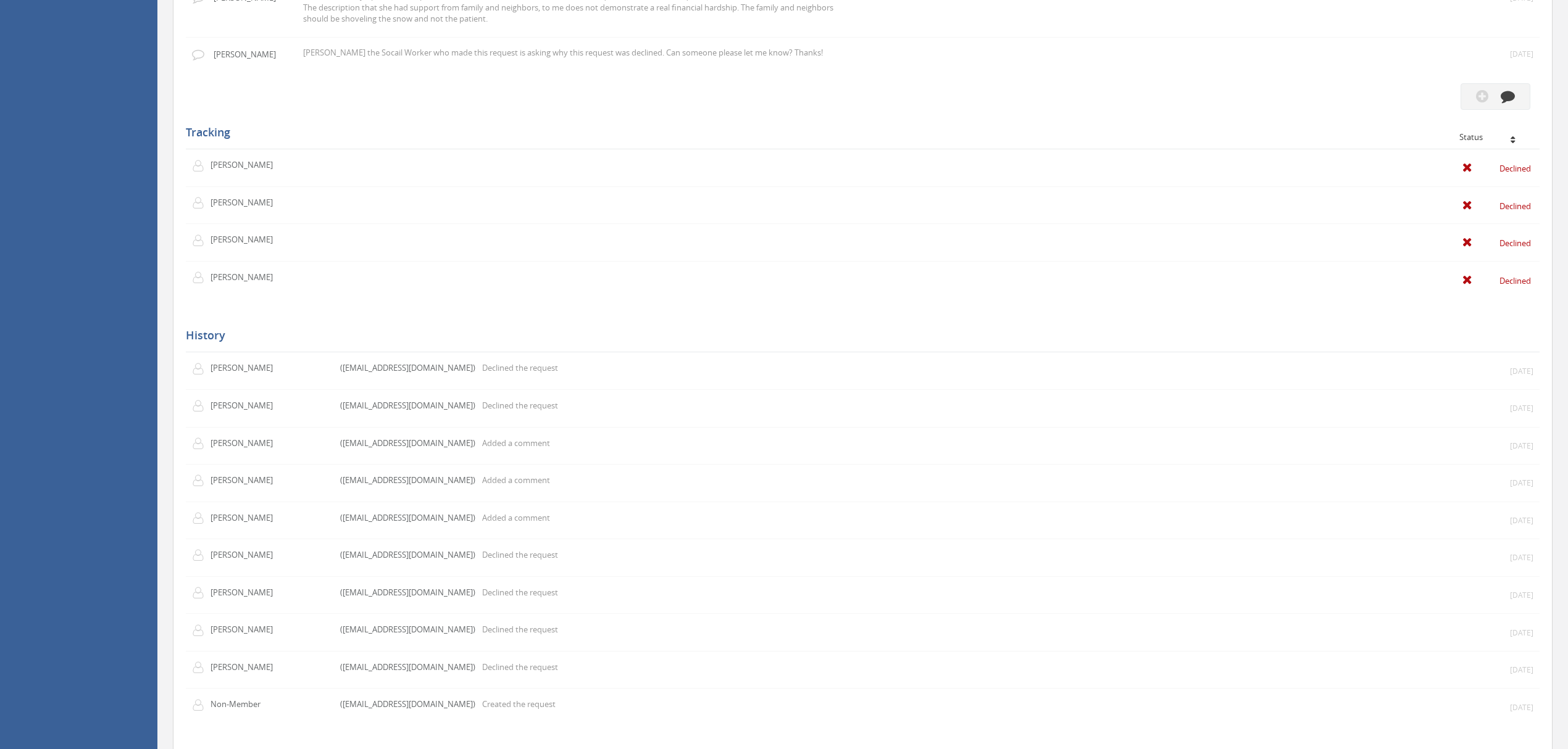
scroll to position [1069, 0]
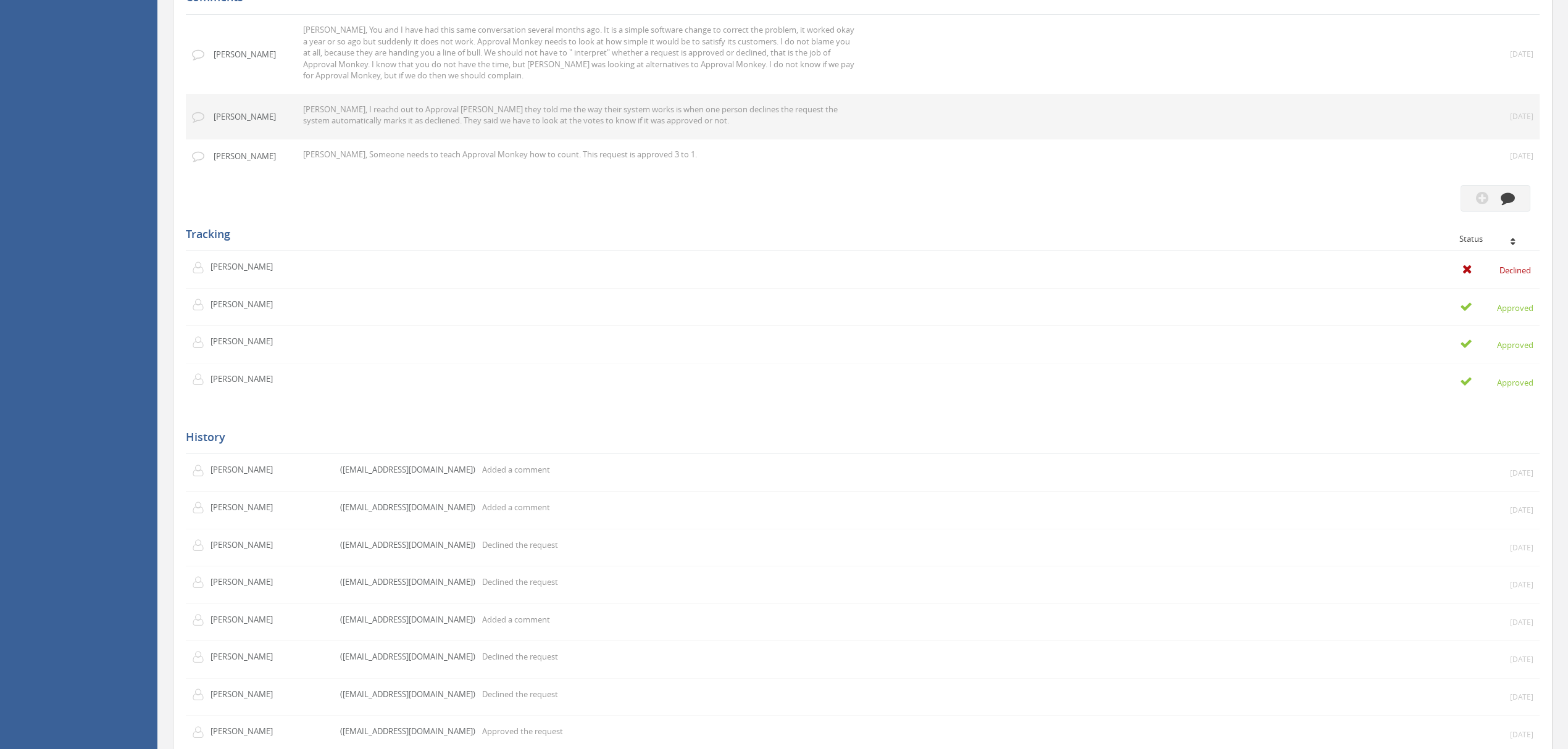
scroll to position [905, 0]
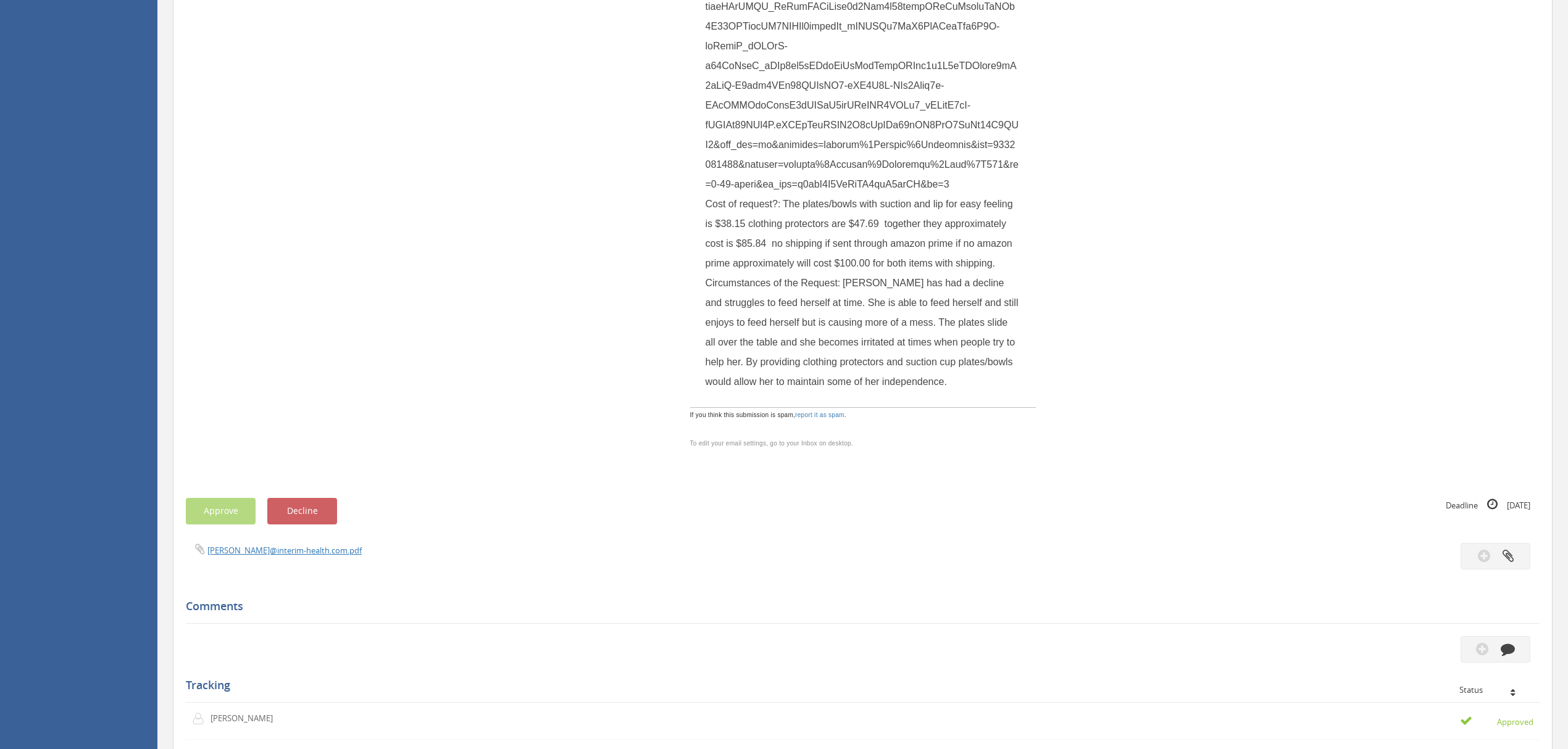
scroll to position [1069, 0]
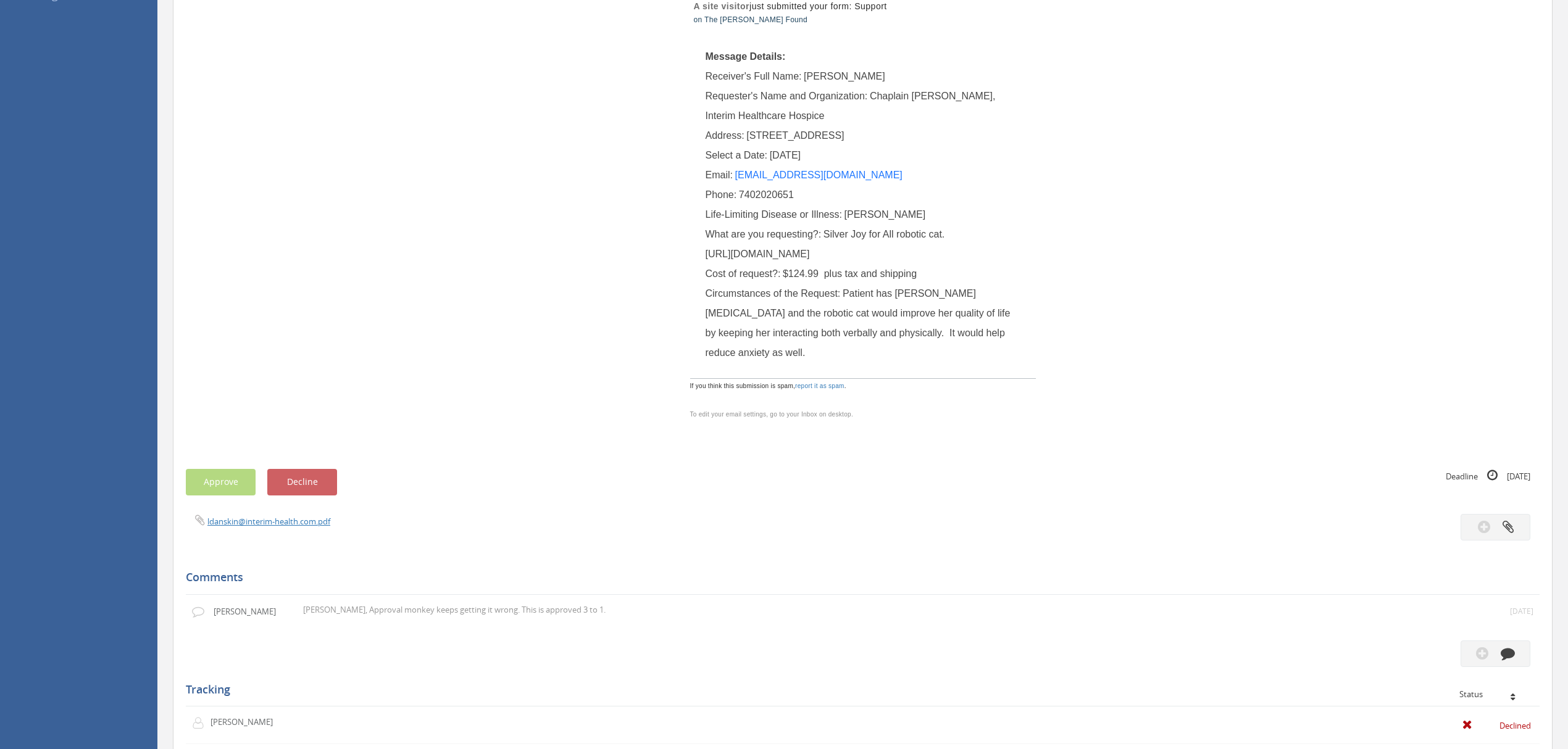
scroll to position [82, 0]
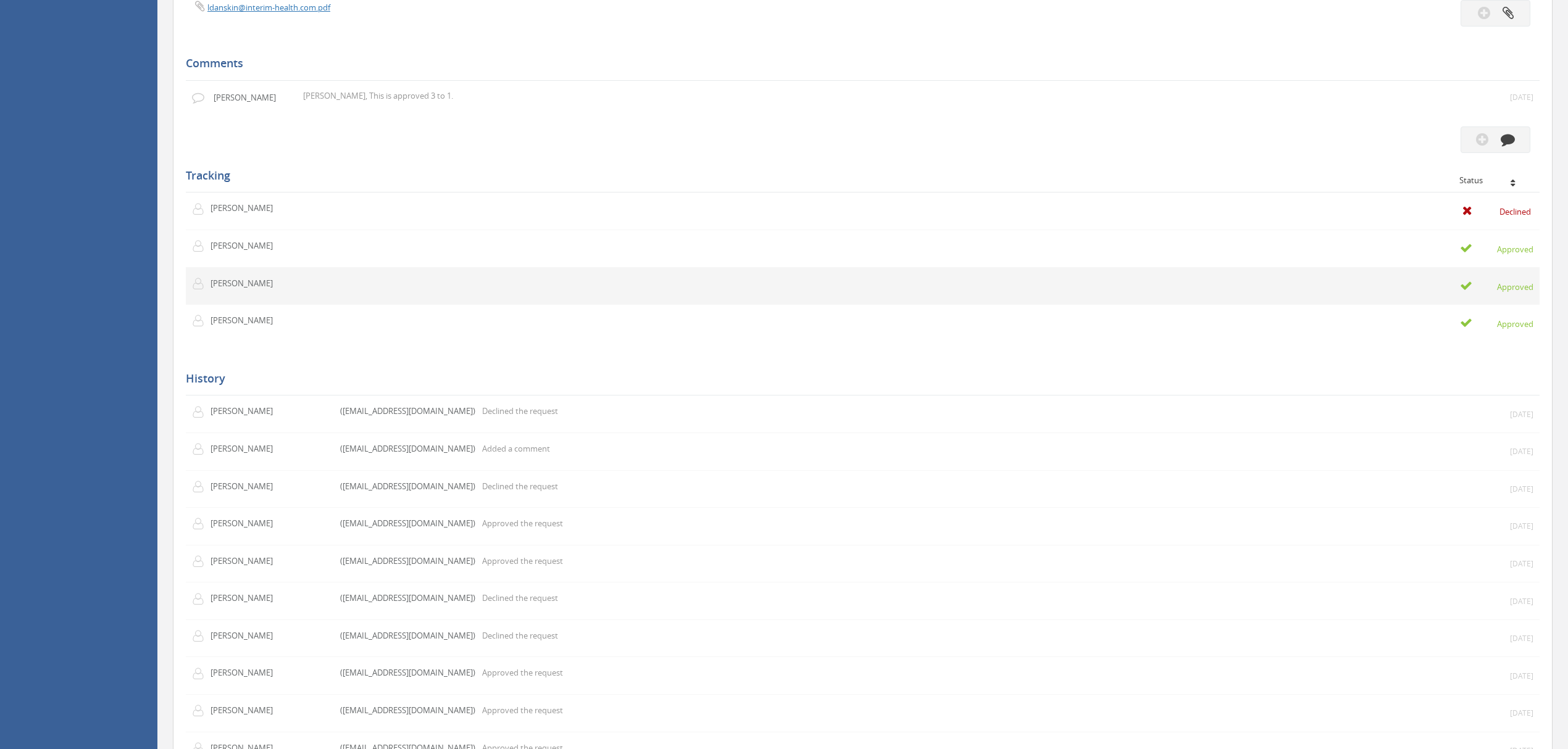
scroll to position [823, 0]
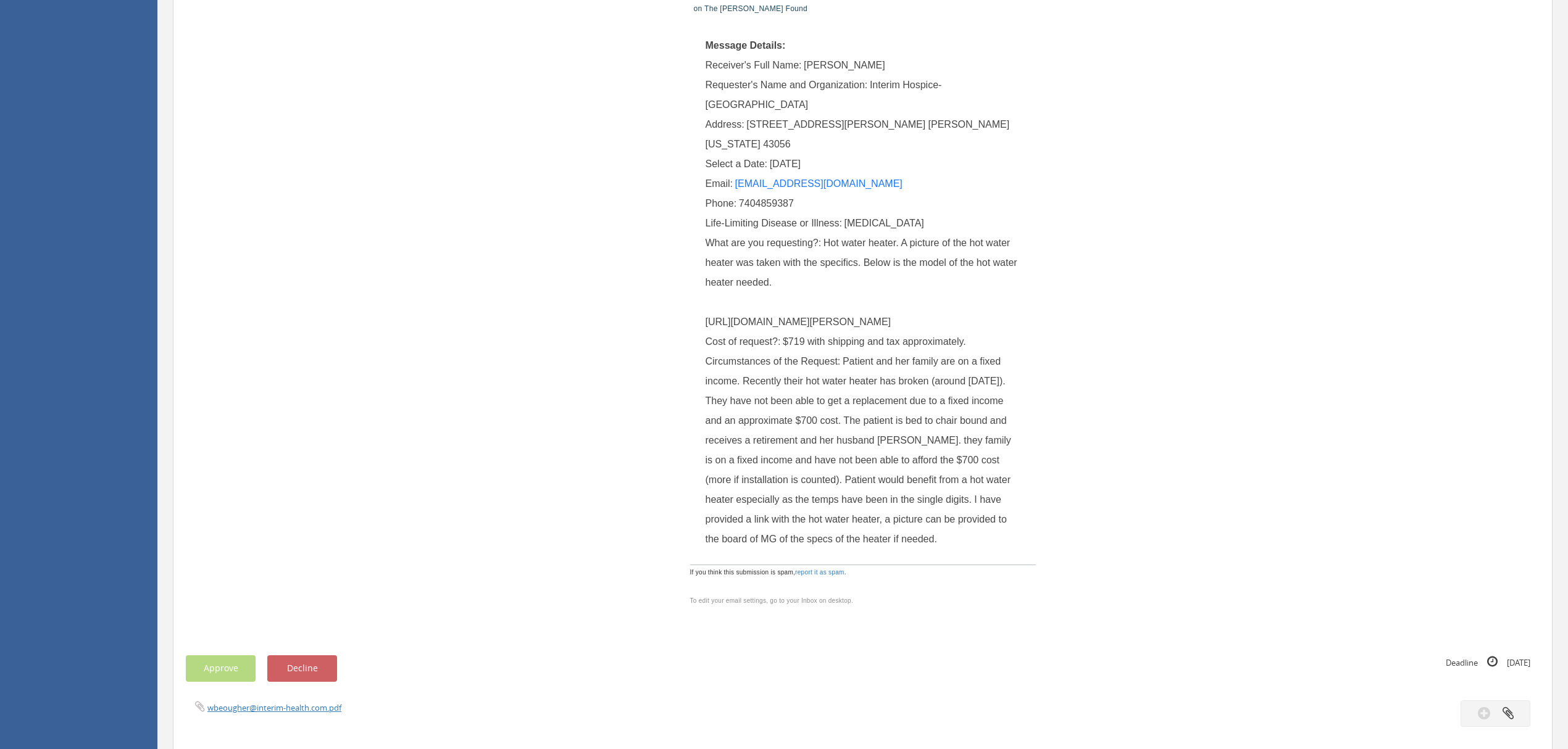
scroll to position [329, 0]
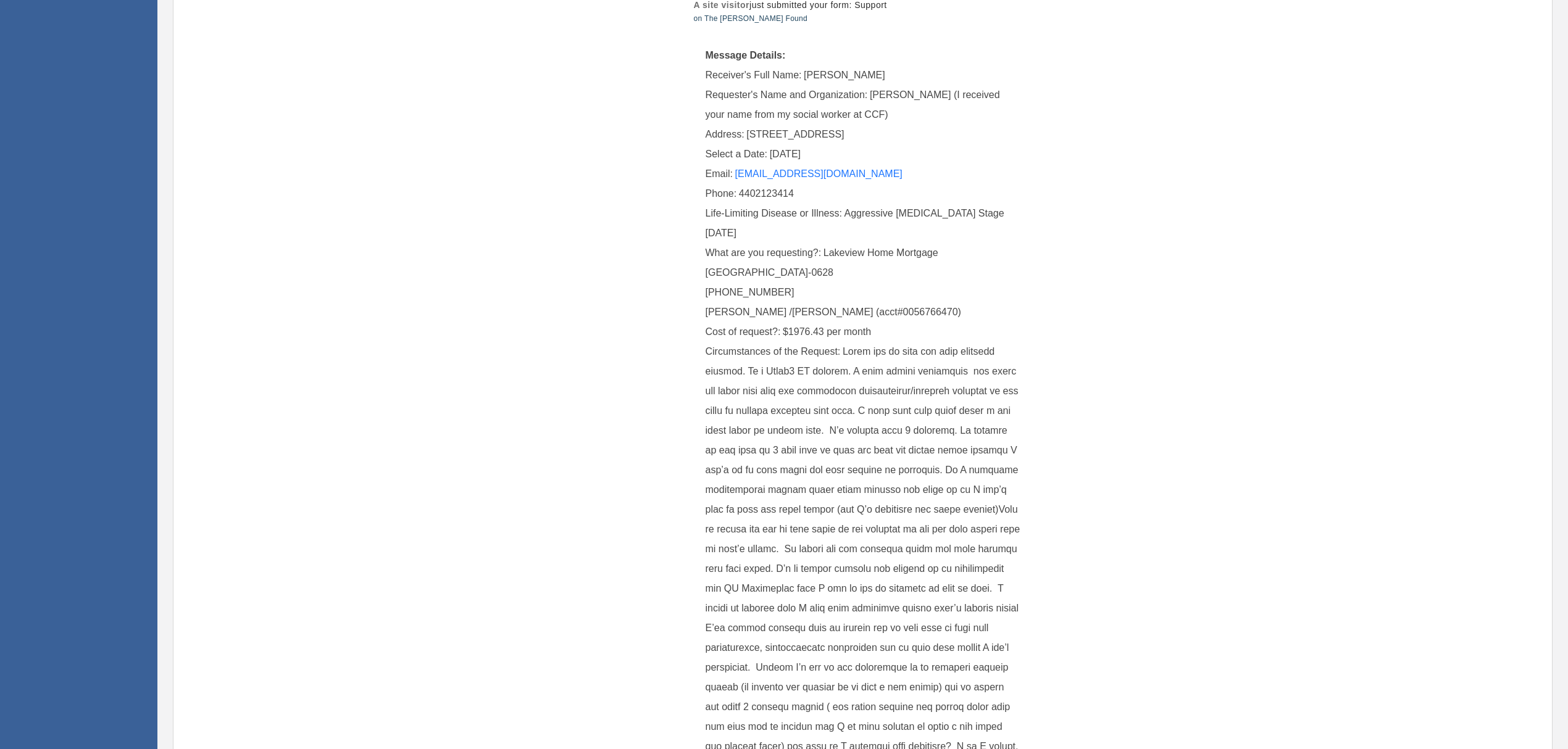
scroll to position [289, 0]
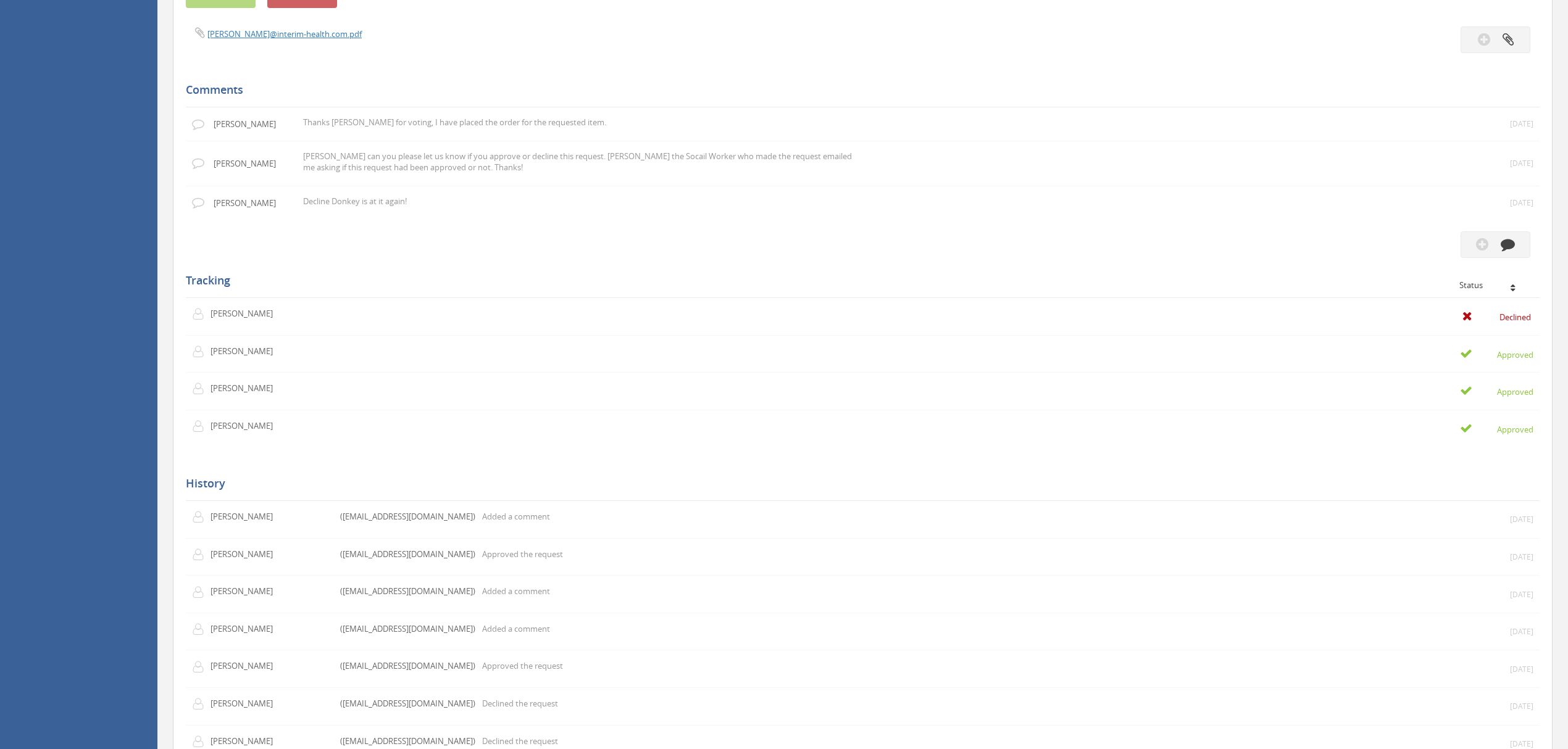
scroll to position [905, 0]
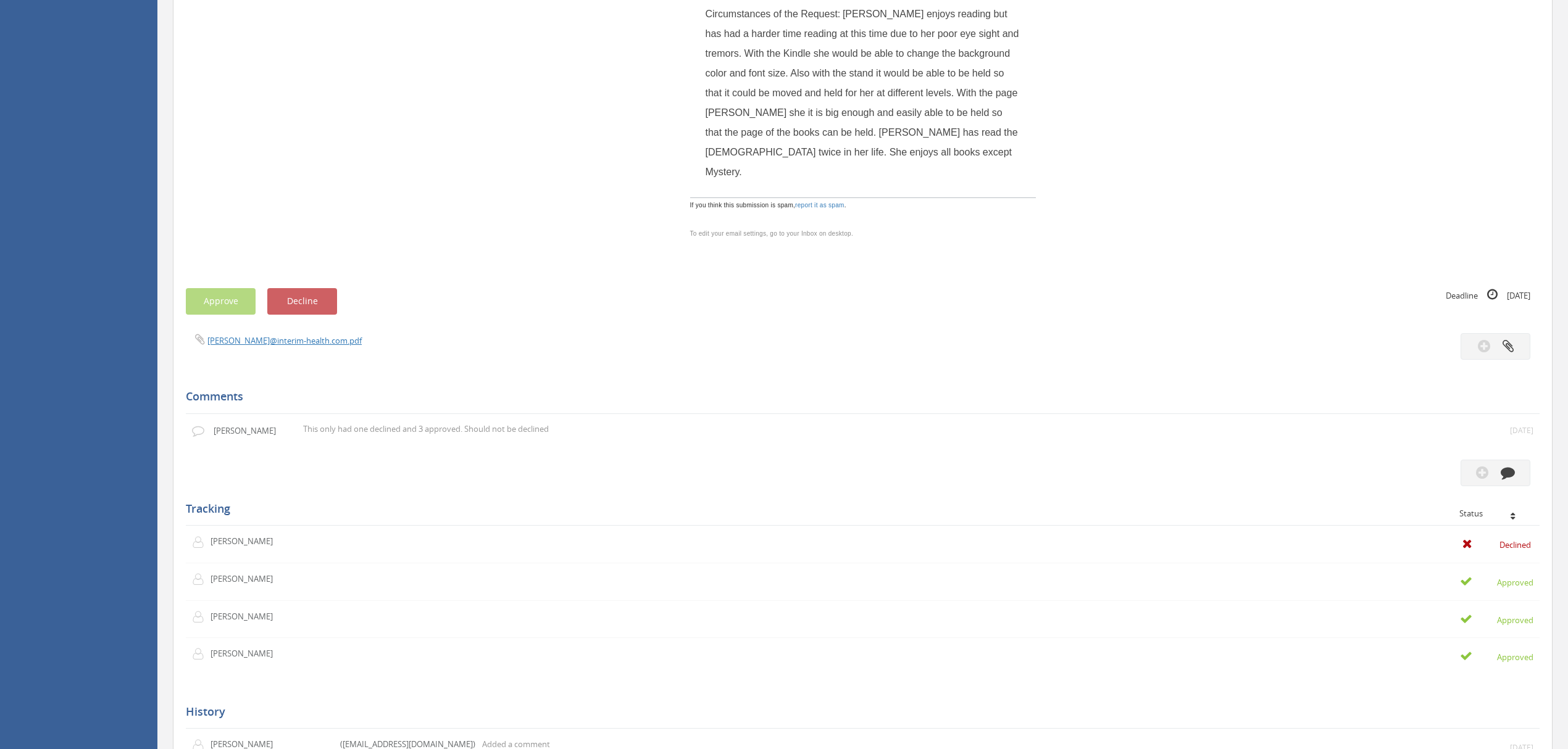
scroll to position [1234, 0]
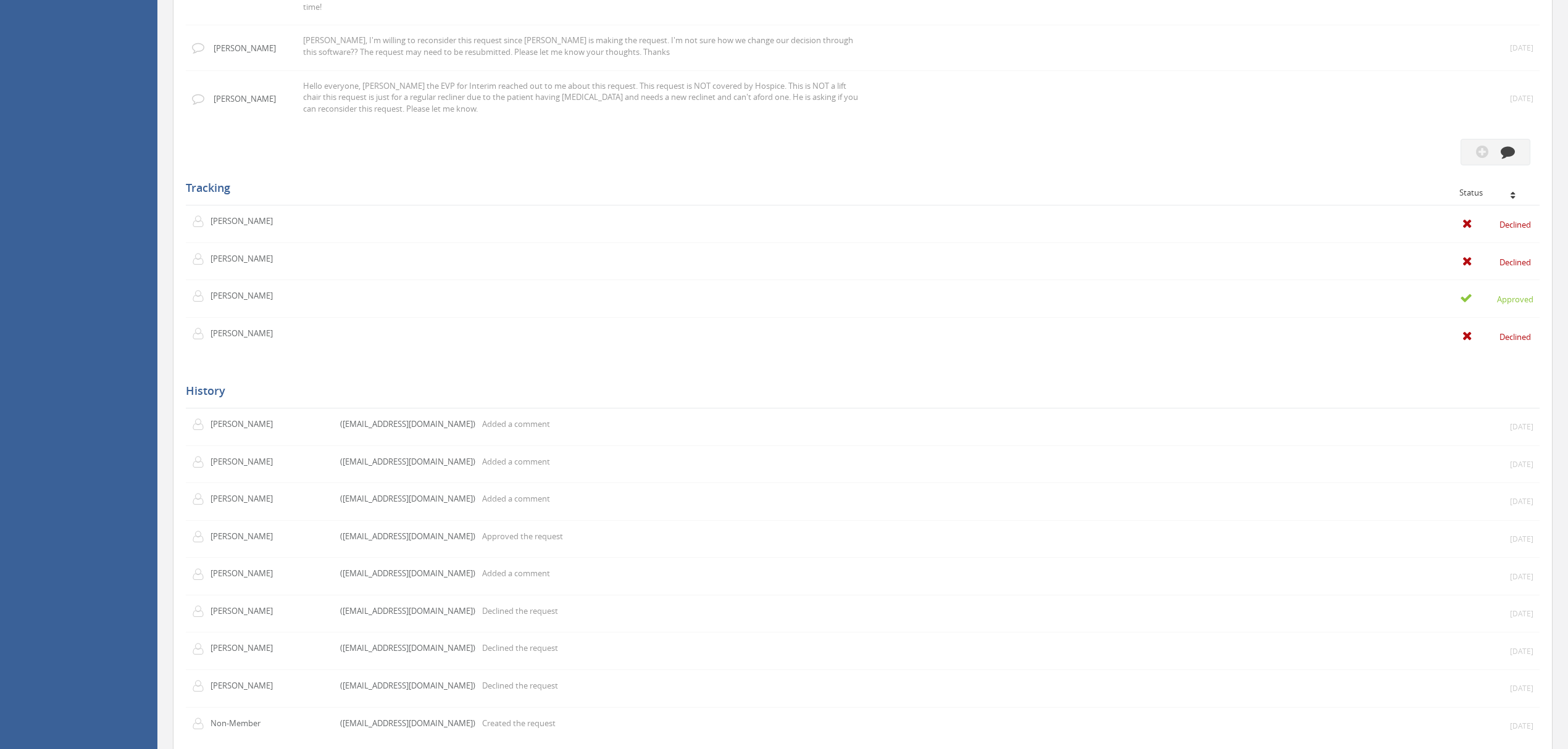
scroll to position [1069, 0]
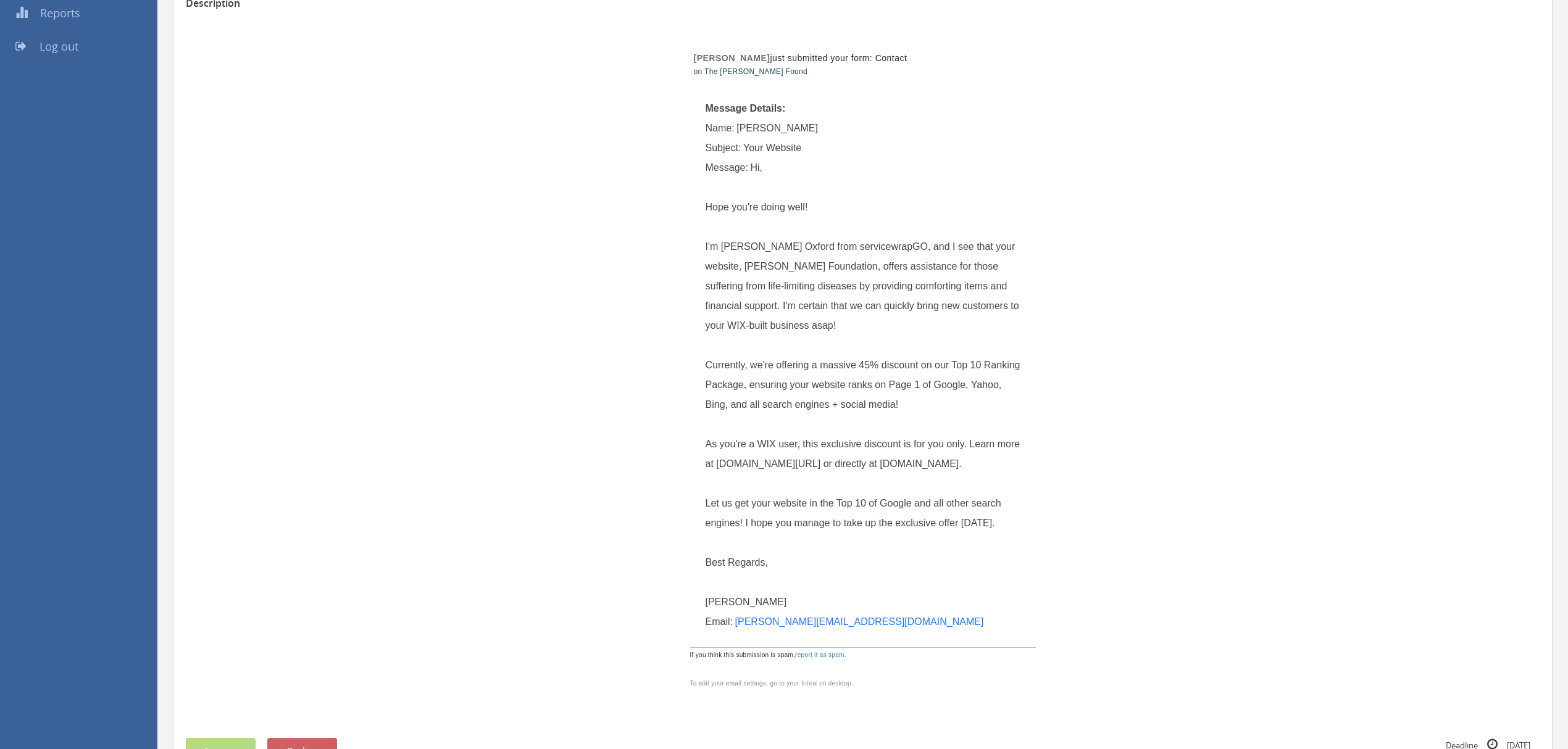
scroll to position [164, 0]
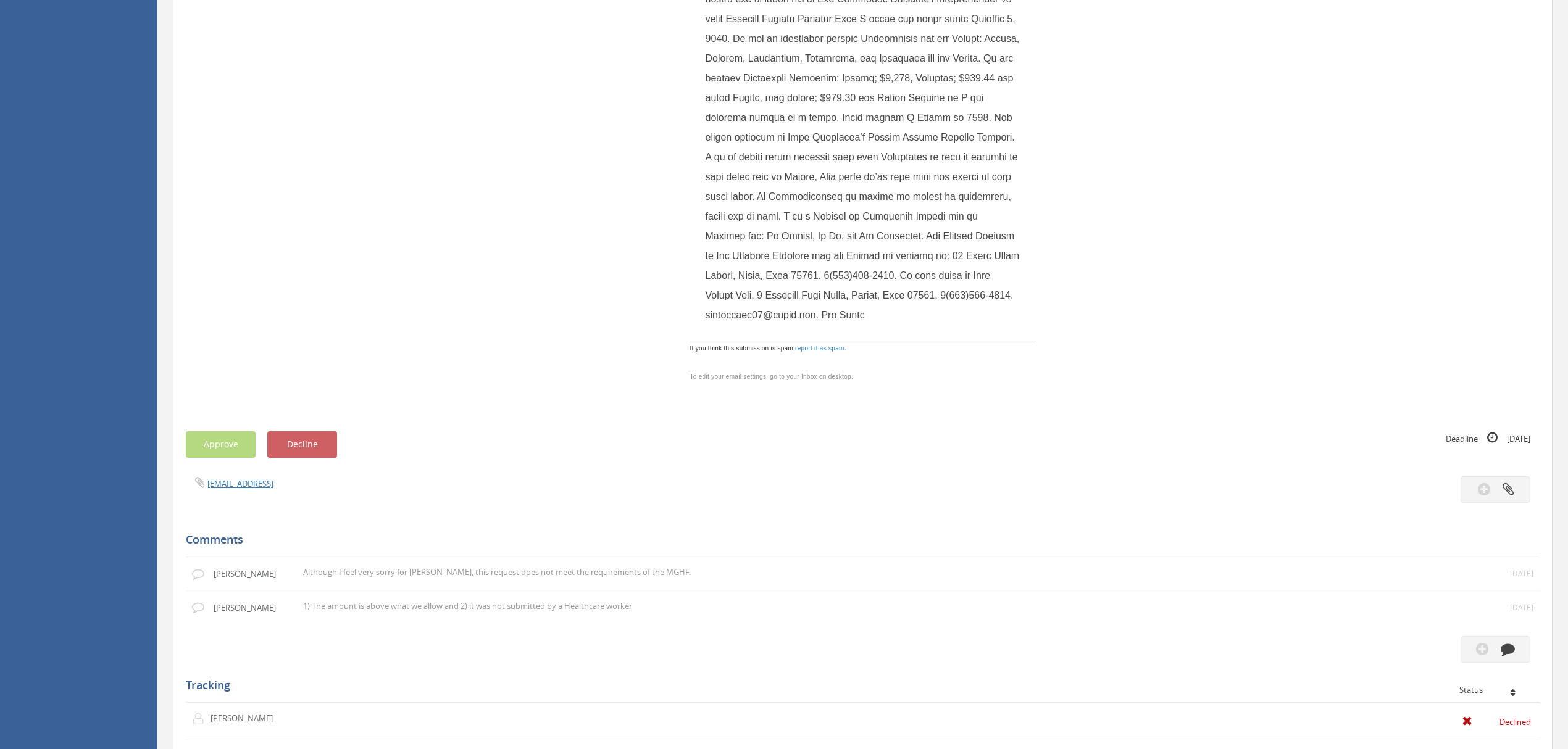
scroll to position [411, 0]
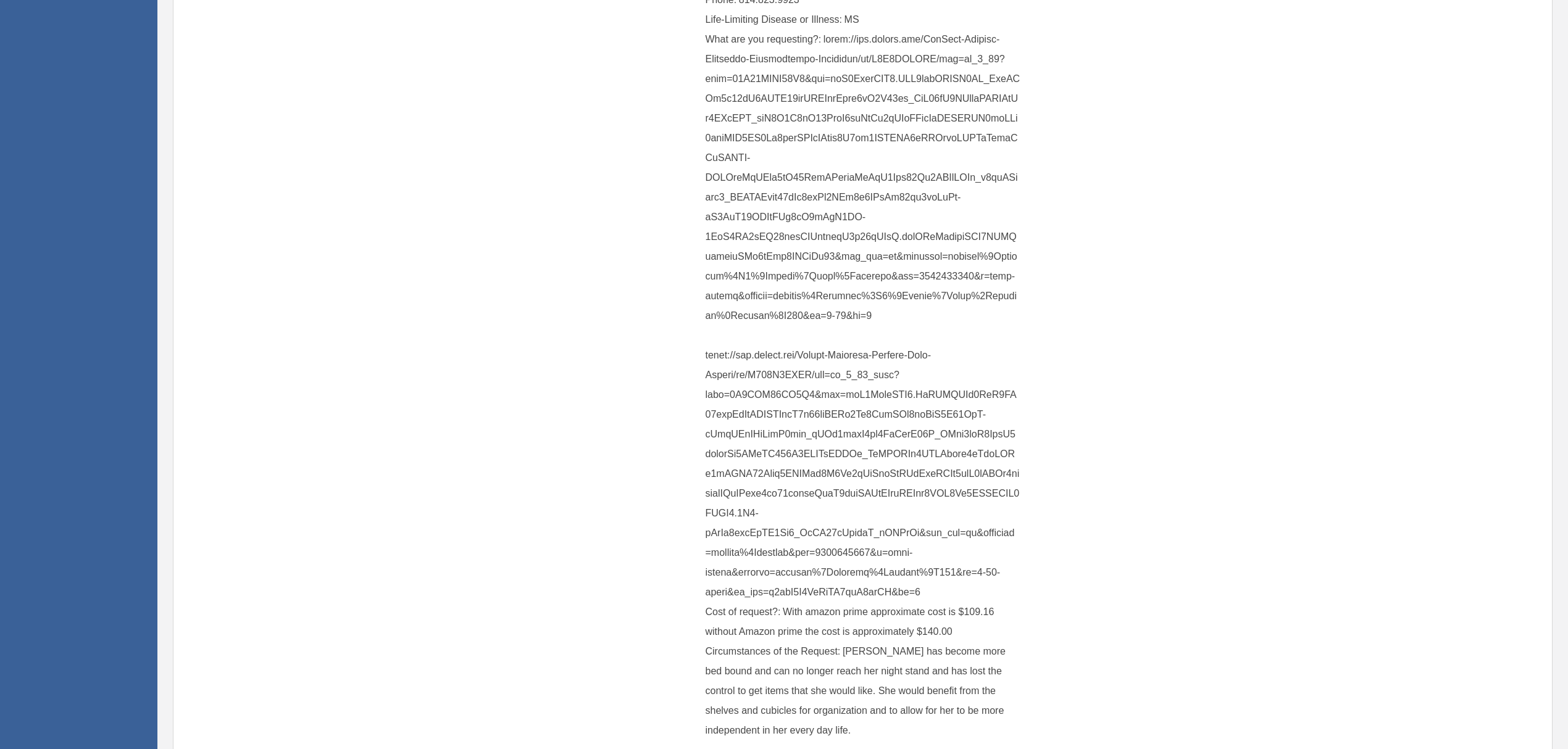
scroll to position [1069, 0]
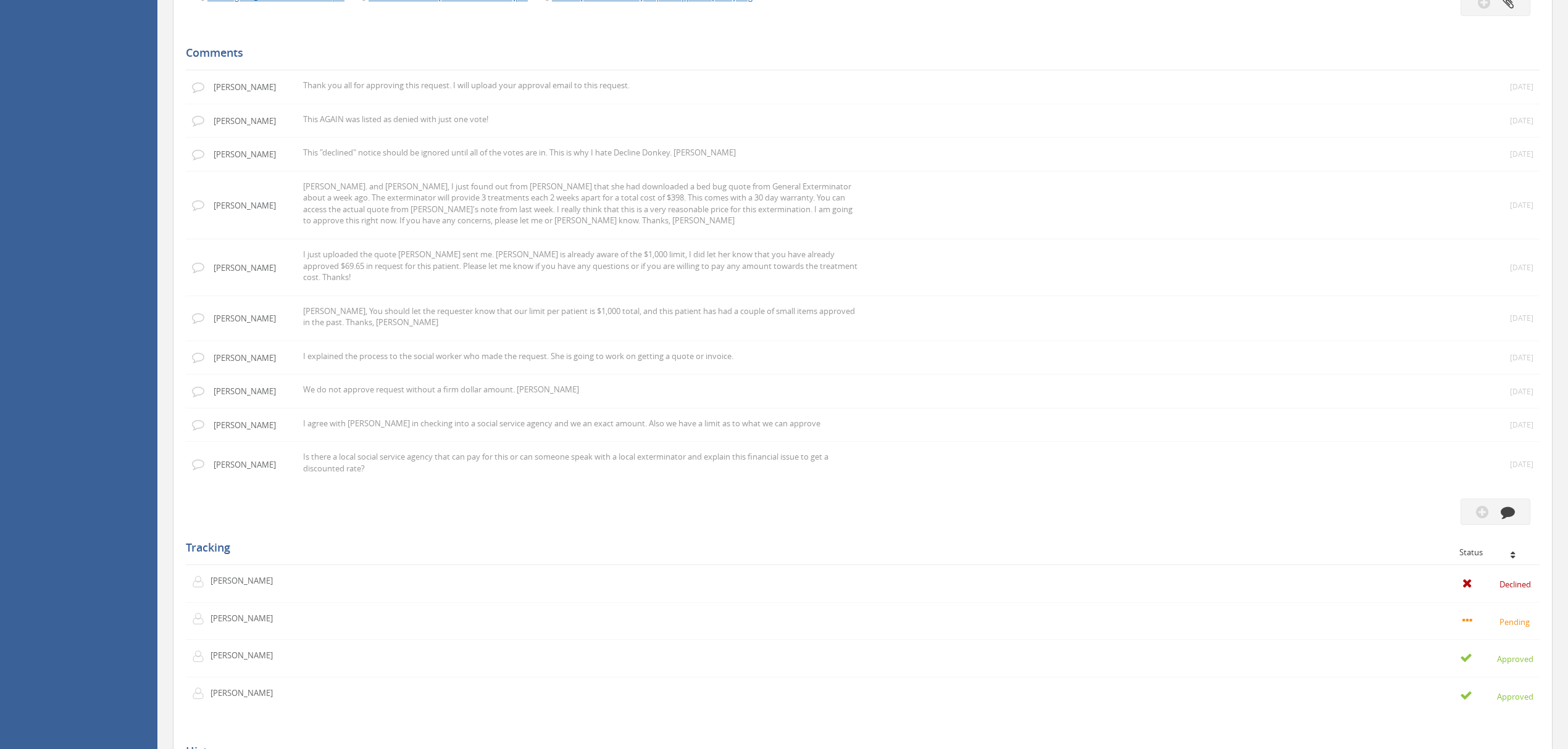
scroll to position [823, 0]
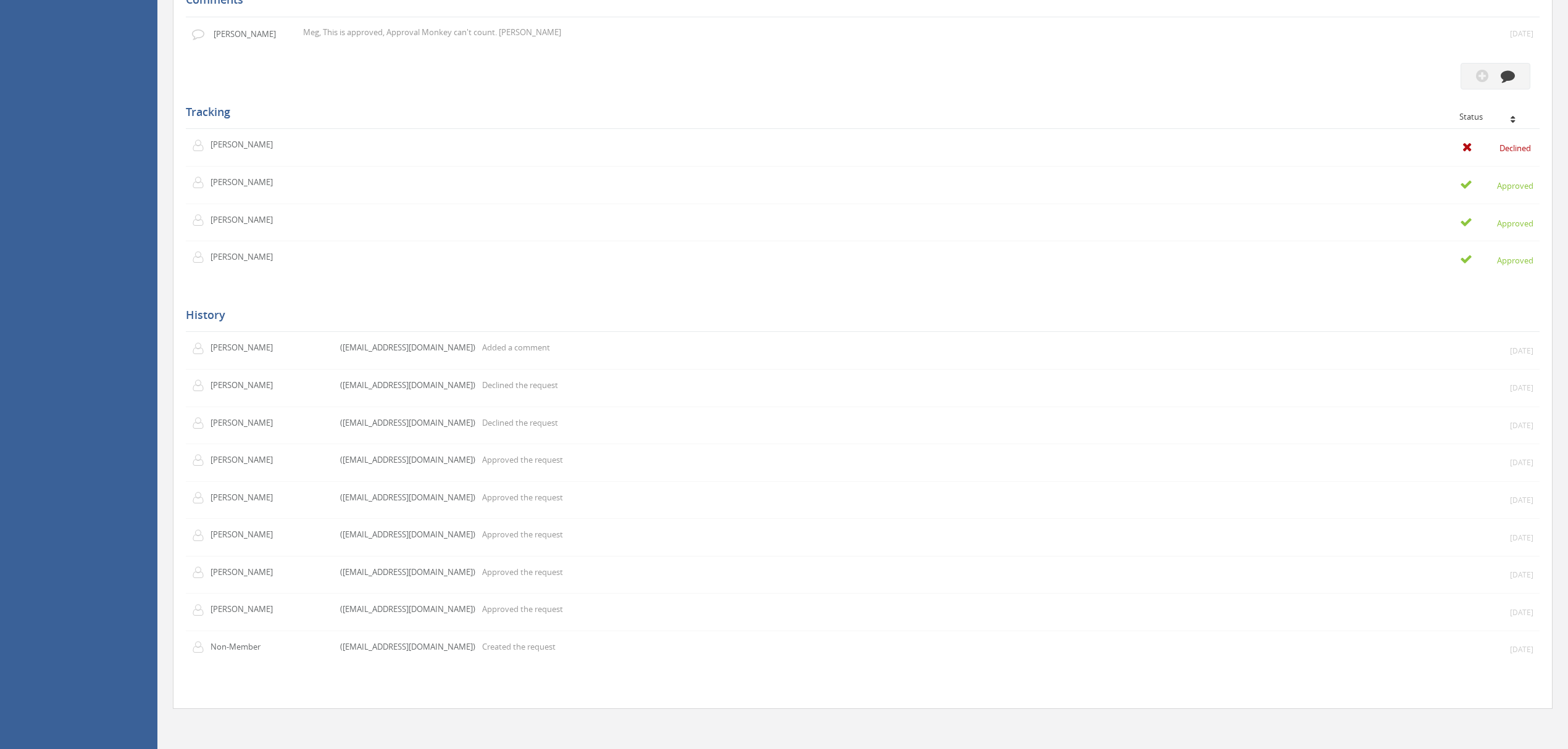
scroll to position [988, 0]
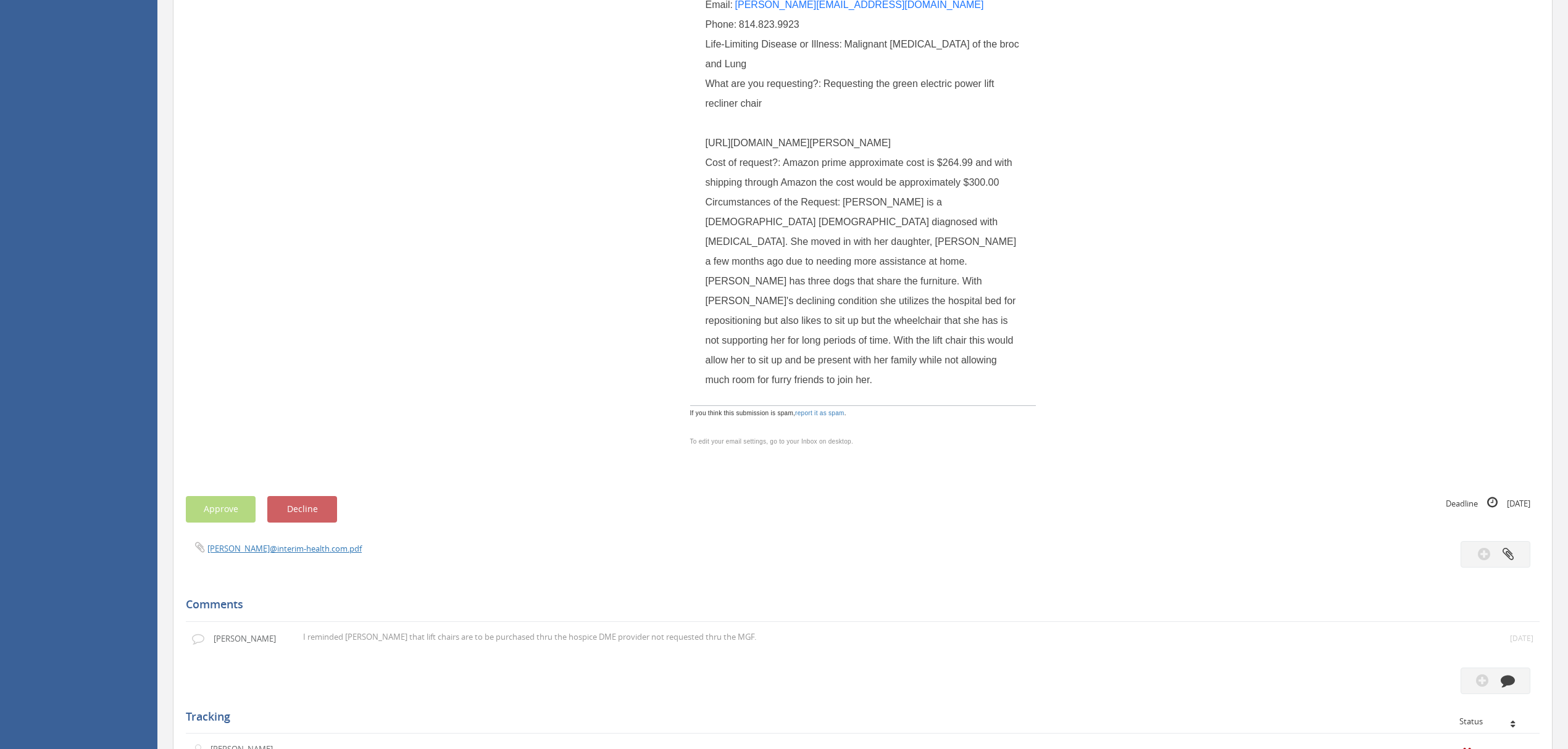
scroll to position [329, 0]
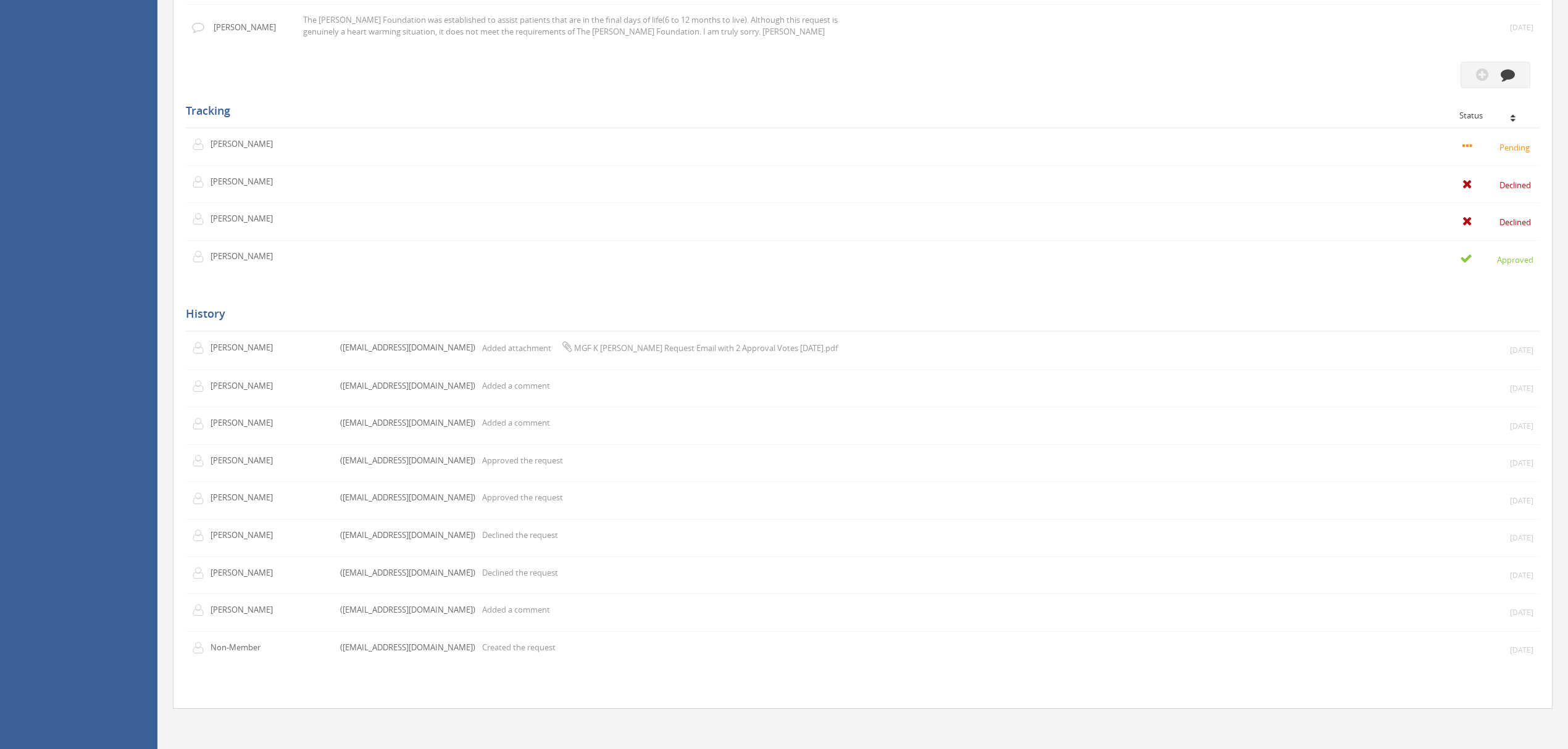
scroll to position [1605, 0]
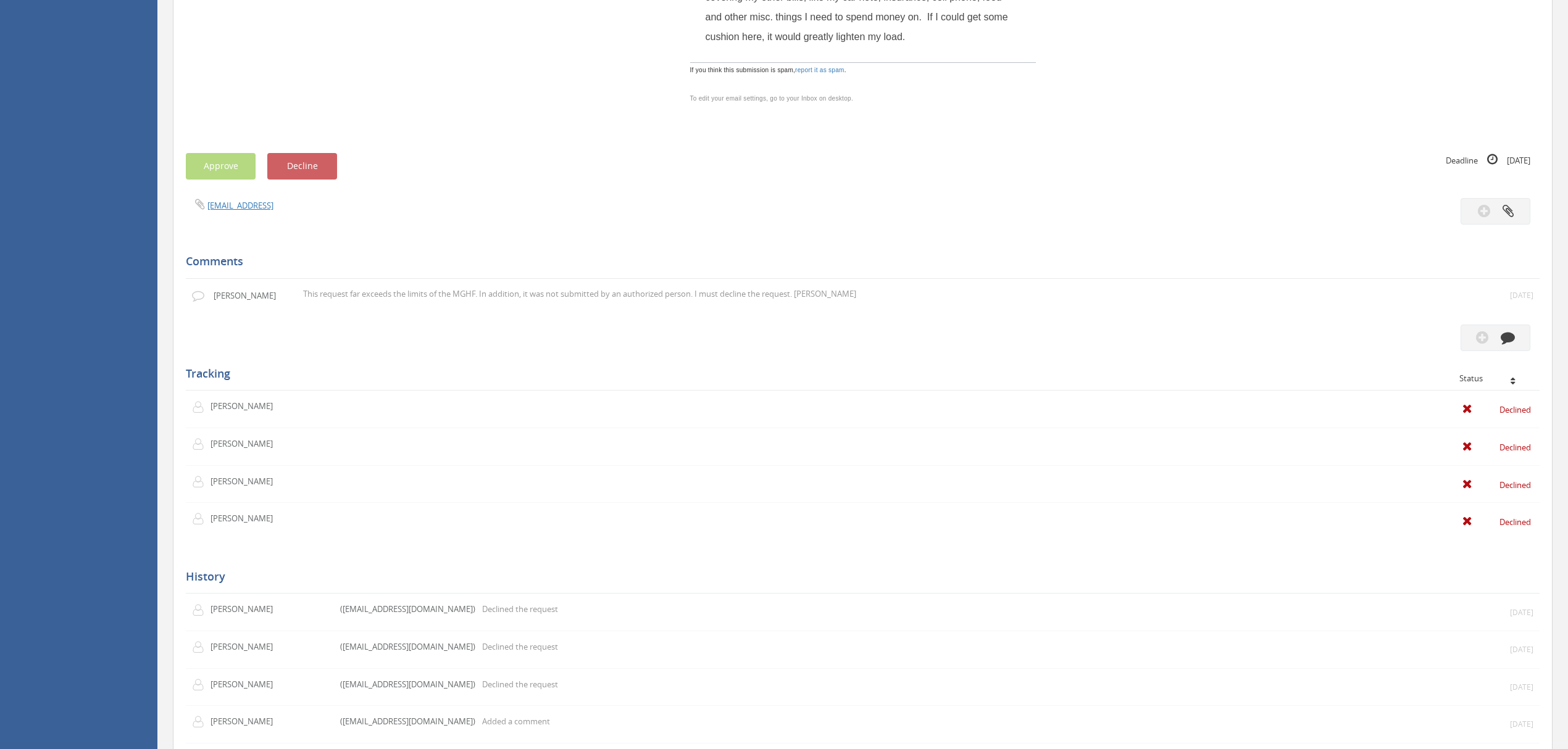
scroll to position [905, 0]
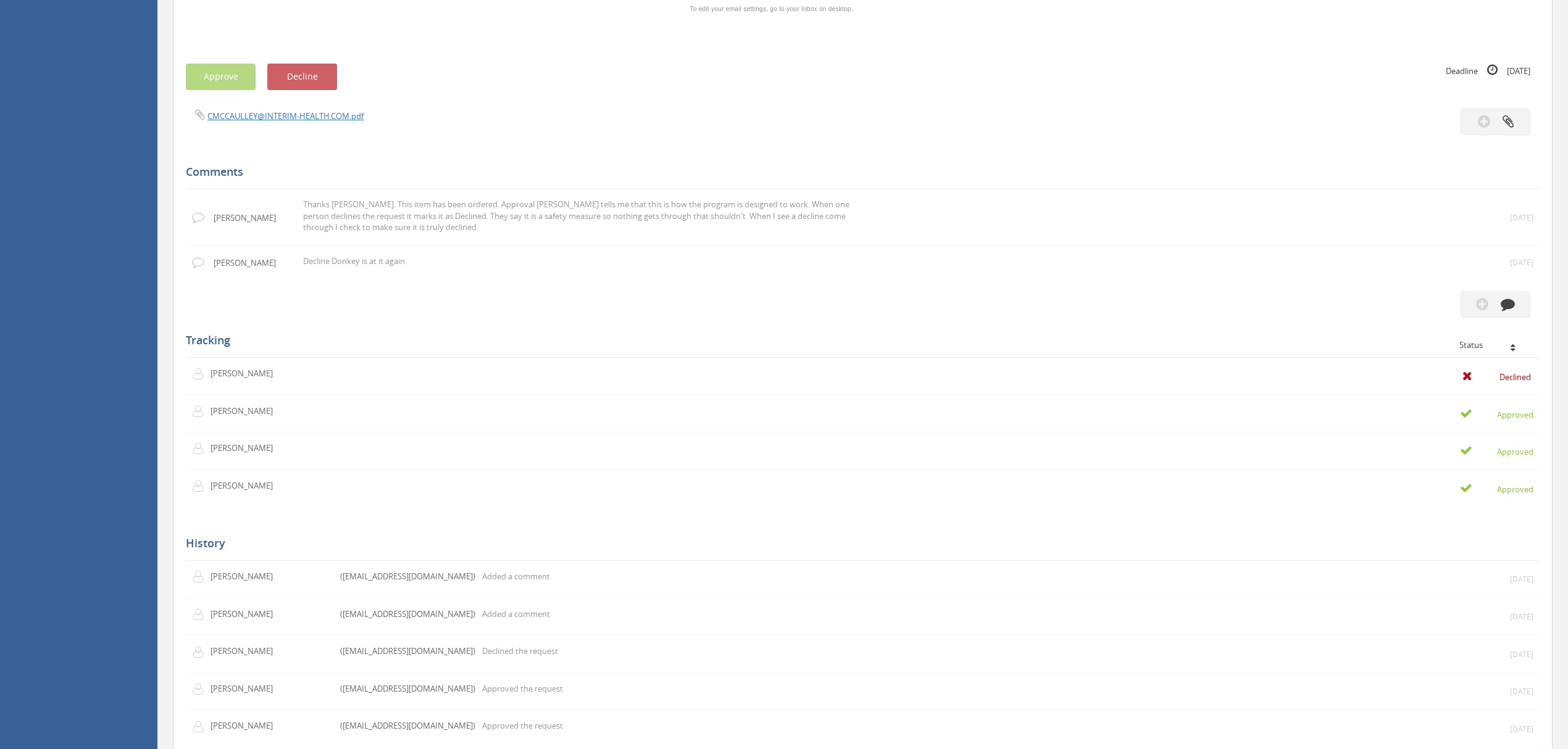
scroll to position [823, 0]
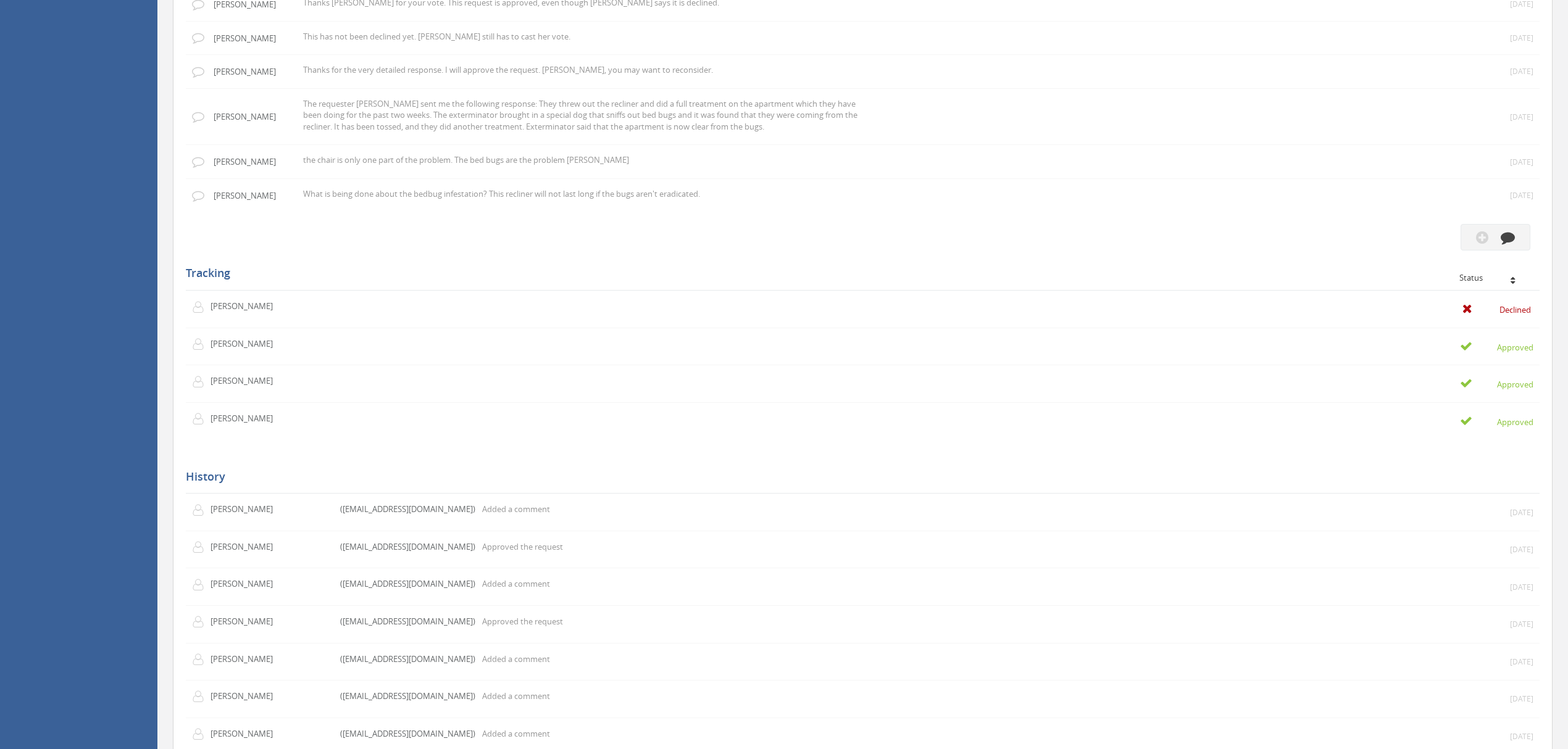
scroll to position [905, 0]
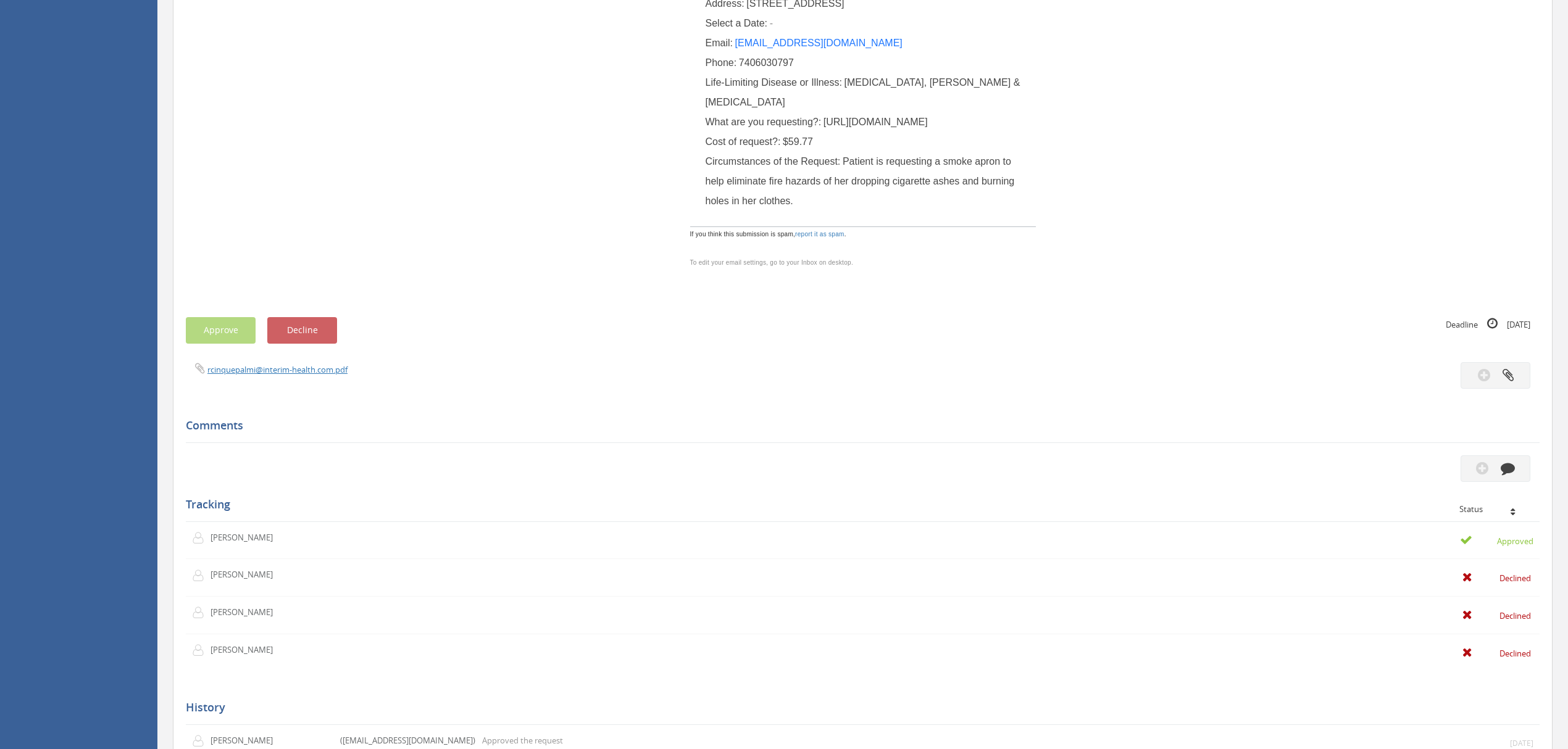
scroll to position [329, 0]
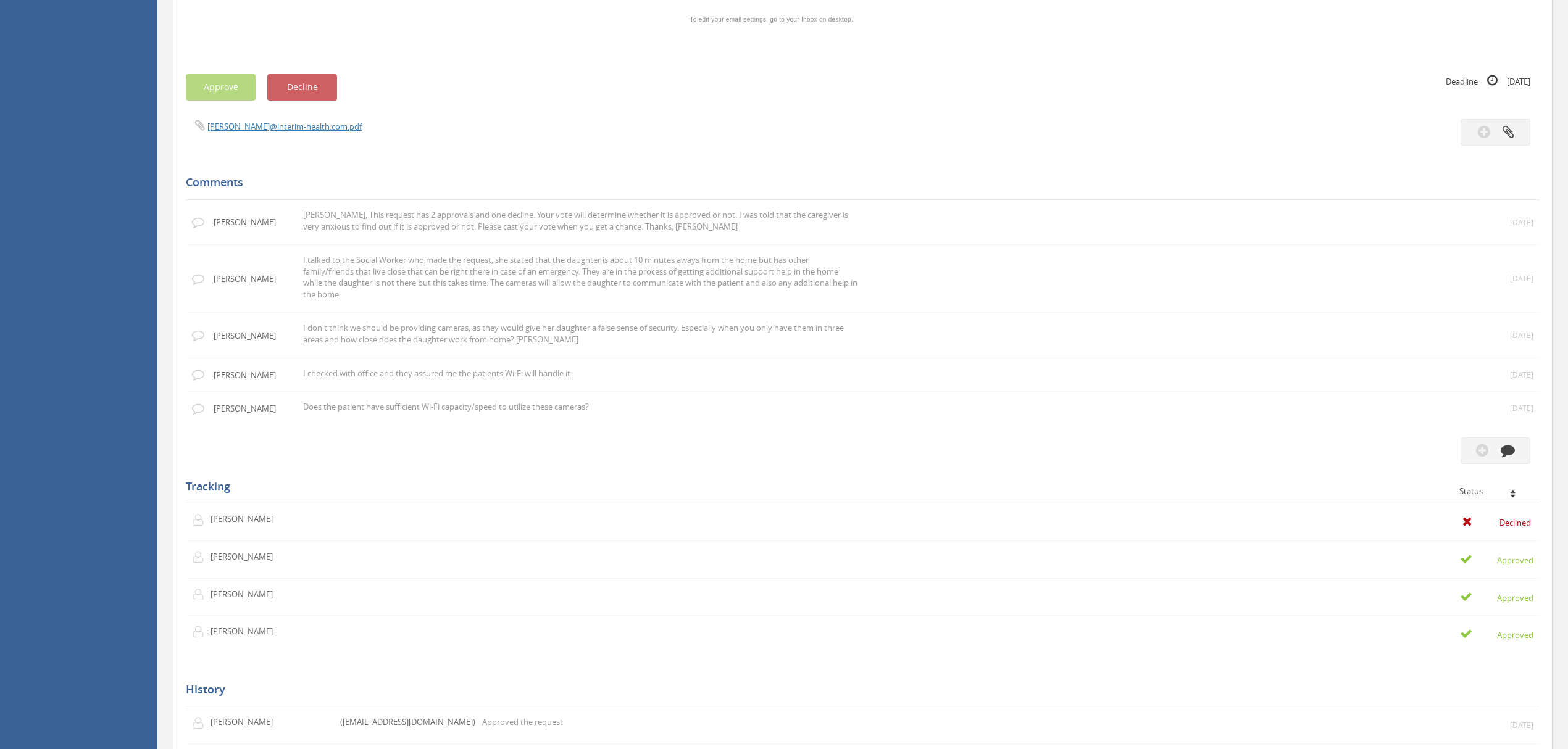
scroll to position [988, 0]
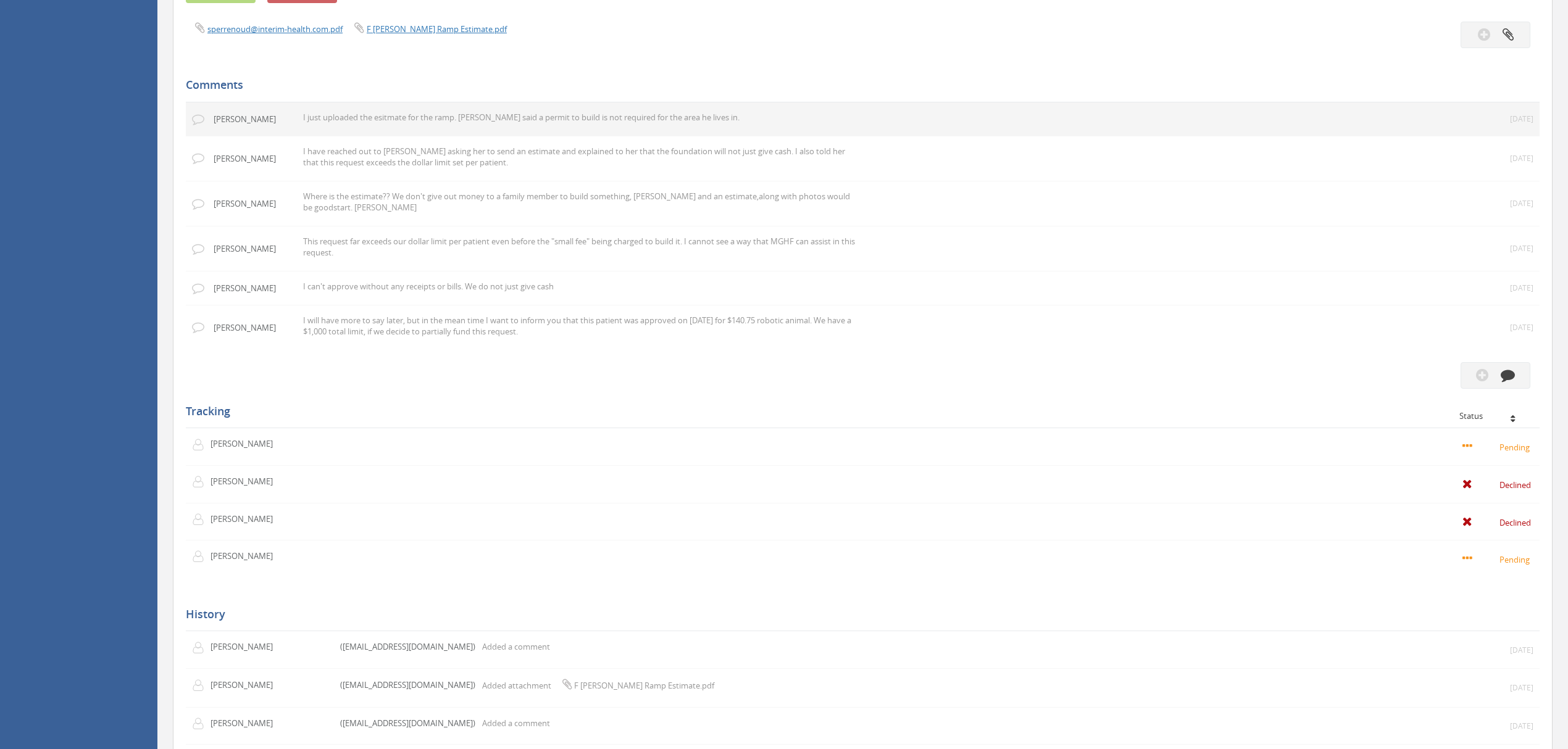
scroll to position [823, 0]
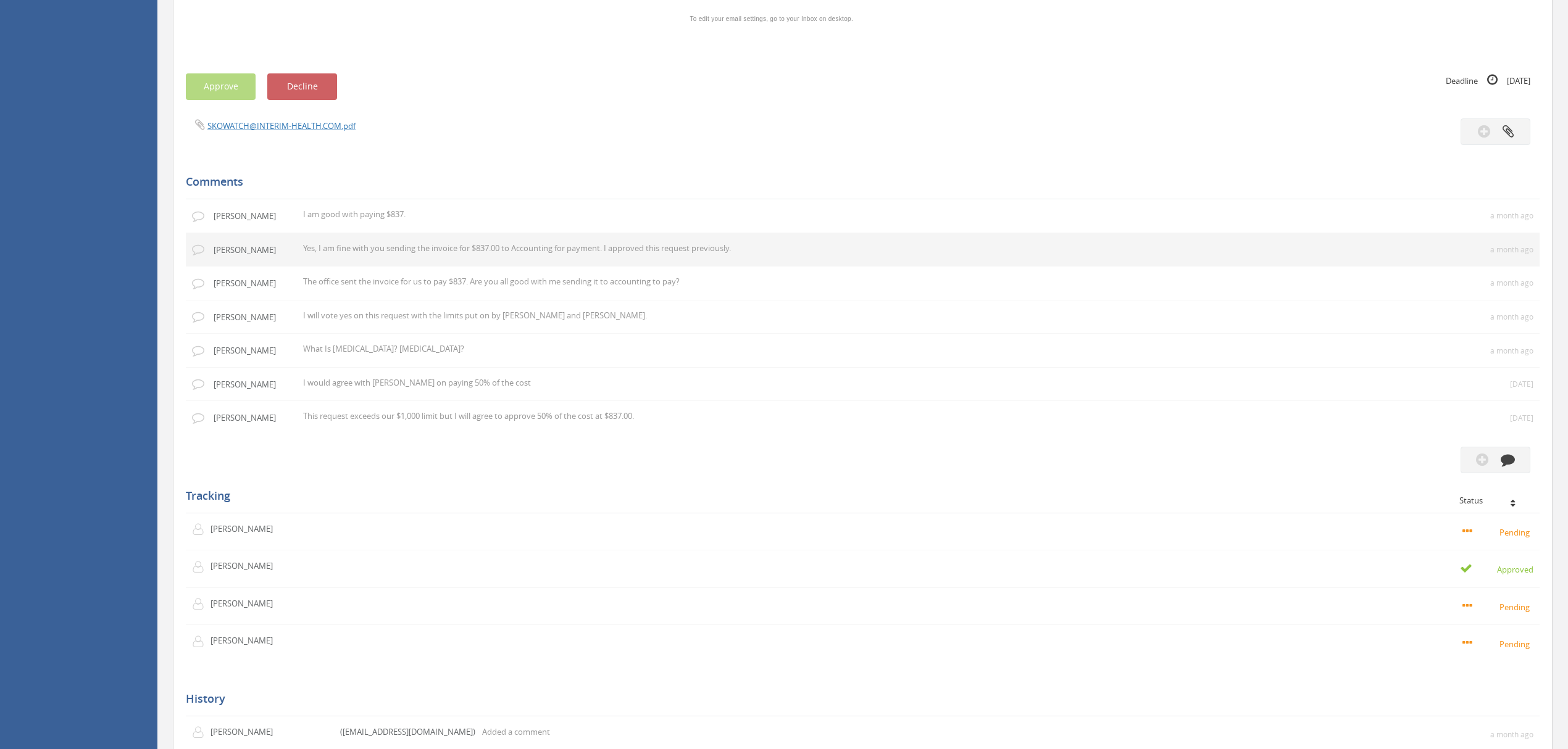
scroll to position [709, 0]
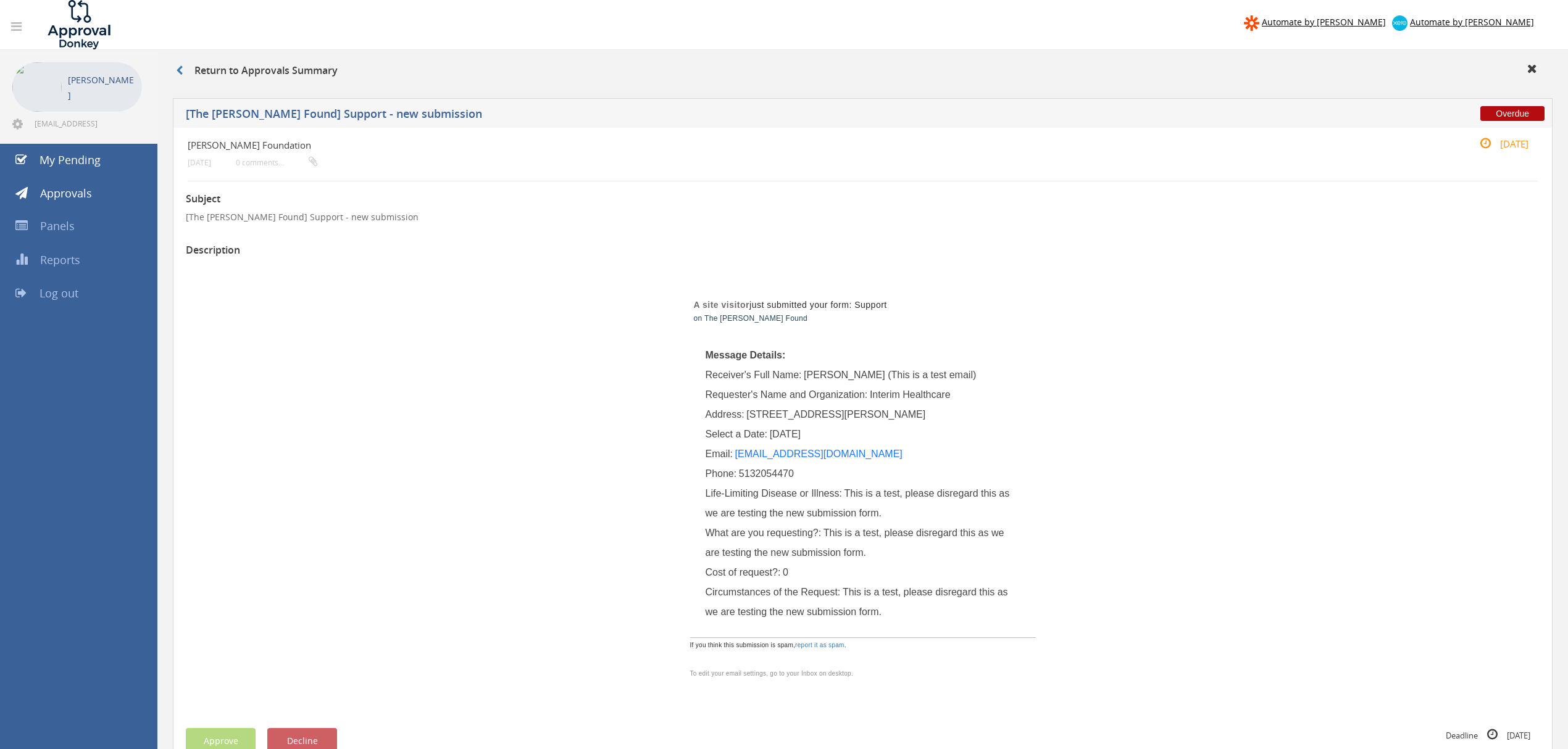
scroll to position [82, 0]
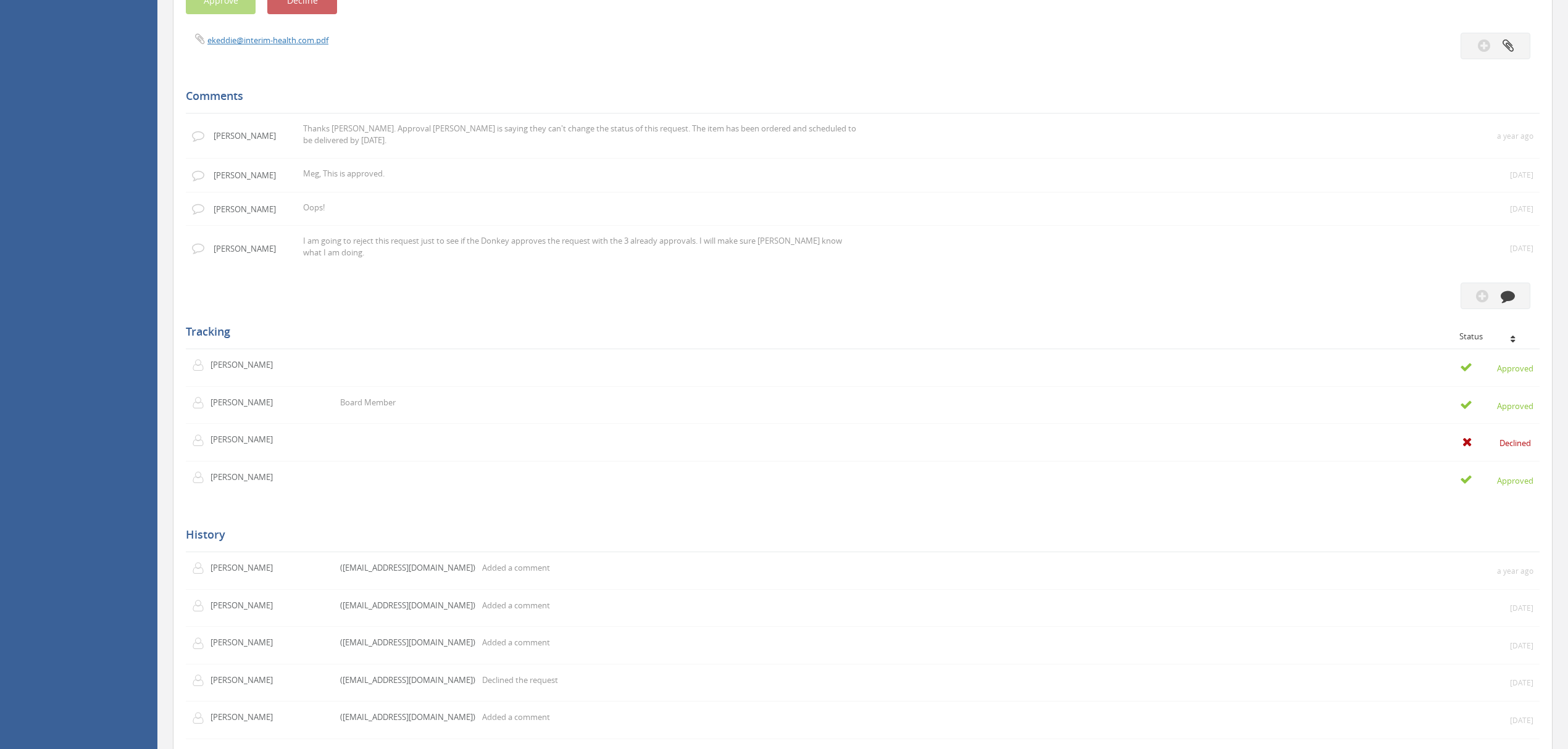
scroll to position [692, 0]
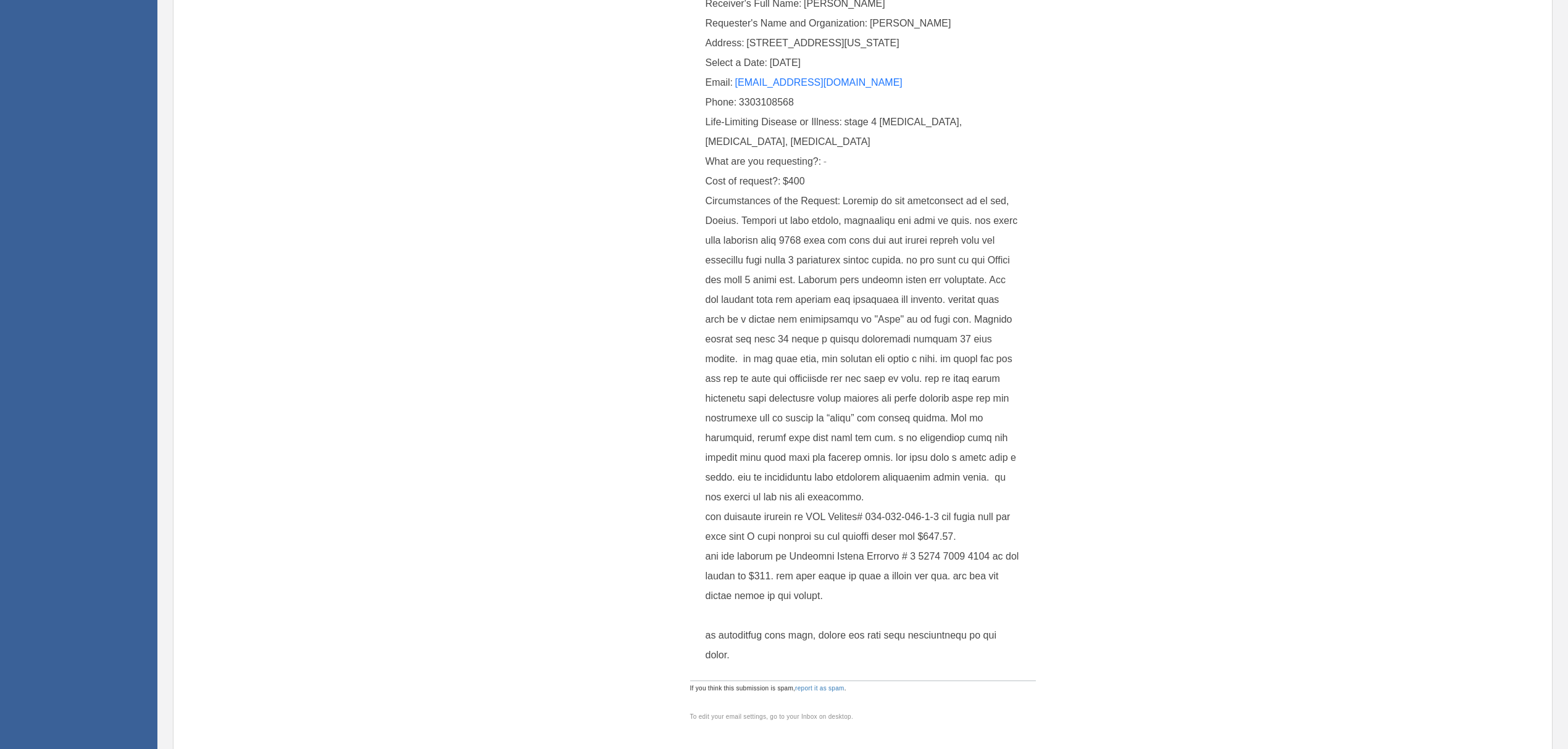
scroll to position [289, 0]
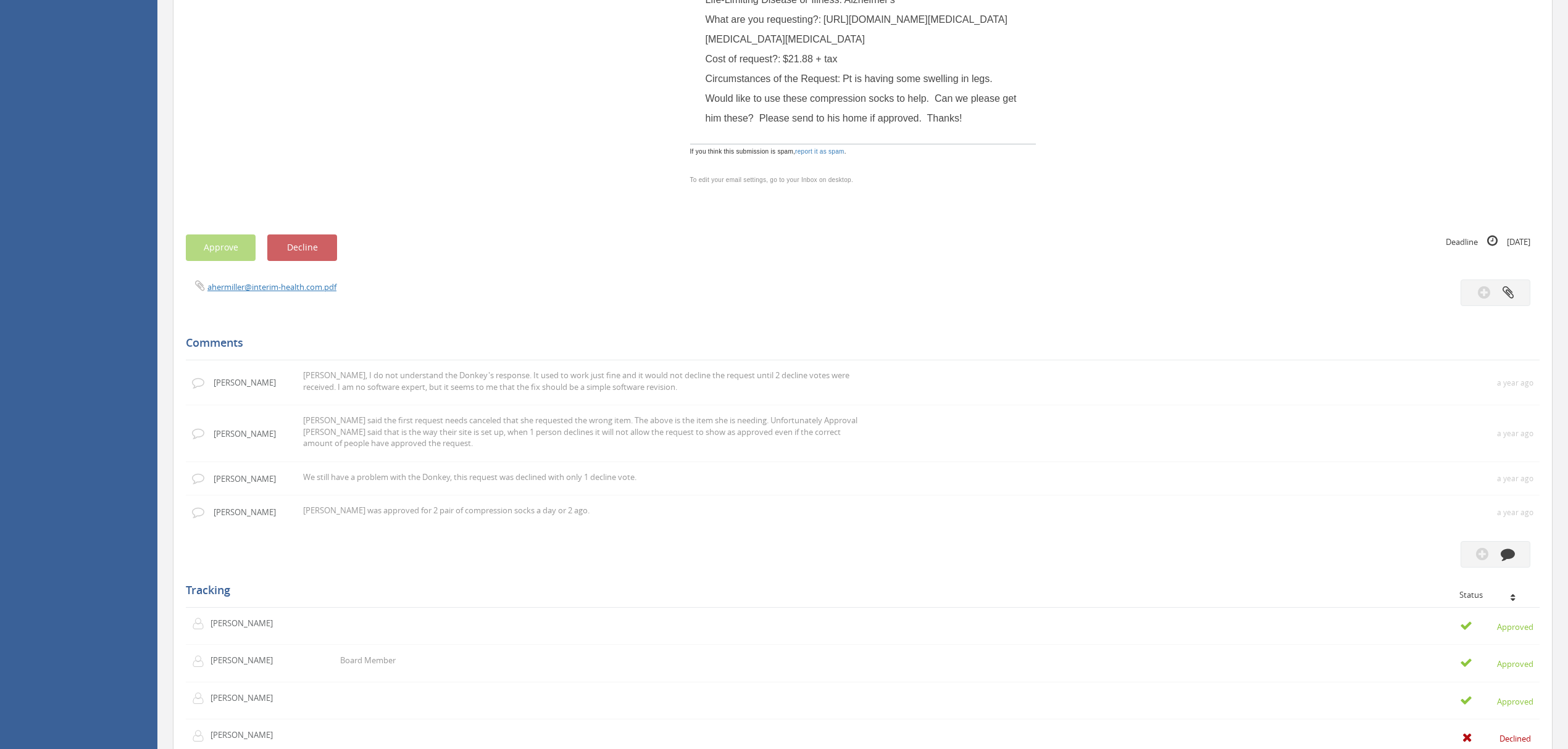
scroll to position [905, 0]
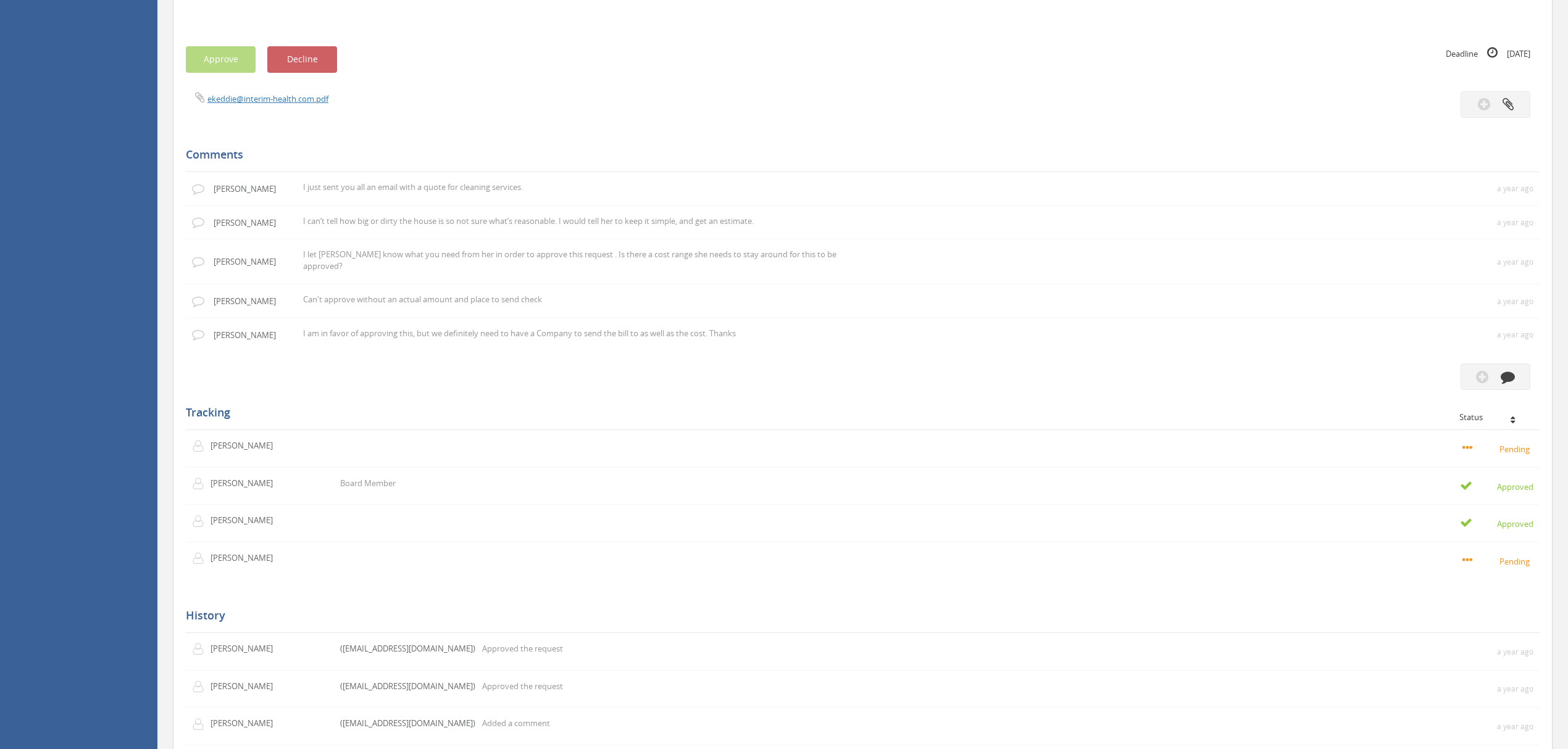
scroll to position [741, 0]
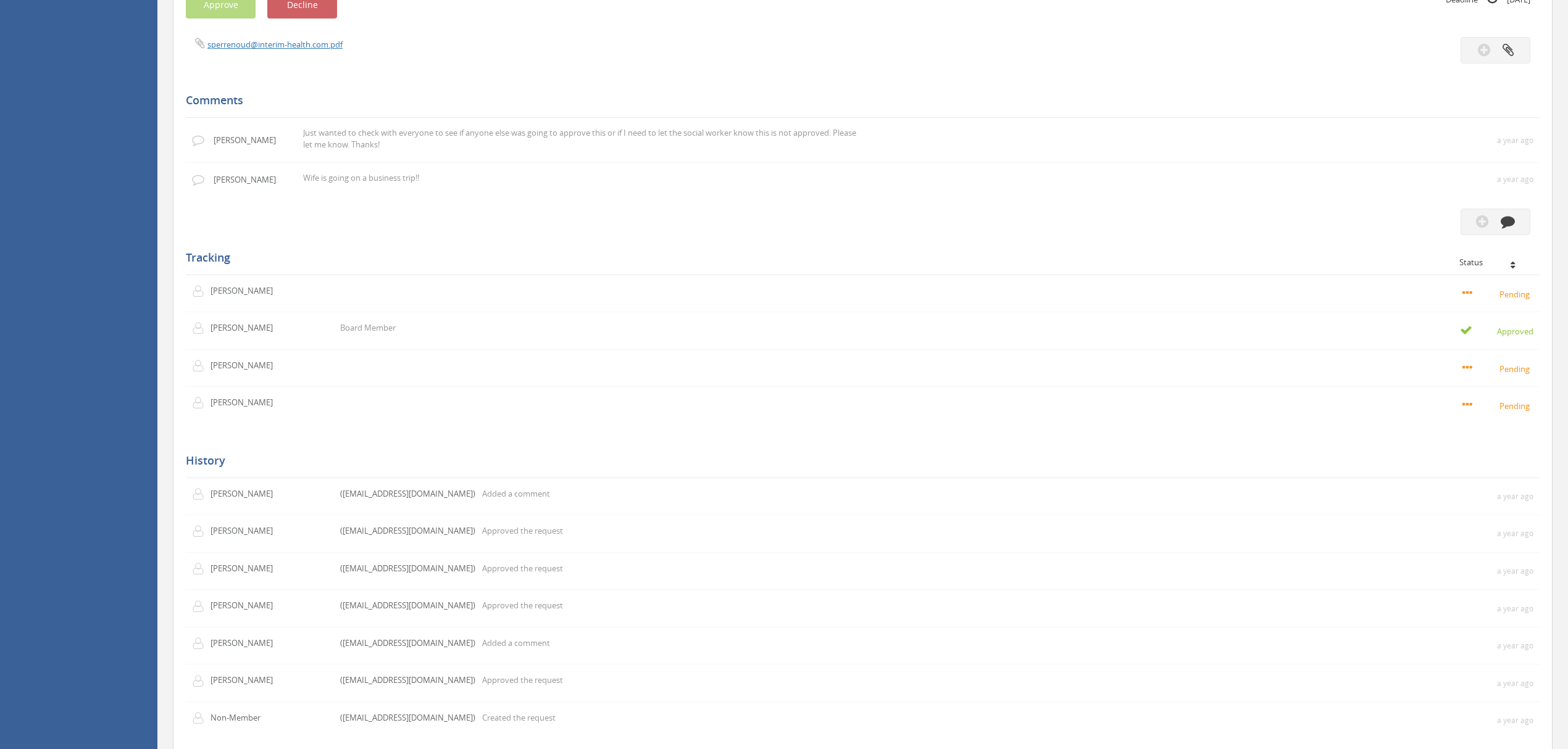
scroll to position [823, 0]
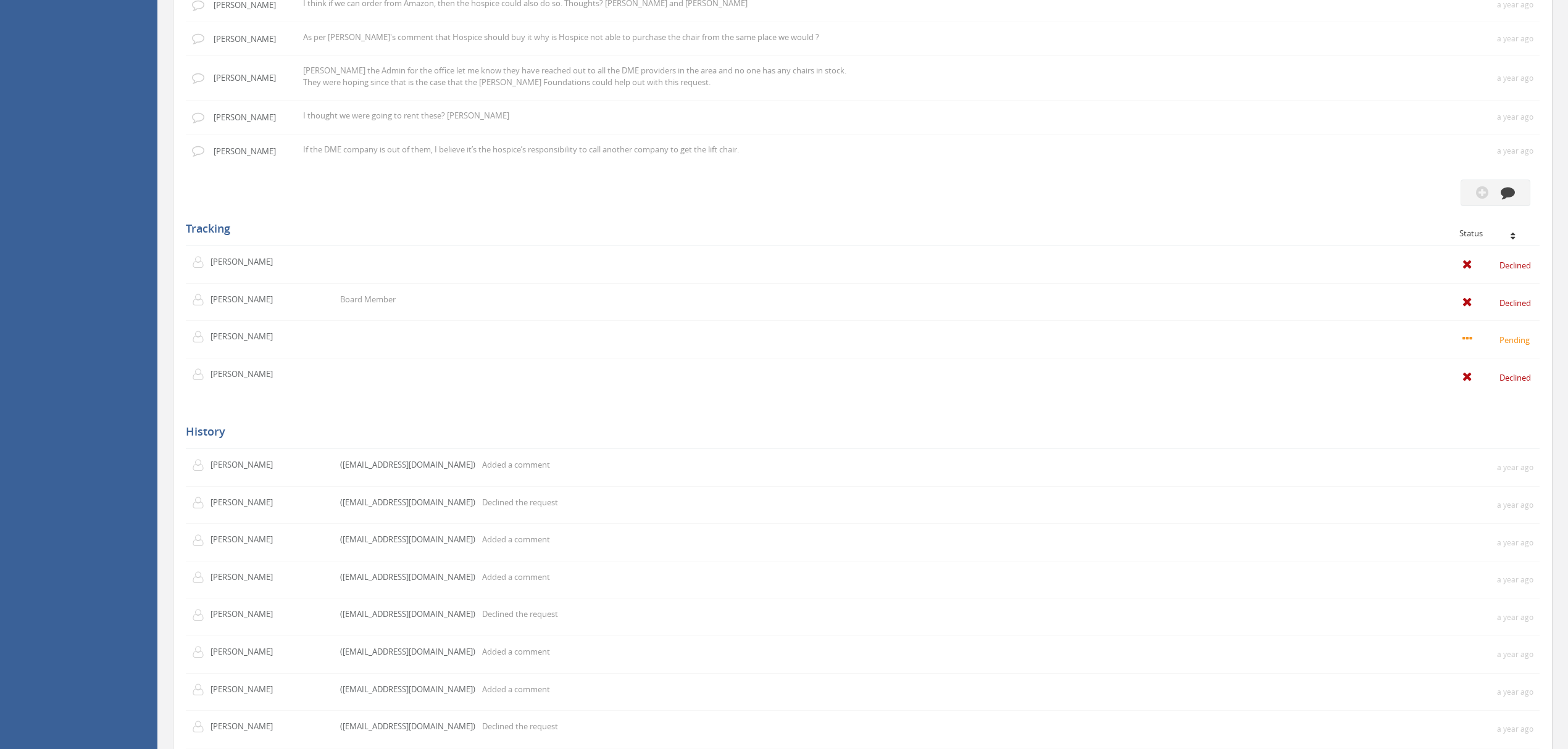
scroll to position [658, 0]
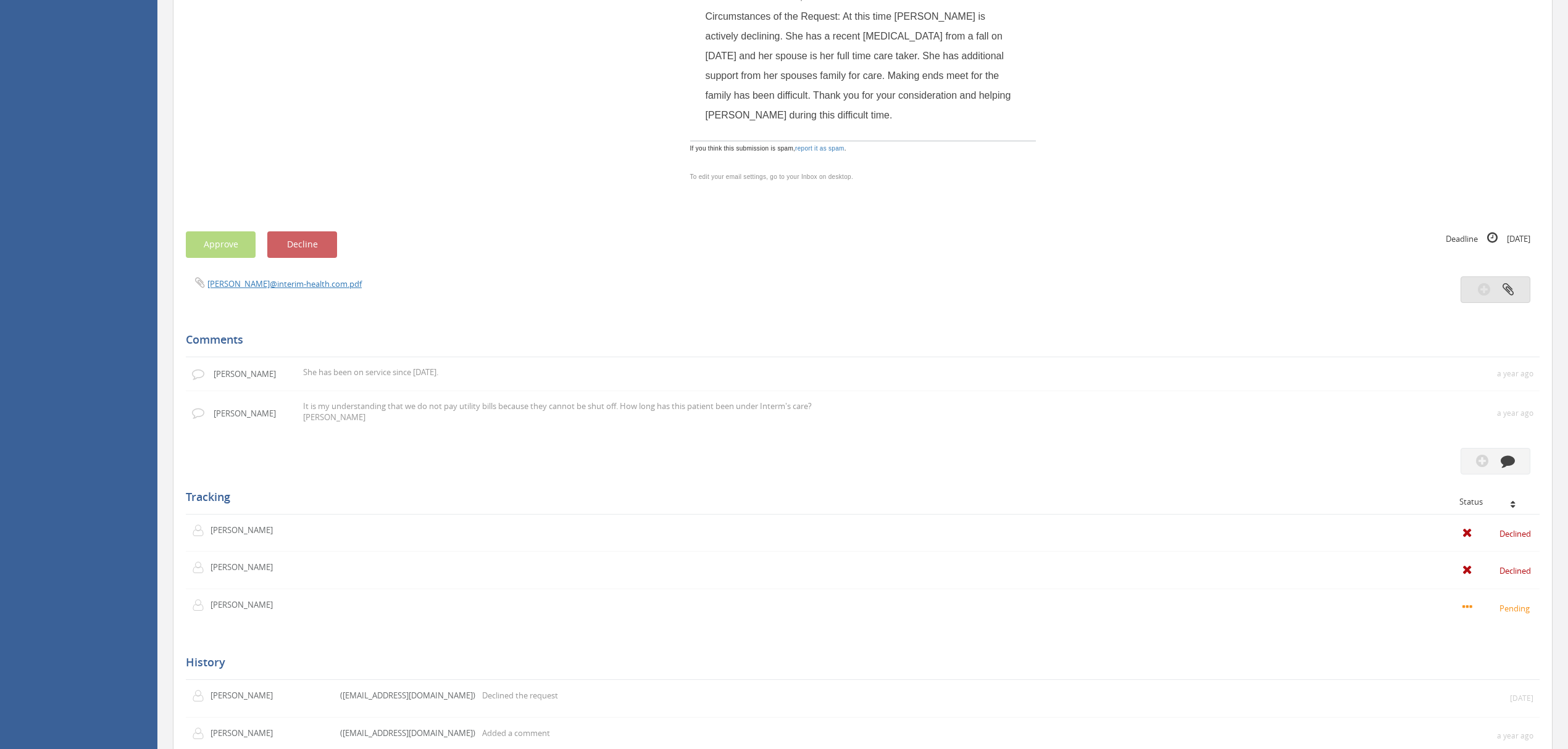
scroll to position [411, 0]
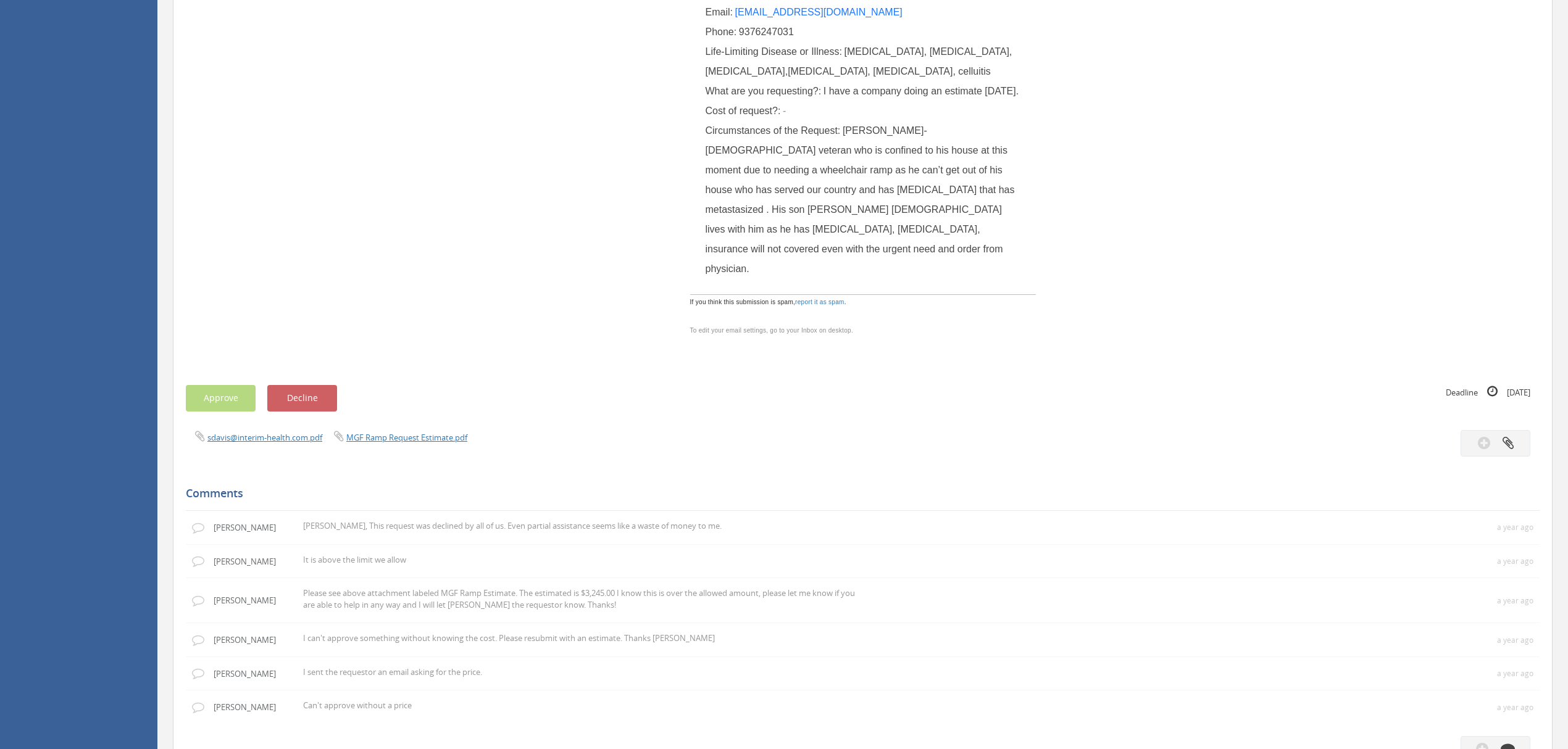
scroll to position [132, 0]
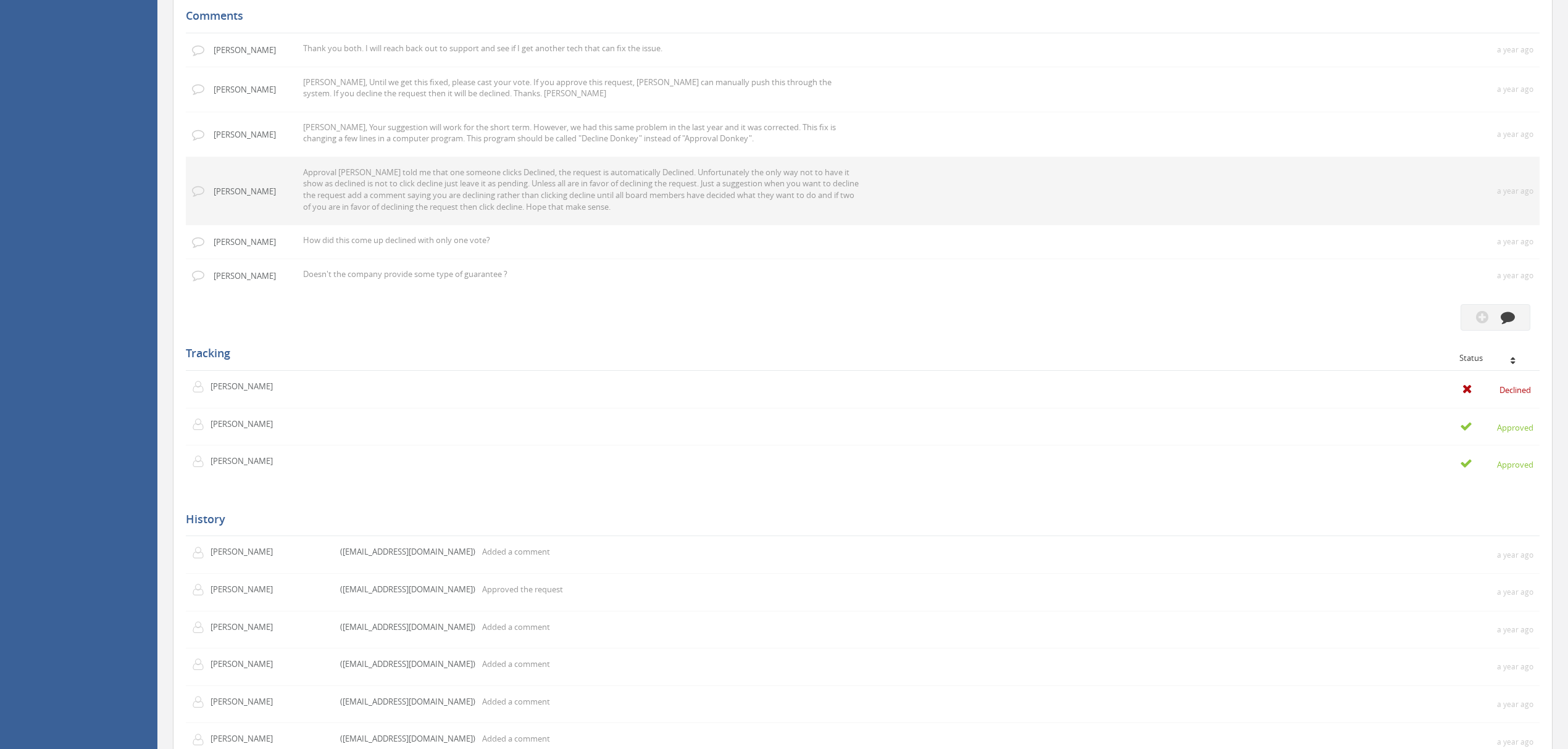
scroll to position [823, 0]
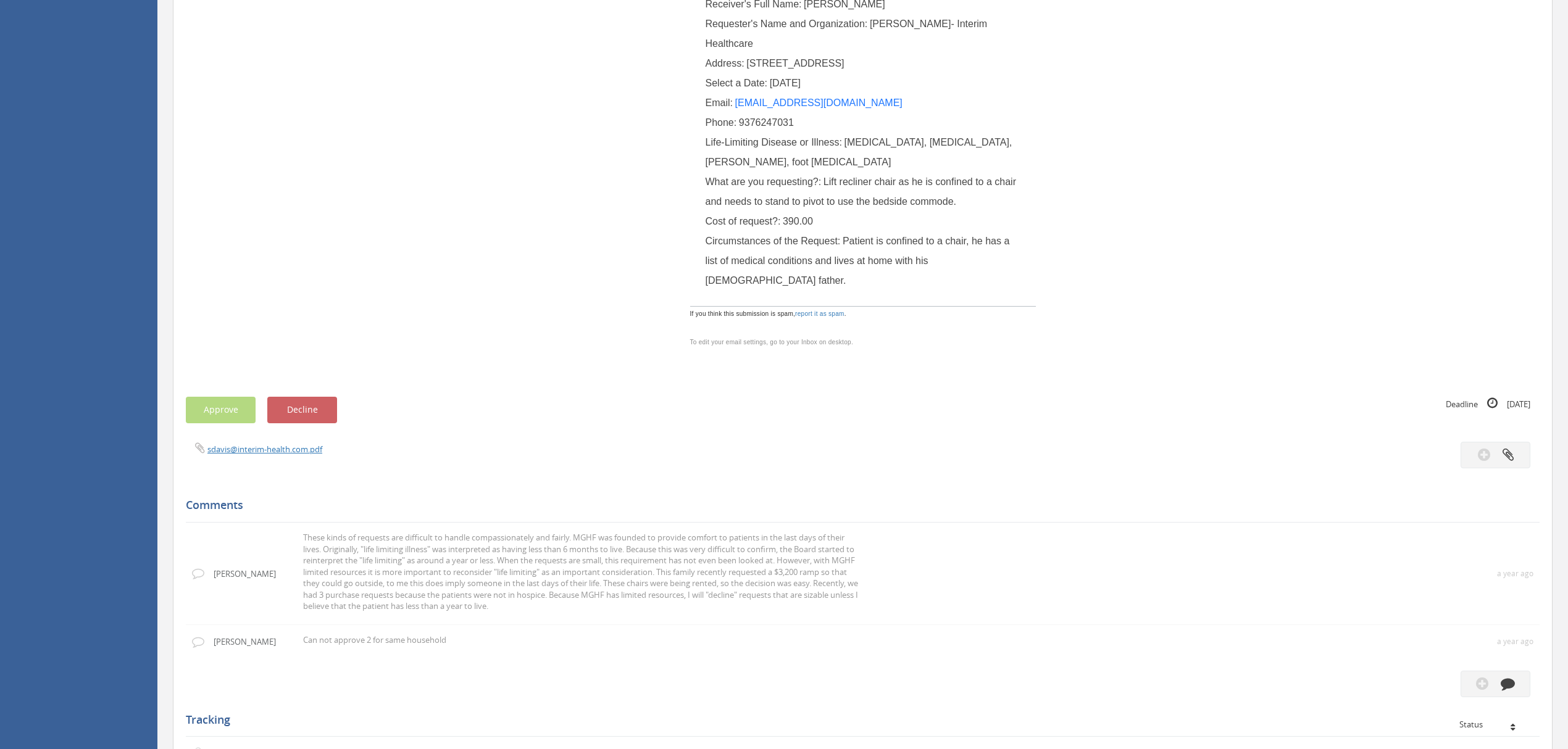
scroll to position [329, 0]
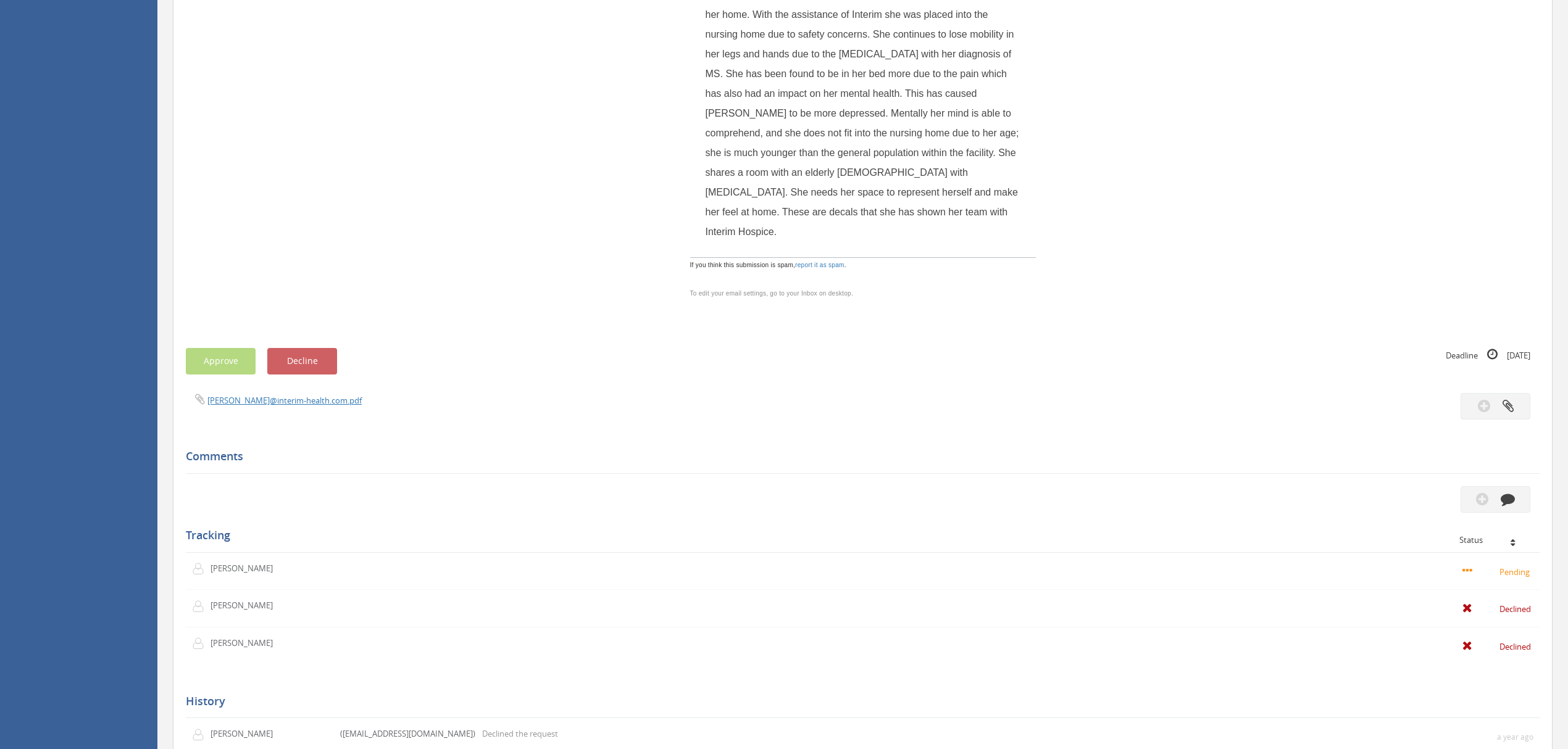
scroll to position [2119, 0]
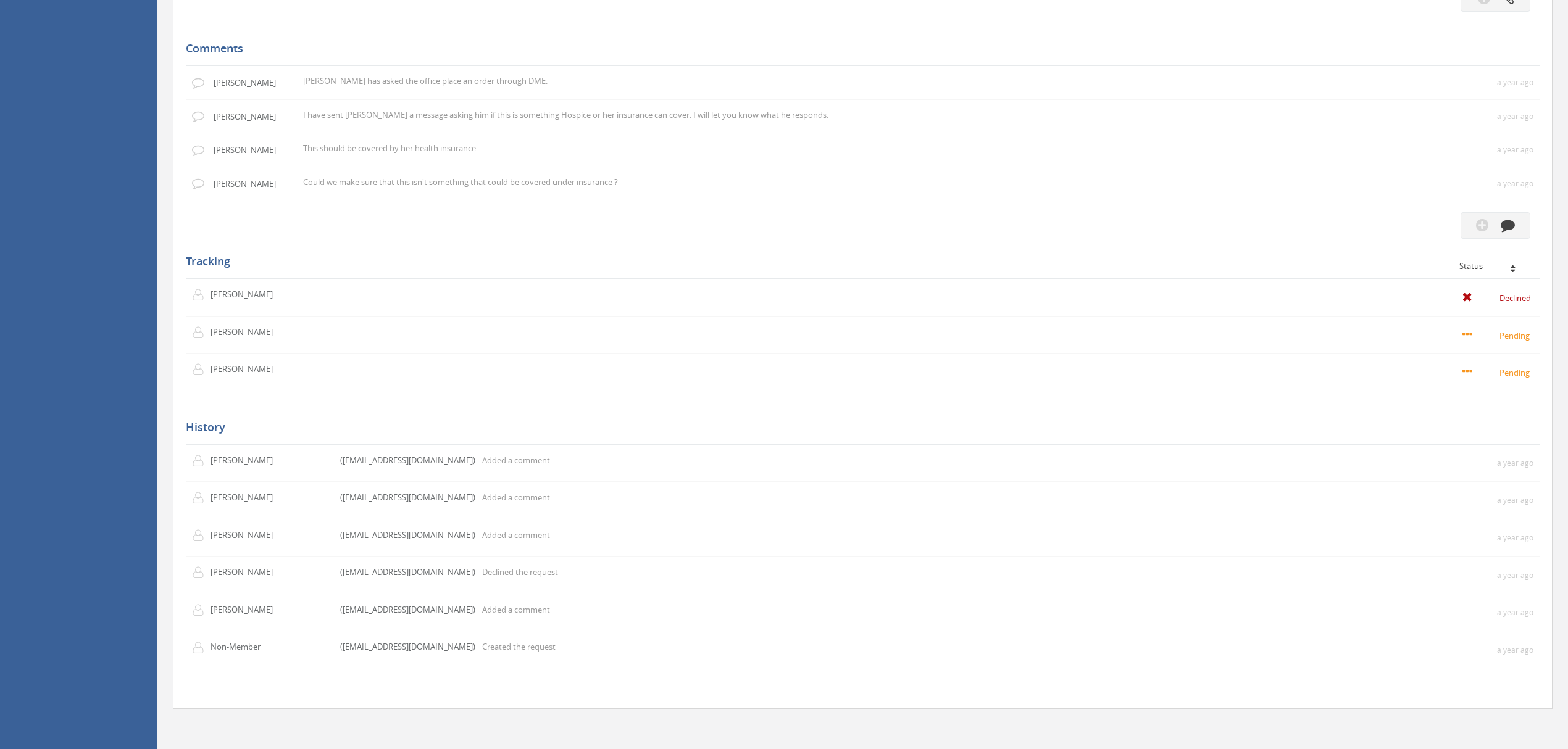
scroll to position [1152, 0]
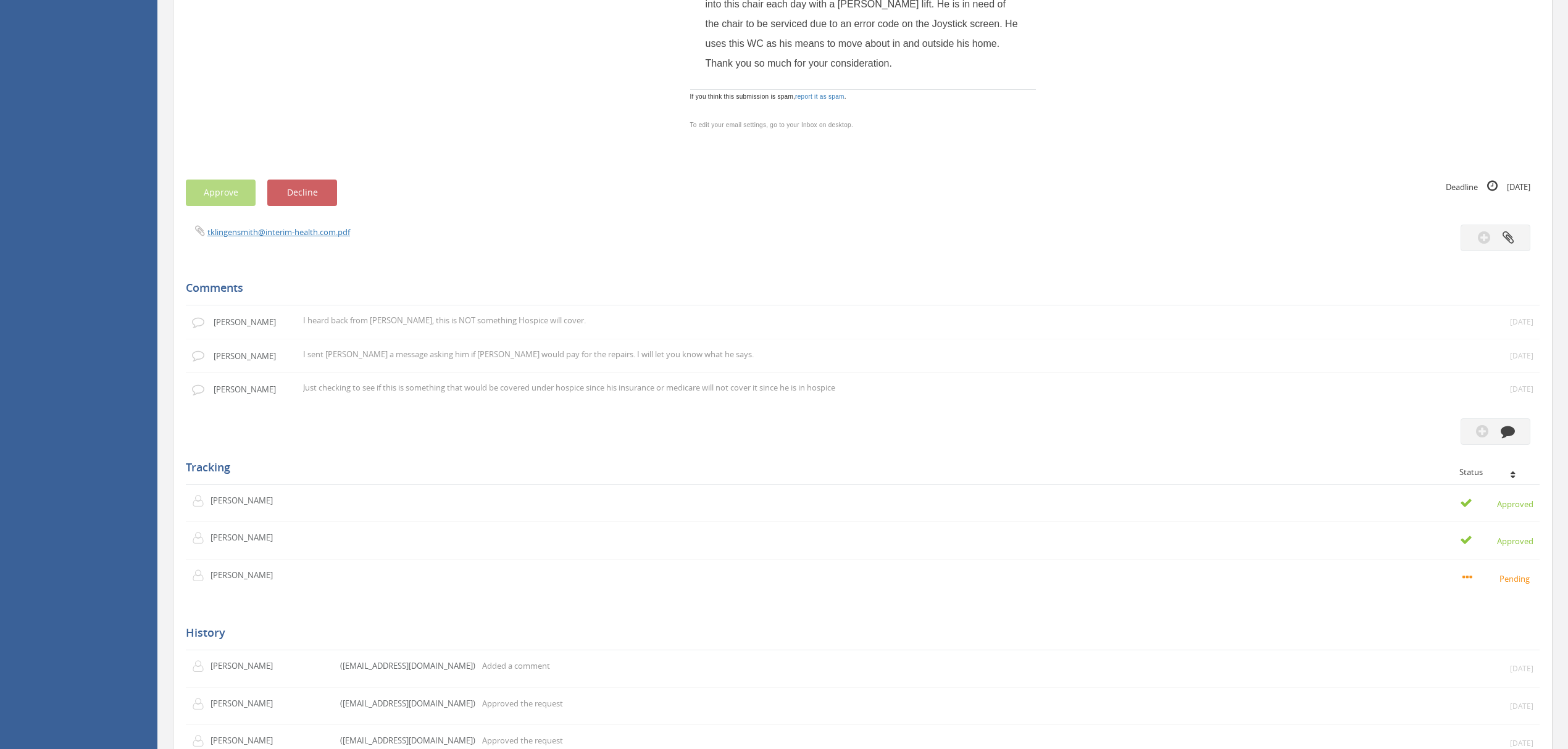
scroll to position [823, 0]
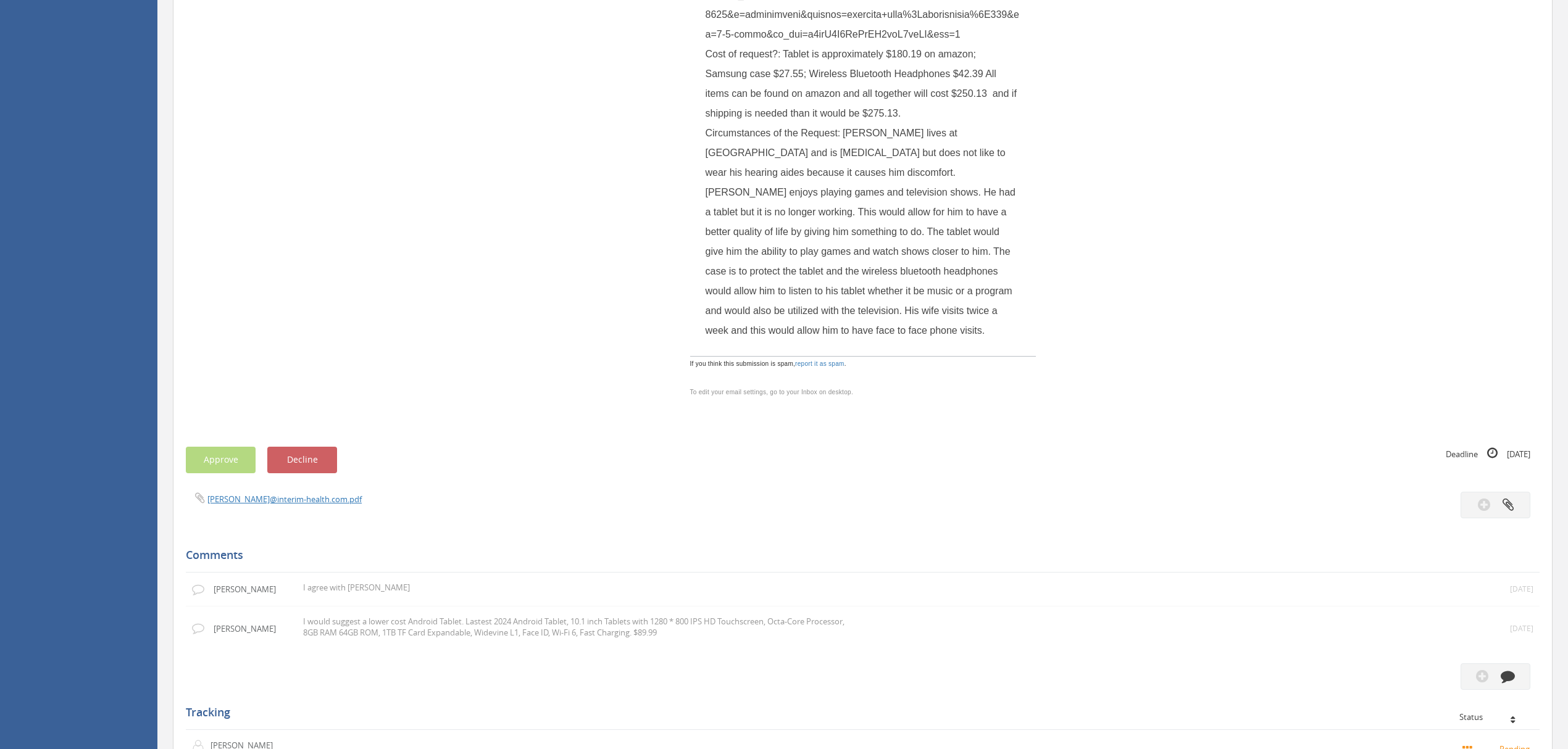
scroll to position [1152, 0]
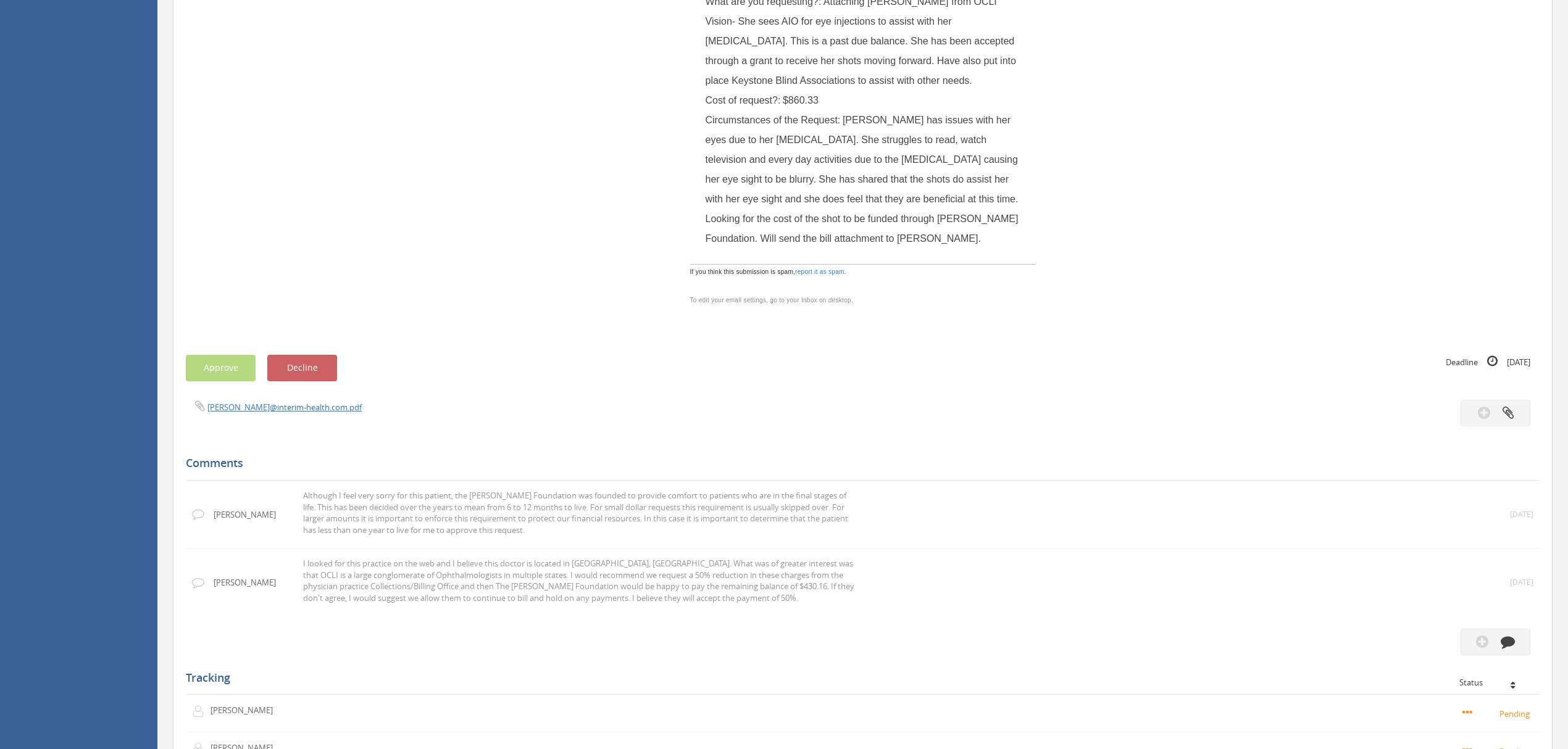
scroll to position [247, 0]
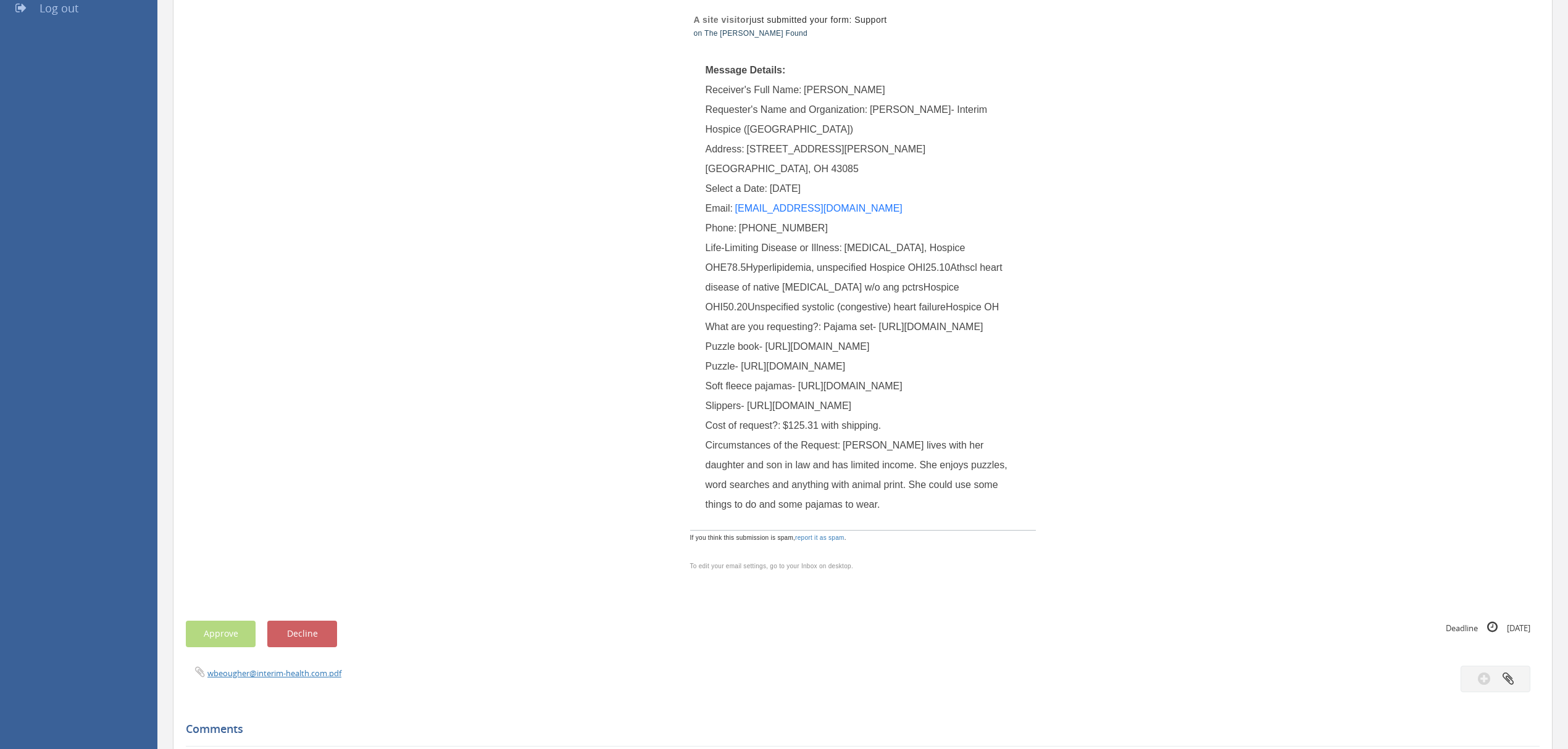
scroll to position [227, 0]
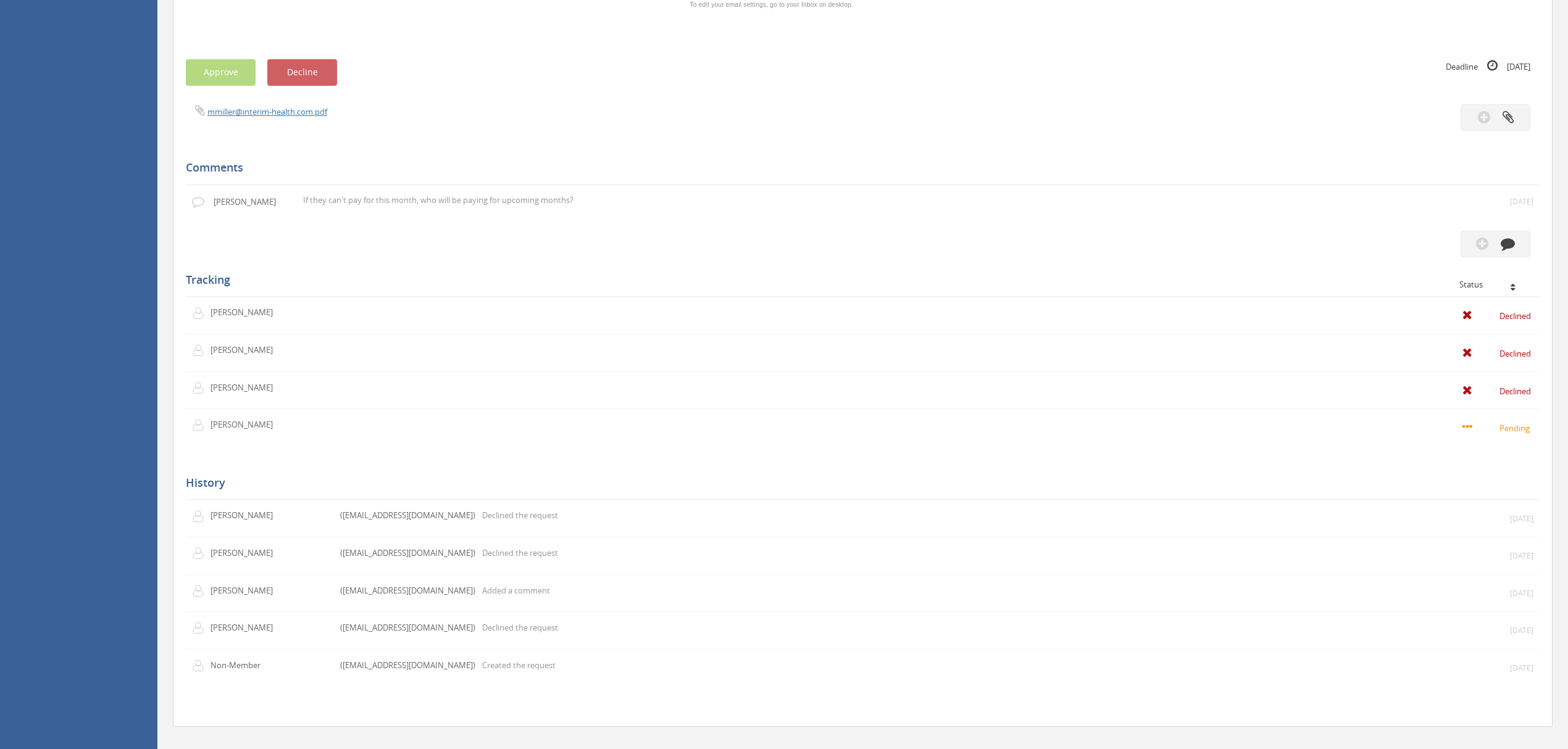
scroll to position [741, 0]
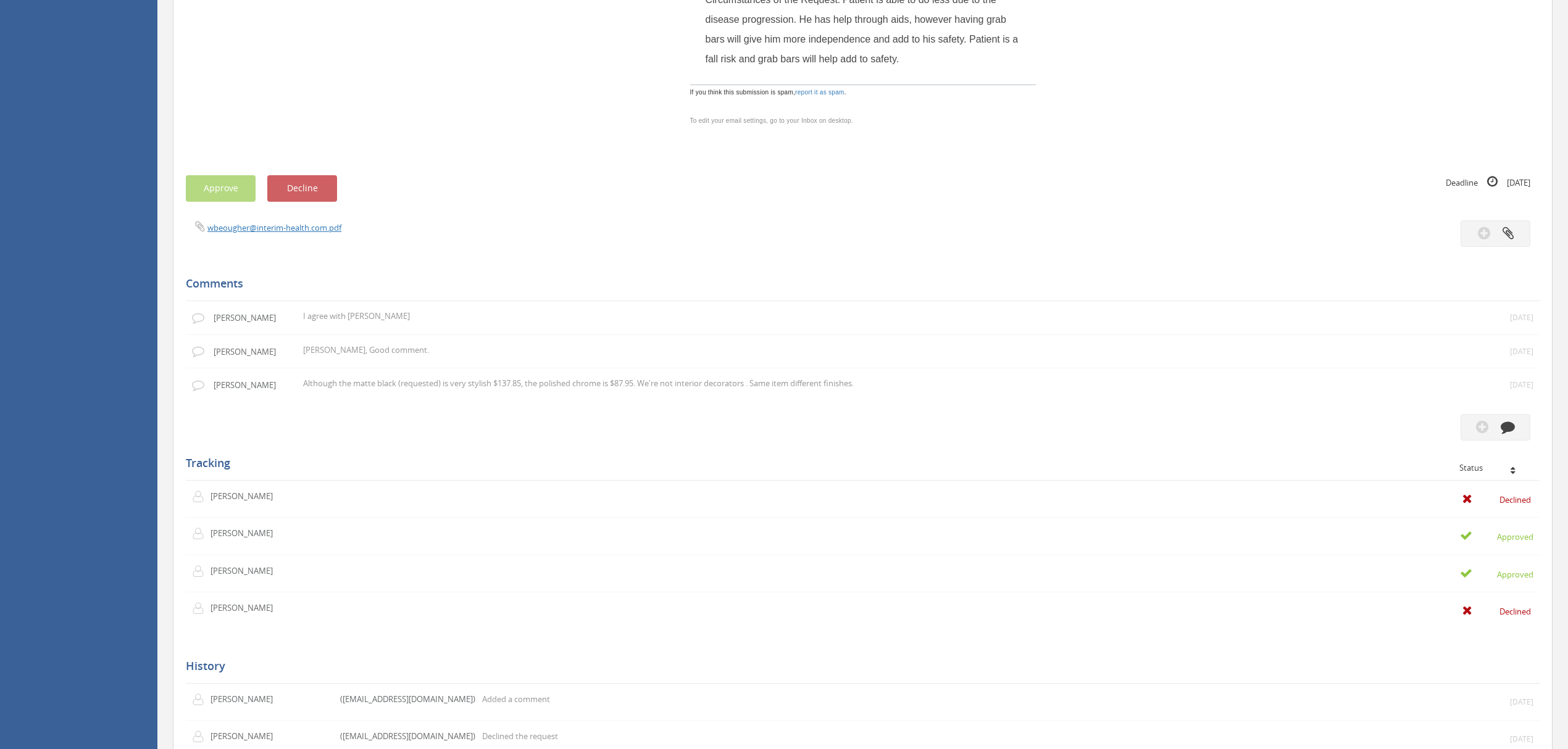
scroll to position [741, 0]
